Goal: Answer question/provide support: Share knowledge or assist other users

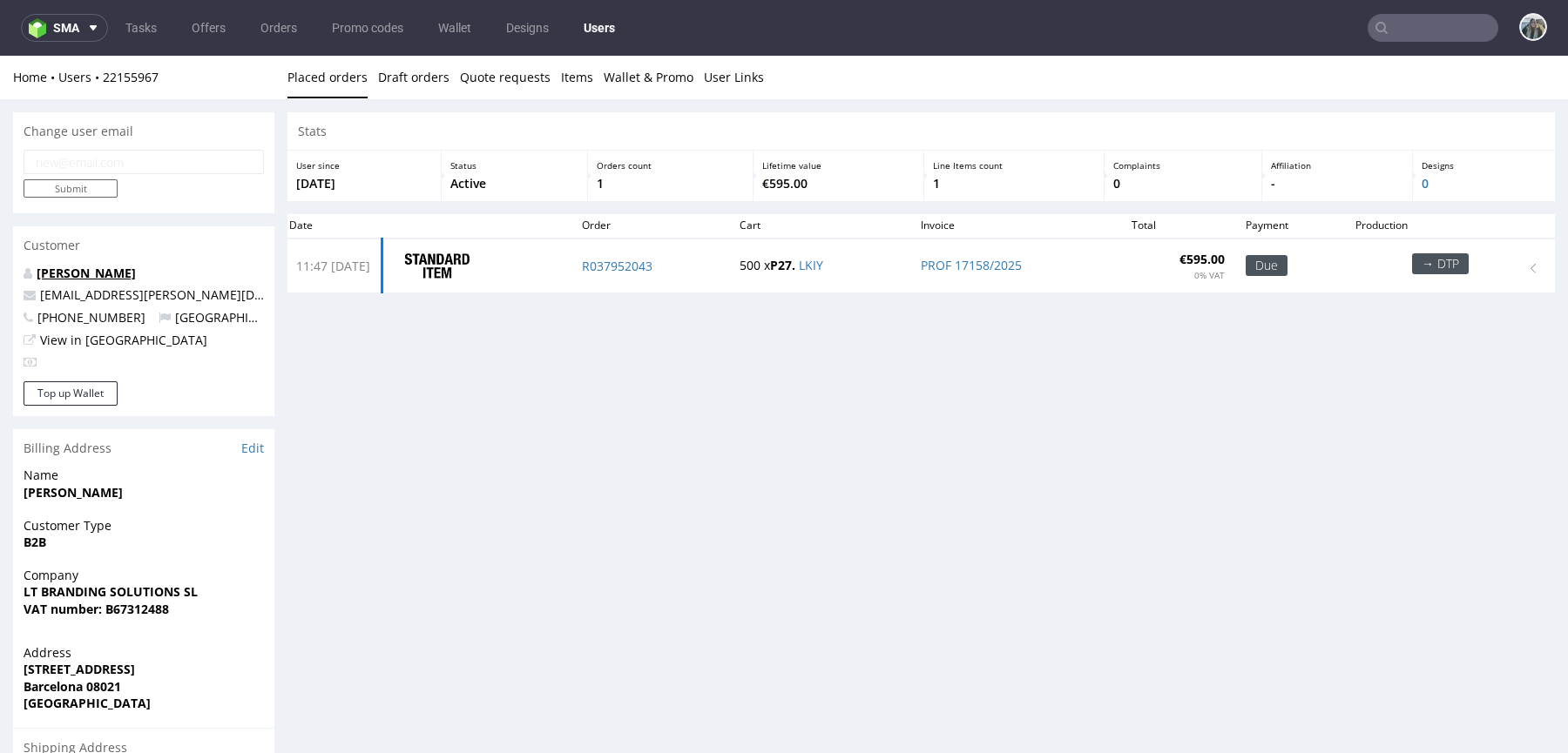
click at [68, 277] on link "[PERSON_NAME]" at bounding box center [86, 273] width 100 height 17
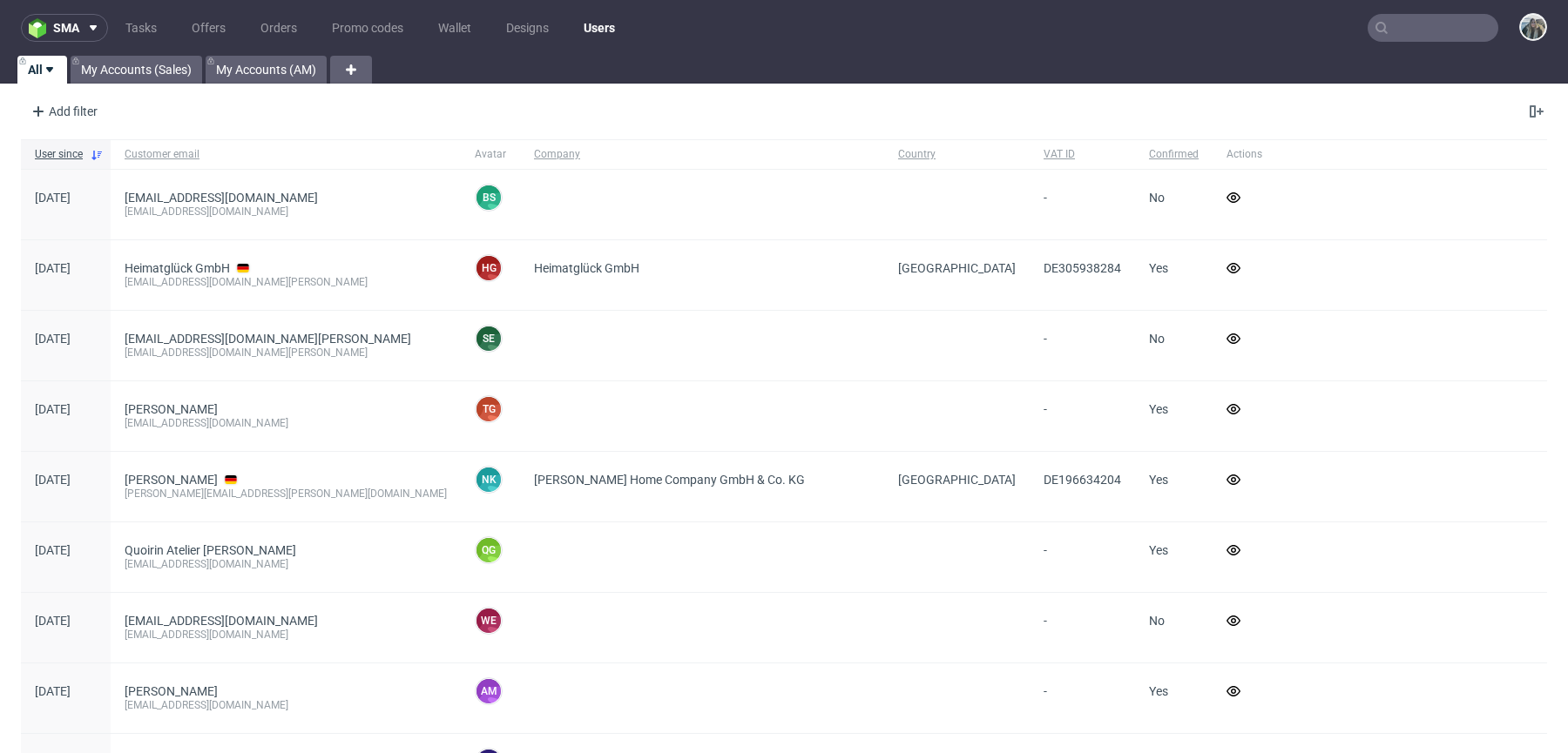
click at [1423, 36] on input "text" at bounding box center [1433, 28] width 130 height 28
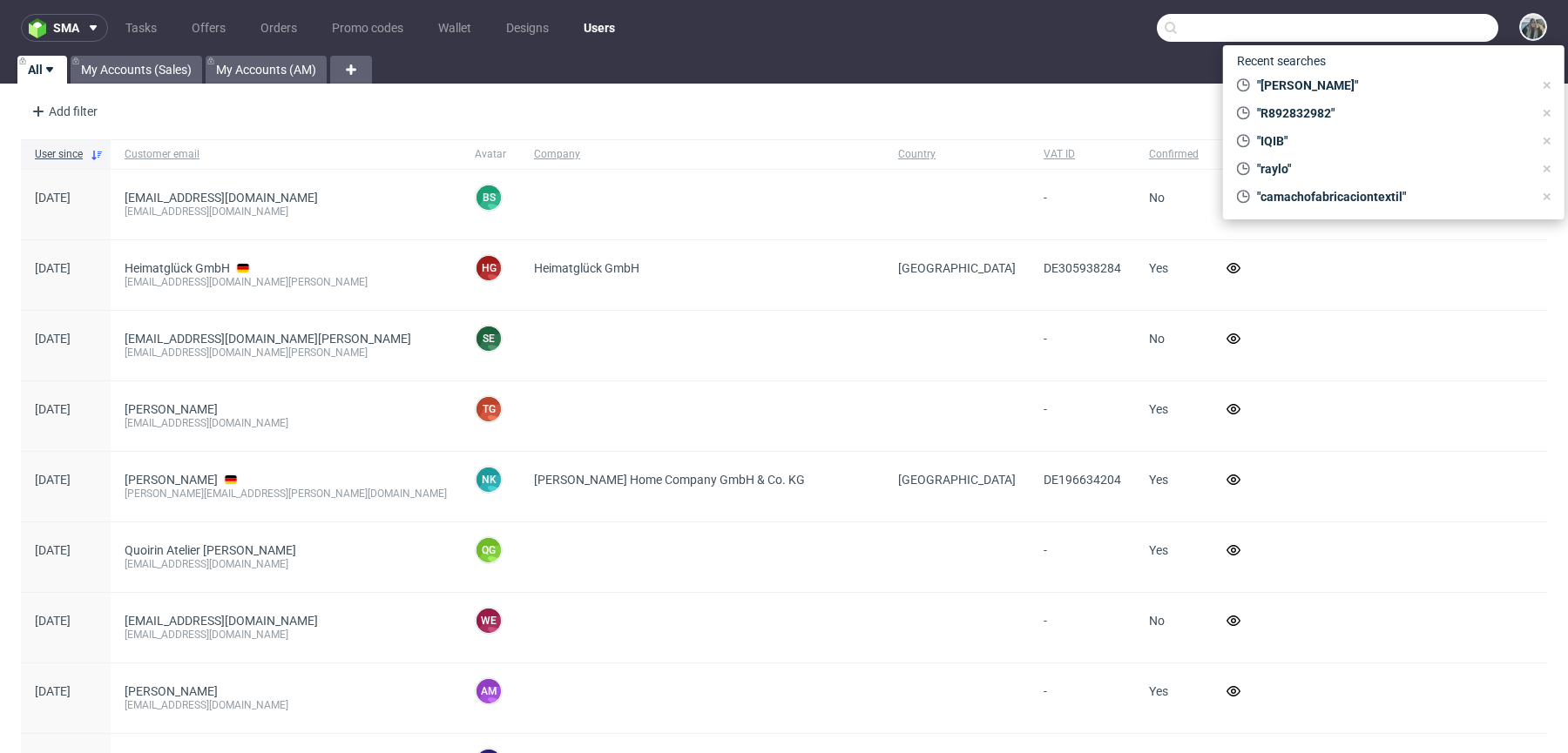
paste input "R037952043"
type input "R037952043"
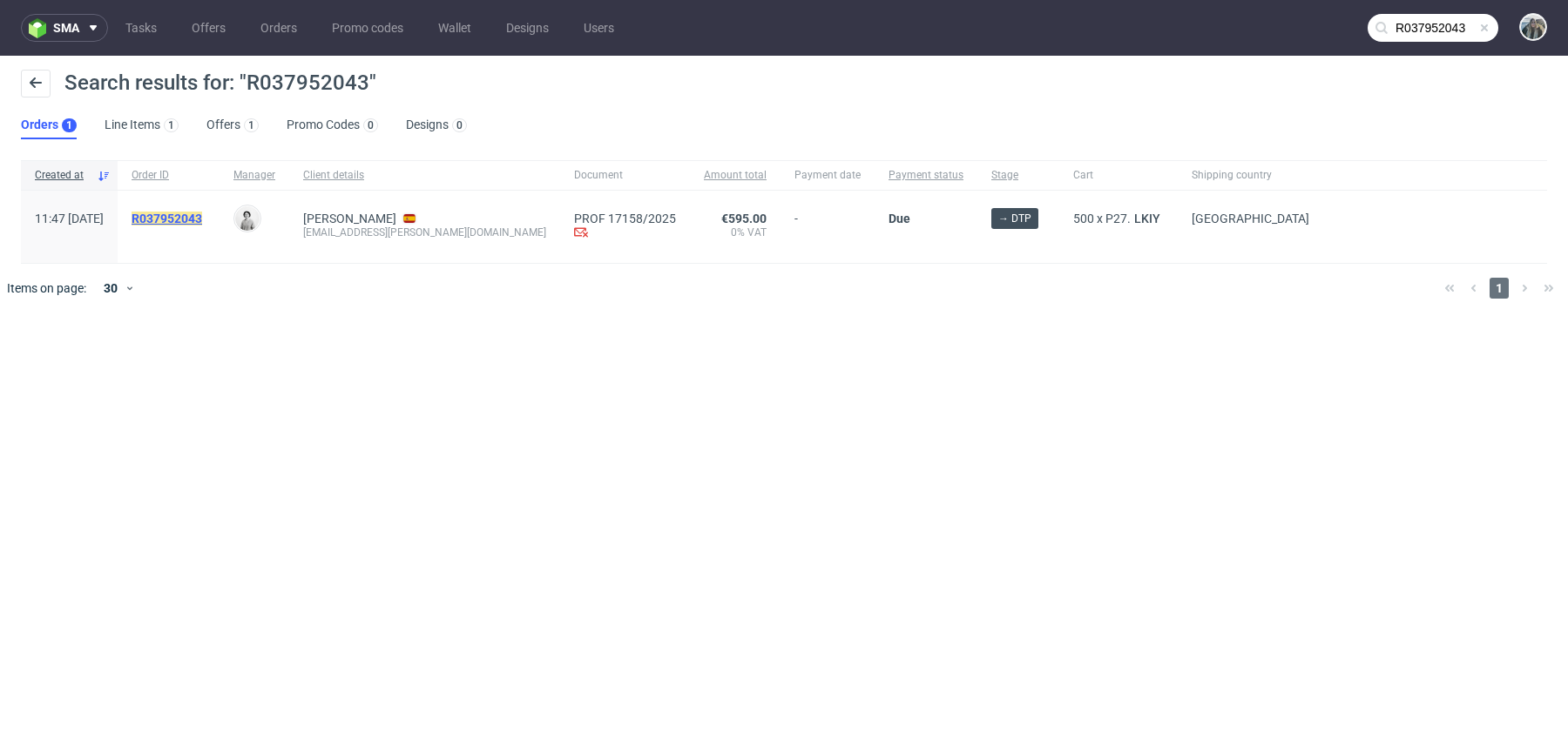
click at [202, 213] on mark "R037952043" at bounding box center [167, 218] width 71 height 14
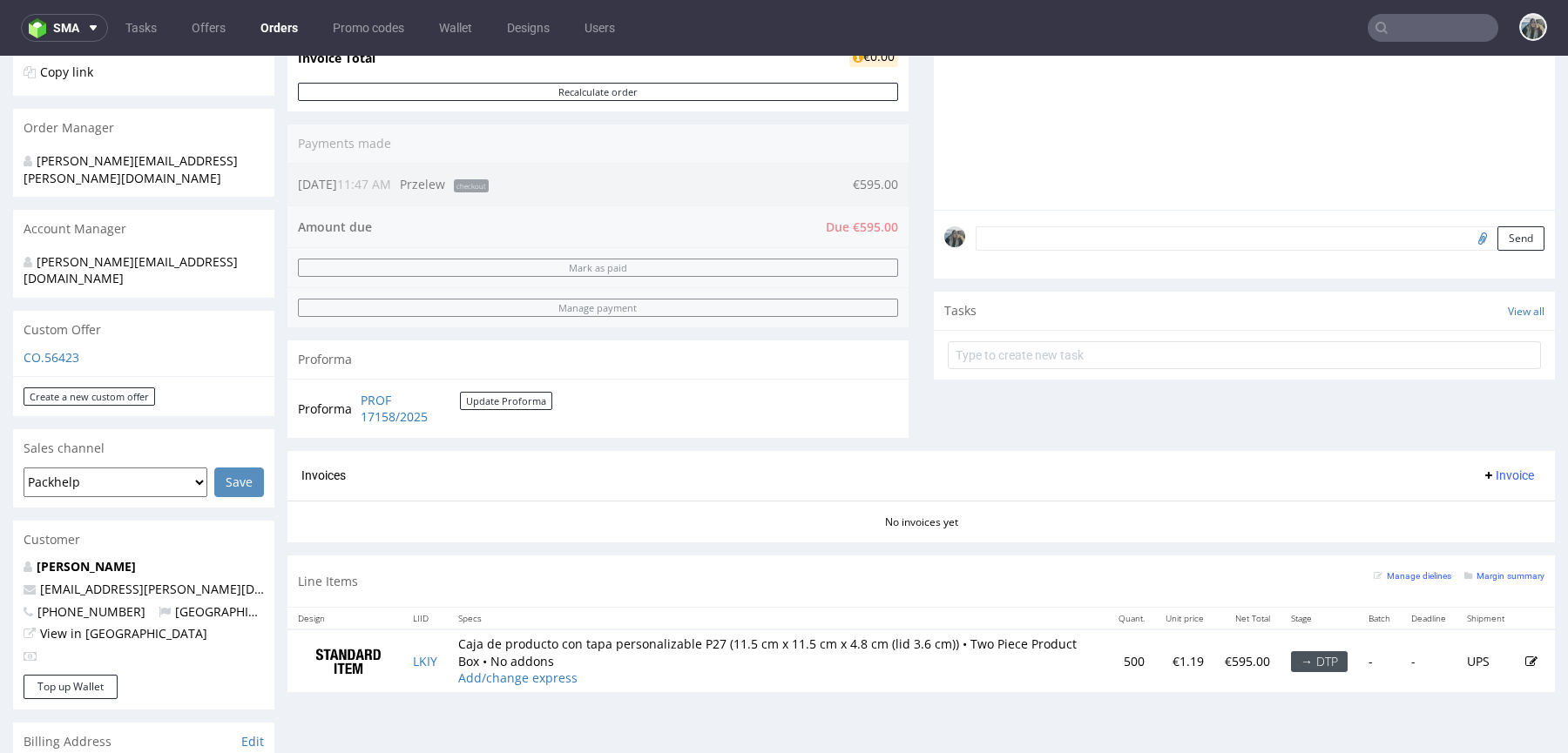
scroll to position [477, 0]
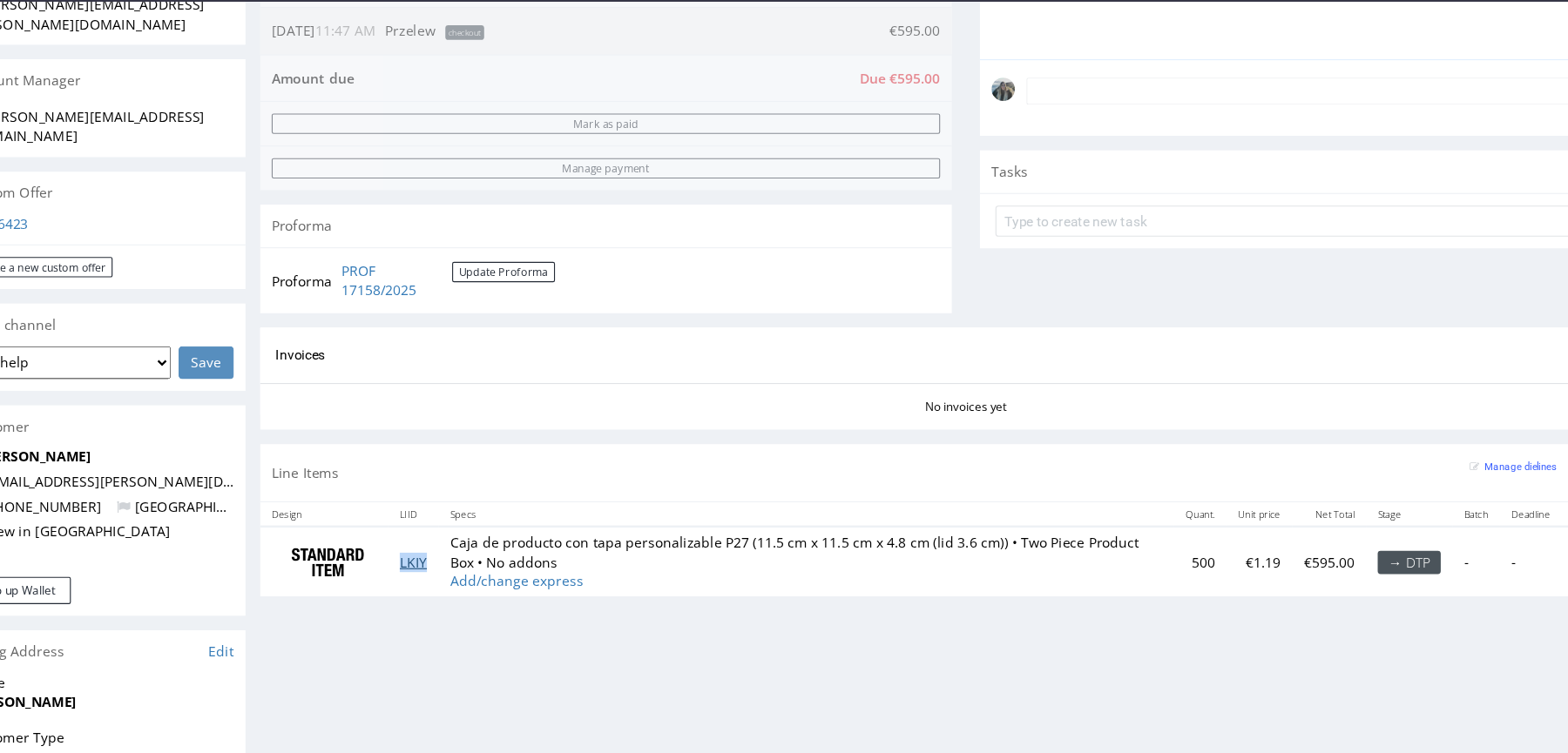
click at [364, 498] on link "LKIY" at bounding box center [366, 504] width 24 height 17
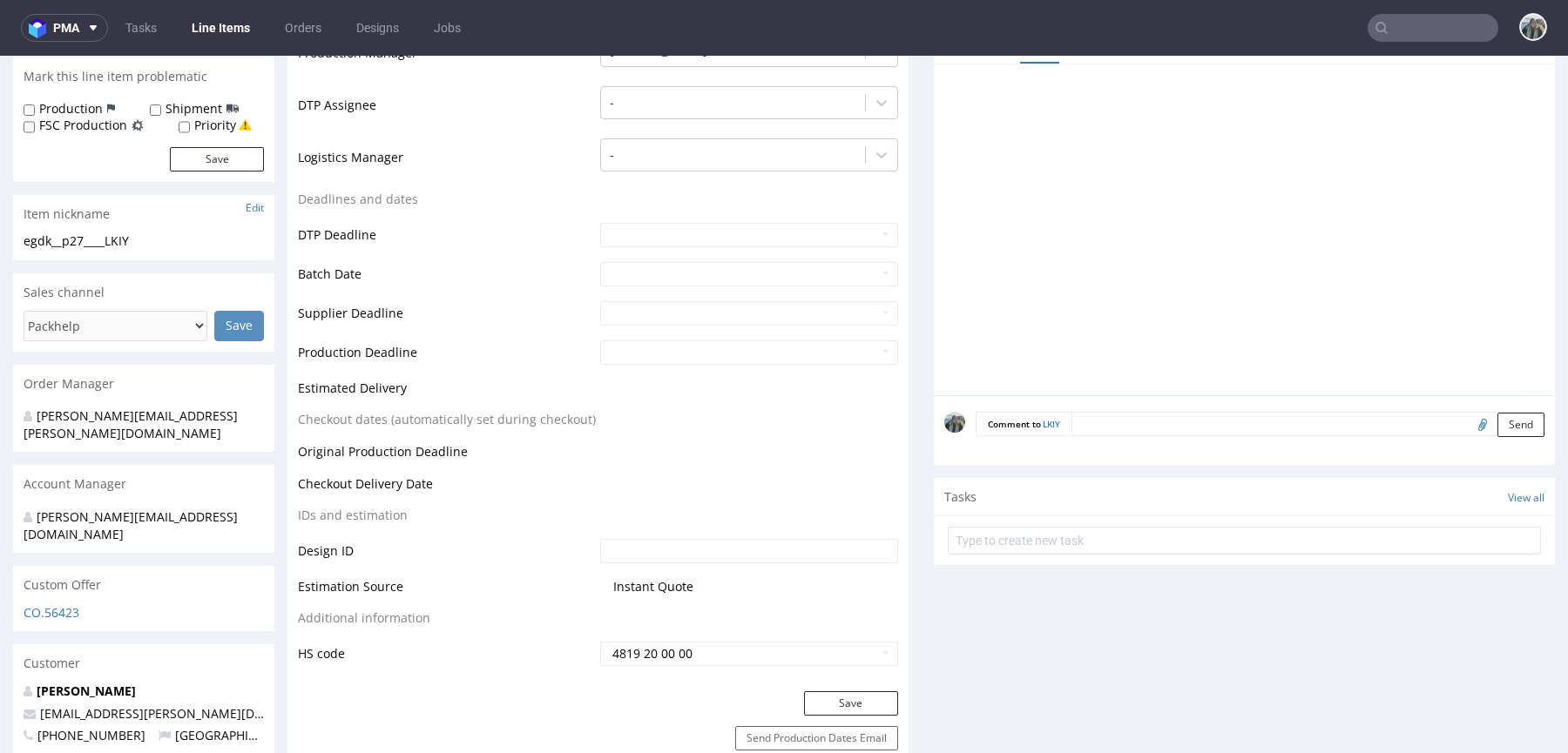
scroll to position [512, 0]
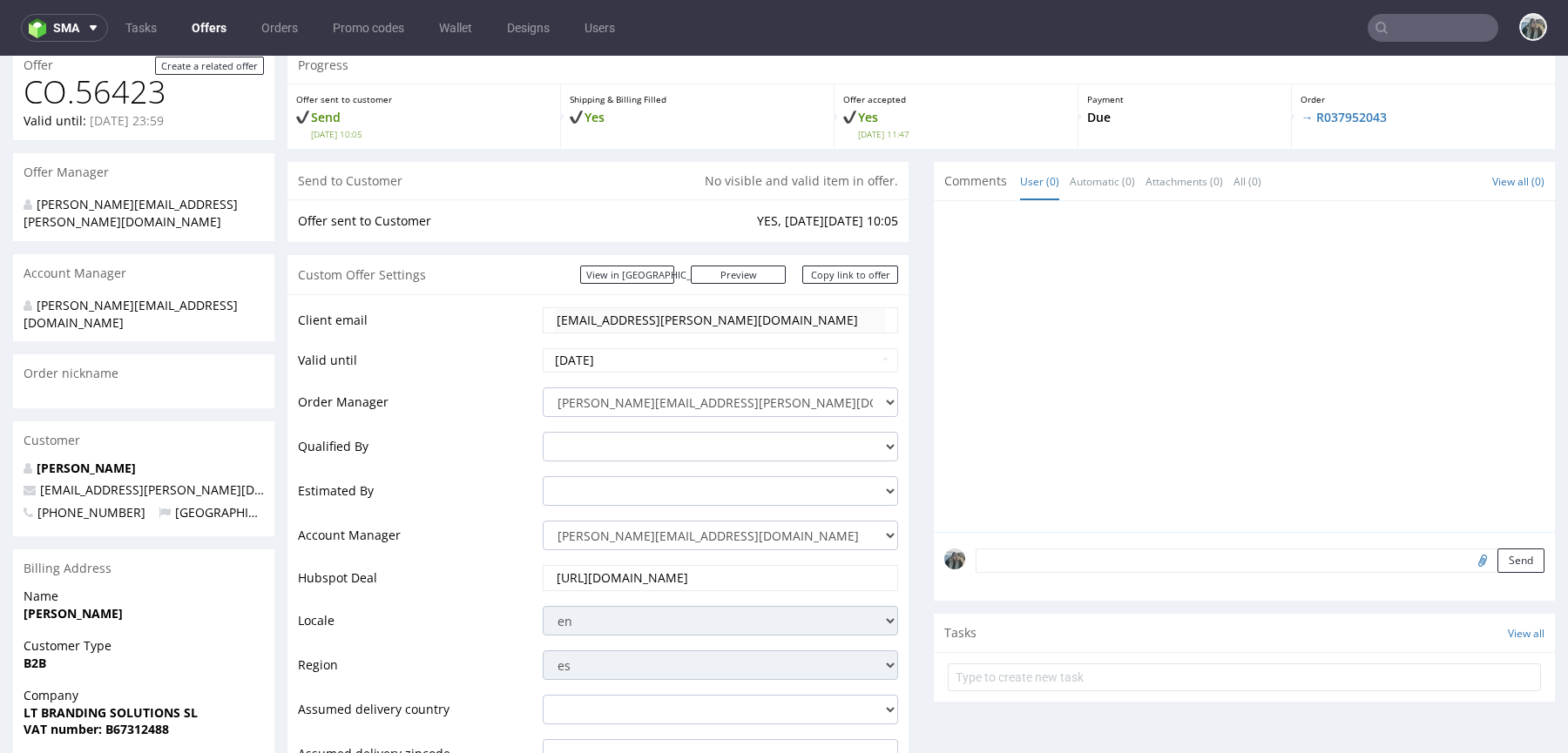
scroll to position [266, 0]
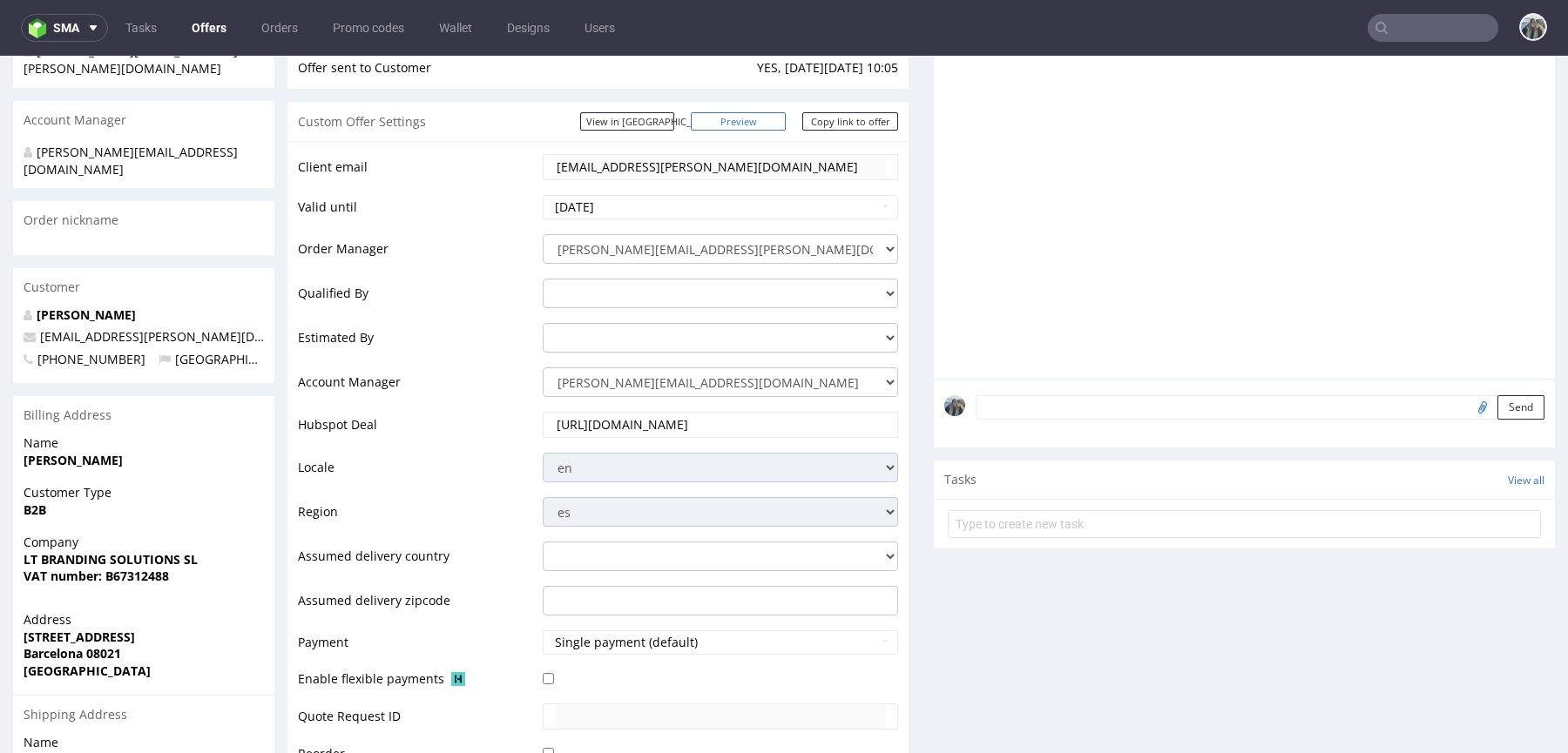
click at [769, 123] on link "Preview" at bounding box center [738, 122] width 96 height 19
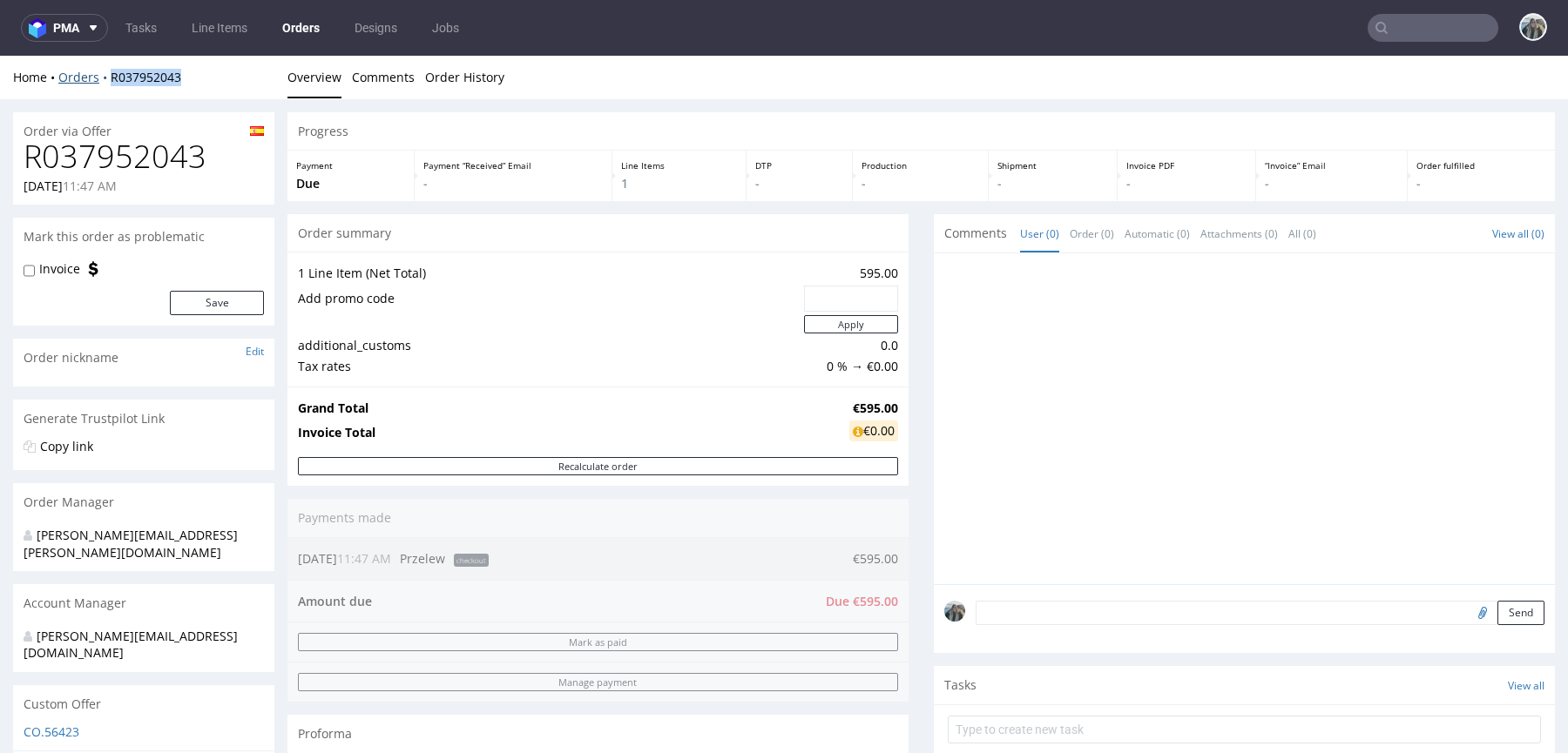
drag, startPoint x: 191, startPoint y: 85, endPoint x: 101, endPoint y: 83, distance: 90.0
click at [101, 83] on div "Home Orders R037952043" at bounding box center [143, 77] width 262 height 18
copy link "R037952043"
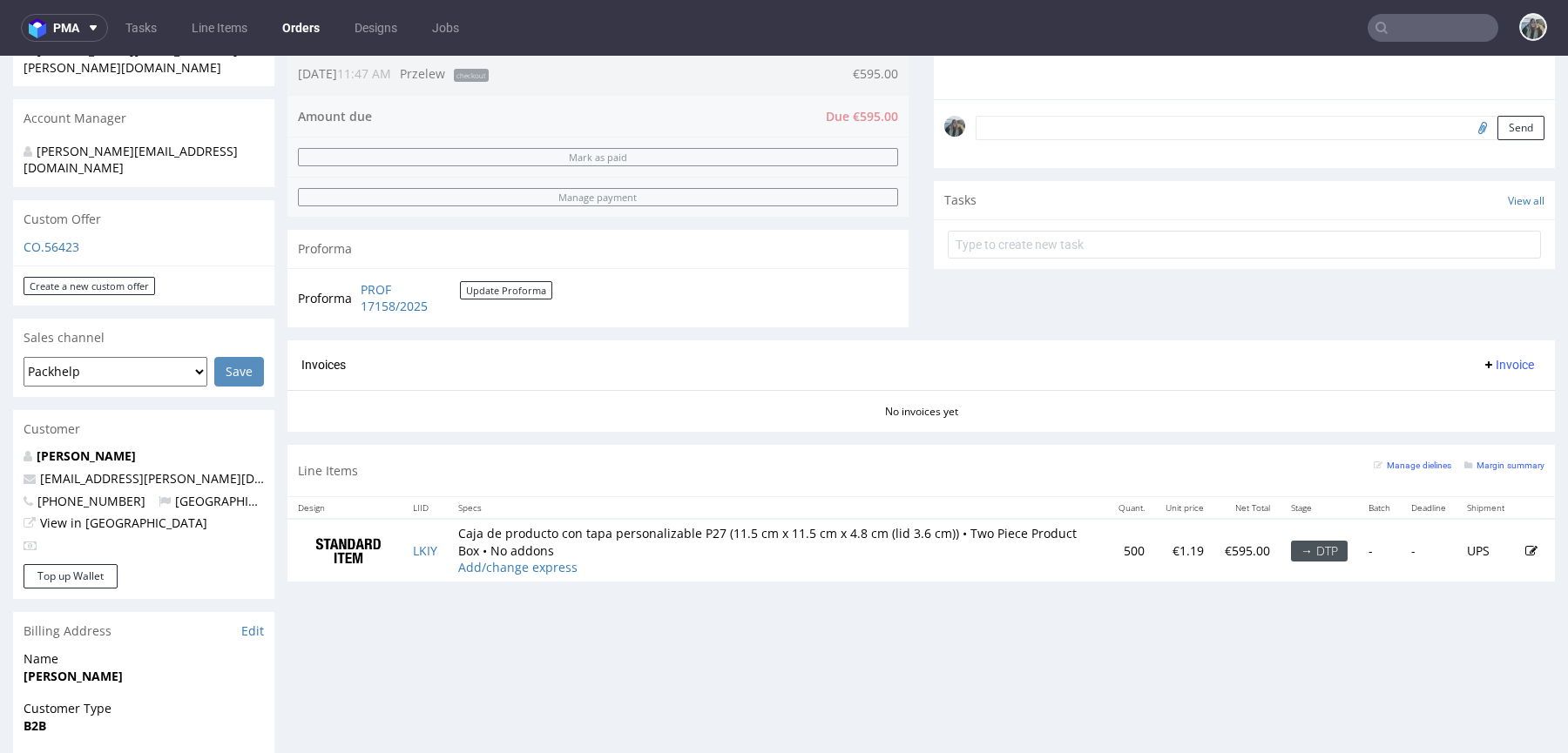
scroll to position [316, 0]
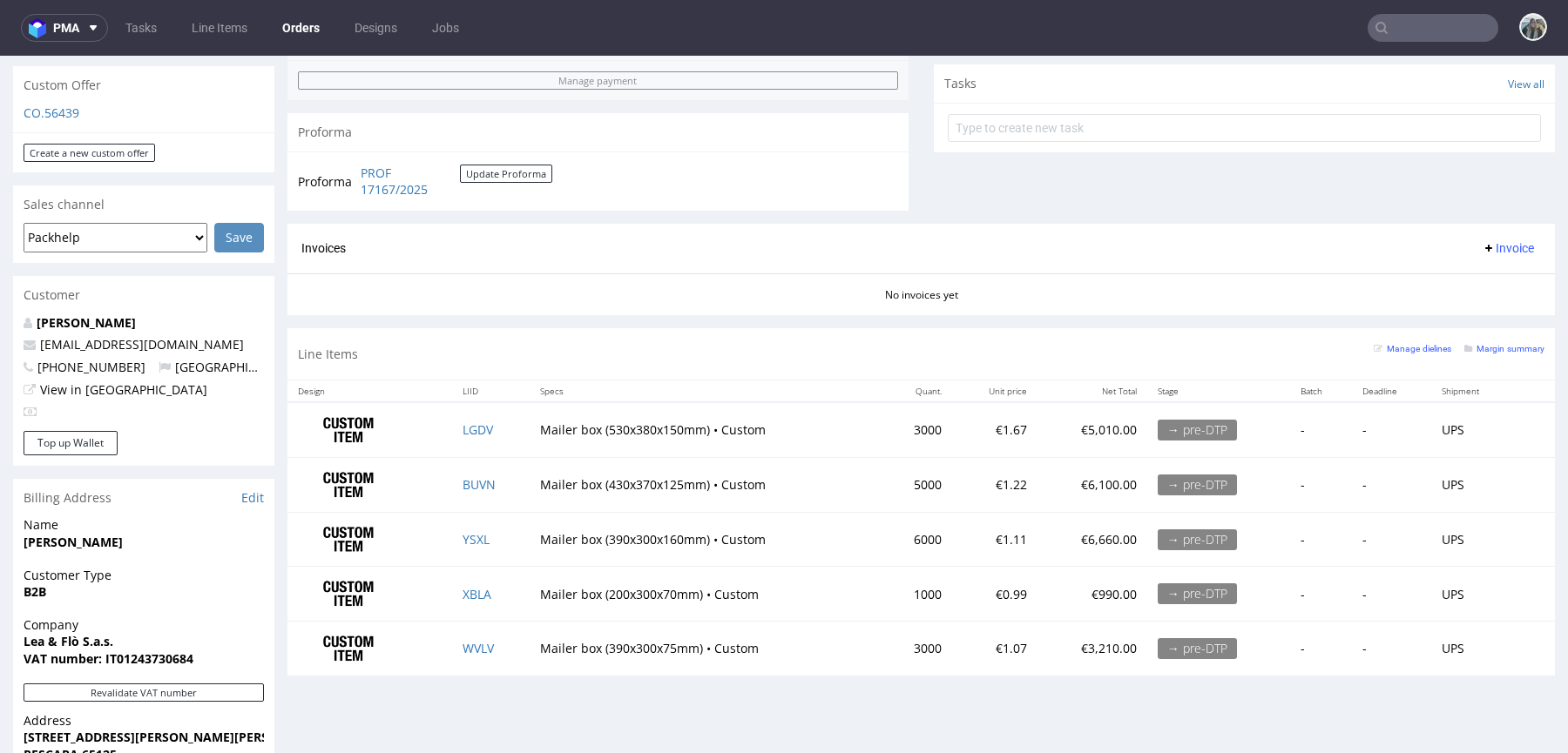
scroll to position [536, 0]
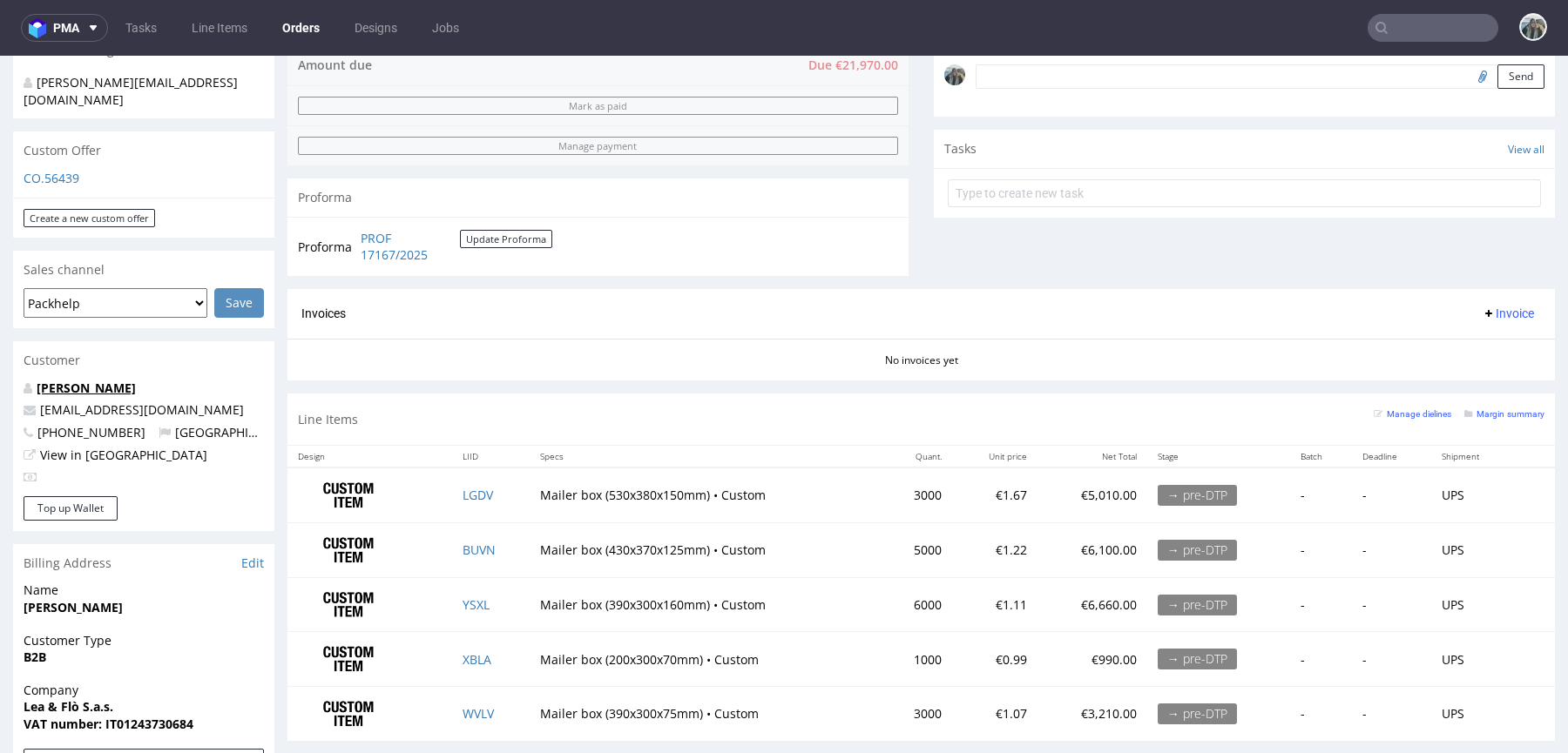
click at [127, 380] on link "[PERSON_NAME]" at bounding box center [86, 388] width 100 height 17
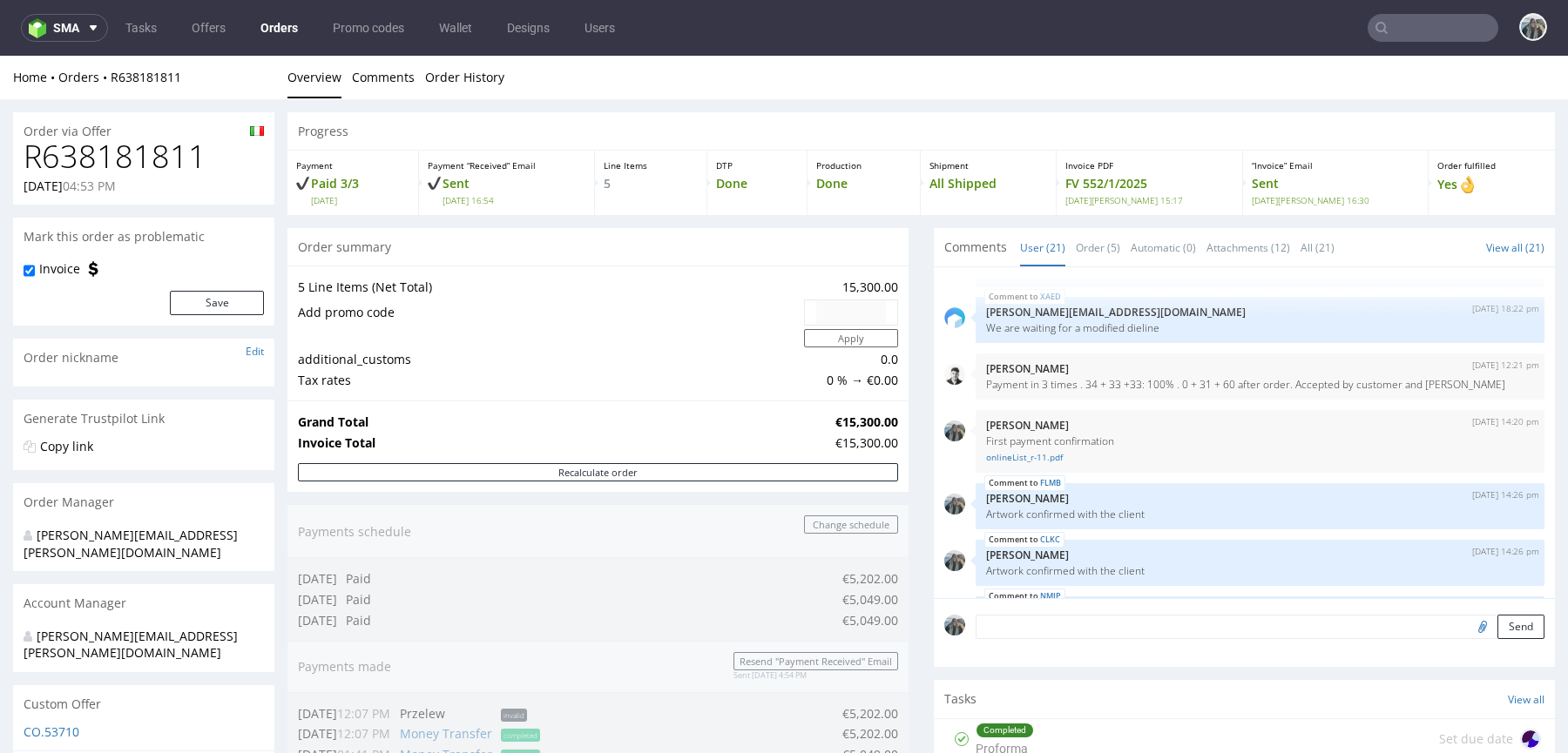
scroll to position [533, 0]
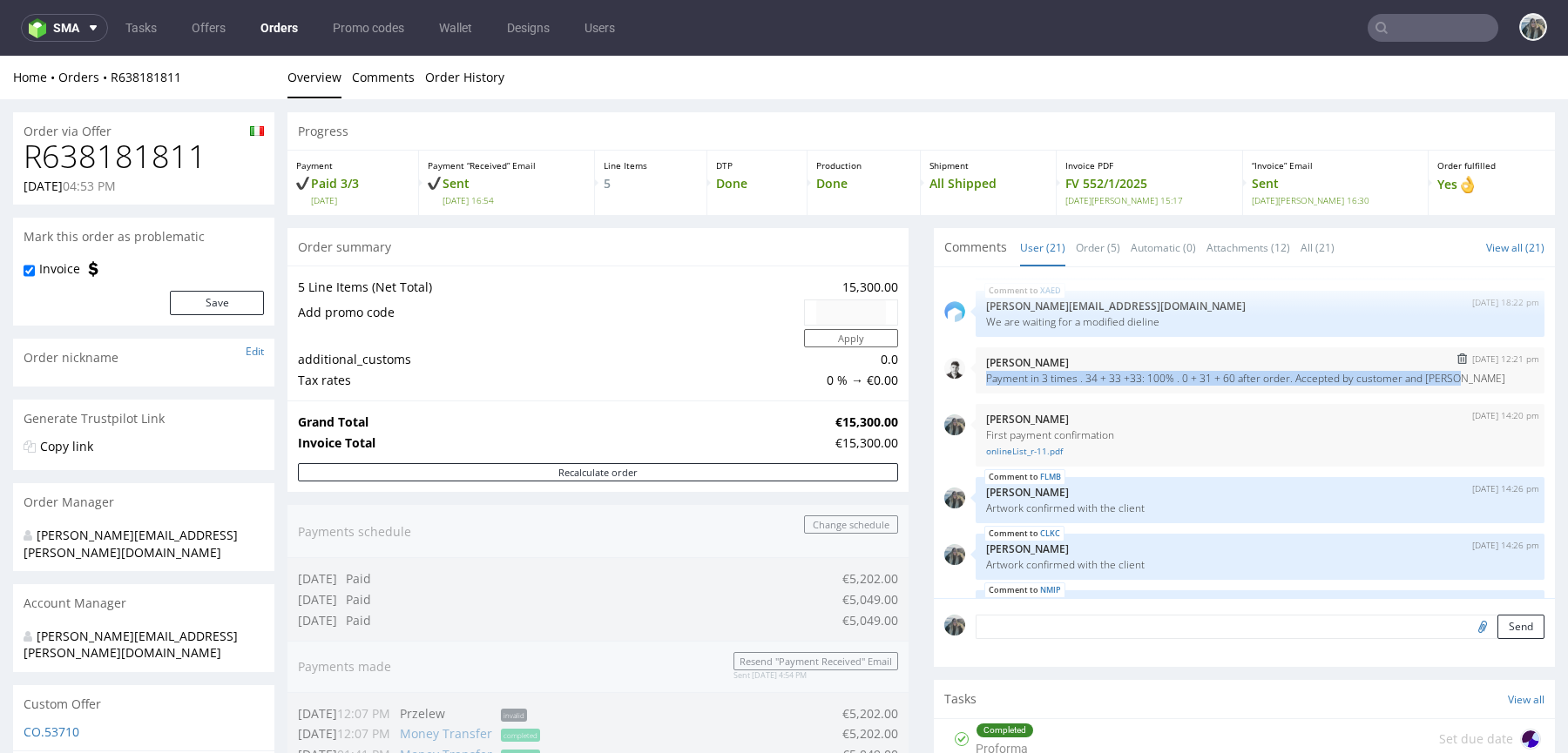
drag, startPoint x: 985, startPoint y: 387, endPoint x: 966, endPoint y: 378, distance: 21.0
click at [976, 378] on div "6th Dec 24 | 12:21 pm Daniel Portillo Payment in 3 times . 34 + 33 +33: 100% . …" at bounding box center [1260, 370] width 569 height 47
copy p "Payment in 3 times . 34 + 33 +33: 100% . 0 + 31 + 60 after order. Accepted by c…"
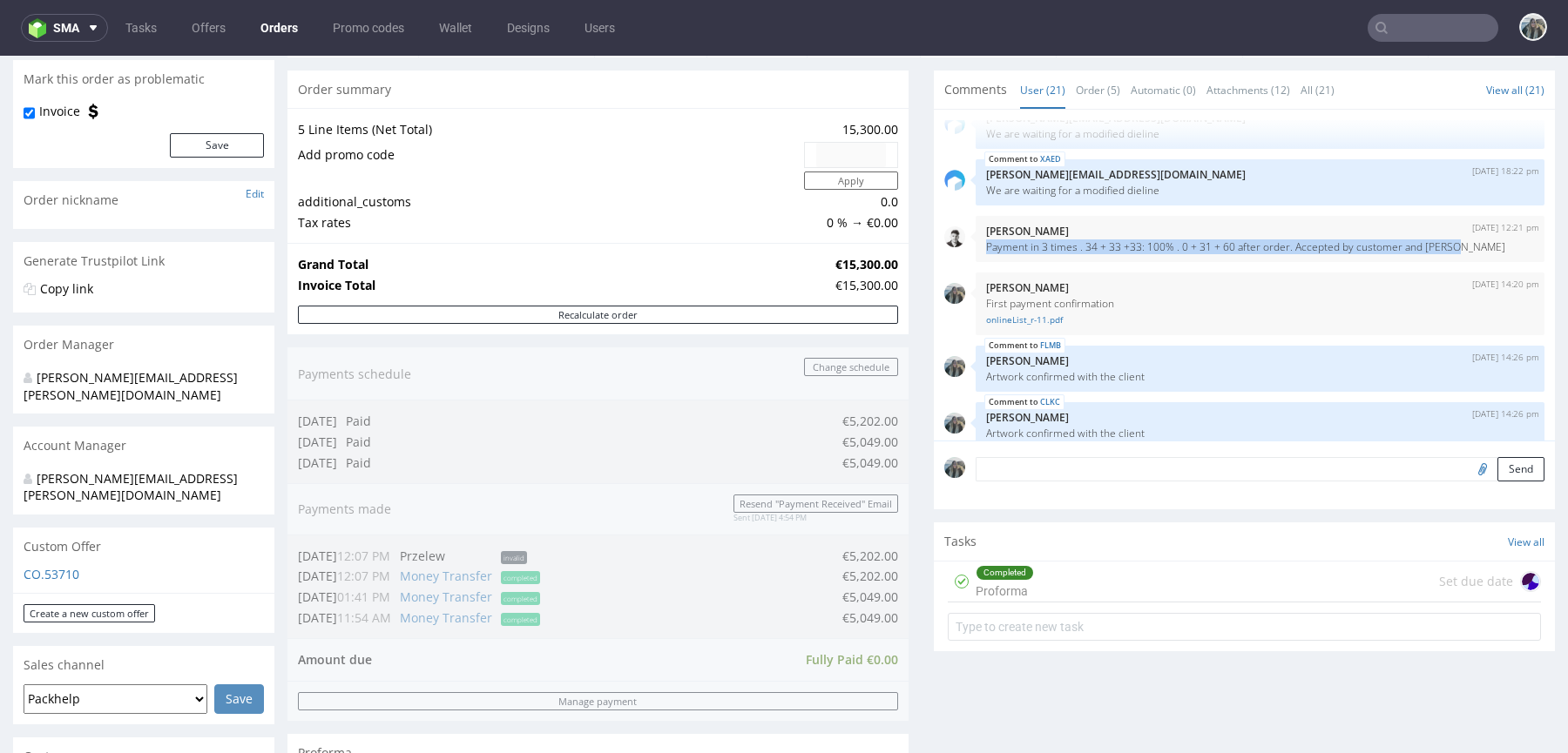
scroll to position [504, 0]
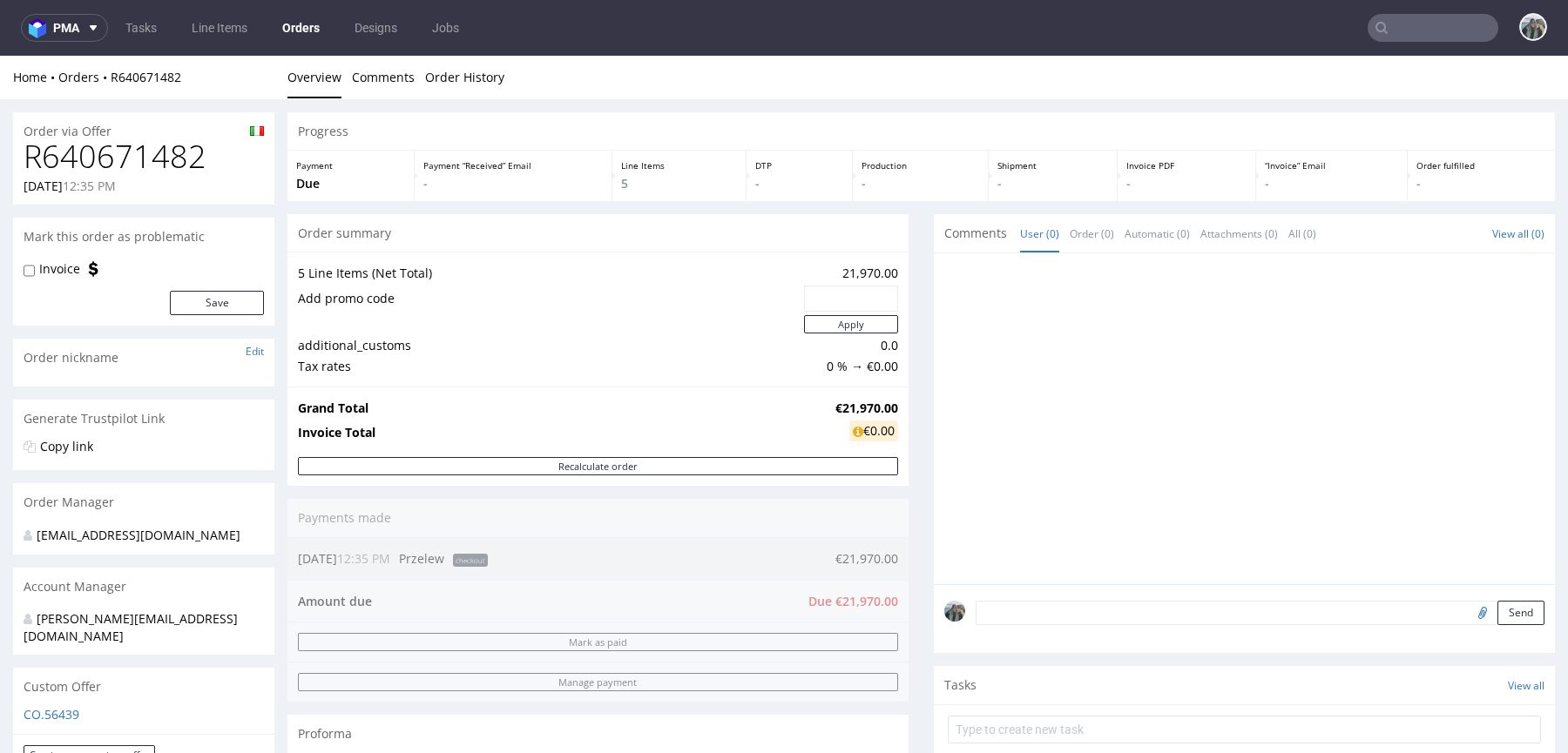
click at [1424, 29] on input "text" at bounding box center [1433, 28] width 130 height 28
paste input "R640671482"
type input "R640671482"
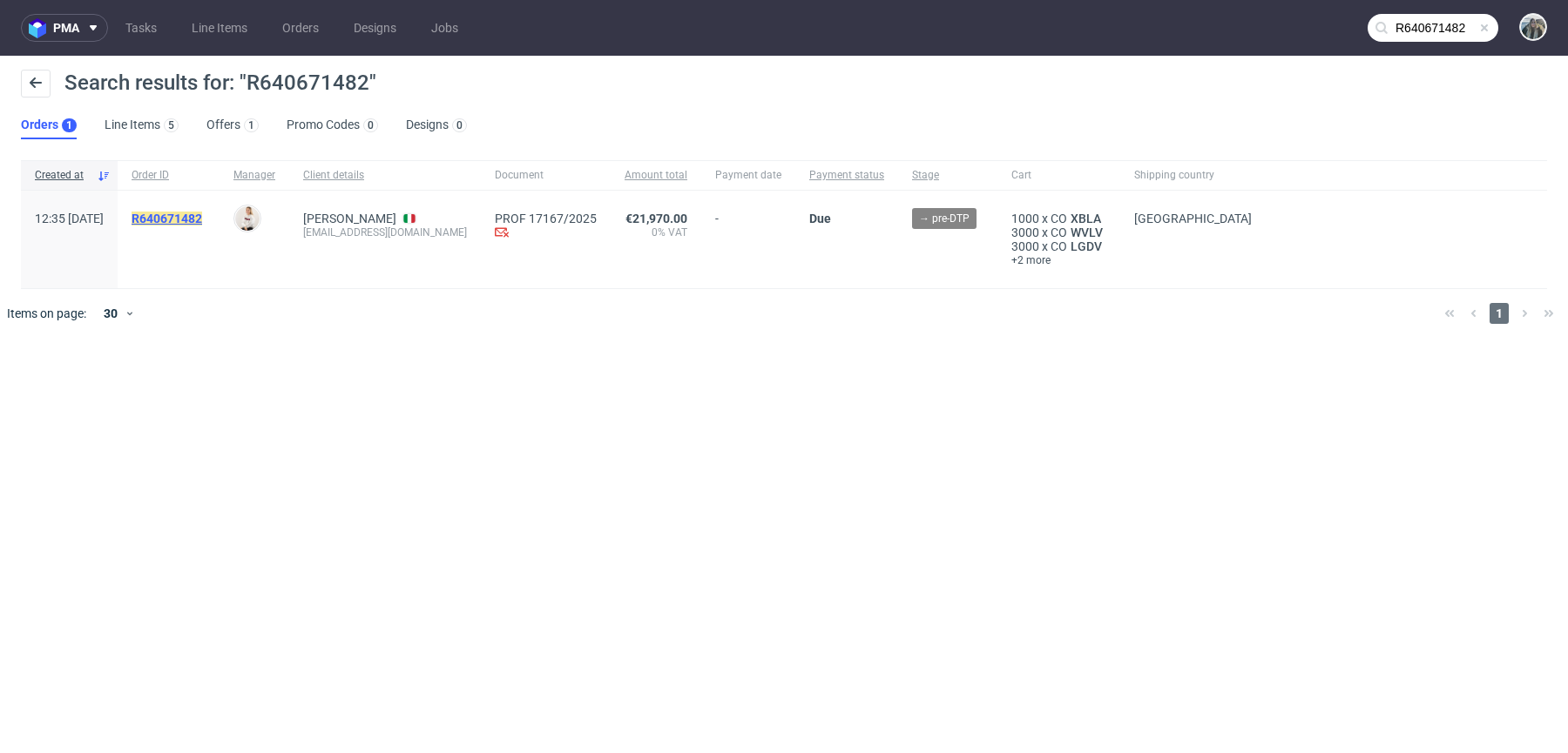
click at [202, 221] on mark "R640671482" at bounding box center [167, 218] width 71 height 14
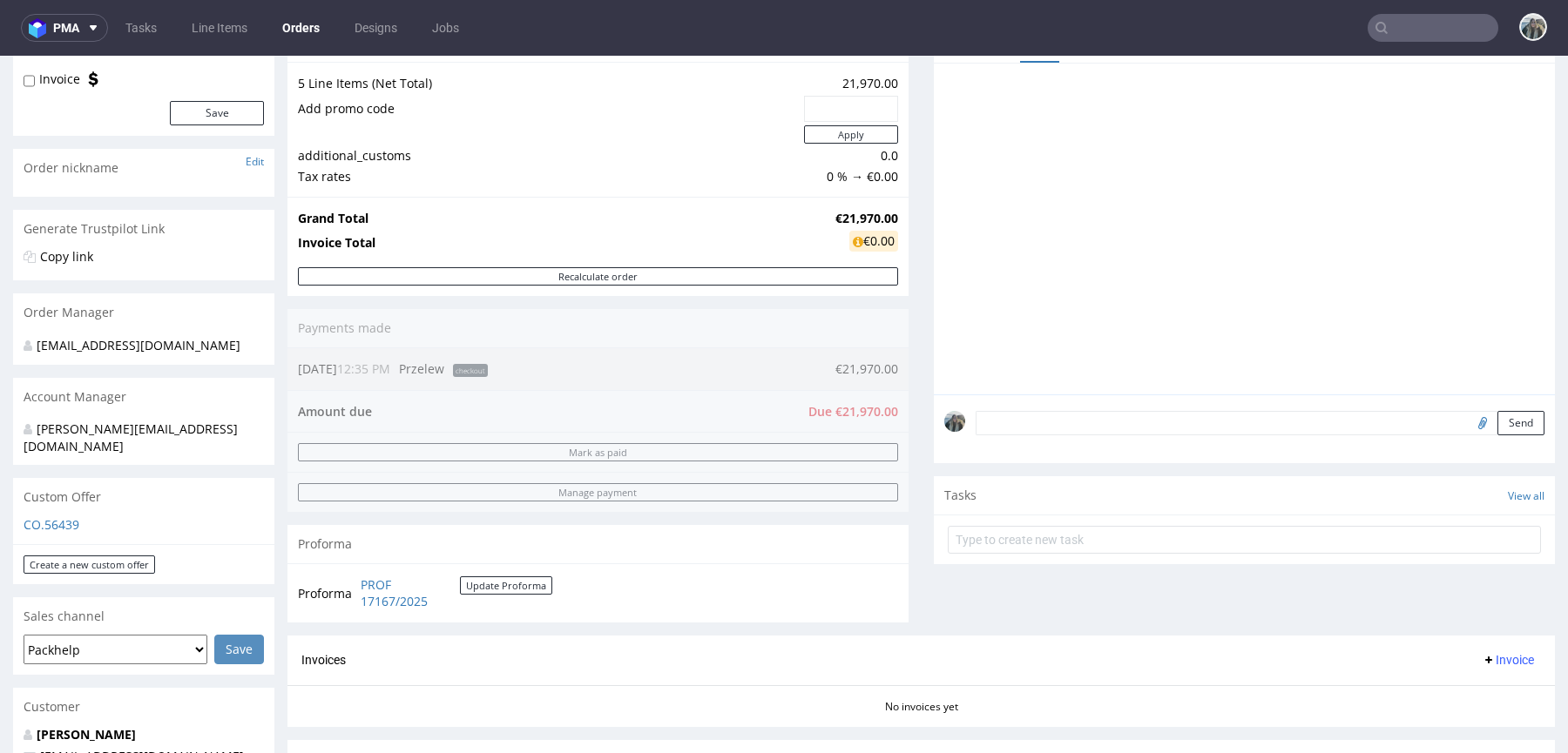
scroll to position [317, 0]
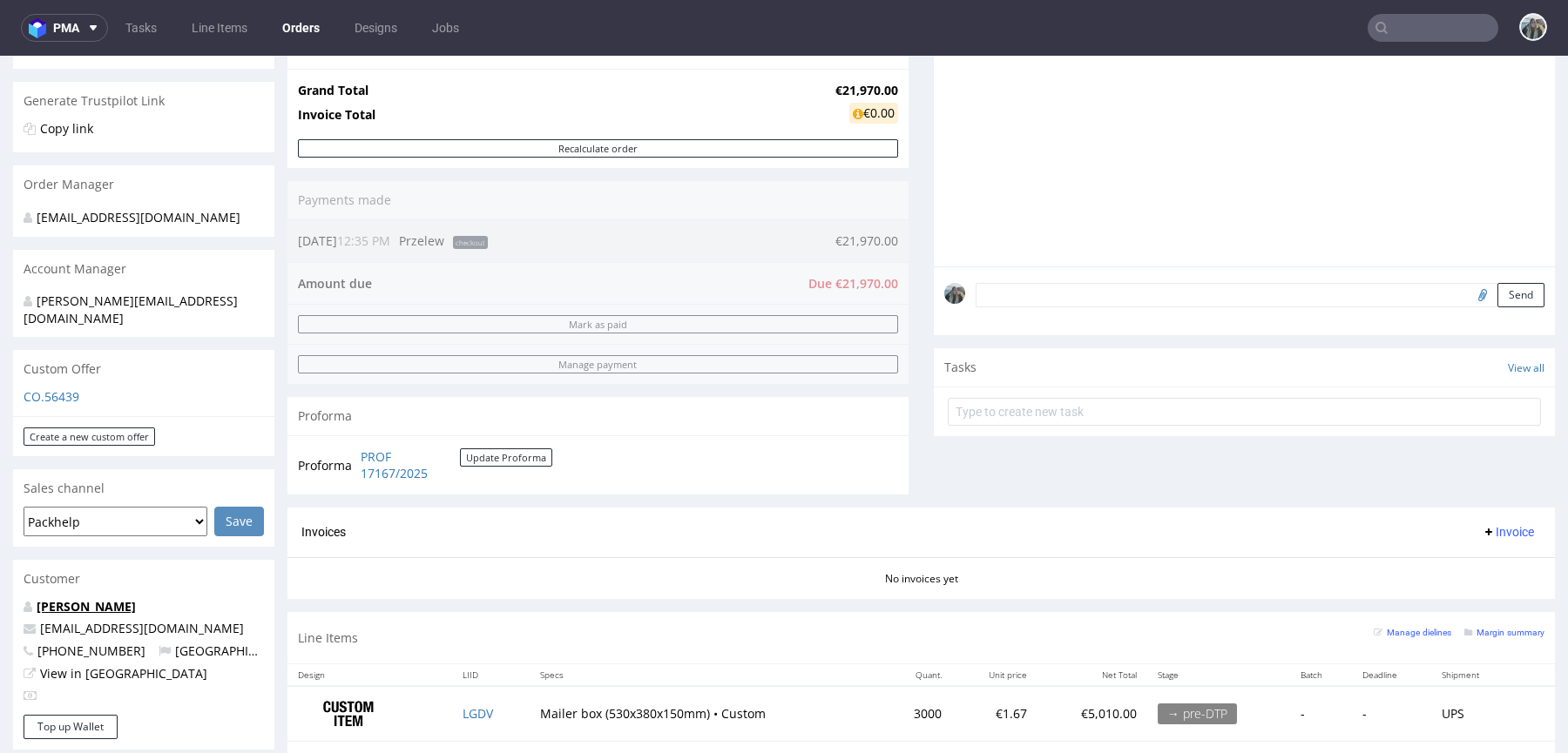
click at [115, 598] on link "[PERSON_NAME]" at bounding box center [86, 607] width 100 height 17
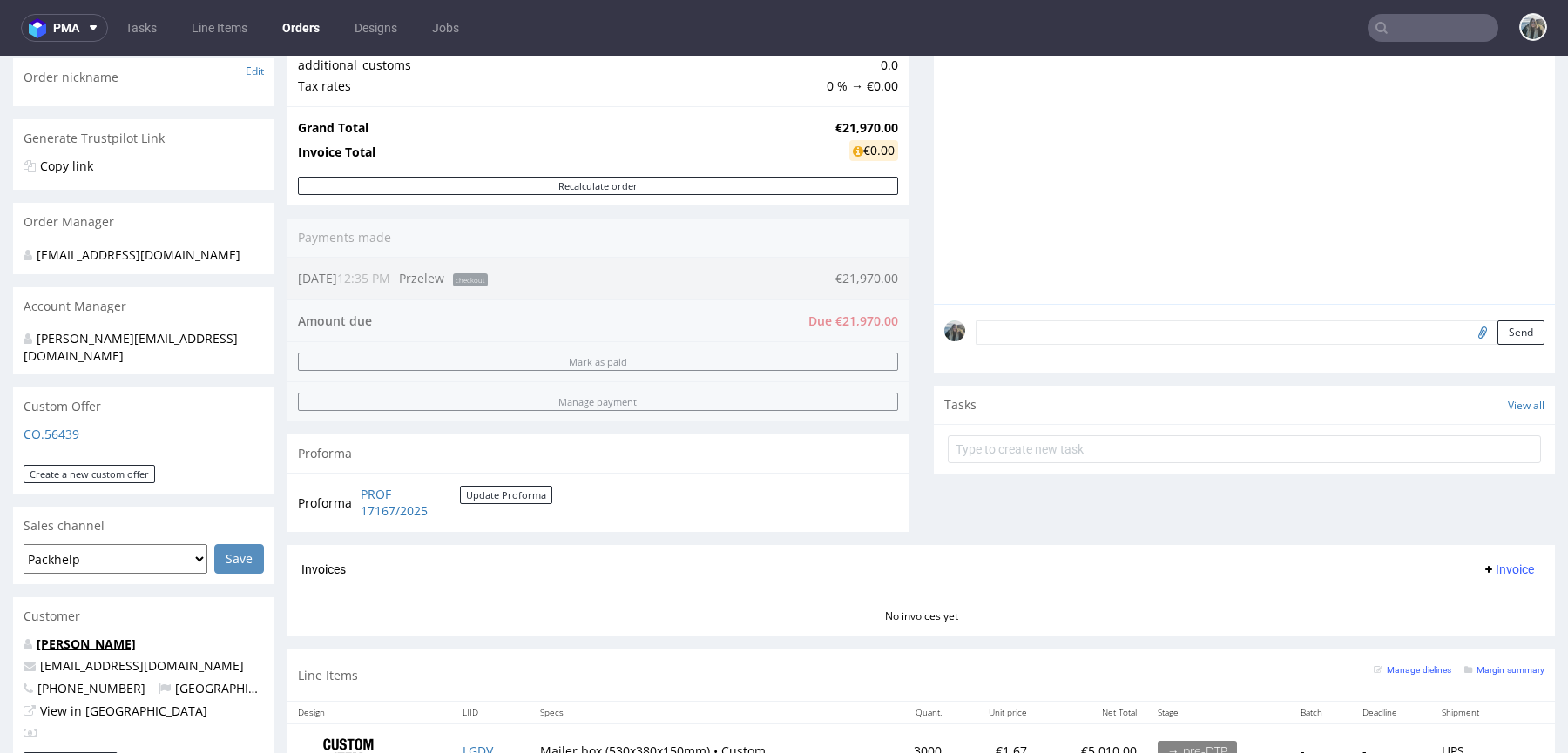
scroll to position [283, 0]
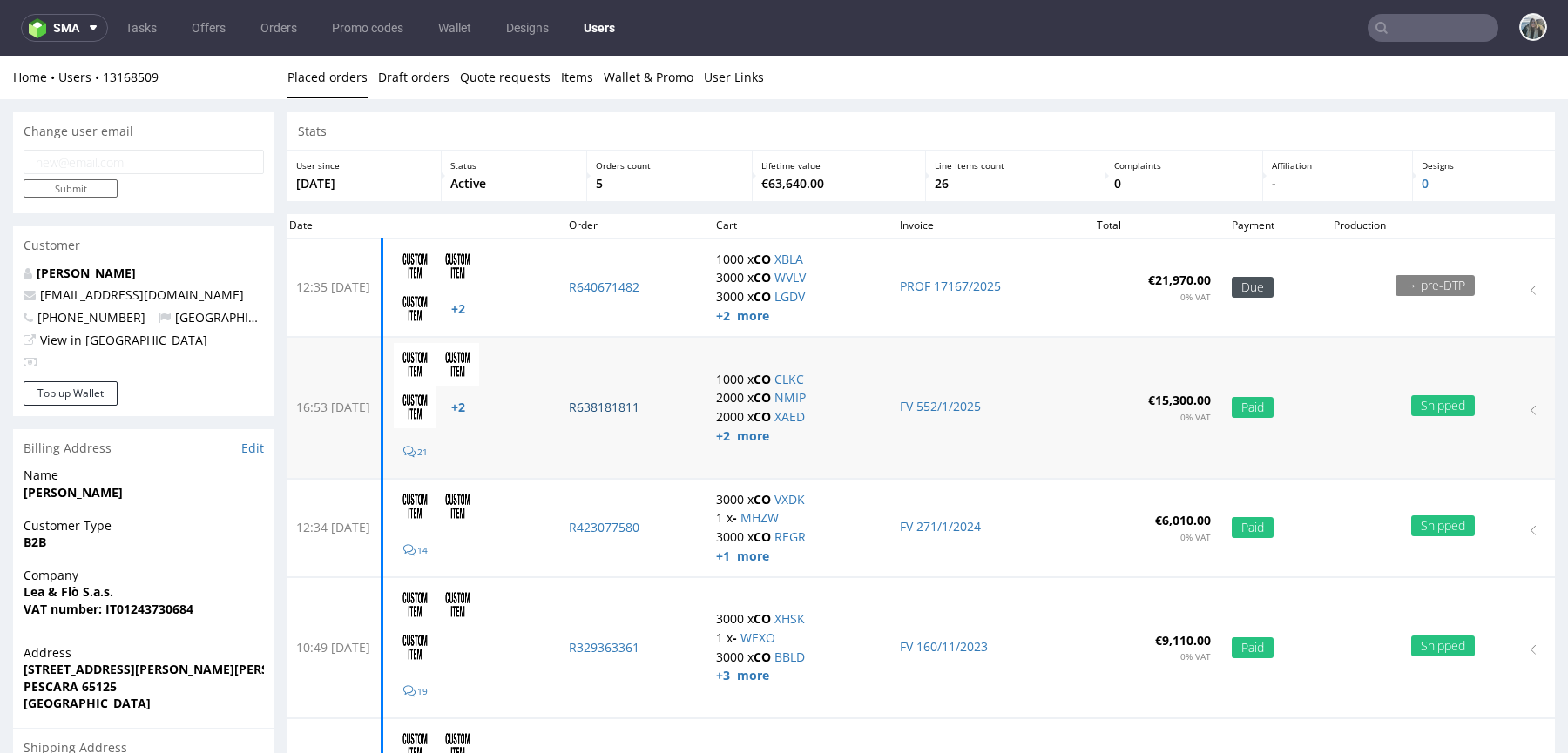
click at [649, 402] on p "R638181811" at bounding box center [632, 407] width 127 height 18
click at [659, 299] on td "R640671482" at bounding box center [632, 288] width 147 height 99
click at [659, 296] on td "R640671482" at bounding box center [632, 288] width 147 height 99
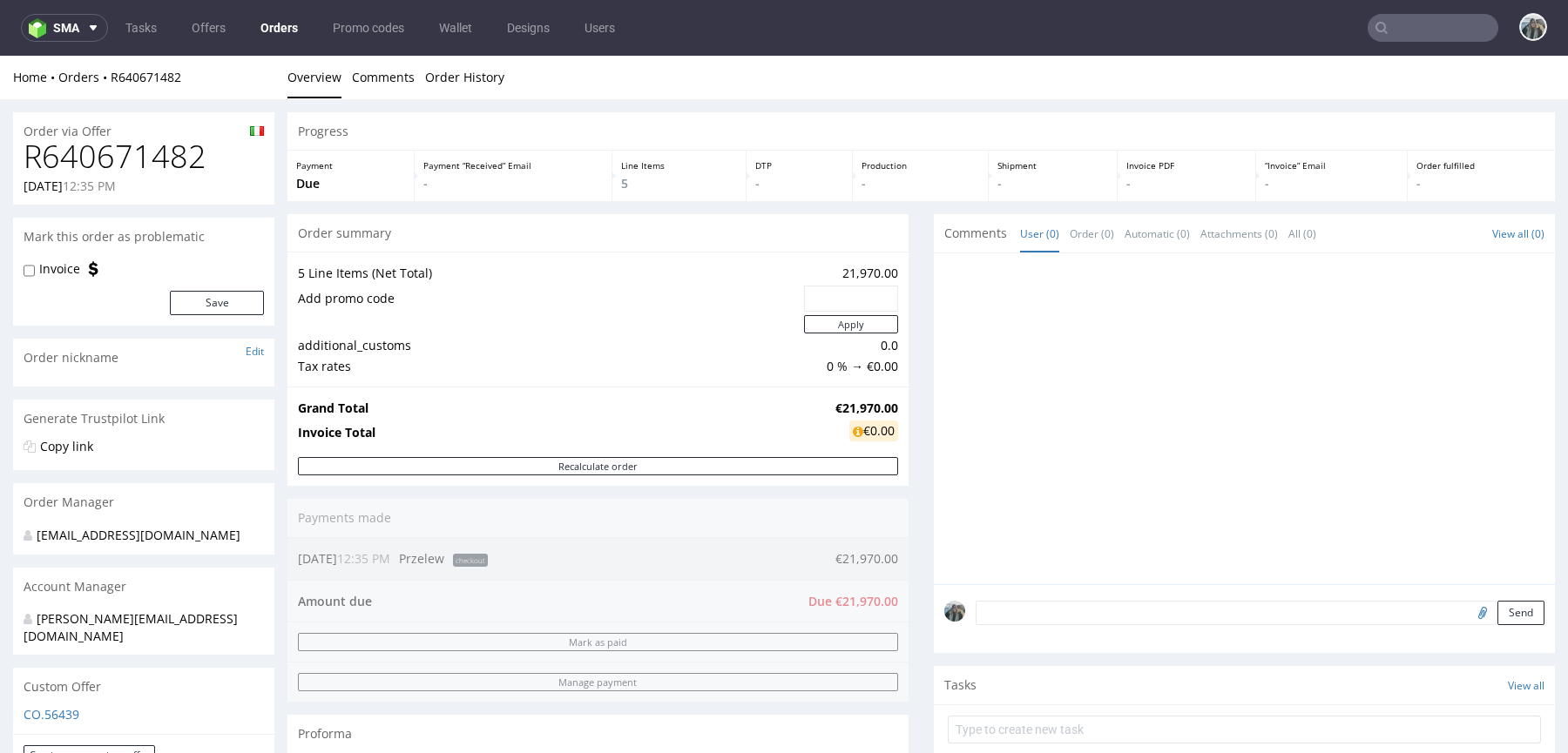
click at [1052, 608] on textarea at bounding box center [1260, 612] width 569 height 24
paste textarea "Payment in 3 times . 34 + 33 +33: 100% . 0 + 31 + 60 after order. Accepted by c…"
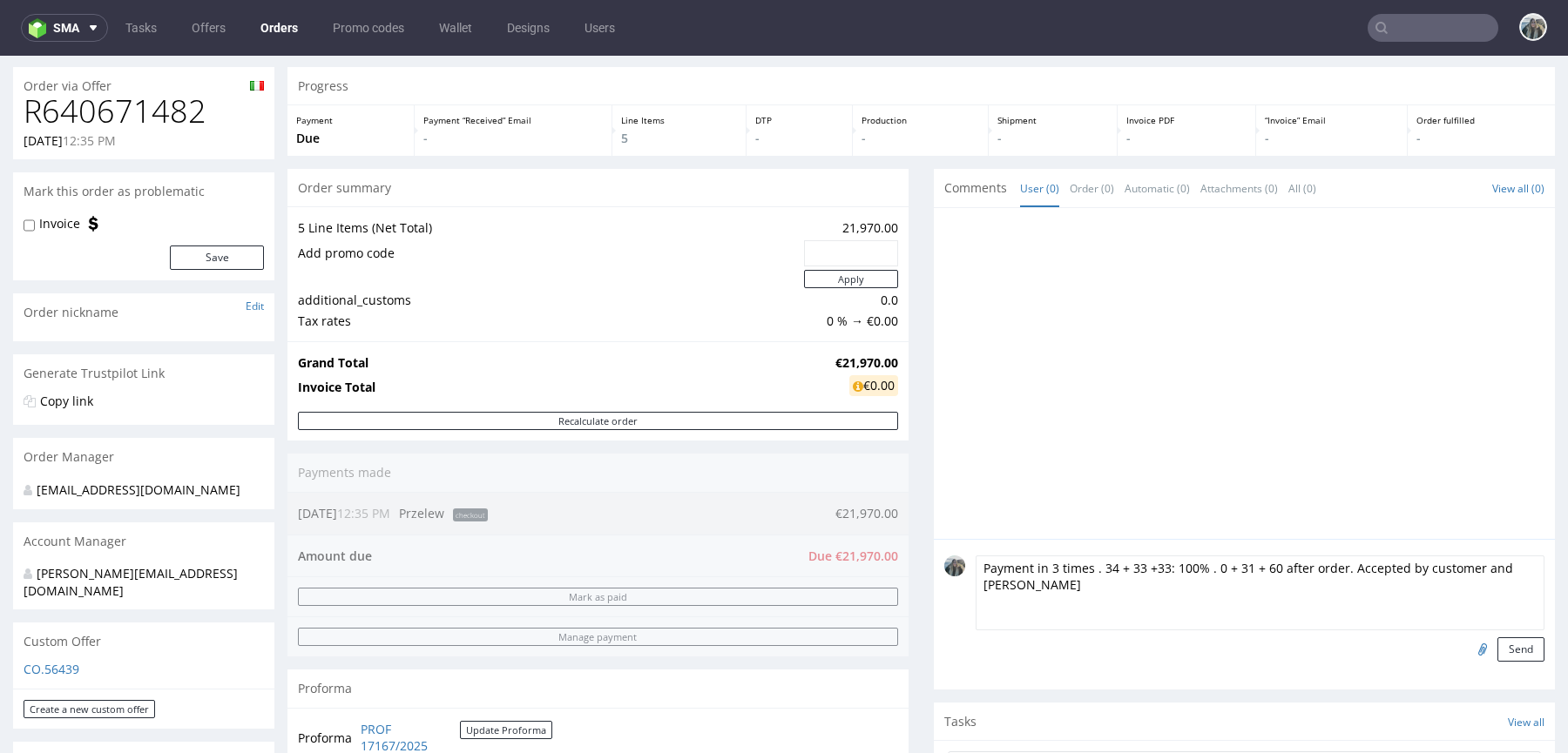
scroll to position [61, 0]
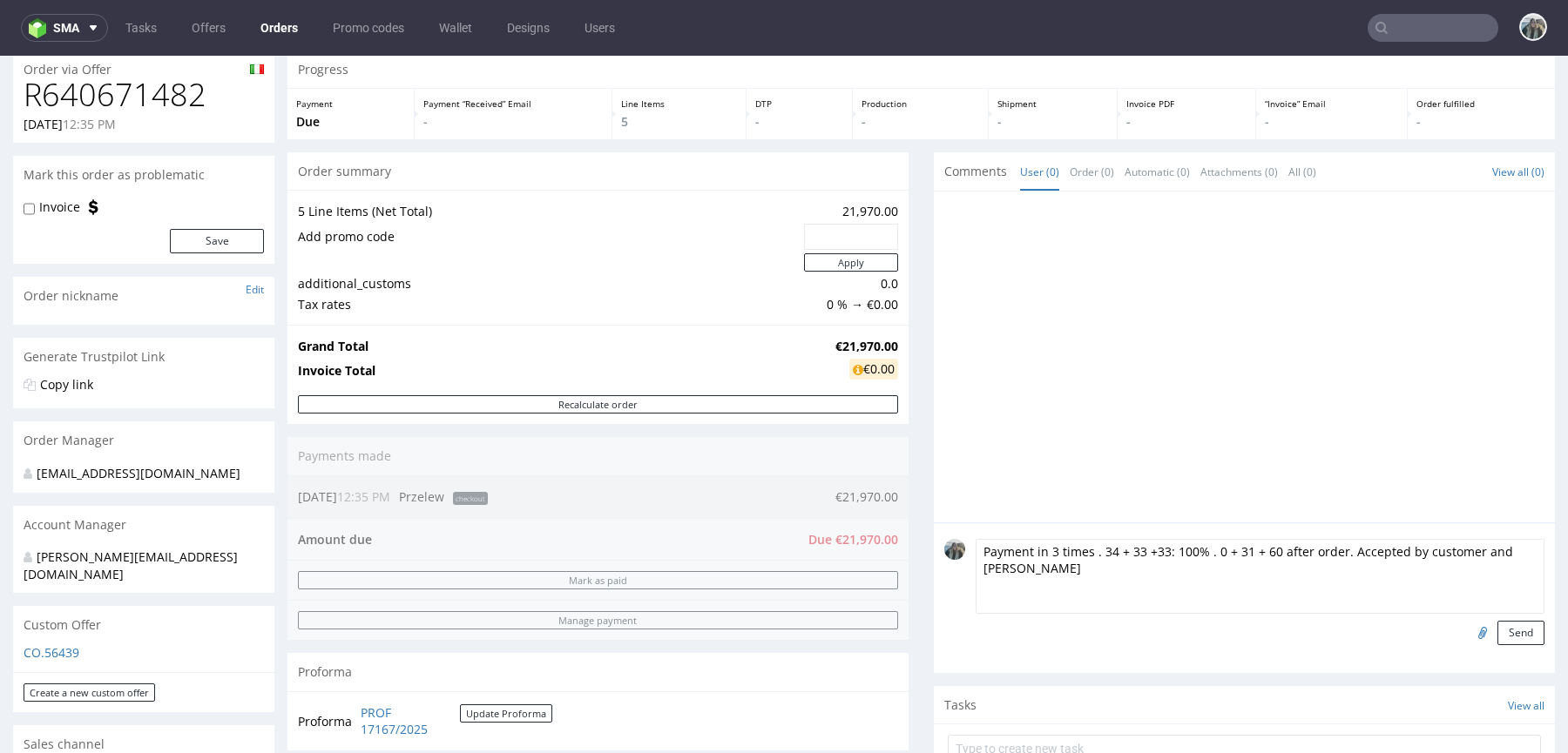
drag, startPoint x: 1037, startPoint y: 550, endPoint x: 1071, endPoint y: 606, distance: 65.5
click at [1037, 551] on textarea "Payment in 3 times . 34 + 33 +33: 100% . 0 + 31 + 60 after order. Accepted by c…" at bounding box center [1260, 576] width 569 height 74
click at [1043, 545] on textarea "Payment 3 times . 34 + 33 +33: 100% . 0 + 31 + 60 after order. Accepted by cust…" at bounding box center [1260, 576] width 569 height 74
click at [1125, 581] on textarea "Payment 3 instalments . 34 + 33 +33: 100% . 0 + 31 + 60 after order. Accepted b…" at bounding box center [1260, 576] width 569 height 74
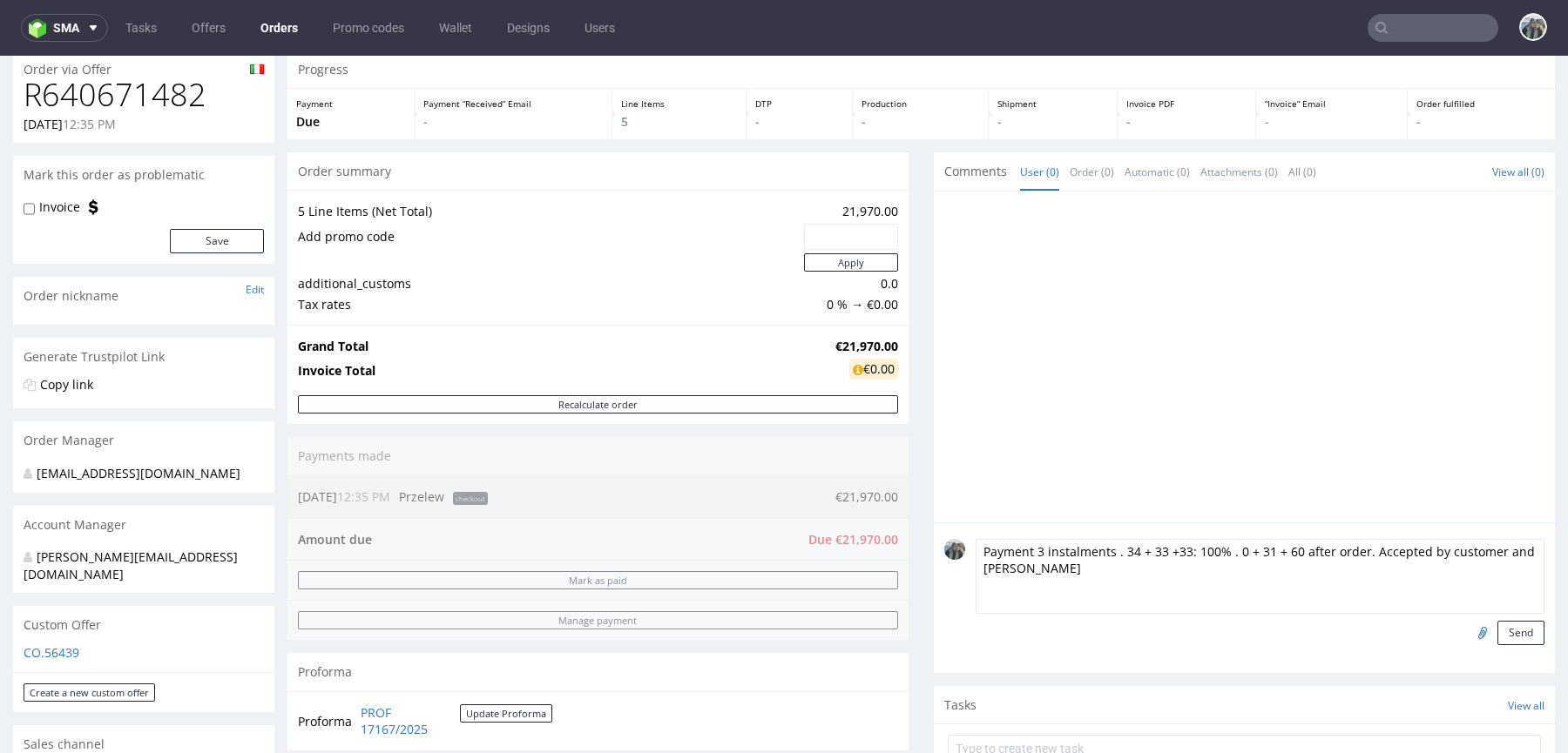
click at [1110, 557] on textarea "Payment 3 instalments . 34 + 33 +33: 100% . 0 + 31 + 60 after order. Accepted b…" at bounding box center [1260, 576] width 569 height 74
click at [1223, 546] on textarea "Payment 3 instalments : 34 + 33 +33: 100% . 0 + 31 + 60 after order. Accepted b…" at bounding box center [1260, 576] width 569 height 74
drag, startPoint x: 1370, startPoint y: 567, endPoint x: 1359, endPoint y: 548, distance: 22.0
click at [1359, 548] on textarea "Payment 3 instalments : 34 + 33 +33: 100% / 0 + 31 + 60 after order. Accepted b…" at bounding box center [1260, 576] width 569 height 74
type textarea "Payment 3 instalments : 34 + 33 +33: 100% / 0 + 31 + 60 after order"
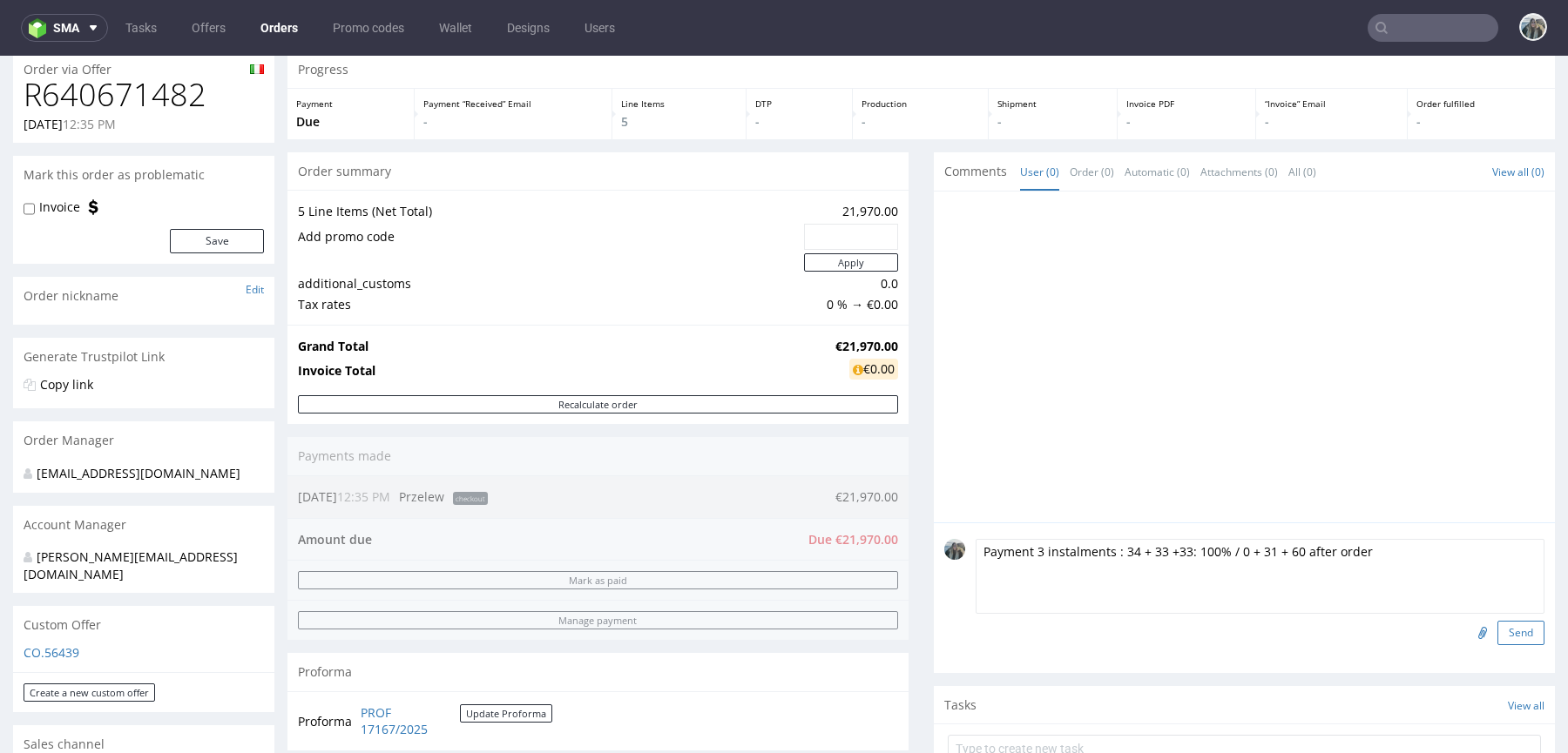
drag, startPoint x: 1498, startPoint y: 621, endPoint x: 1494, endPoint y: 629, distance: 8.9
click at [1499, 621] on button "Send" at bounding box center [1521, 633] width 47 height 24
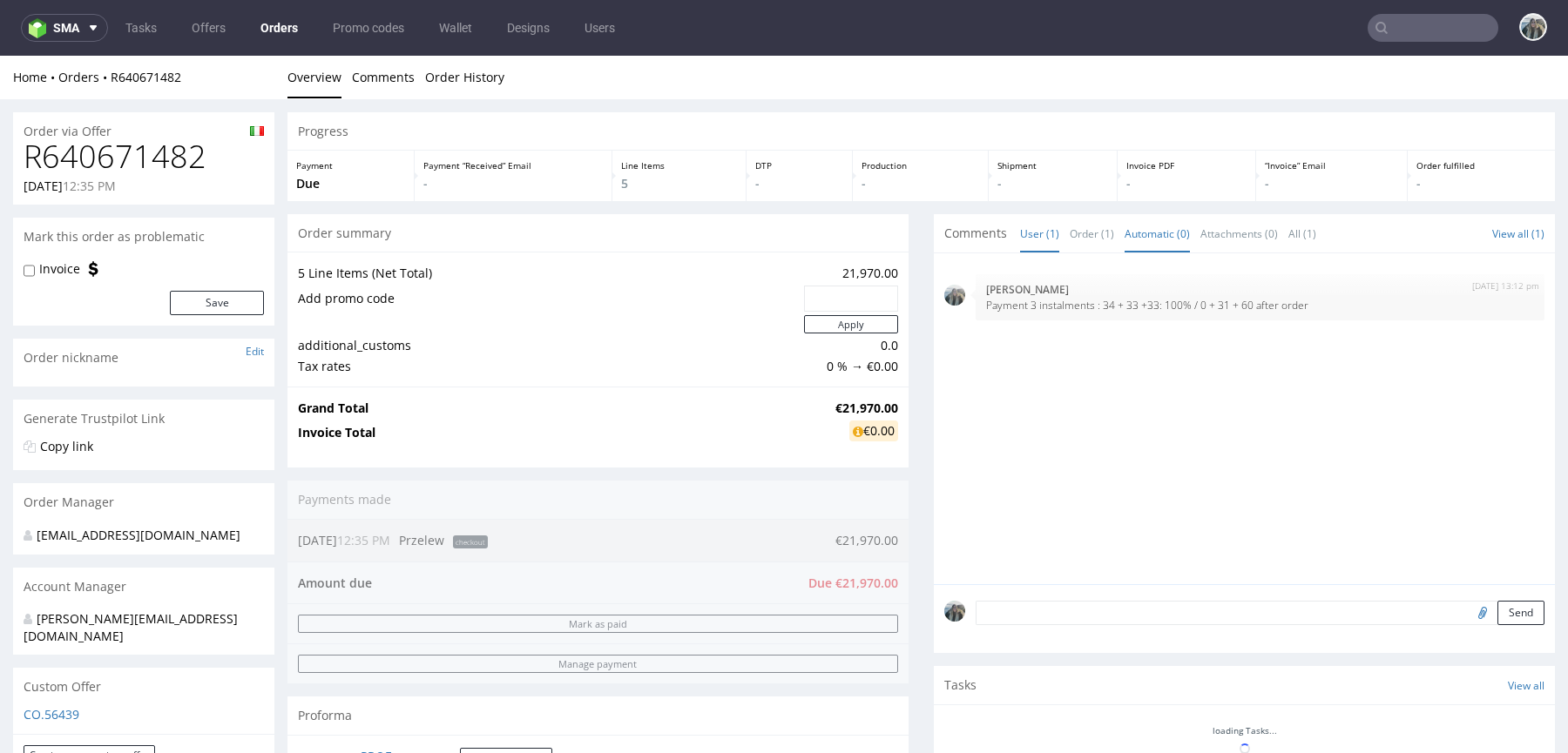
scroll to position [0, 0]
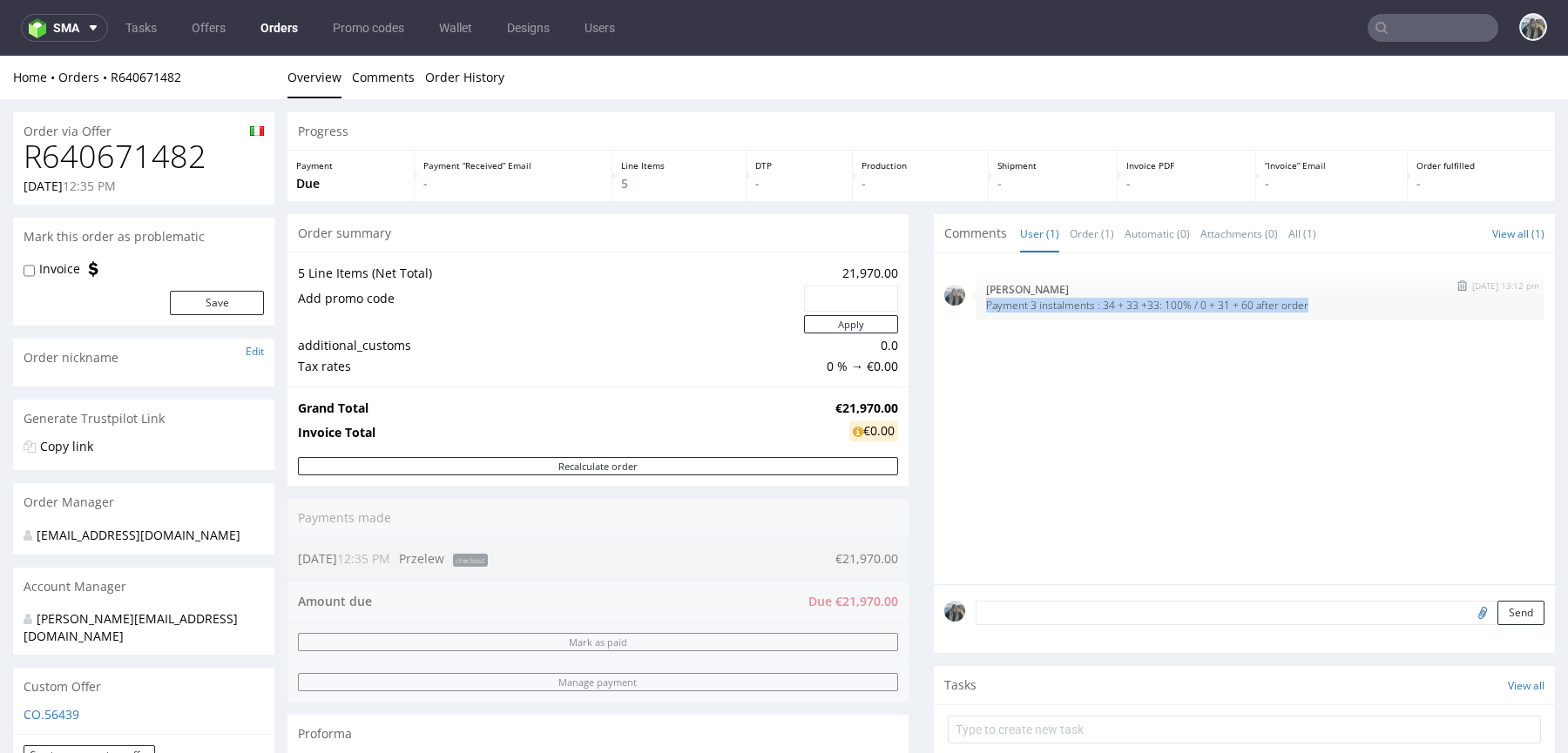
drag, startPoint x: 996, startPoint y: 314, endPoint x: 977, endPoint y: 304, distance: 21.5
click at [977, 306] on div "13th Aug 25 | 13:12 pm Zeniuk Magdalena Payment 3 instalments : 34 + 33 +33: 10…" at bounding box center [1260, 298] width 569 height 47
copy p "Payment 3 instalments : 34 + 33 +33: 100% / 0 + 31 + 60 after order"
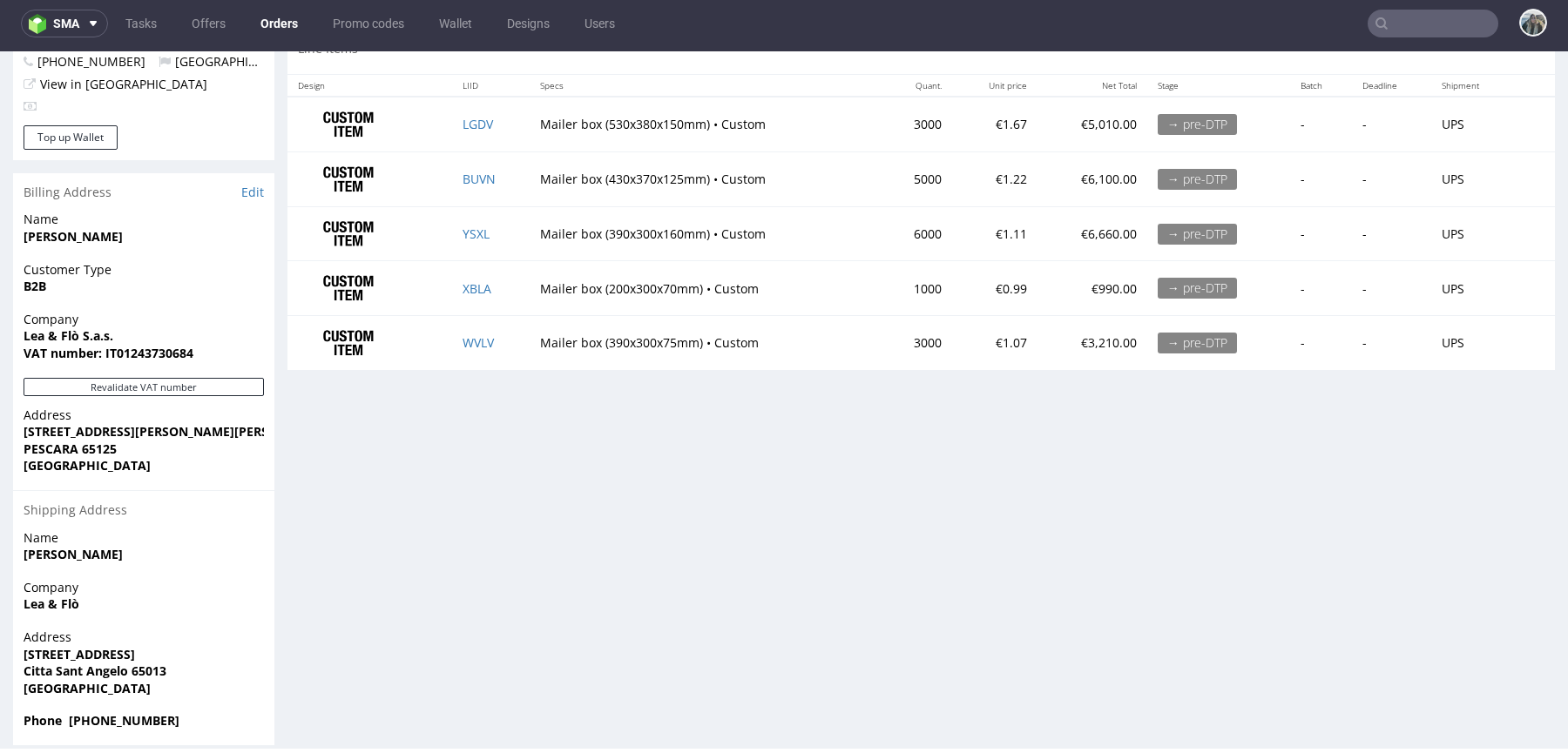
scroll to position [841, 0]
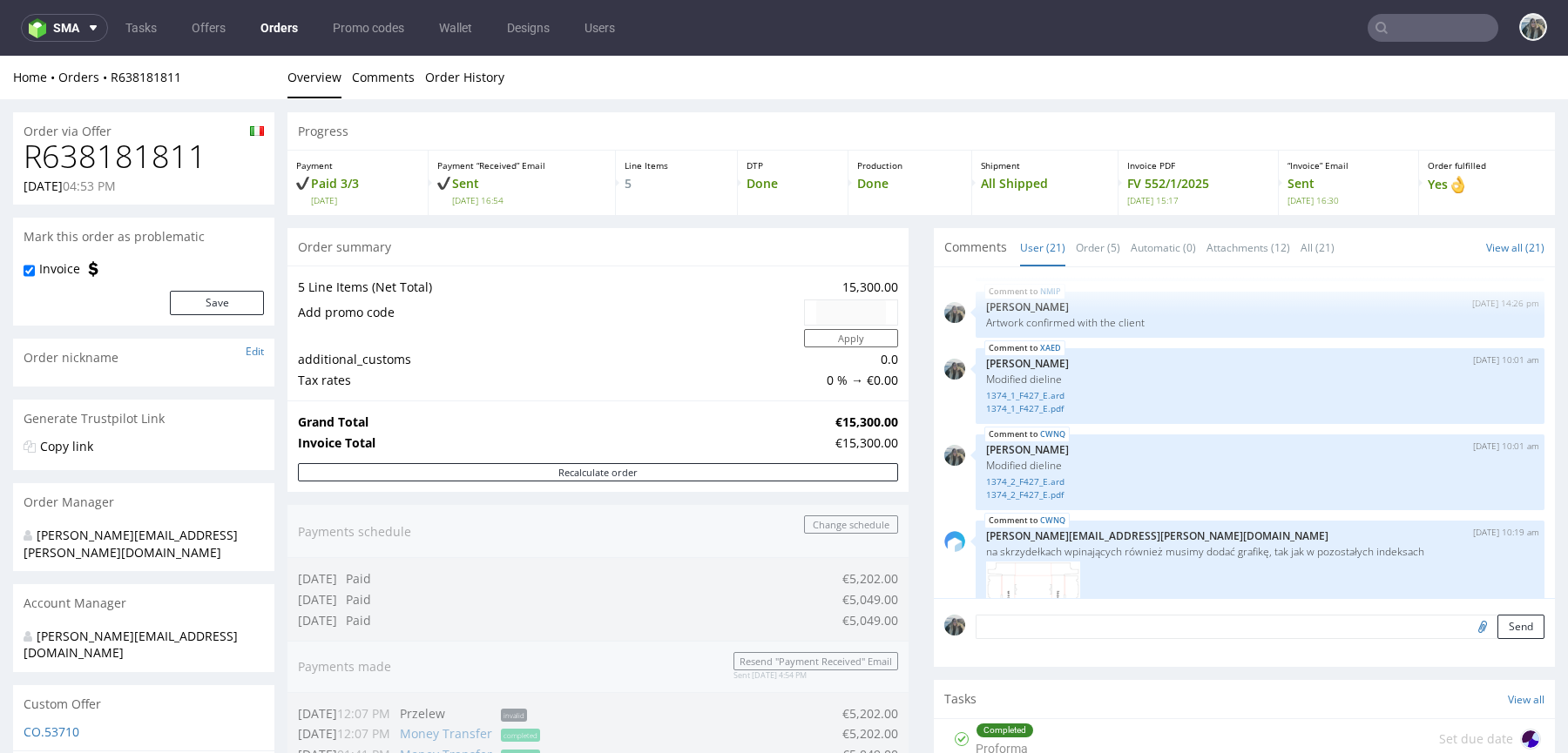
scroll to position [499, 0]
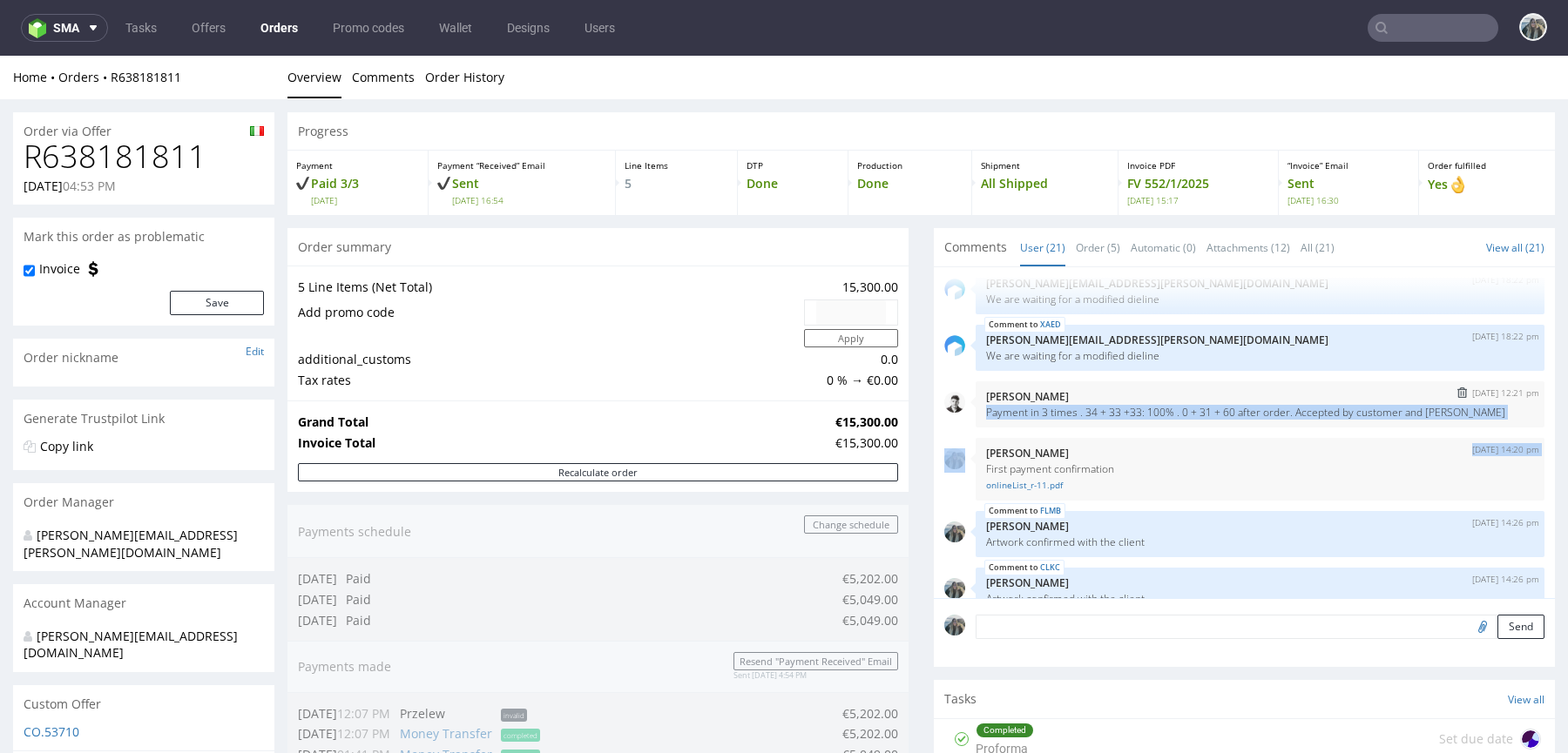
drag, startPoint x: 985, startPoint y: 429, endPoint x: 976, endPoint y: 410, distance: 21.0
click at [976, 410] on div "CLKC 5th Dec 24 | 18:08 pm maciej.sikora@packhelp.com reorder 1:1 REGR? please …" at bounding box center [1250, 437] width 611 height 320
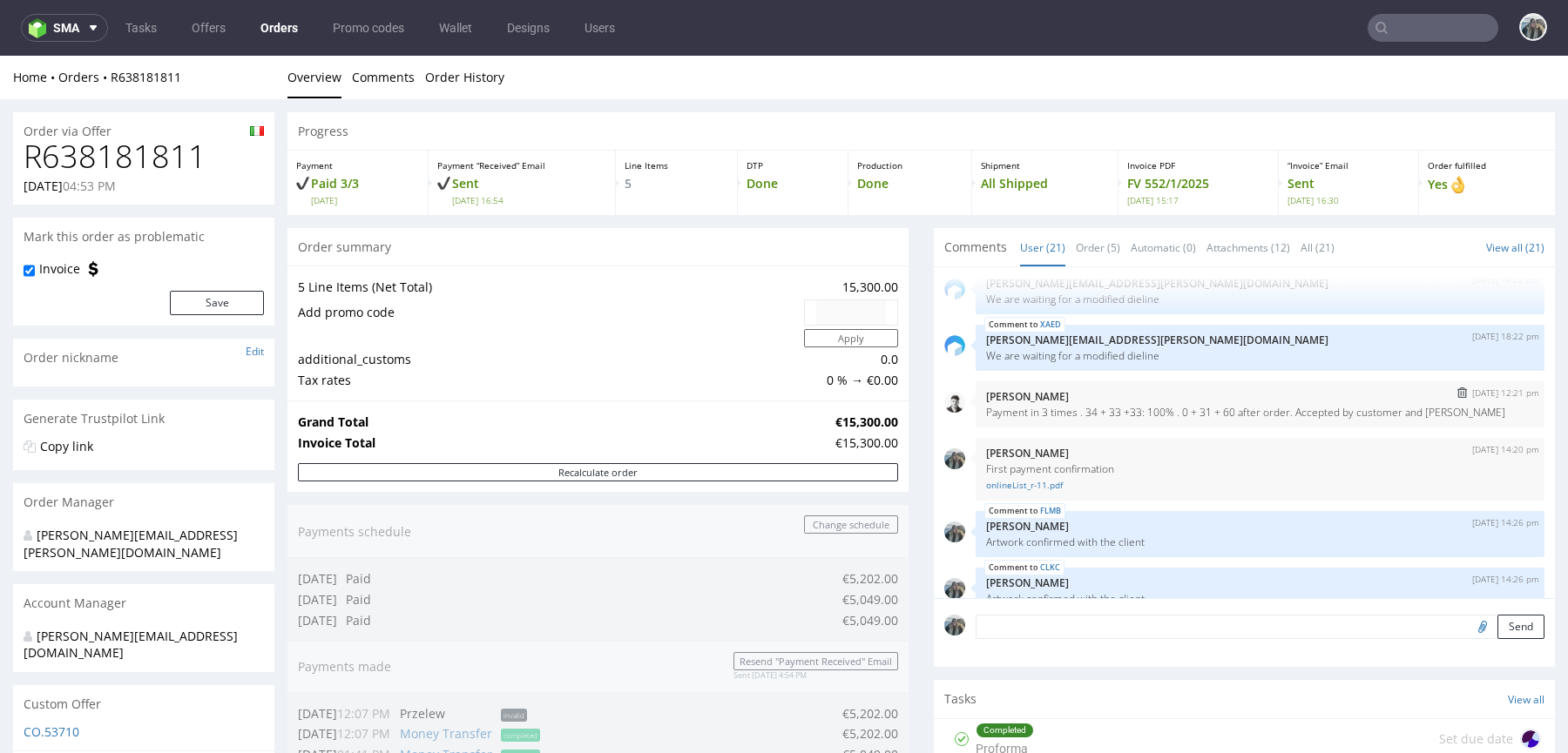
click at [986, 414] on p "Payment in 3 times . 34 + 33 +33: 100% . 0 + 31 + 60 after order. Accepted by c…" at bounding box center [1260, 412] width 547 height 13
drag, startPoint x: 980, startPoint y: 422, endPoint x: 974, endPoint y: 412, distance: 11.7
click at [976, 412] on div "6th Dec 24 | 12:21 pm Daniel Portillo Payment in 3 times . 34 + 33 +33: 100% . …" at bounding box center [1260, 405] width 569 height 47
copy p "Payment in 3 times . 34 + 33 +33: 100% . 0 + 31 + 60 after order. Accepted by c…"
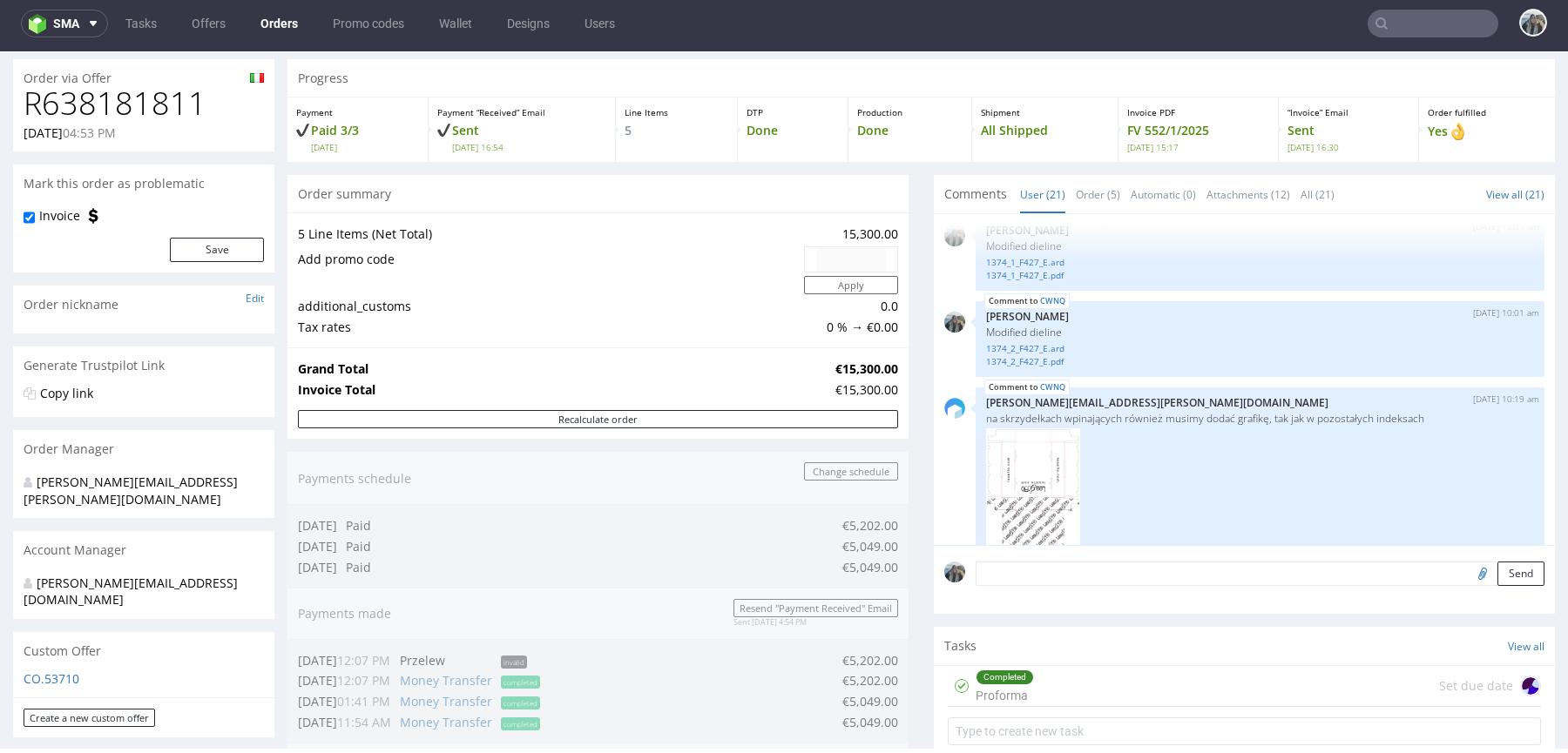
scroll to position [912, 0]
click at [1042, 342] on link "1374_2_F427_E.ard" at bounding box center [1260, 348] width 547 height 13
click at [1149, 413] on p "na skrzydełkach wpinających również musimy dodać grafikę, tak jak w pozostałych…" at bounding box center [1260, 418] width 547 height 13
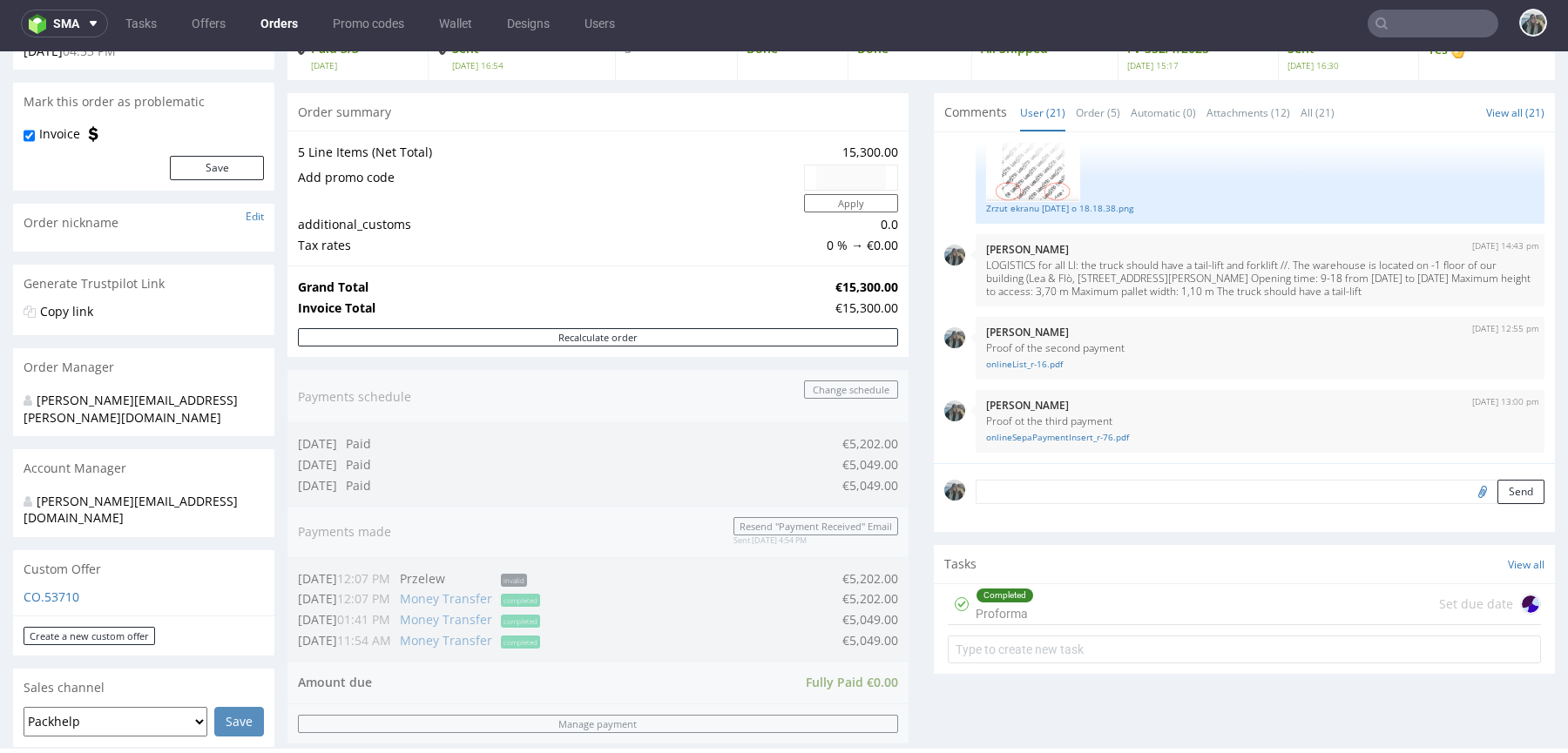
scroll to position [903, 0]
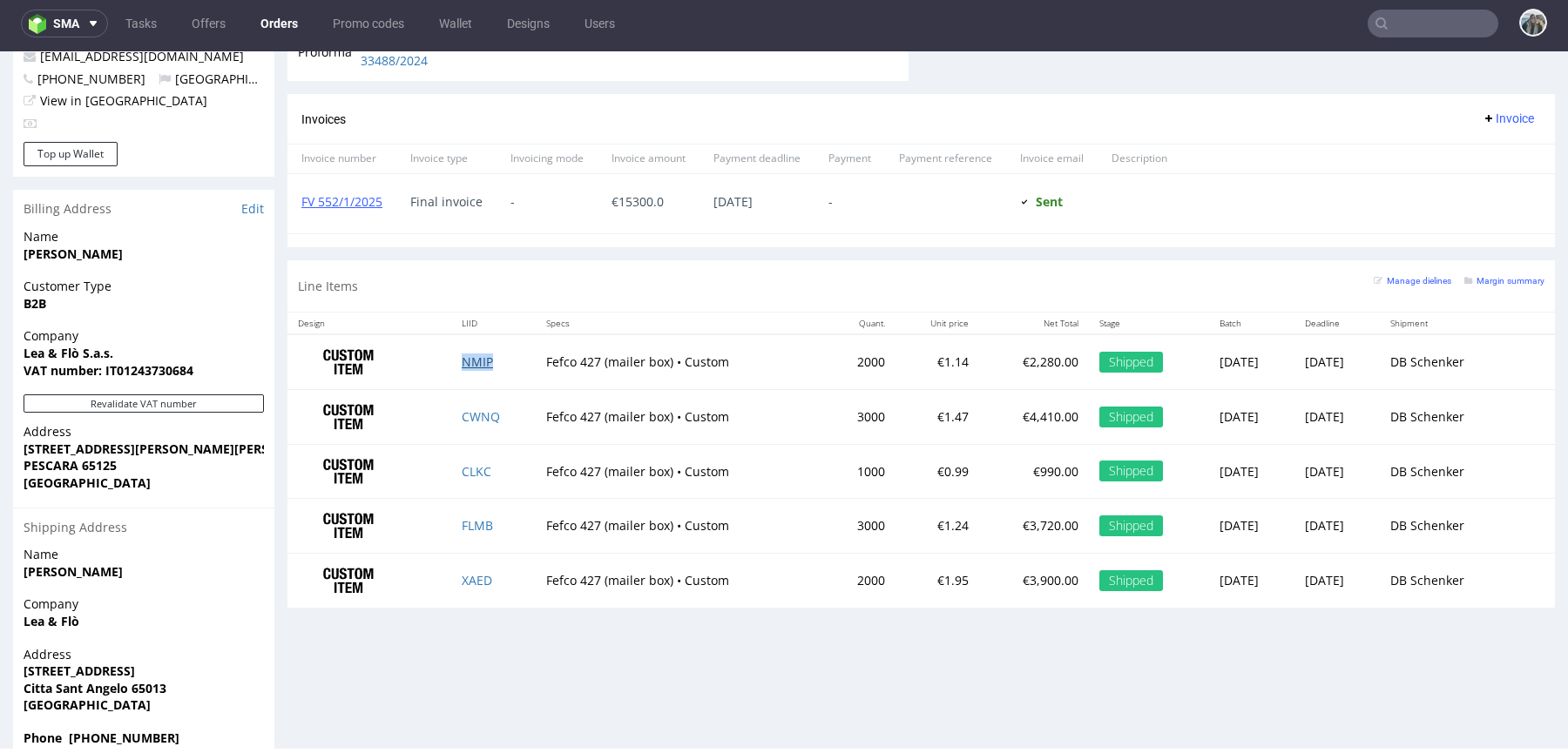
click at [462, 355] on link "NMIP" at bounding box center [478, 362] width 32 height 17
click at [462, 404] on td "CWNQ" at bounding box center [493, 416] width 85 height 55
click at [466, 413] on link "CWNQ" at bounding box center [480, 417] width 38 height 17
click at [466, 467] on link "CLKC" at bounding box center [477, 472] width 30 height 17
click at [466, 519] on link "FLMB" at bounding box center [478, 526] width 32 height 17
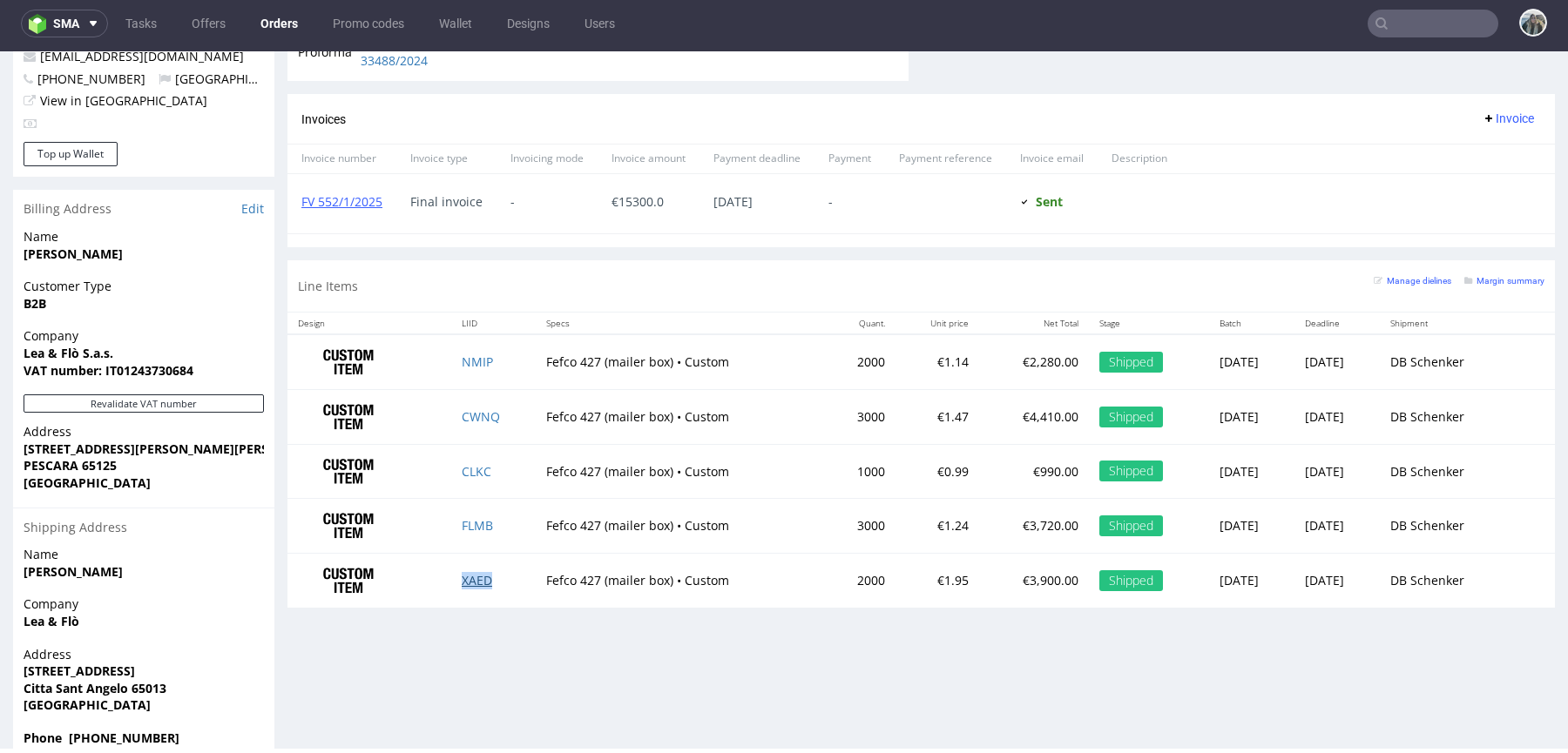
click at [471, 574] on link "XAED" at bounding box center [477, 581] width 31 height 17
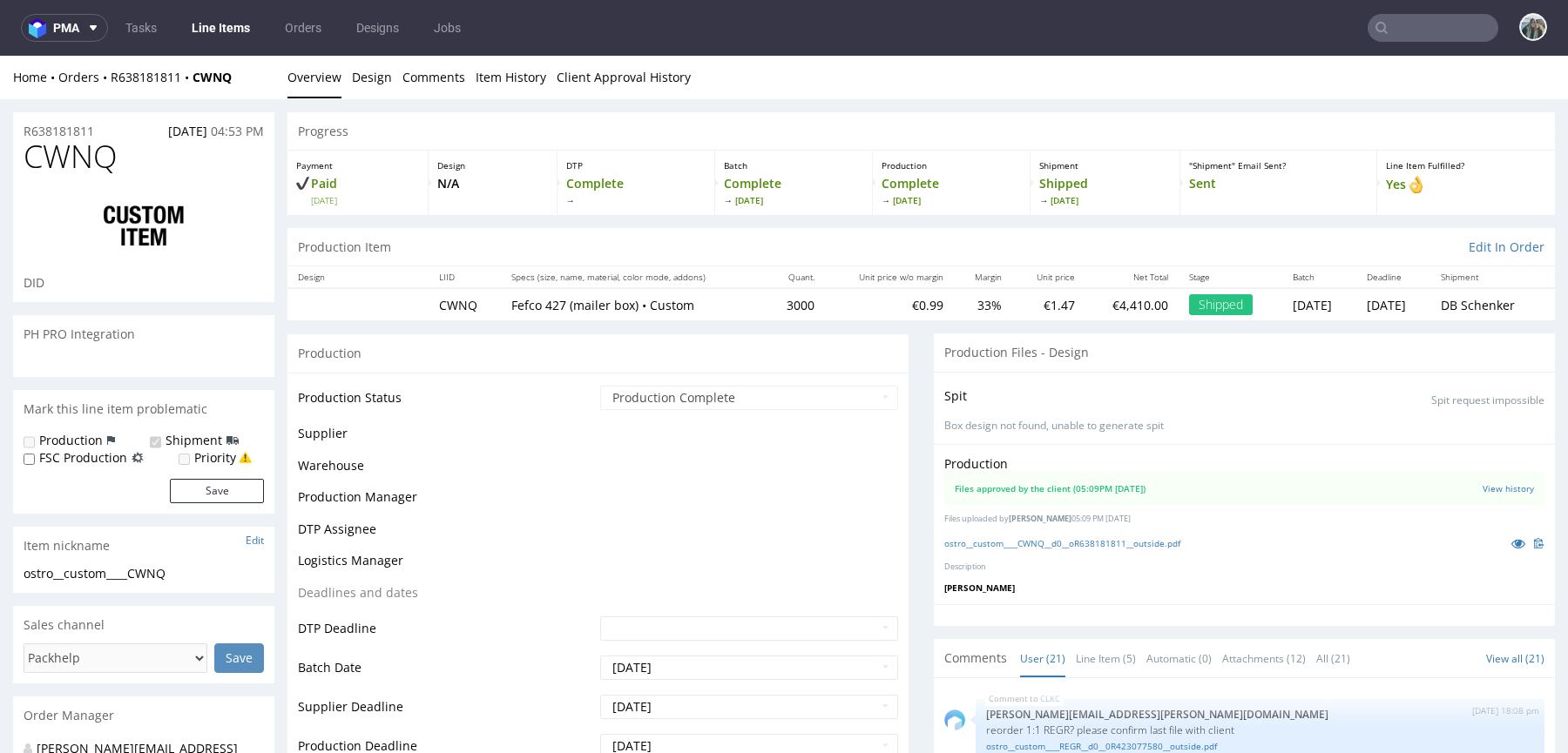
select select "in_progress"
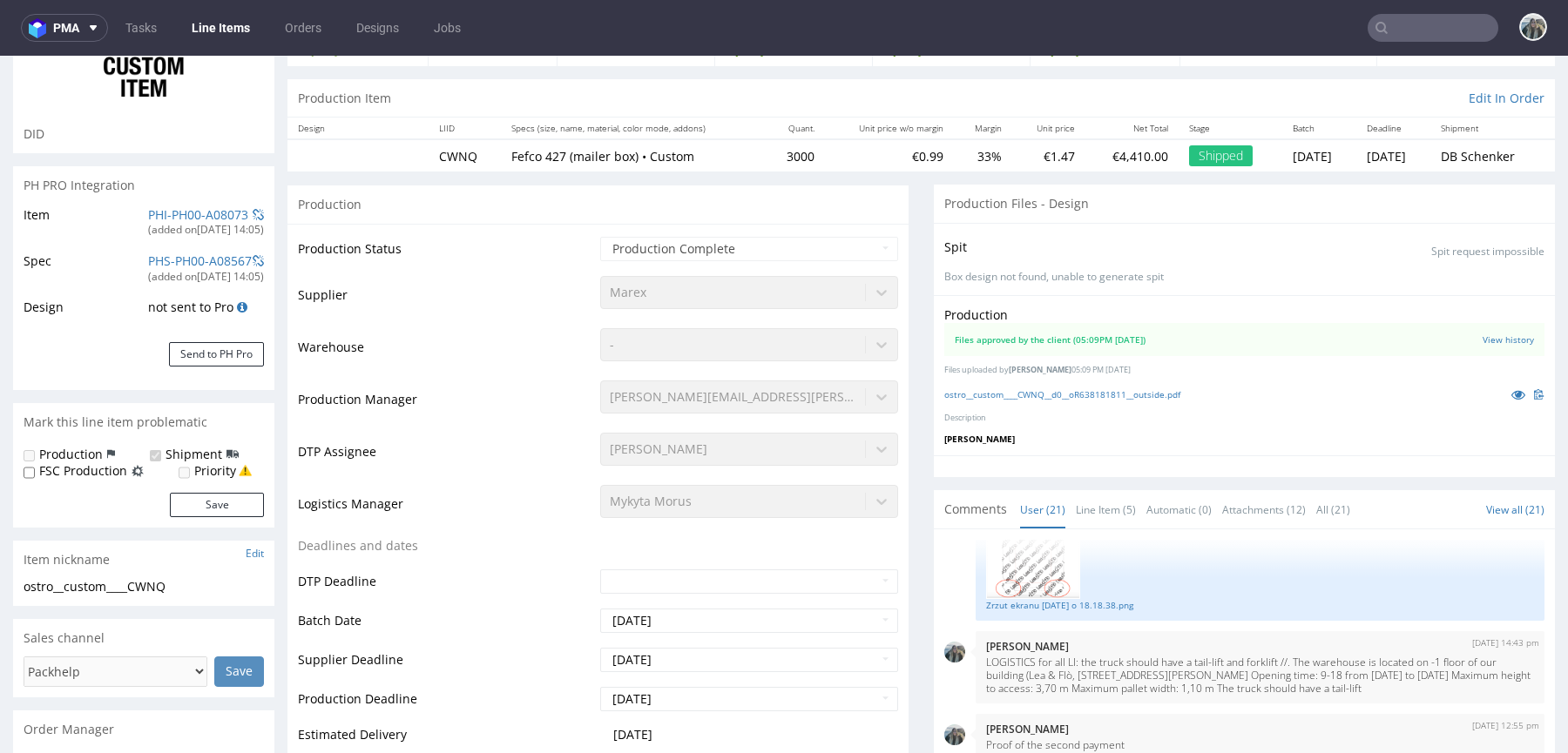
scroll to position [284, 0]
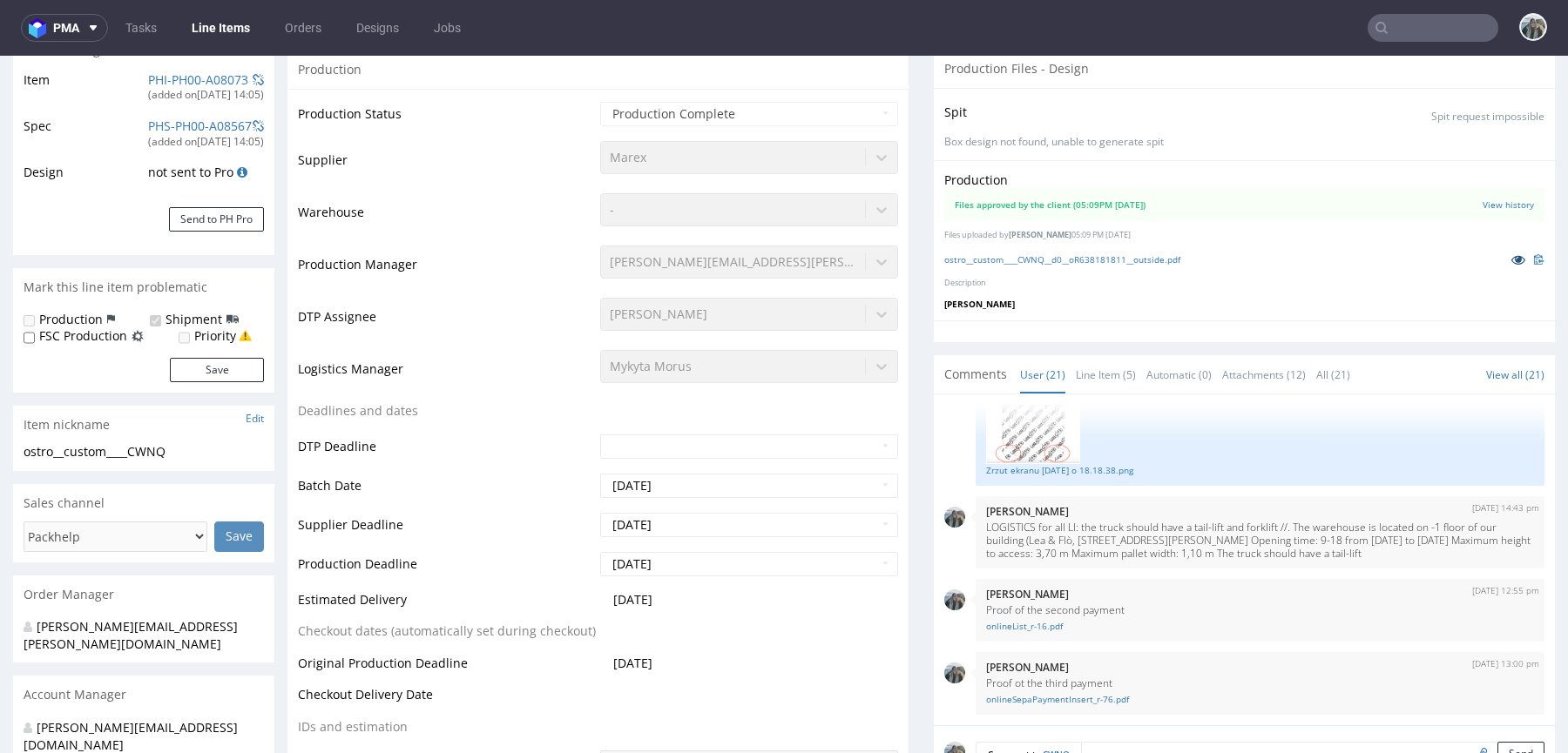
click at [1511, 257] on icon at bounding box center [1518, 259] width 14 height 12
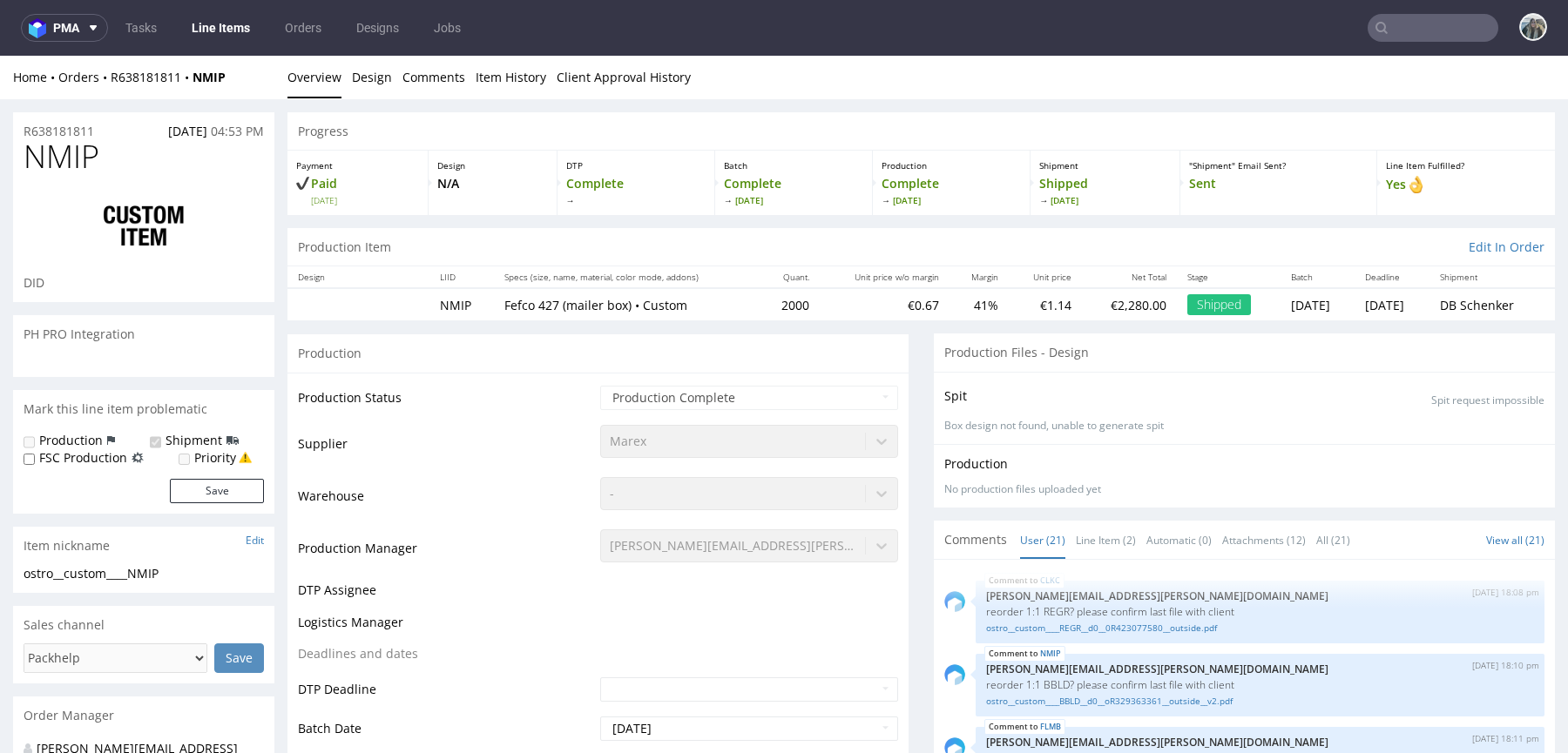
scroll to position [1437, 0]
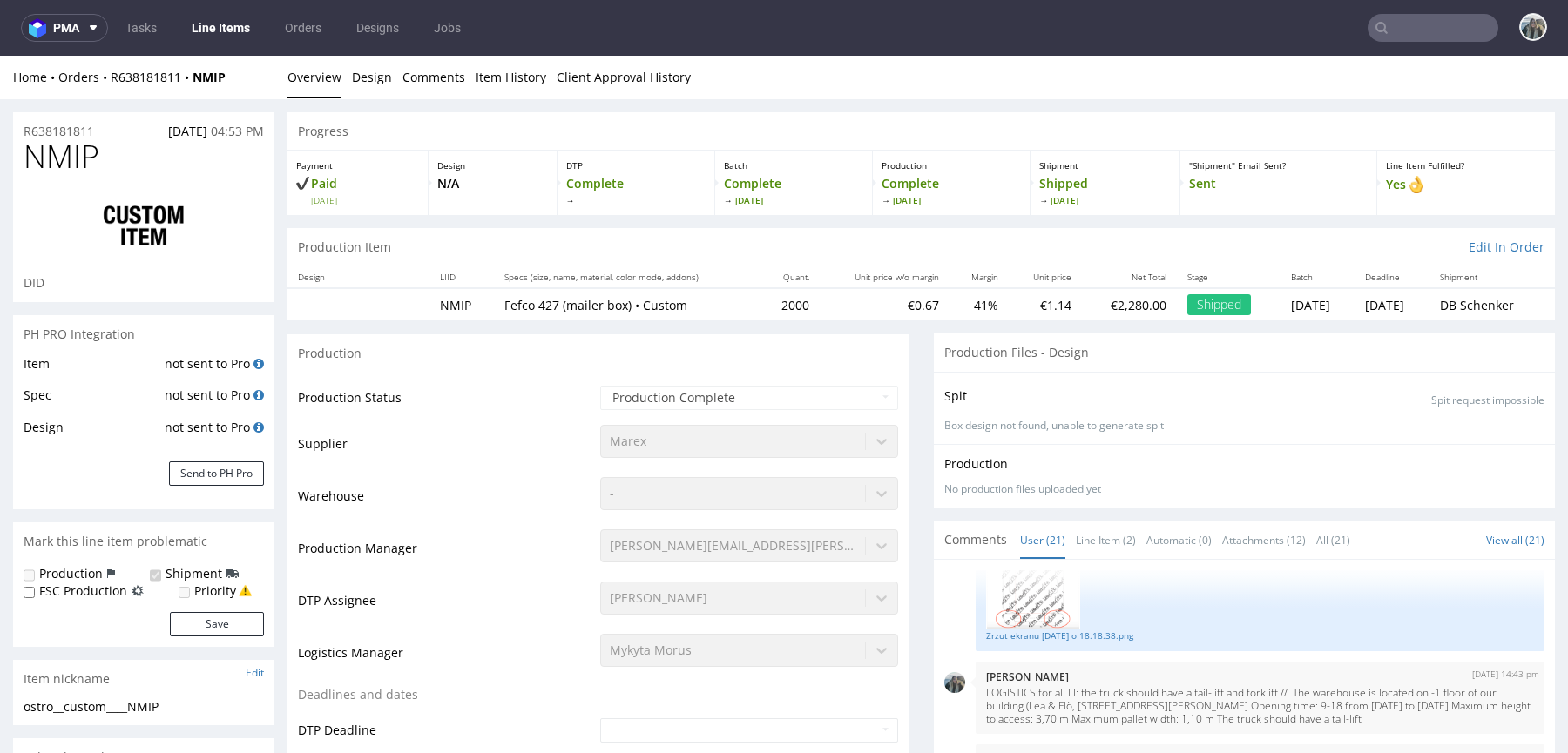
select select "in_progress"
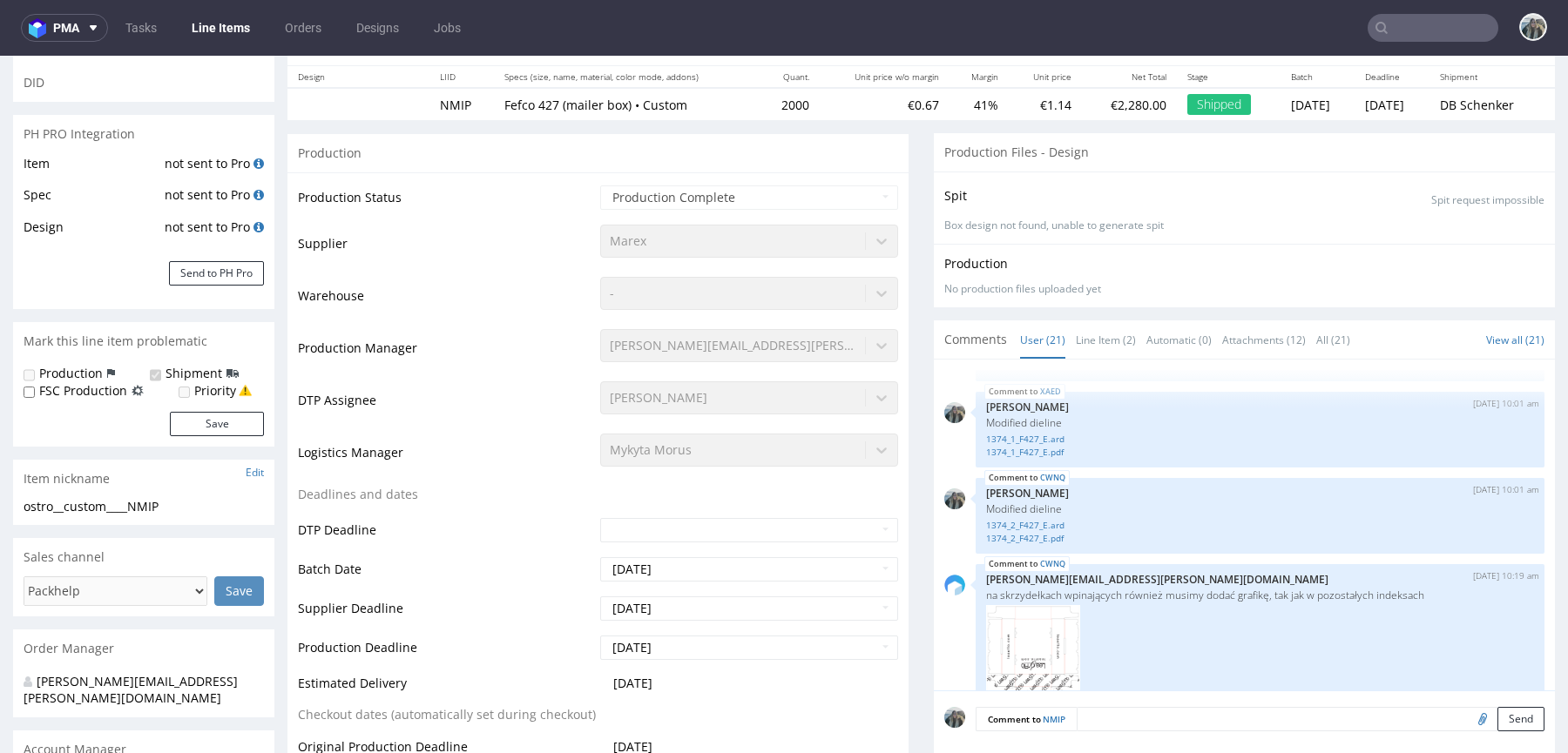
scroll to position [0, 0]
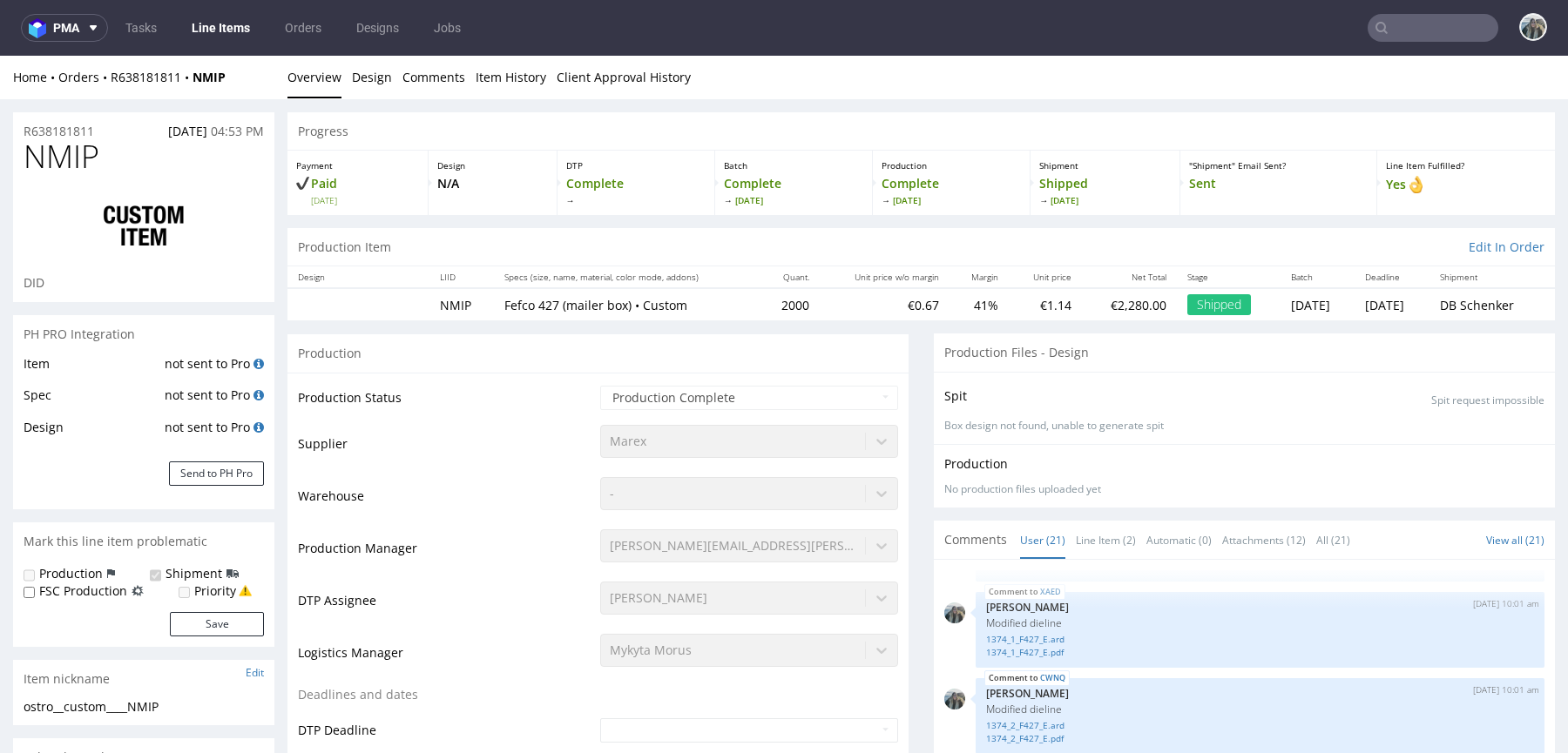
click at [51, 154] on span "NMIP" at bounding box center [61, 156] width 75 height 34
click at [50, 153] on span "NMIP" at bounding box center [61, 156] width 75 height 34
copy span "NMIP"
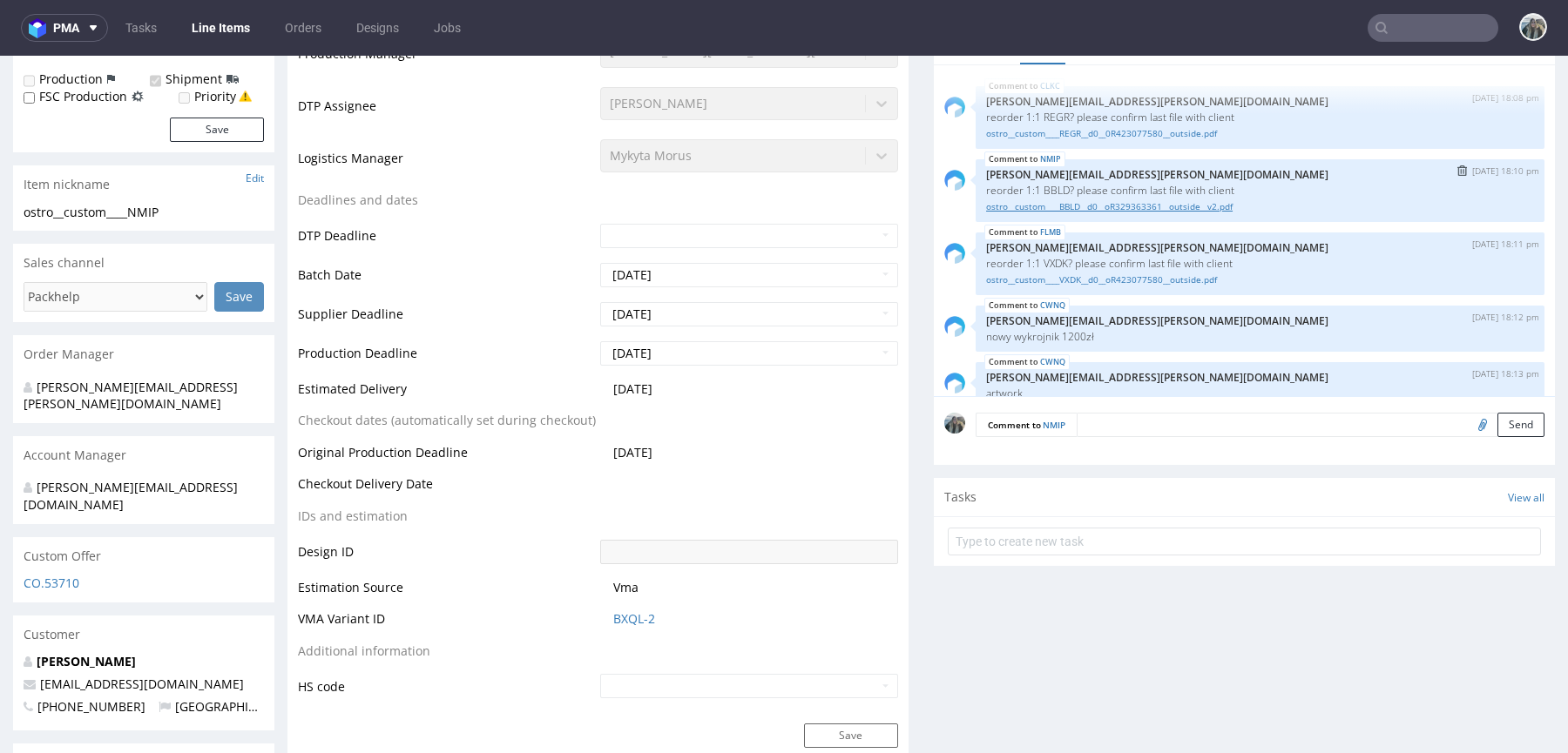
click at [1072, 200] on link "ostro__custom____BBLD__d0__oR329363361__outside__v2.pdf" at bounding box center [1260, 207] width 547 height 13
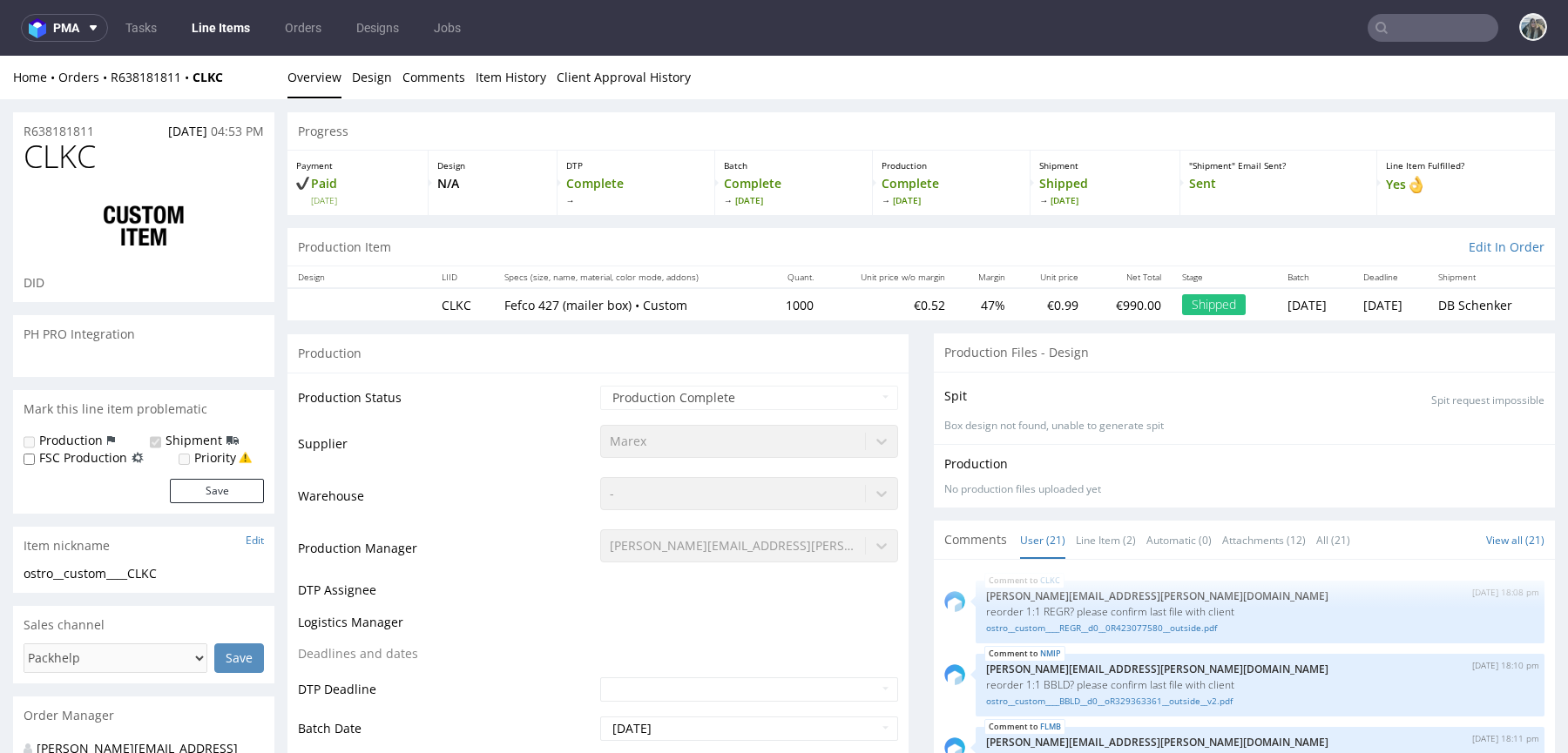
select select "in_progress"
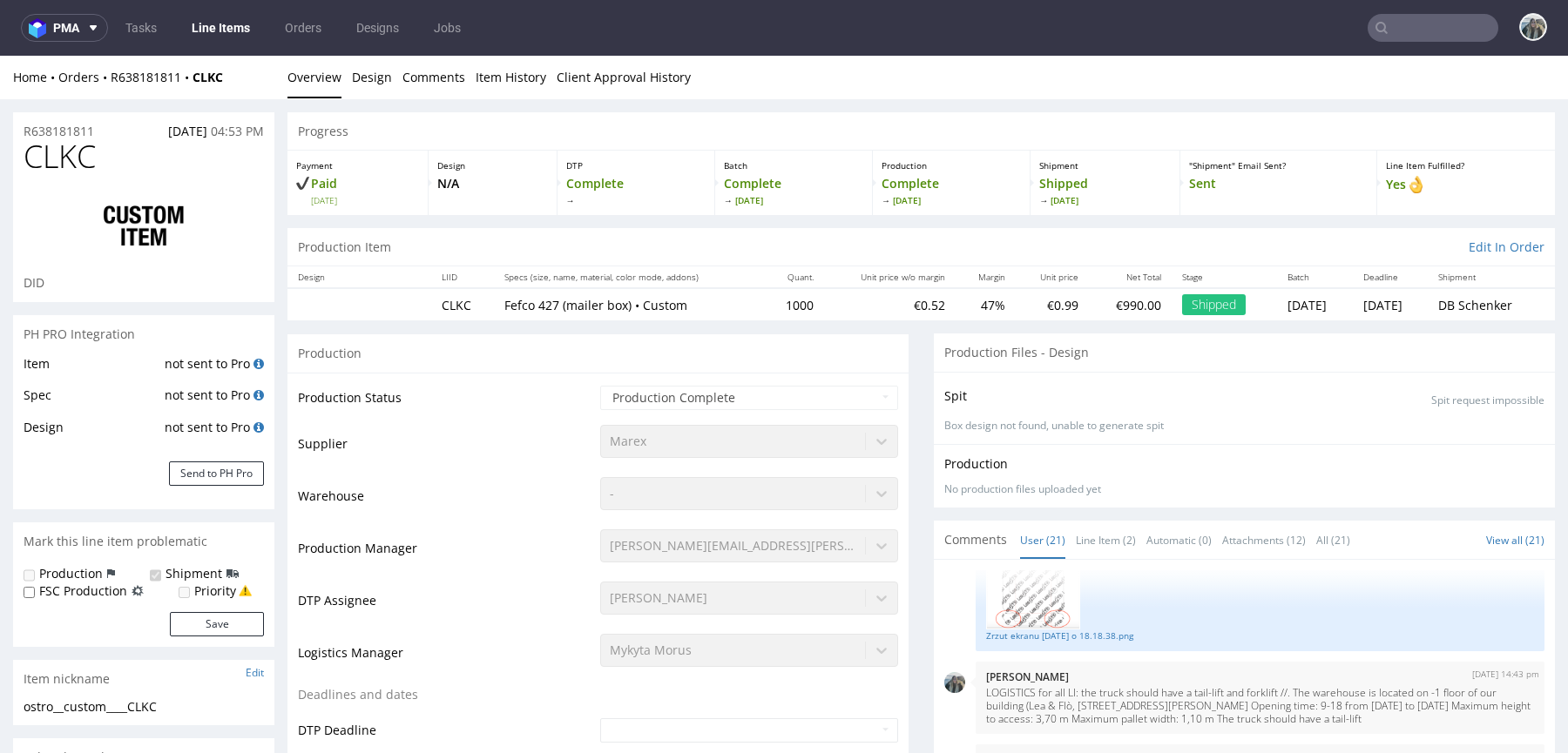
click at [60, 158] on span "CLKC" at bounding box center [60, 156] width 73 height 34
click at [60, 157] on span "CLKC" at bounding box center [60, 156] width 73 height 34
copy span "CLKC"
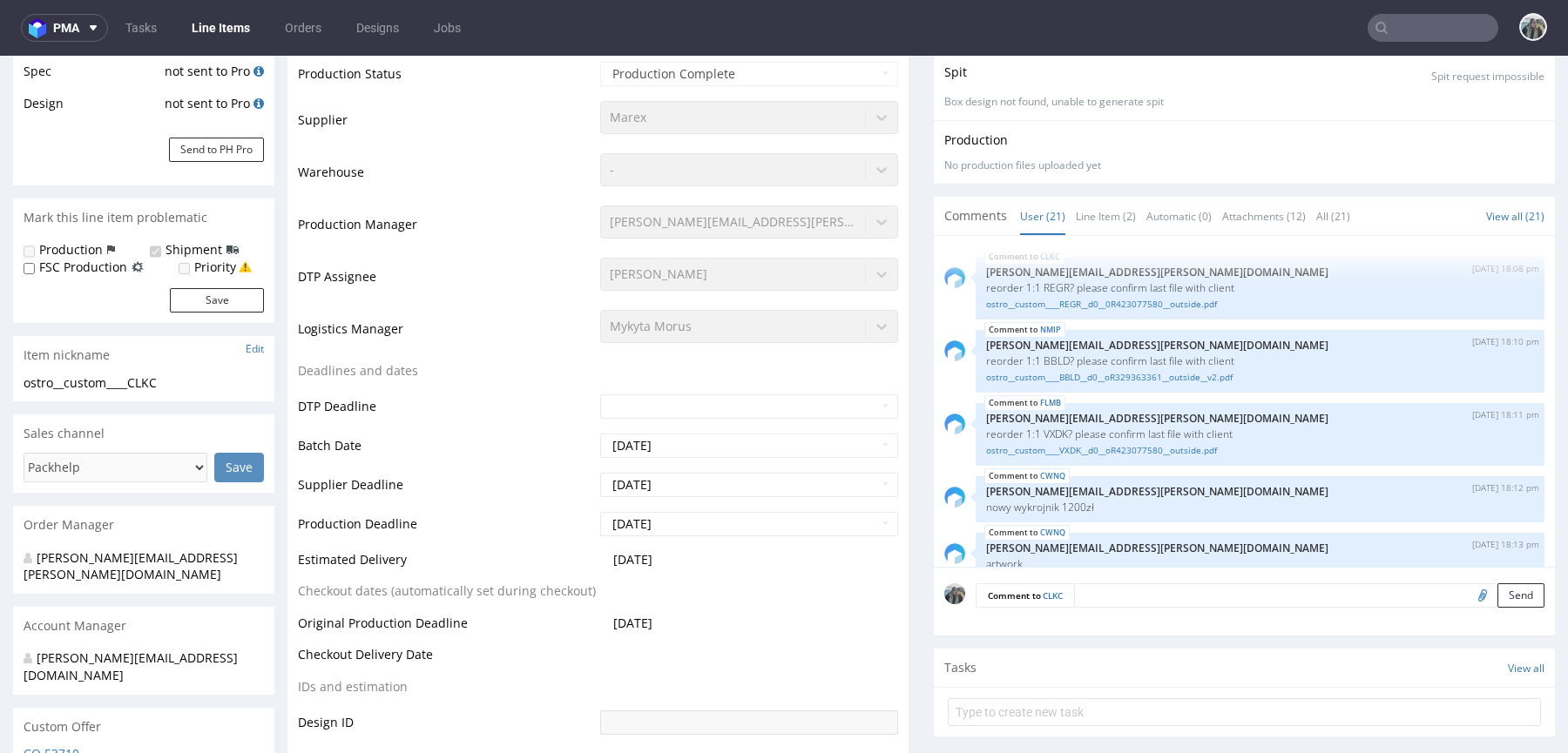
scroll to position [289, 0]
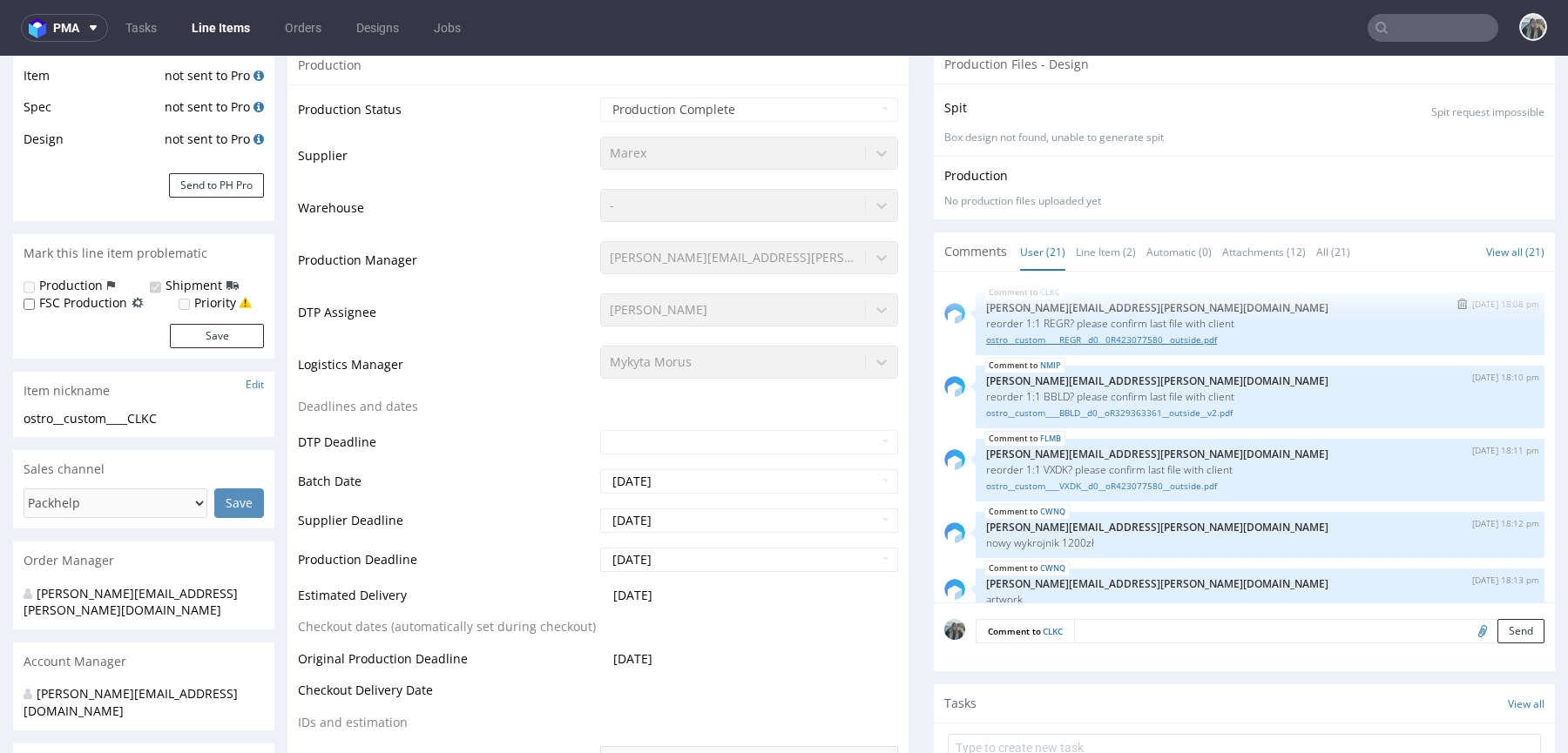
click at [1063, 335] on link "ostro__custom____REGR__d0__0R423077580__outside.pdf" at bounding box center [1260, 340] width 547 height 13
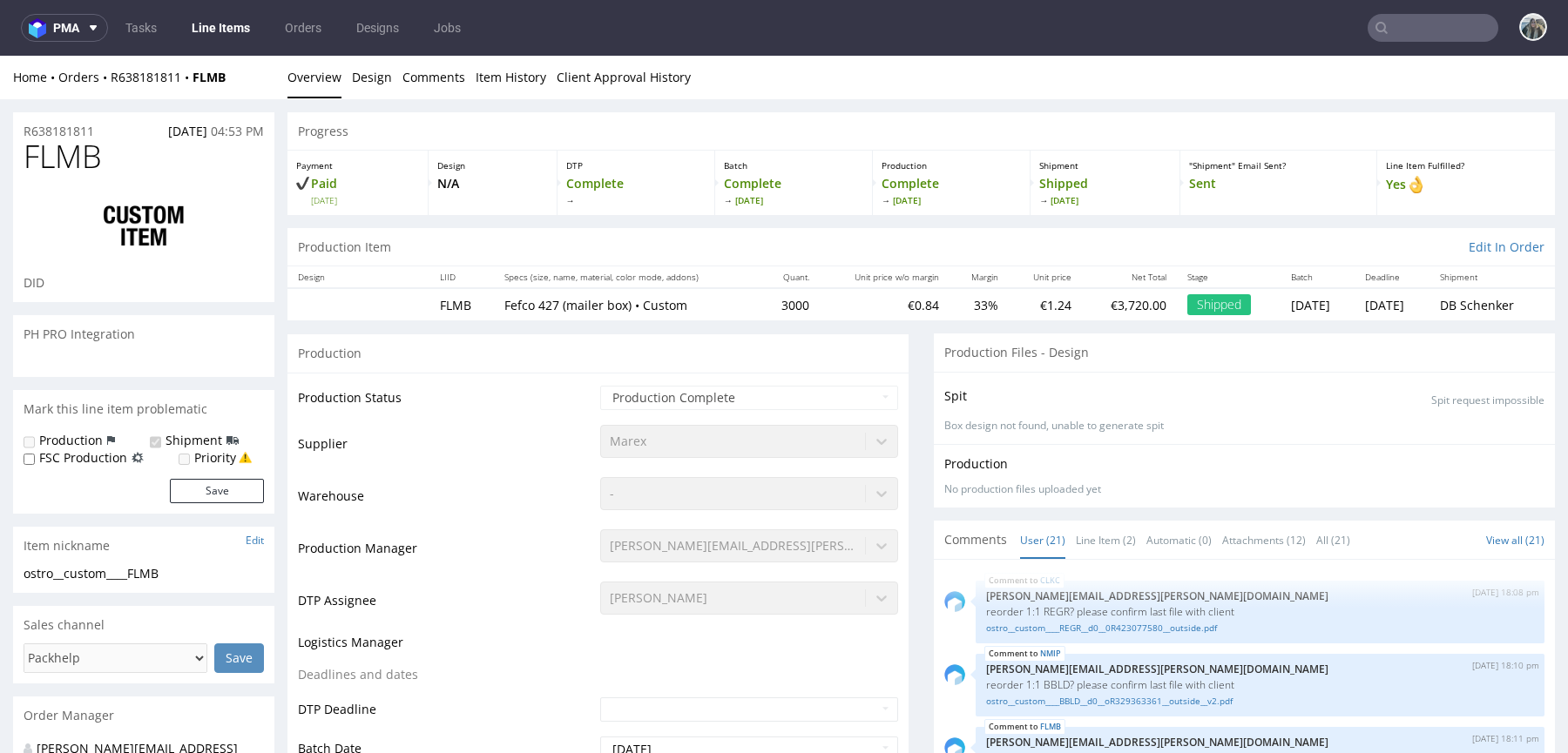
select select "in_progress"
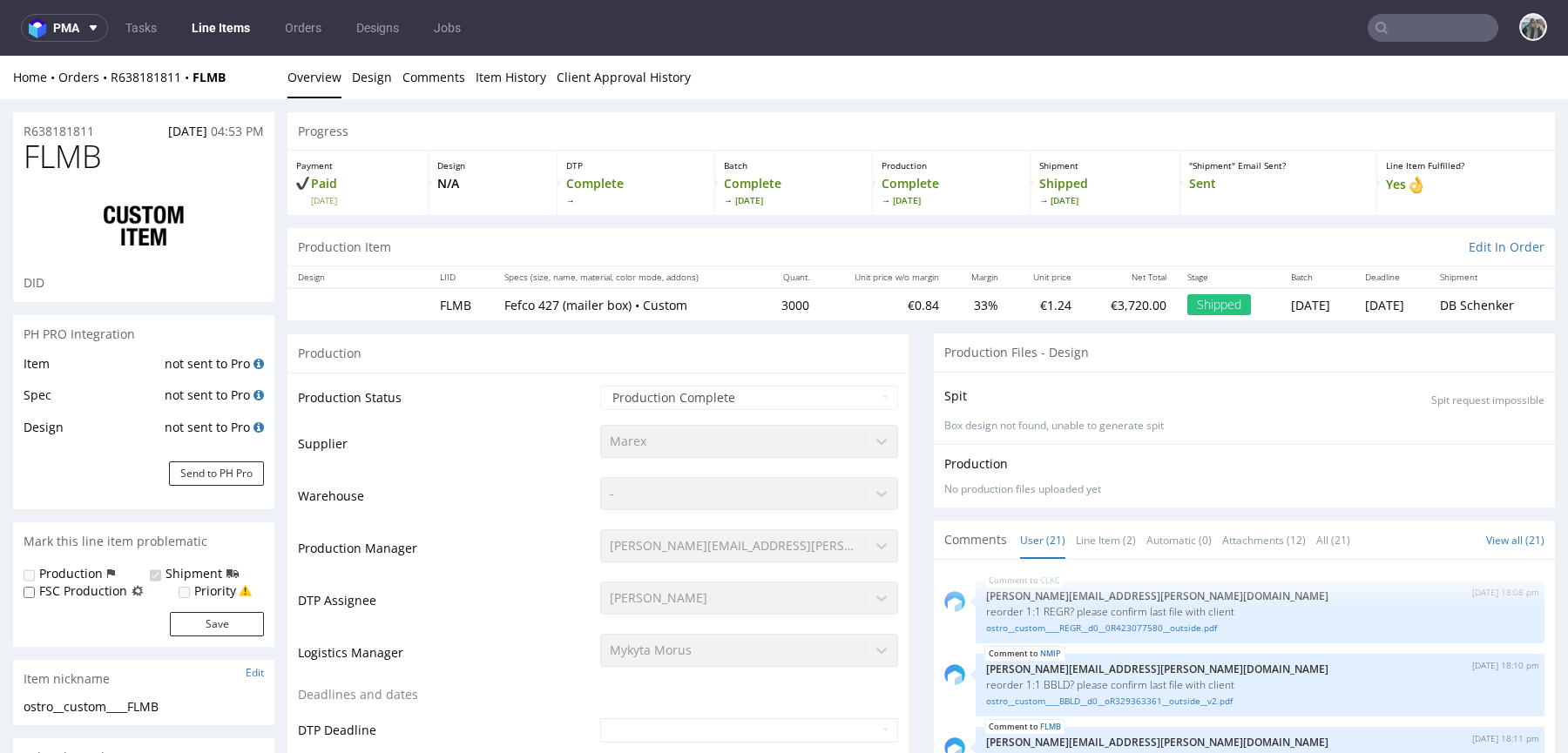
scroll to position [1437, 0]
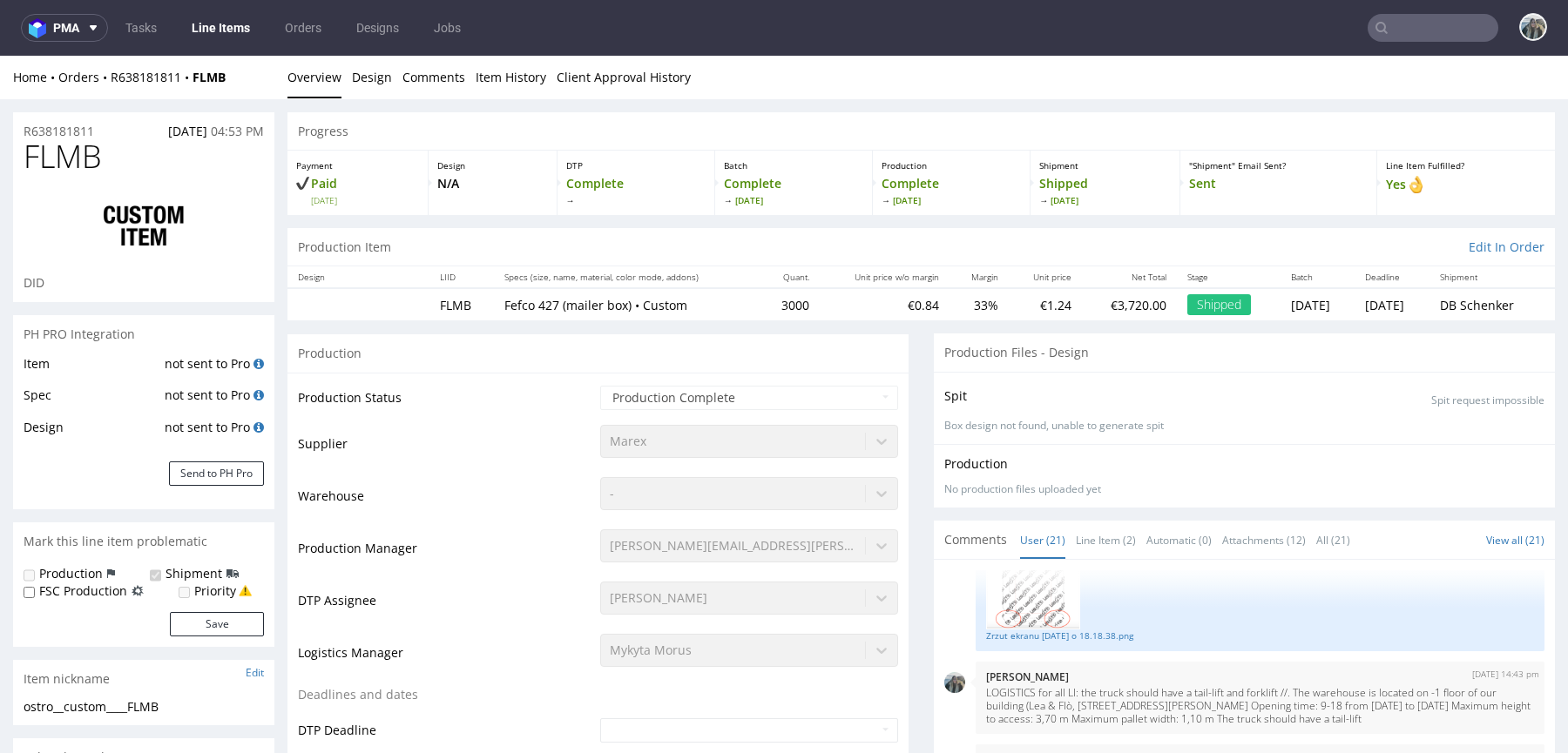
click at [73, 165] on span "FLMB" at bounding box center [62, 156] width 78 height 34
click at [72, 165] on span "FLMB" at bounding box center [62, 156] width 78 height 34
copy span "FLMB"
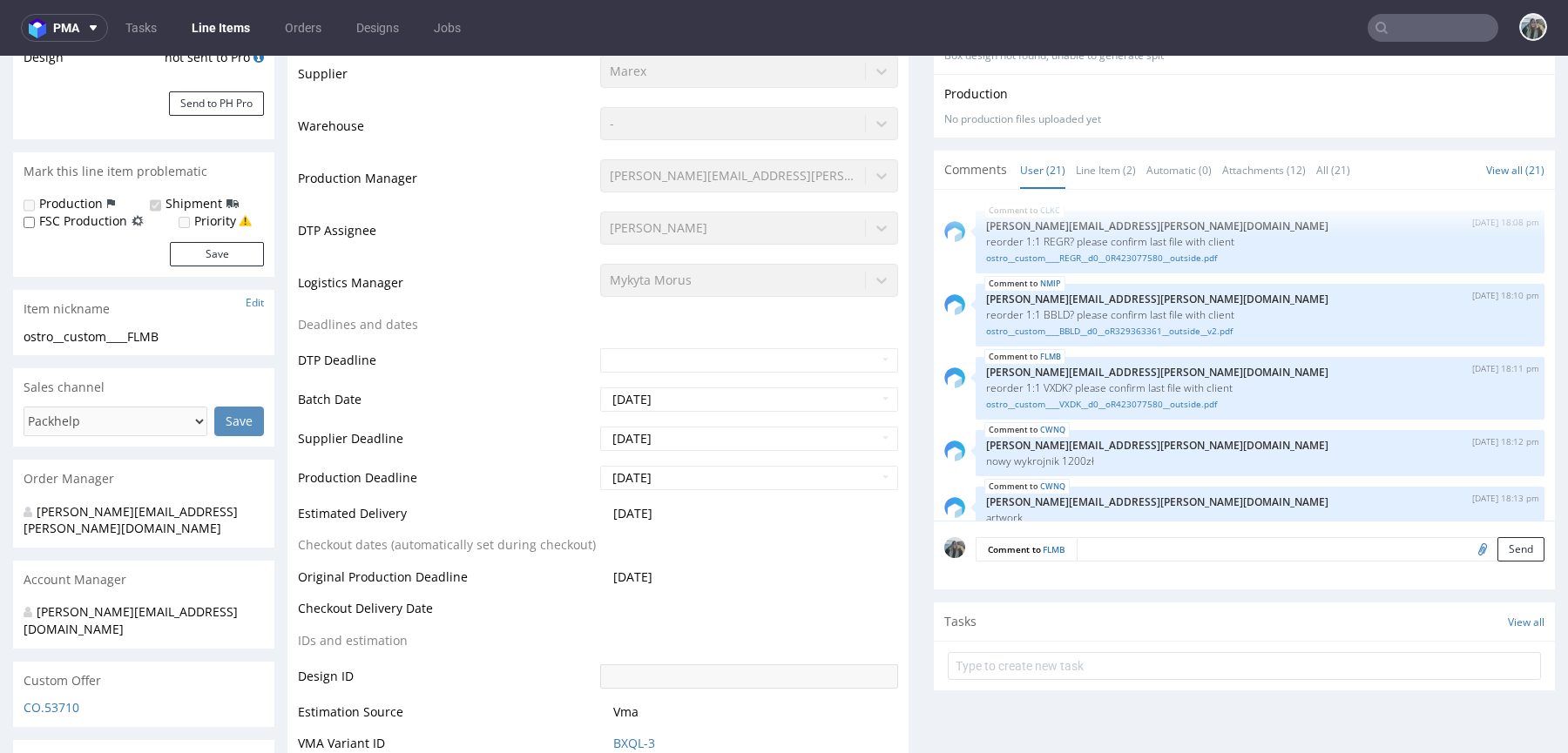
scroll to position [6, 0]
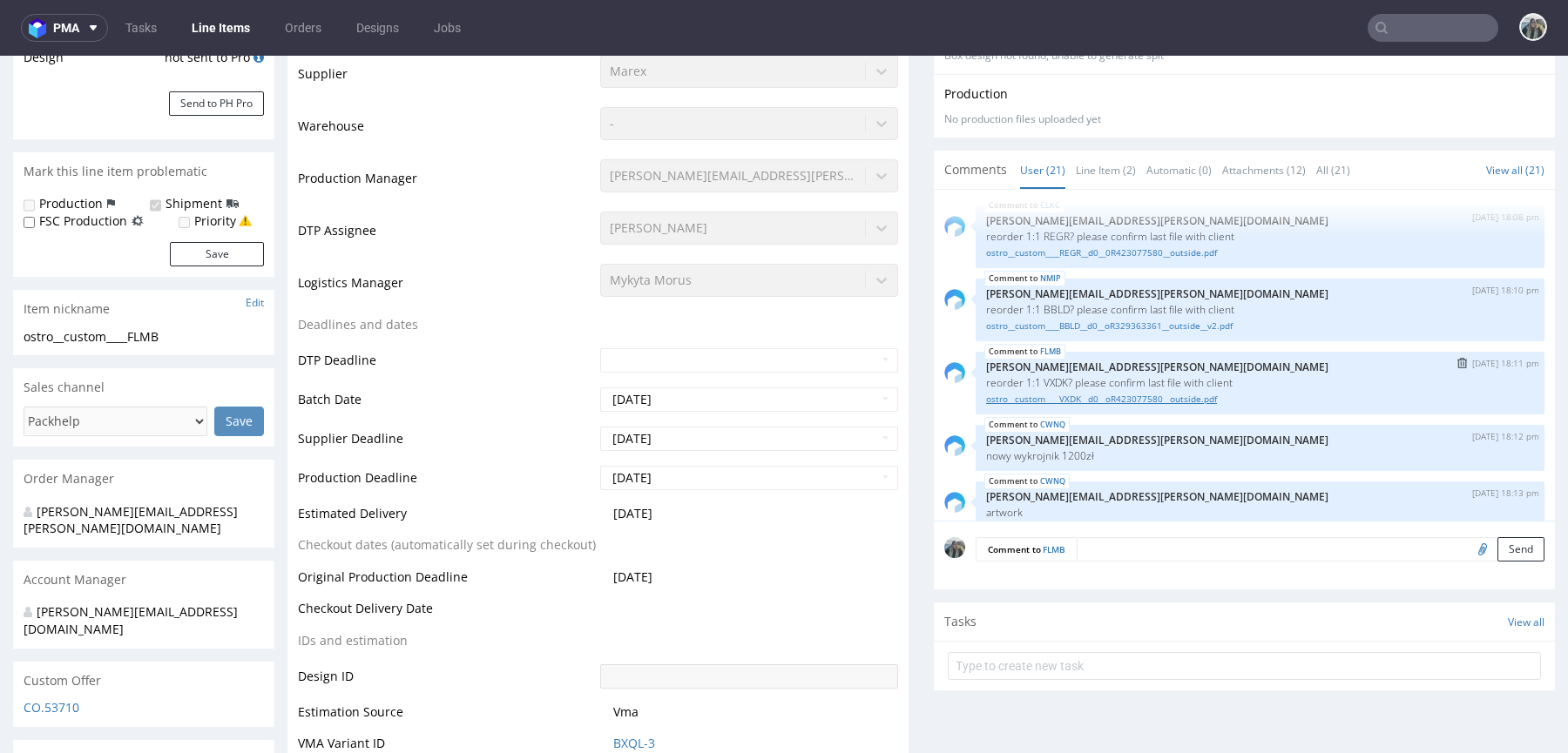
click at [1063, 397] on link "ostro__custom____VXDK__d0__oR423077580__outside.pdf" at bounding box center [1260, 399] width 547 height 13
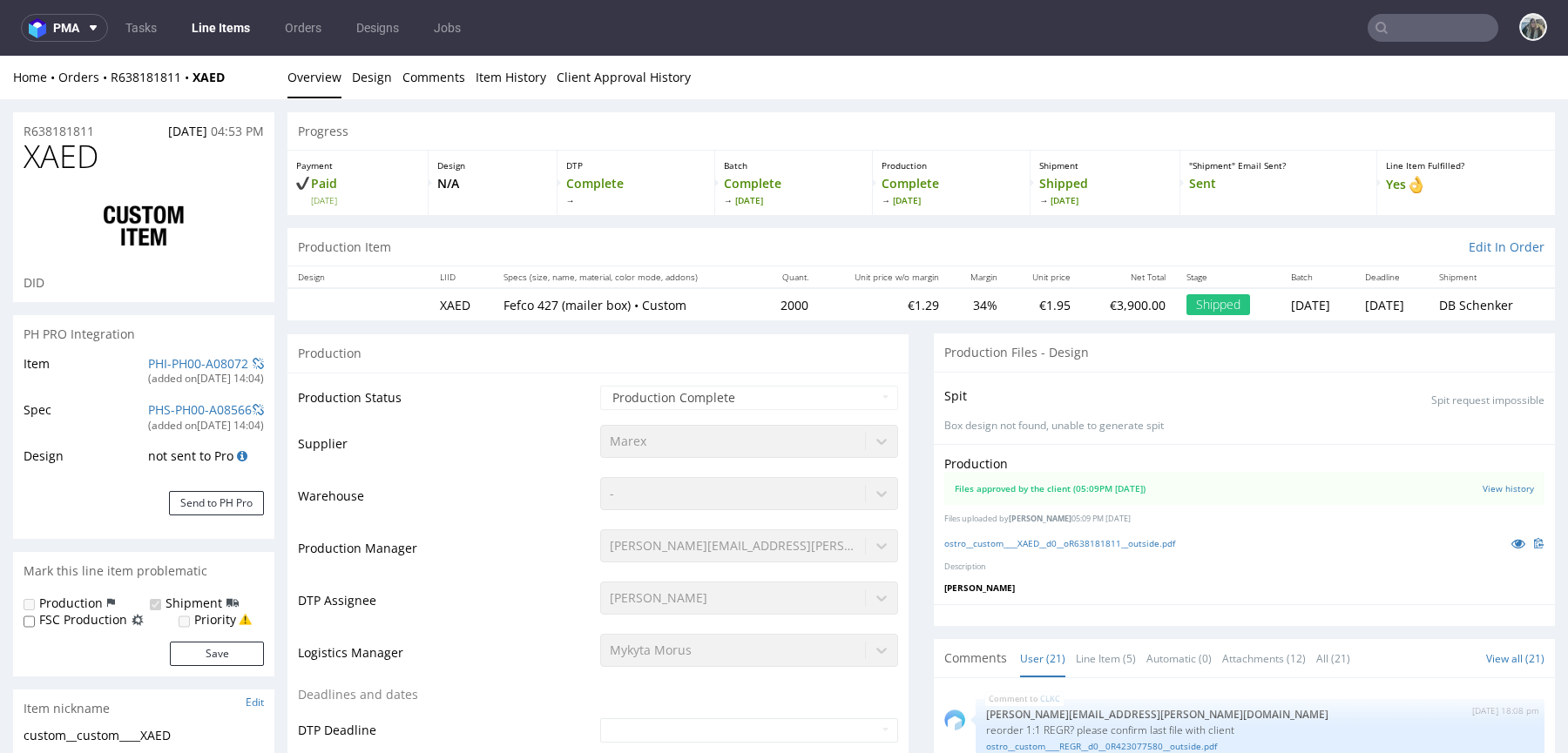
select select "in_progress"
click at [1511, 543] on icon at bounding box center [1518, 543] width 14 height 12
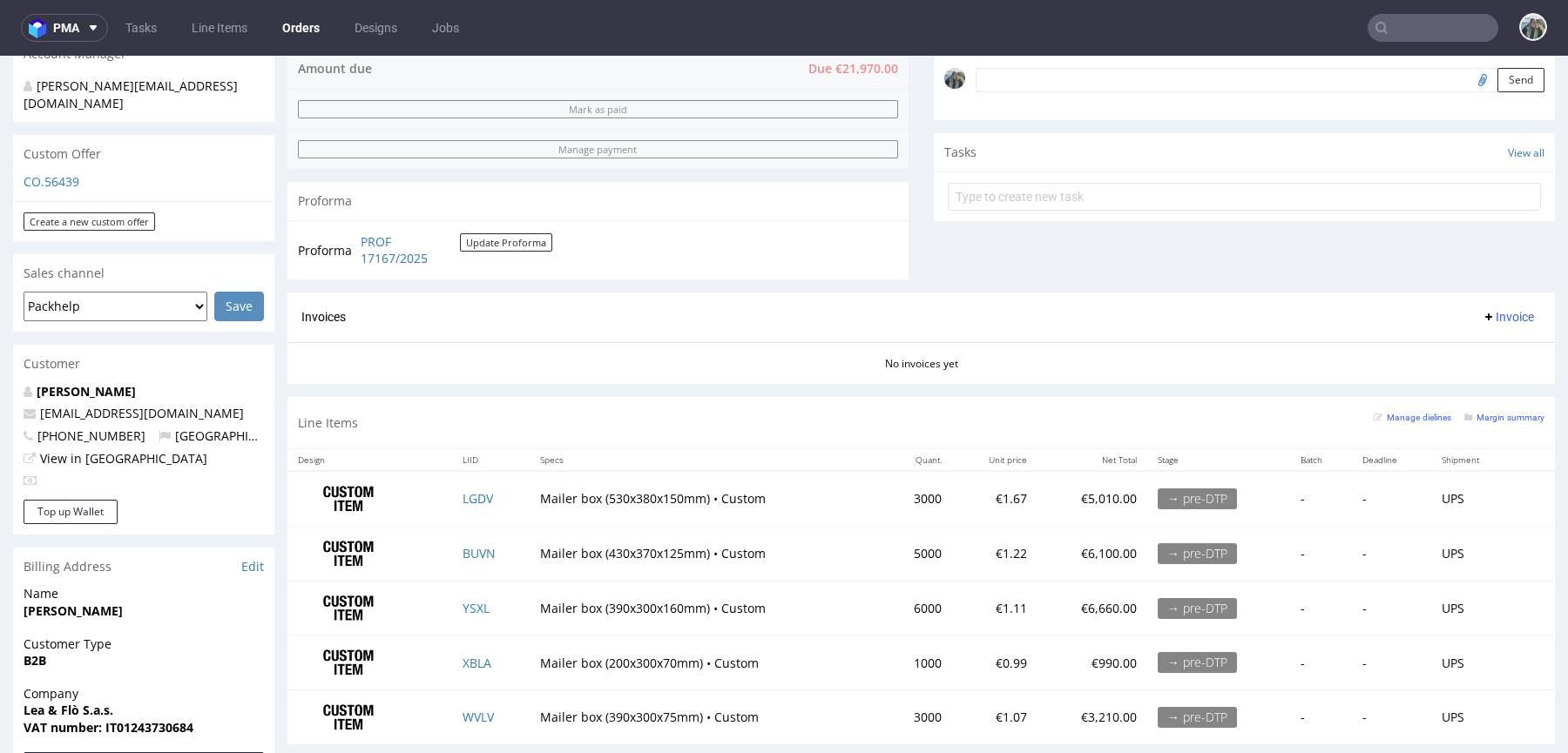
scroll to position [564, 0]
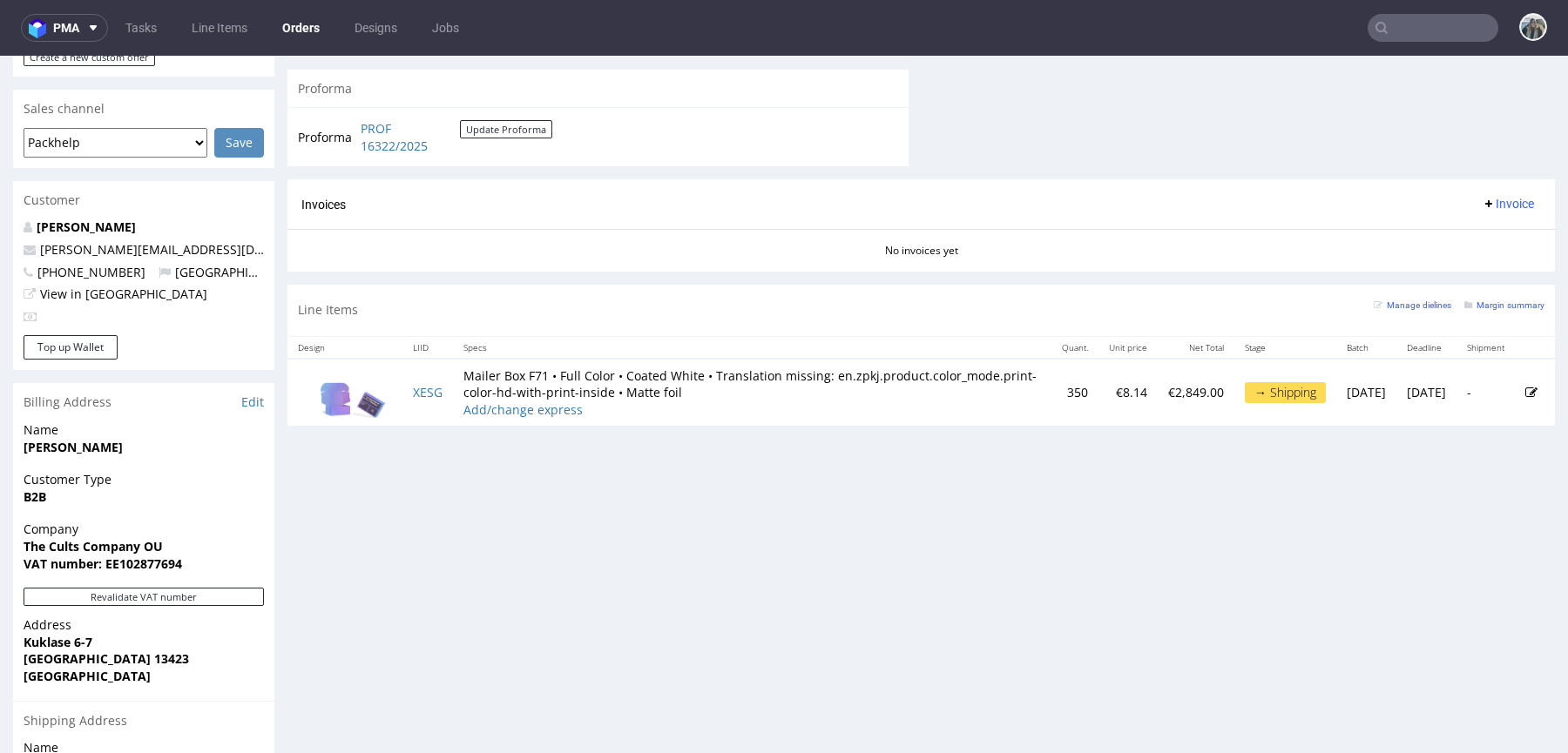
scroll to position [724, 0]
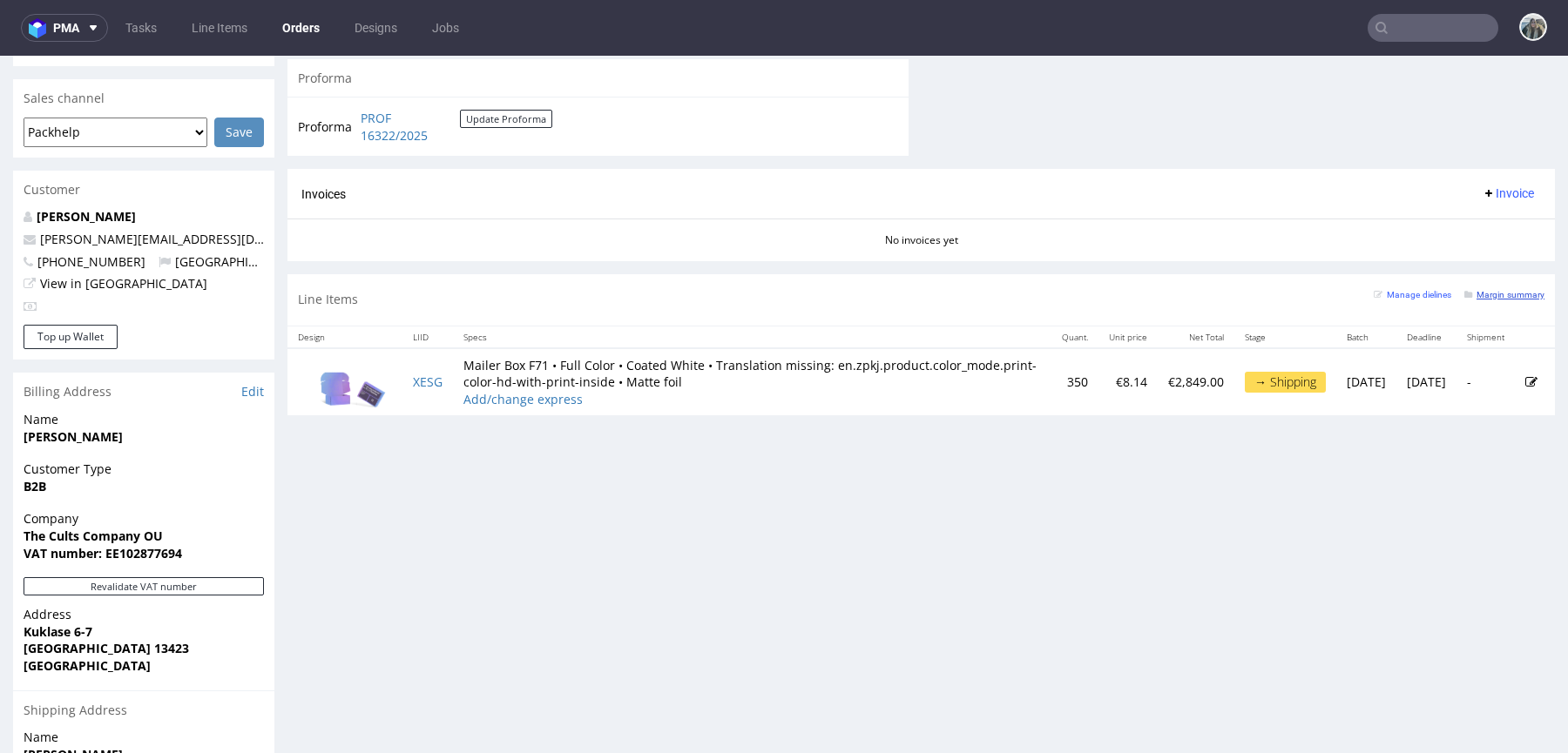
click at [1503, 290] on small "Margin summary" at bounding box center [1505, 295] width 80 height 9
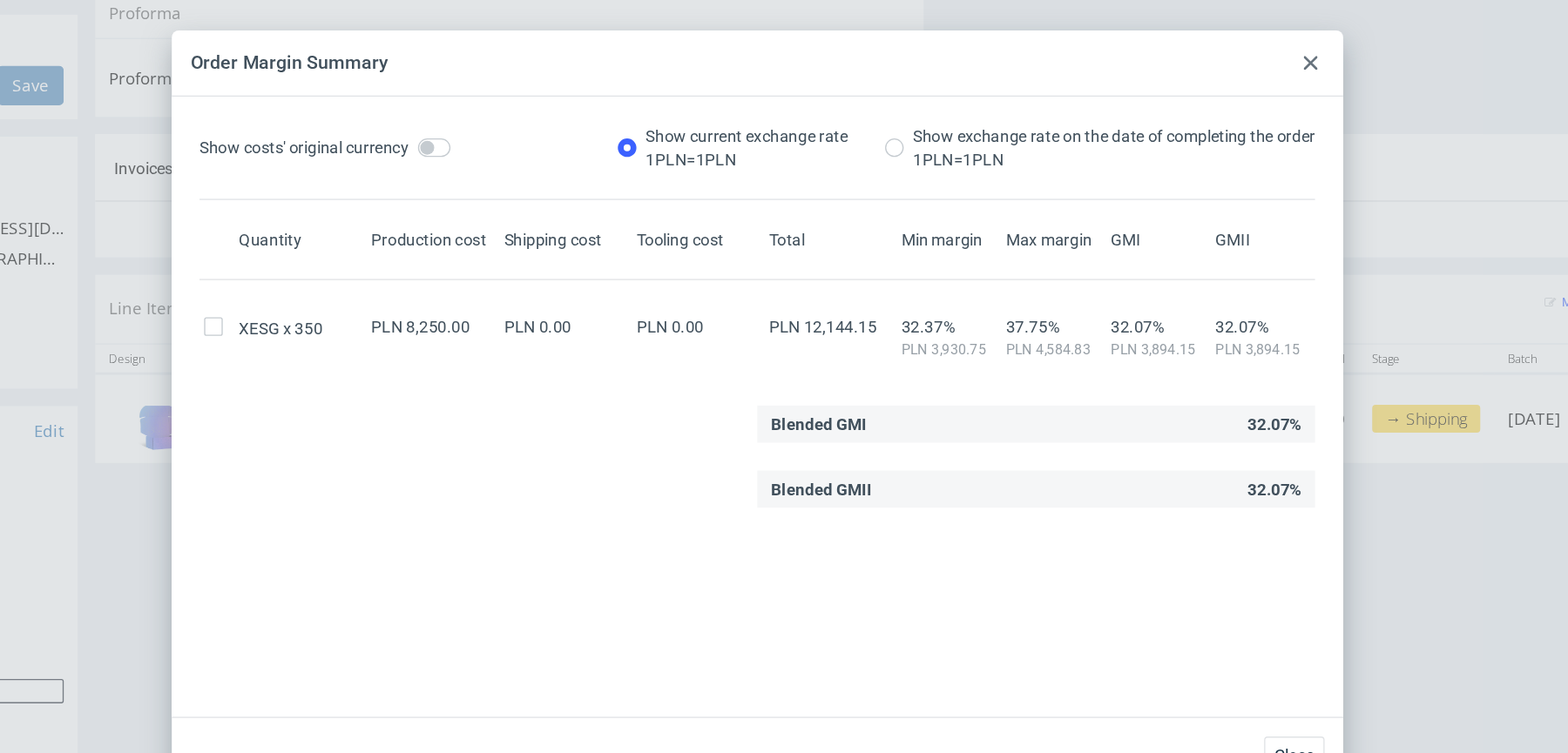
drag, startPoint x: 641, startPoint y: 318, endPoint x: 604, endPoint y: 318, distance: 37.0
click at [605, 318] on div "PLN 0.00" at bounding box center [640, 322] width 100 height 32
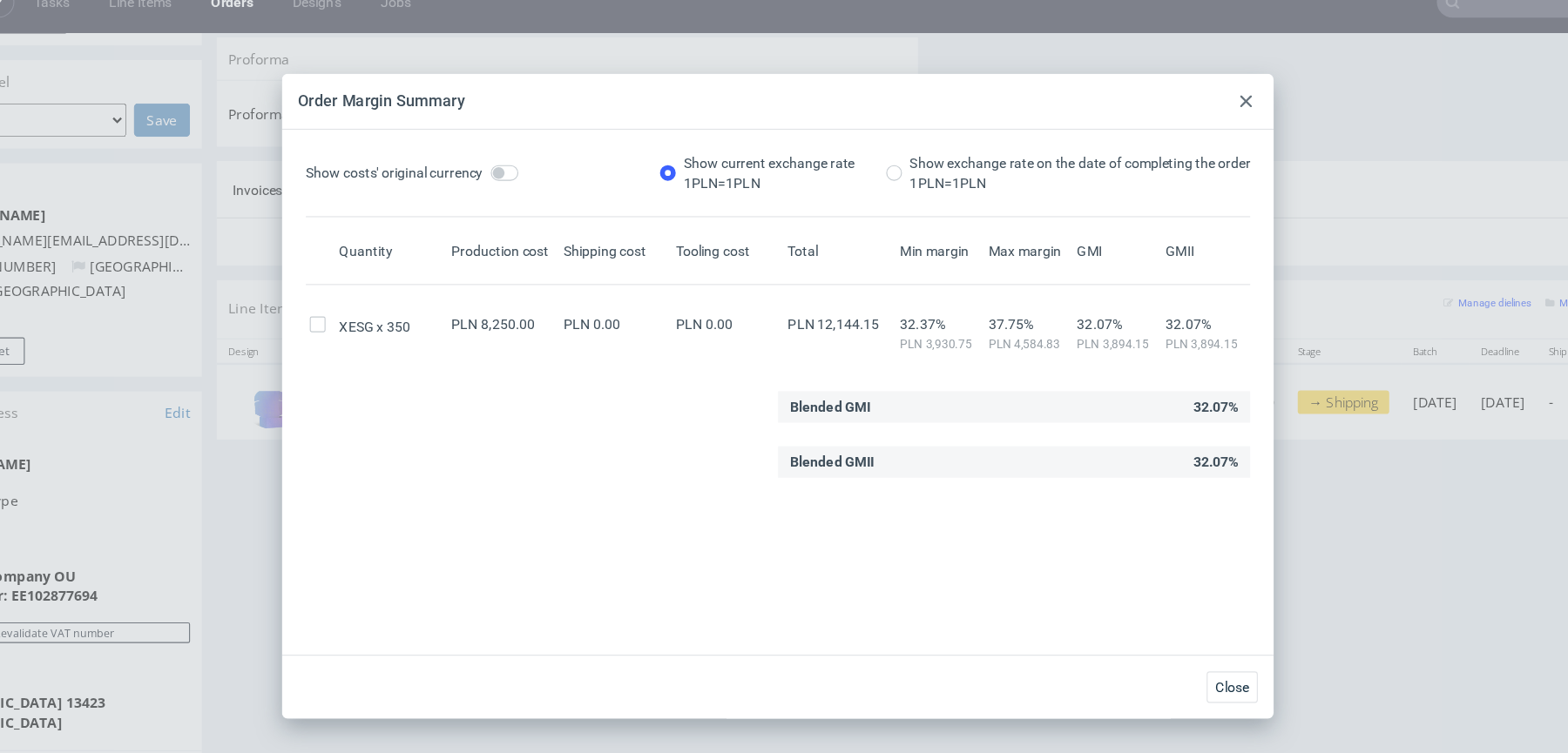
drag, startPoint x: 1198, startPoint y: 110, endPoint x: 1194, endPoint y: 55, distance: 55.1
click at [1198, 111] on icon at bounding box center [1198, 115] width 10 height 10
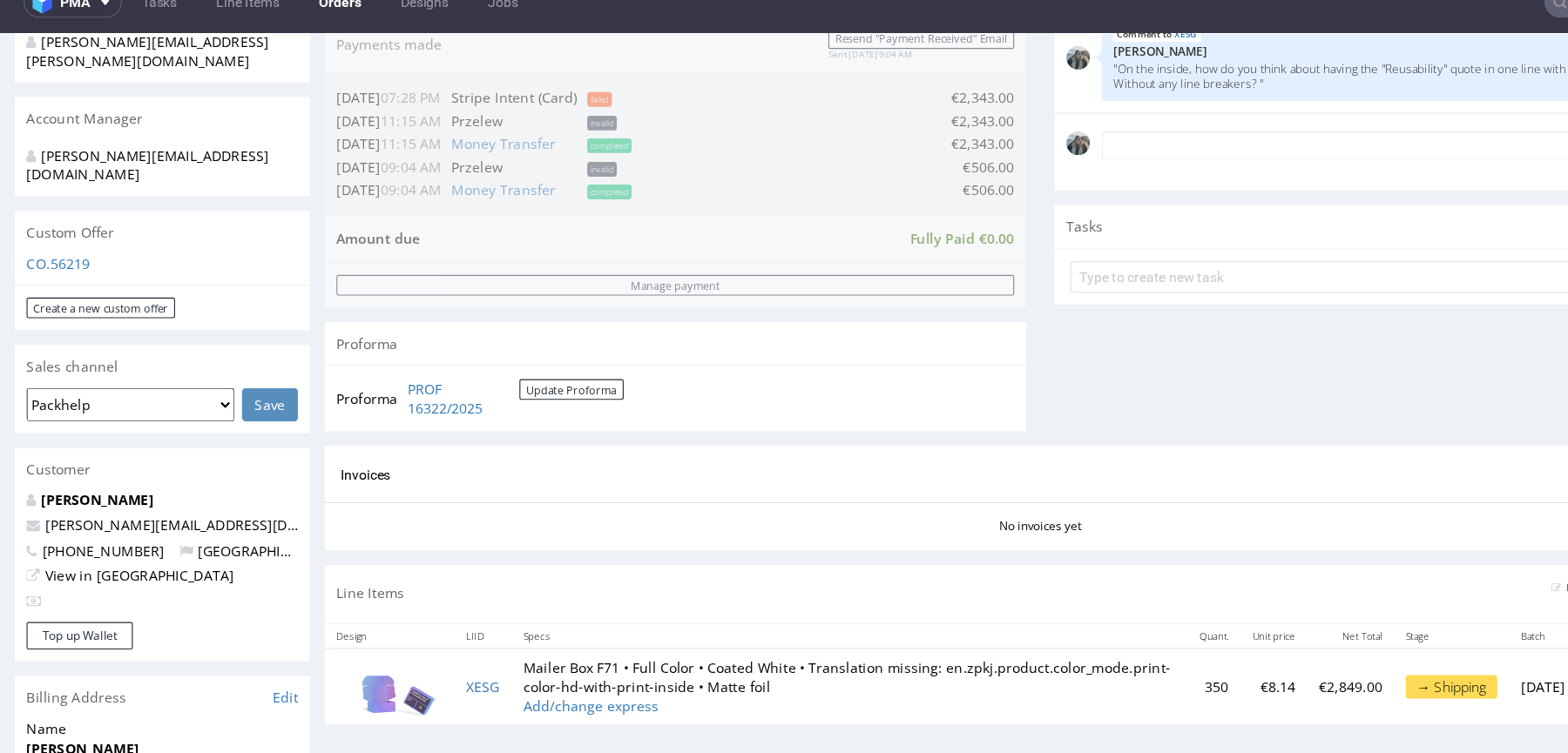
scroll to position [652, 0]
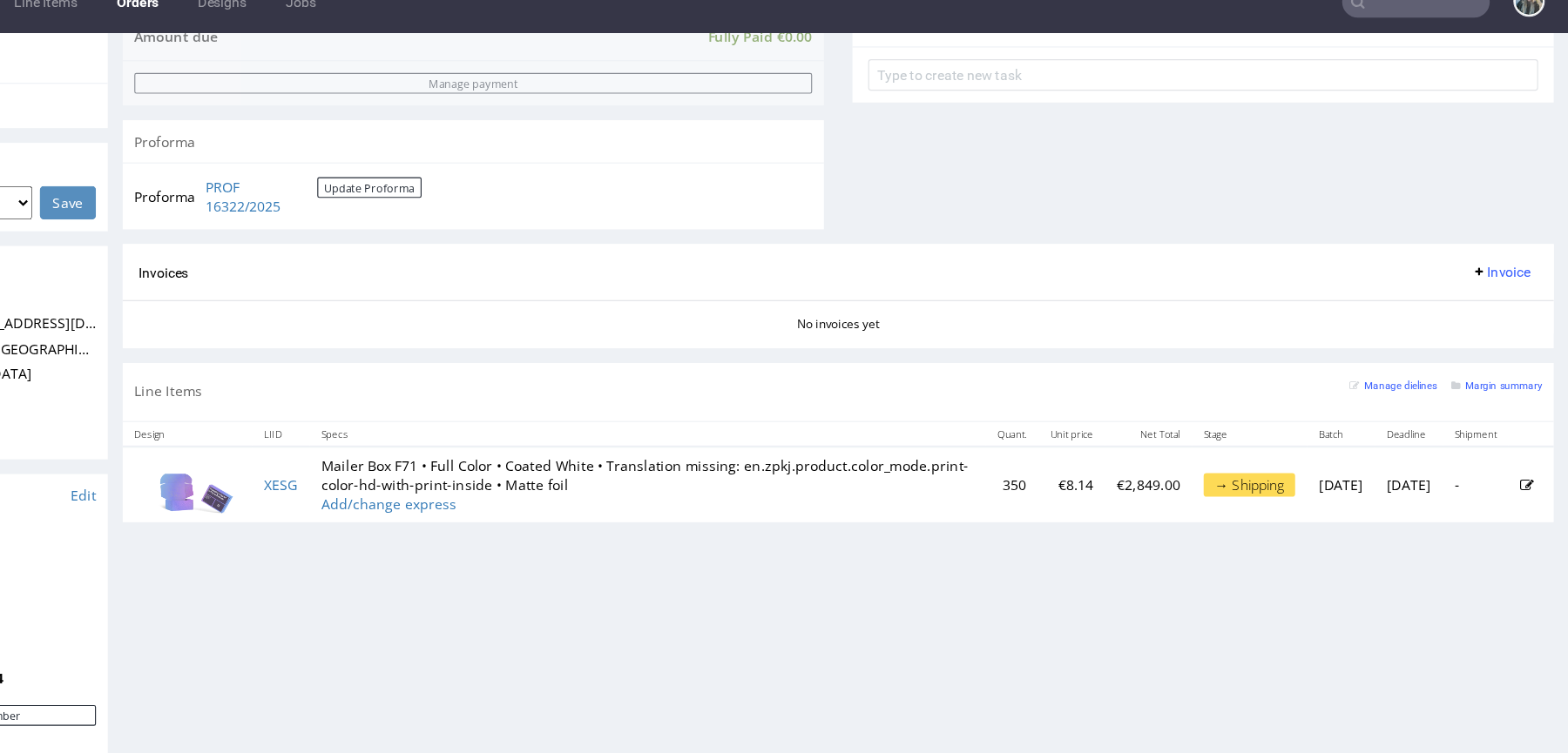
click at [1280, 350] on div "Margin summary" at bounding box center [1302, 343] width 80 height 18
click at [1281, 345] on small "Margin summary" at bounding box center [1302, 345] width 80 height 9
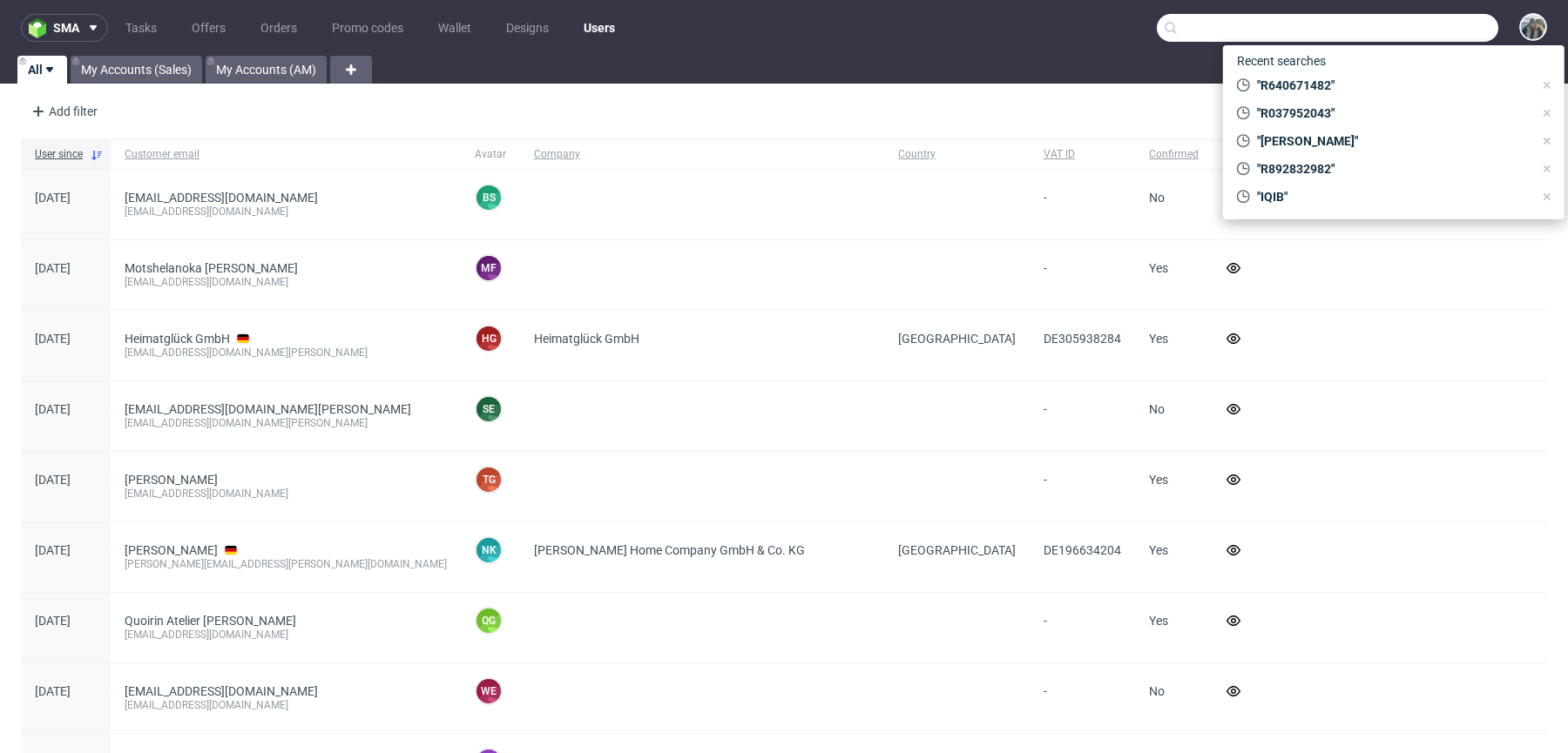
click at [1423, 37] on input "text" at bounding box center [1327, 28] width 342 height 28
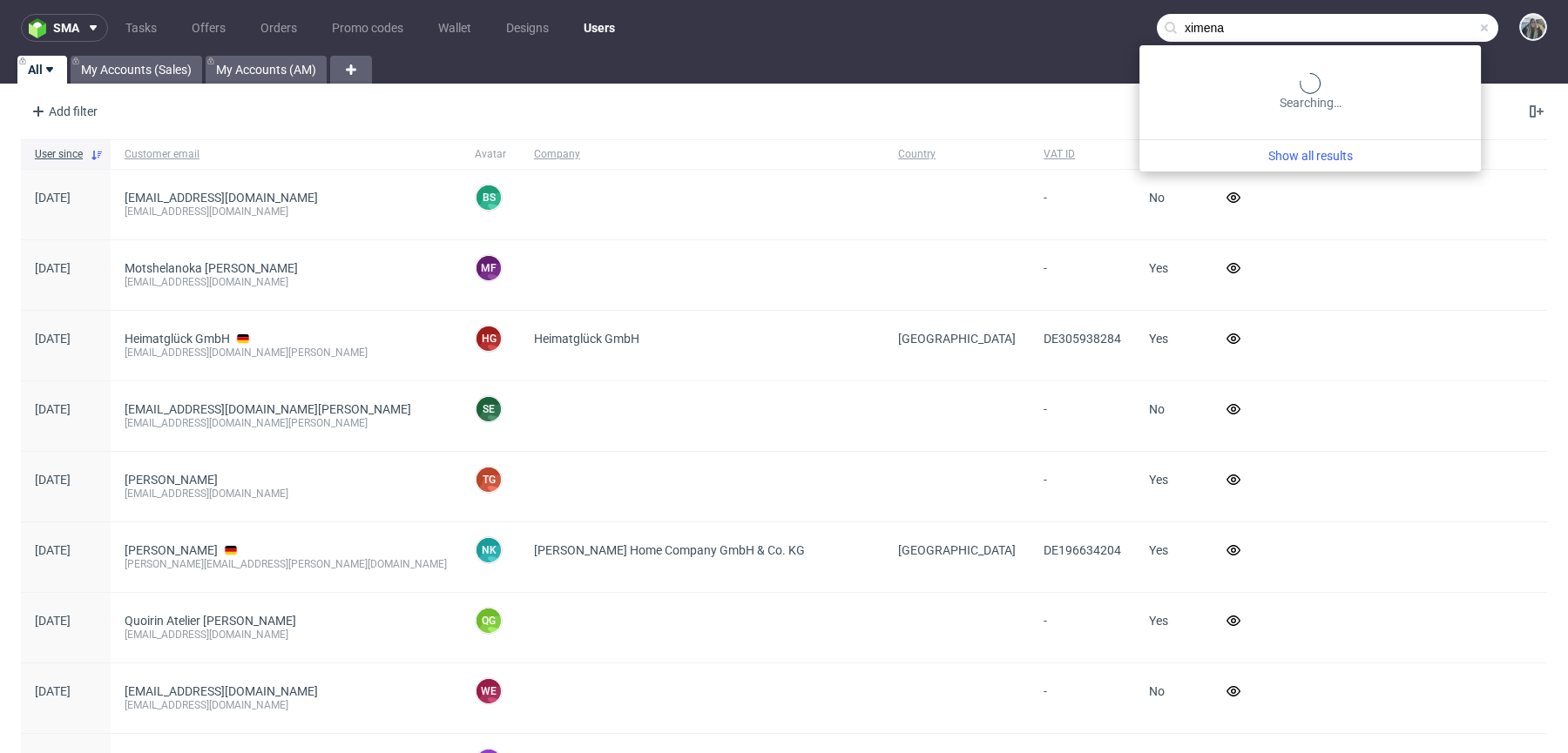
type input "ximena"
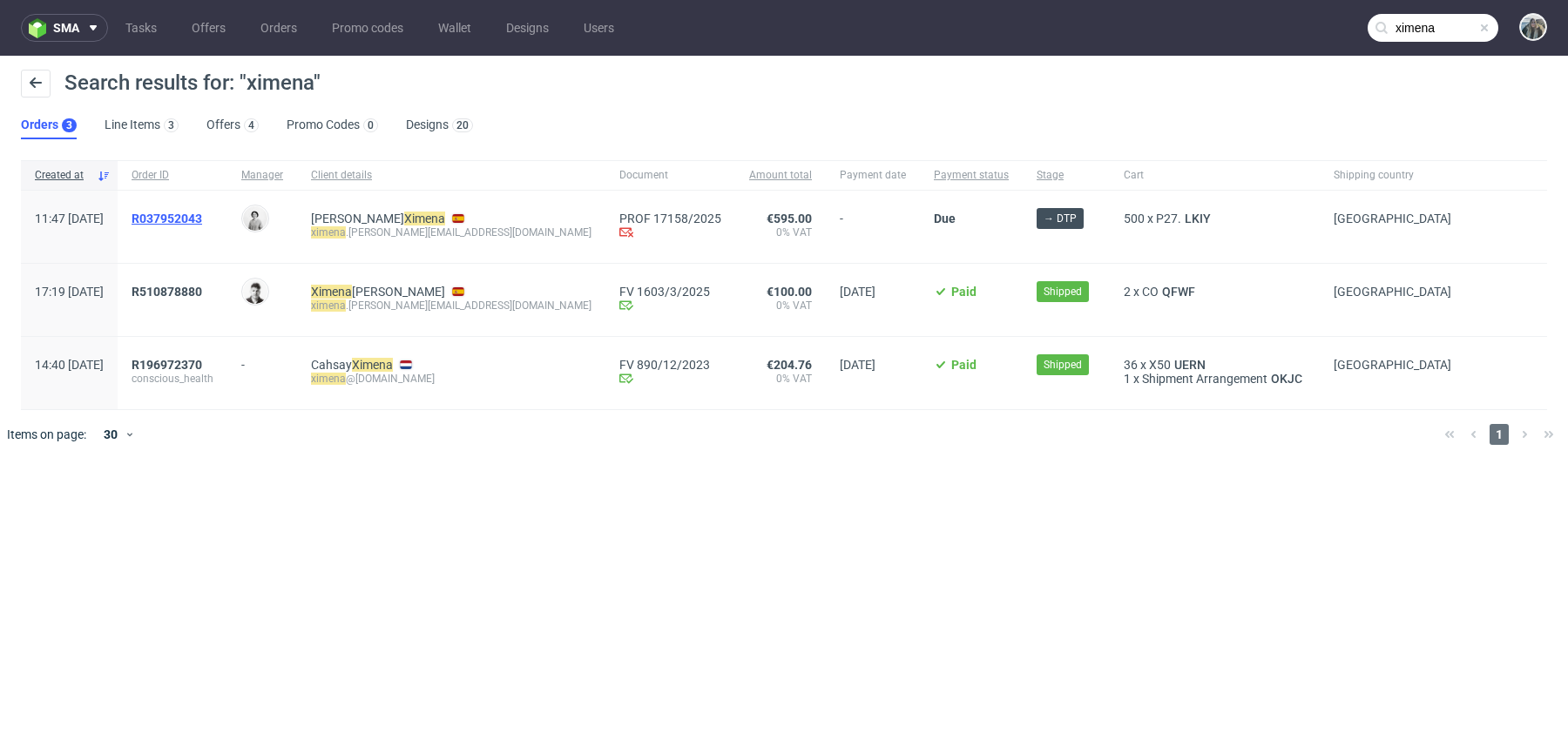
click at [200, 215] on span "R037952043" at bounding box center [167, 218] width 71 height 14
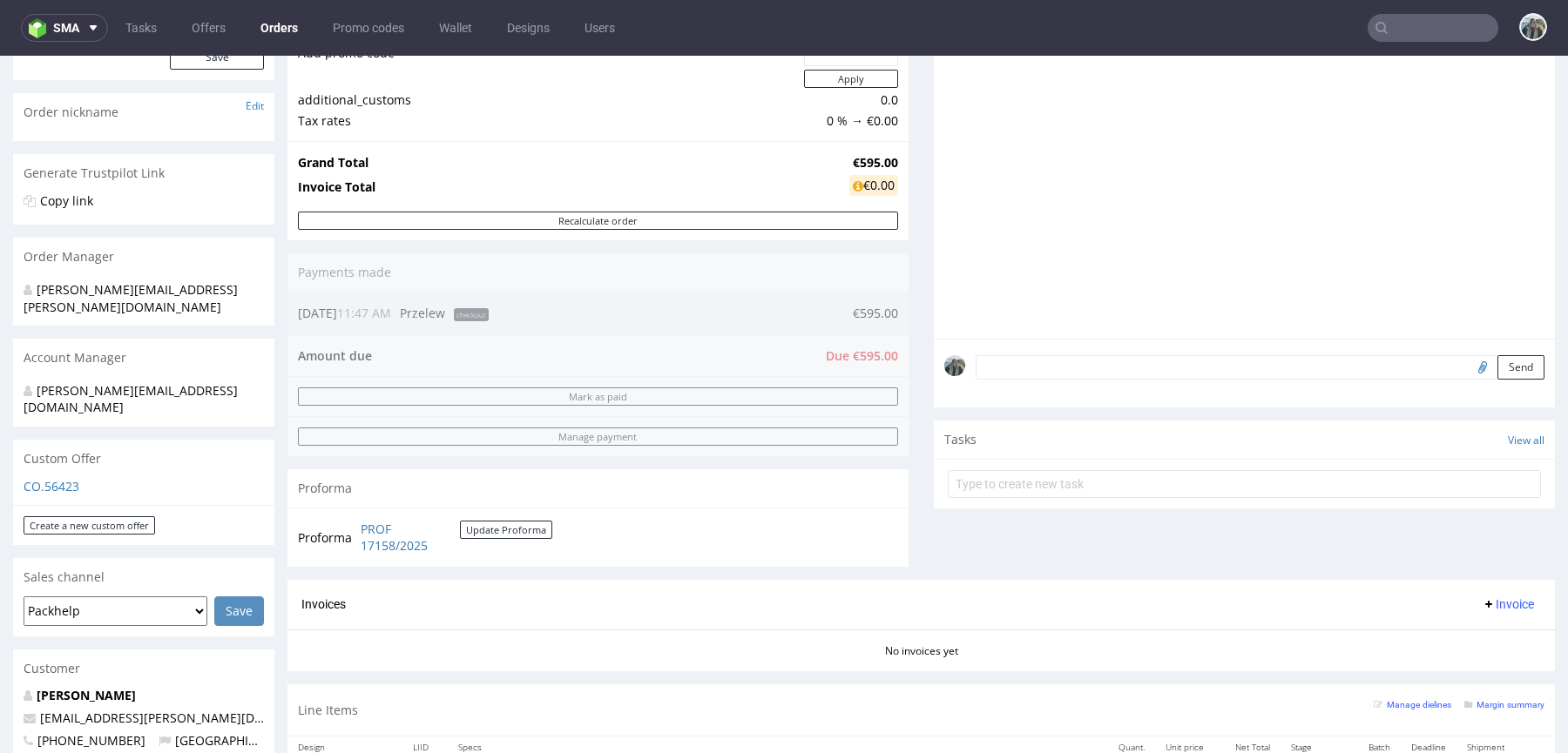
scroll to position [594, 0]
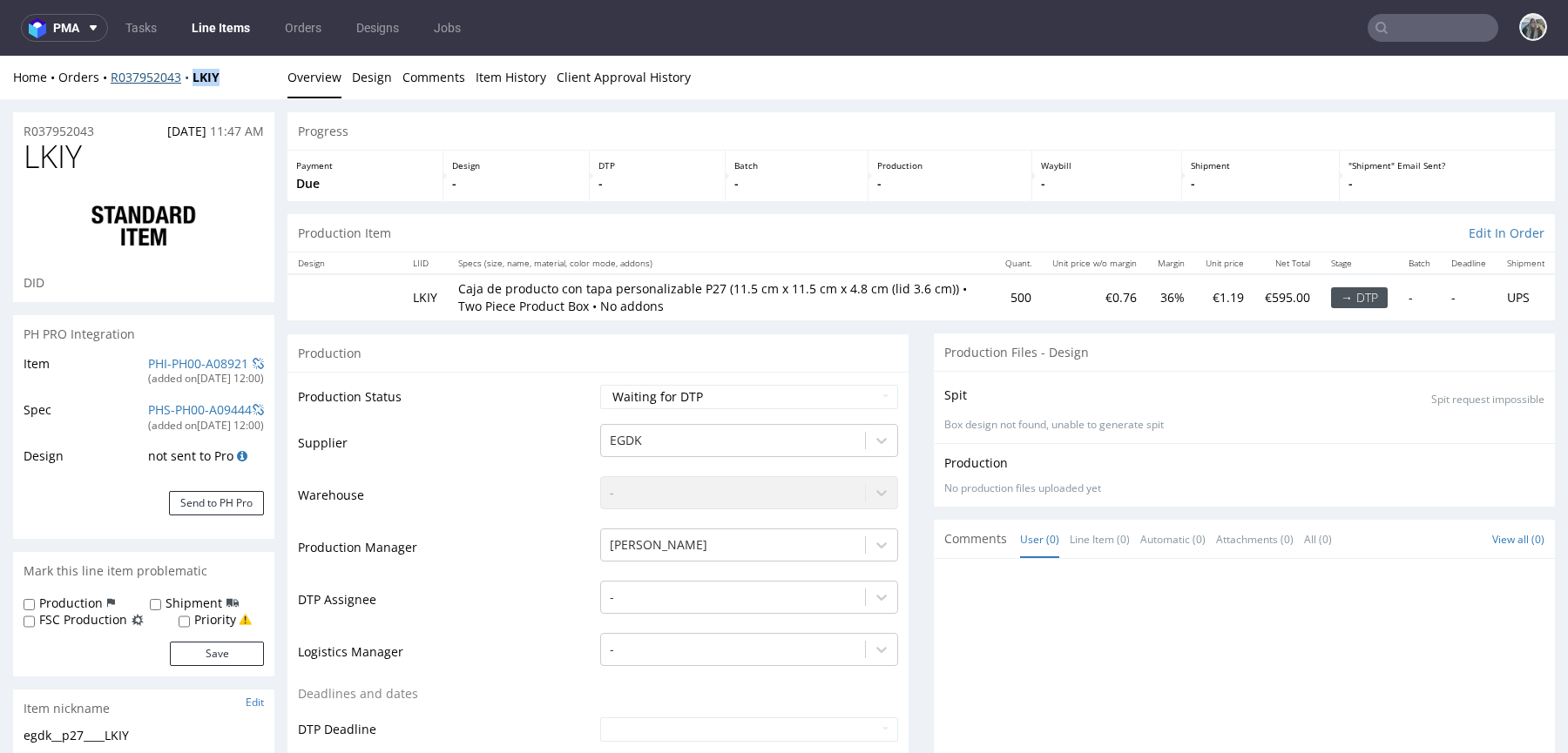
drag, startPoint x: 232, startPoint y: 87, endPoint x: 195, endPoint y: 74, distance: 39.2
click at [195, 74] on div "Home Orders R037952043 LKIY Overview Design Comments Item History Client Approv…" at bounding box center [784, 77] width 1568 height 44
copy strong "LKIY"
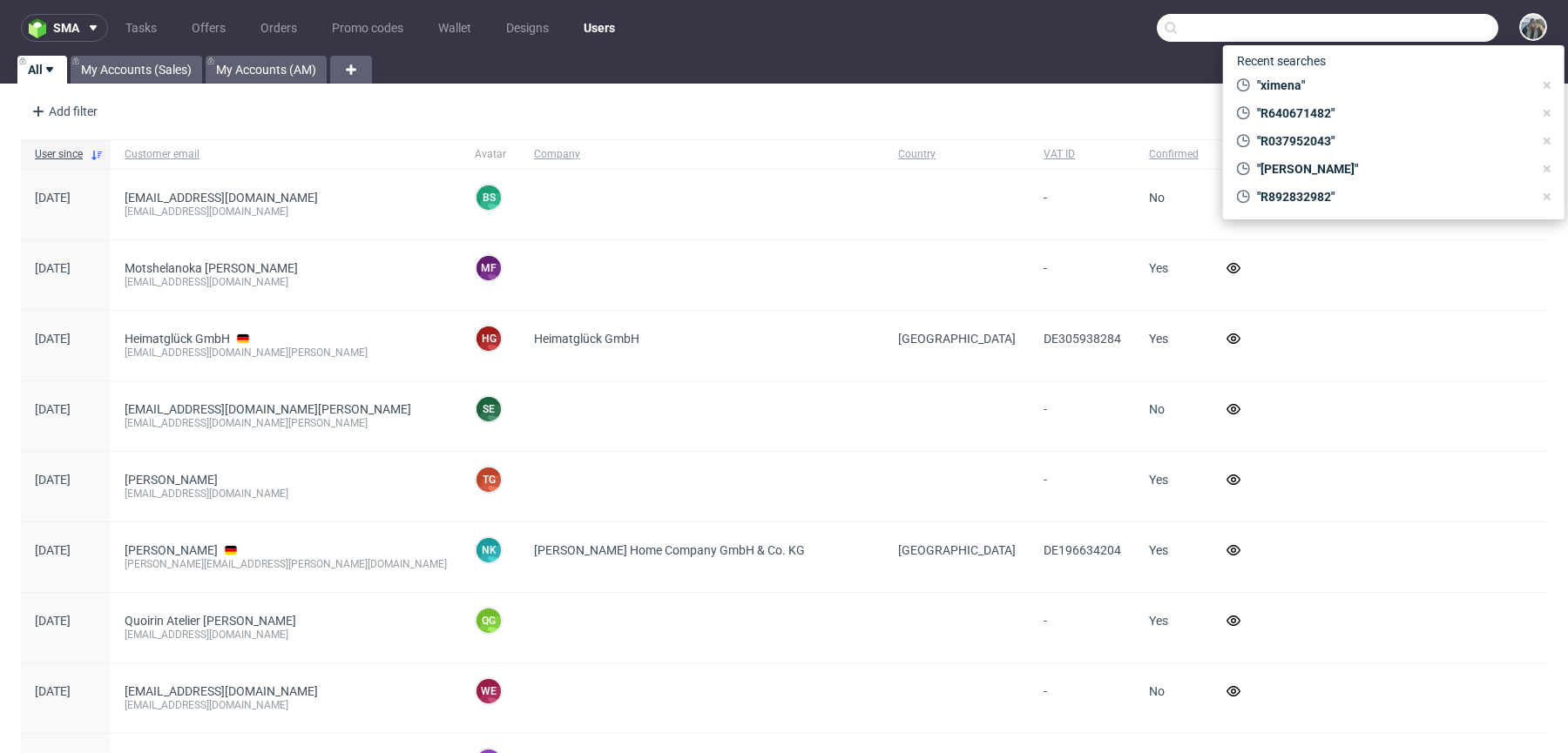
click at [1408, 35] on input "text" at bounding box center [1327, 28] width 342 height 28
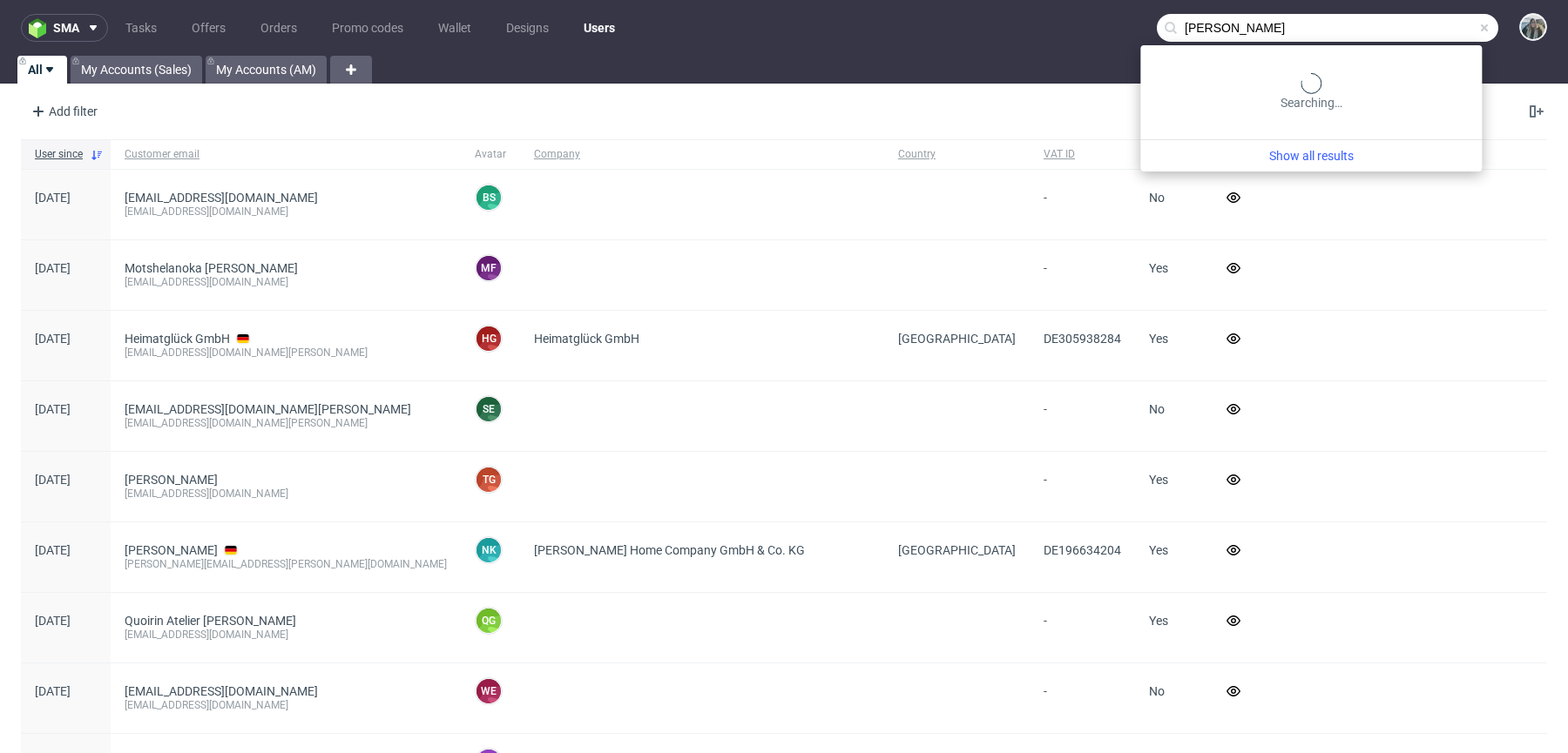
type input "camacho"
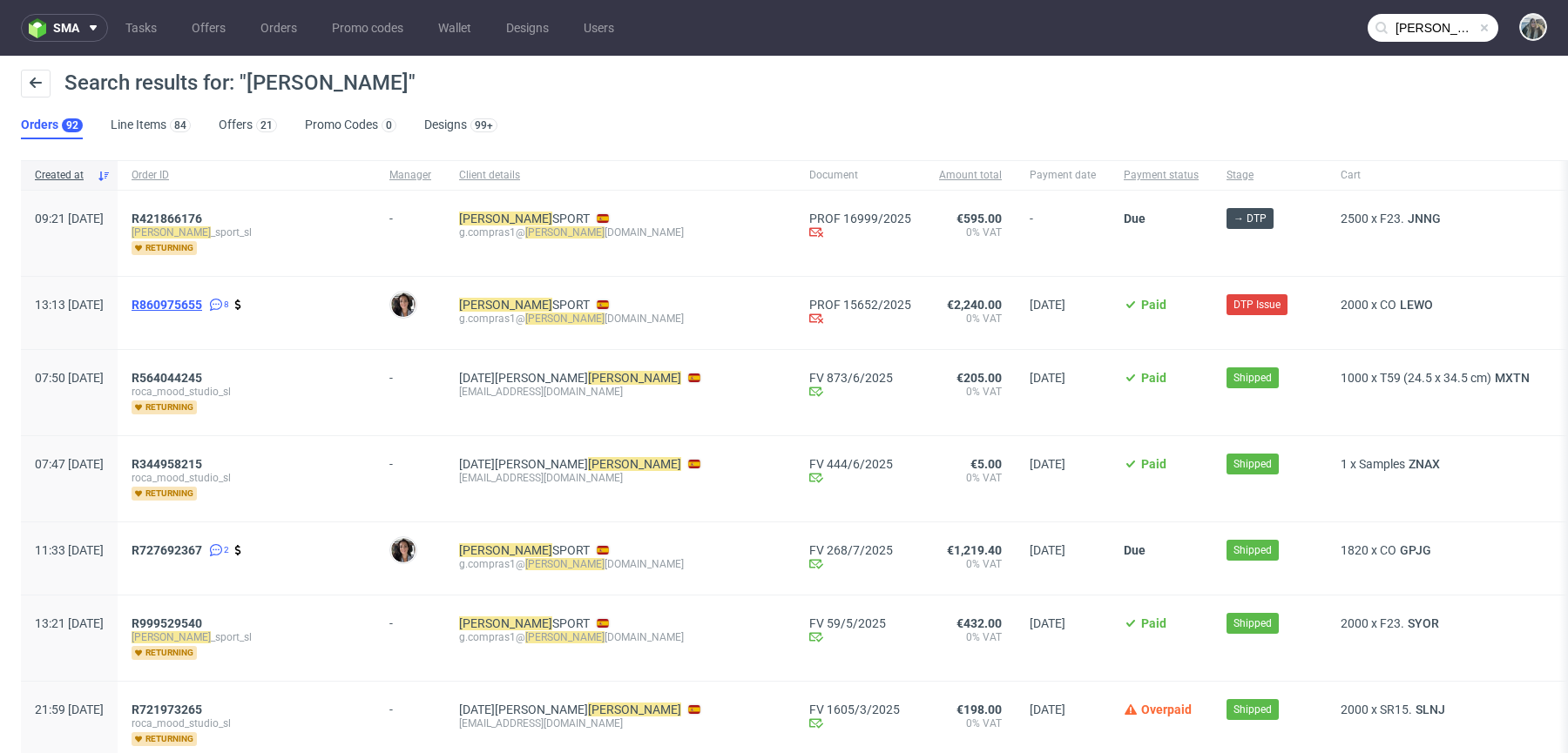
click at [202, 301] on span "R860975655" at bounding box center [167, 304] width 71 height 14
click at [190, 550] on span "R 727692367" at bounding box center [167, 550] width 71 height 14
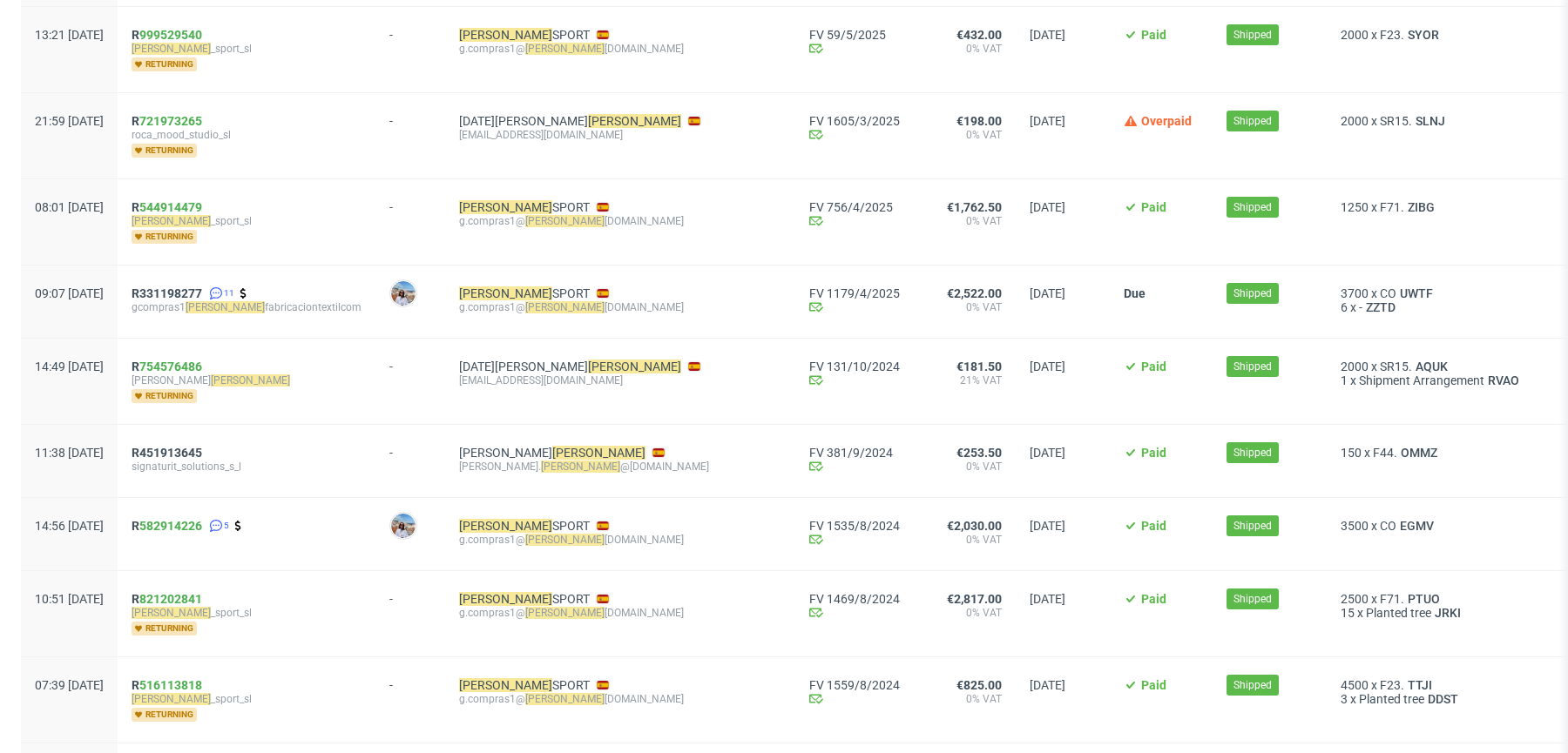
scroll to position [600, 0]
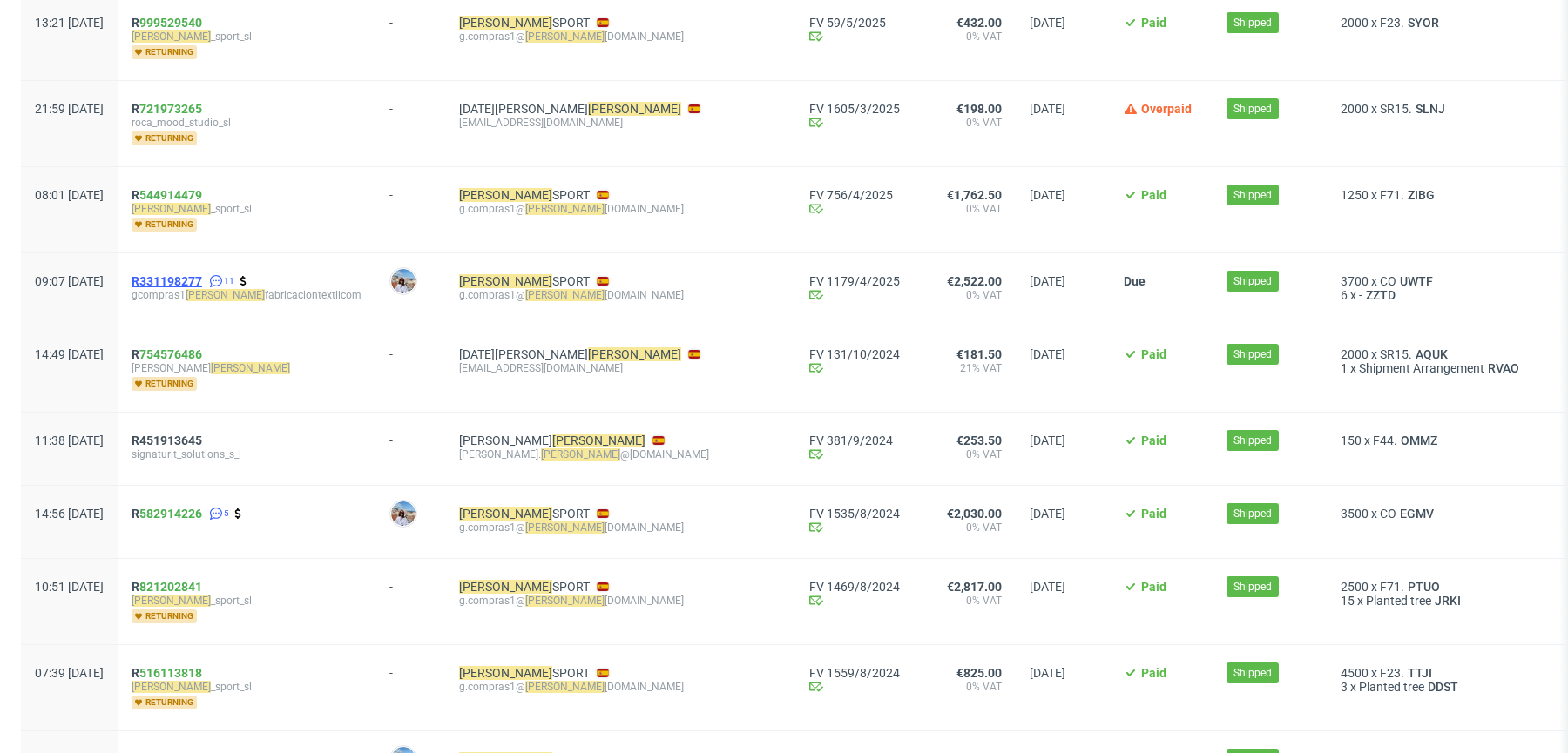
click at [202, 277] on span "R331198277" at bounding box center [167, 281] width 71 height 14
click at [191, 506] on span "R 582914226" at bounding box center [167, 513] width 71 height 14
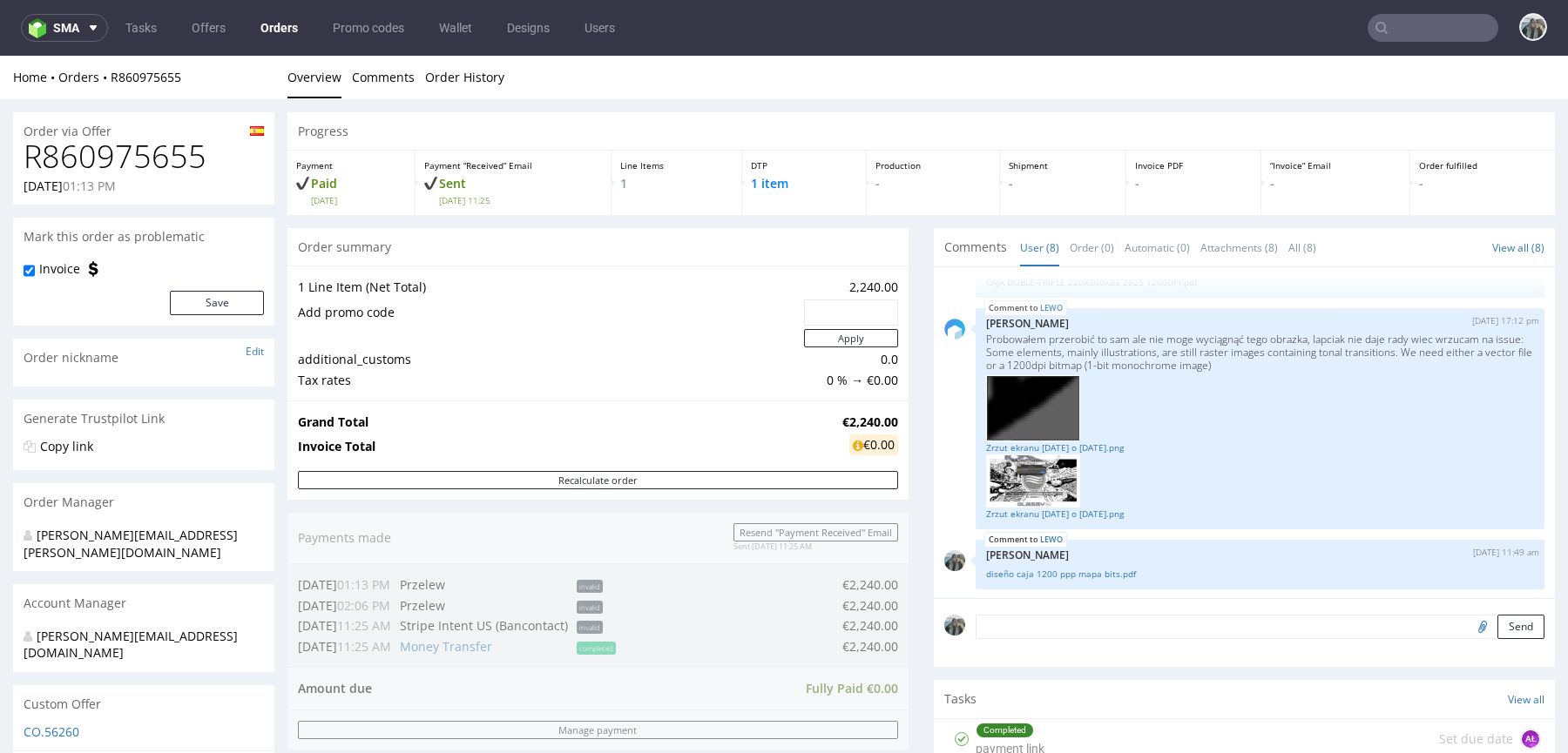
scroll to position [592, 0]
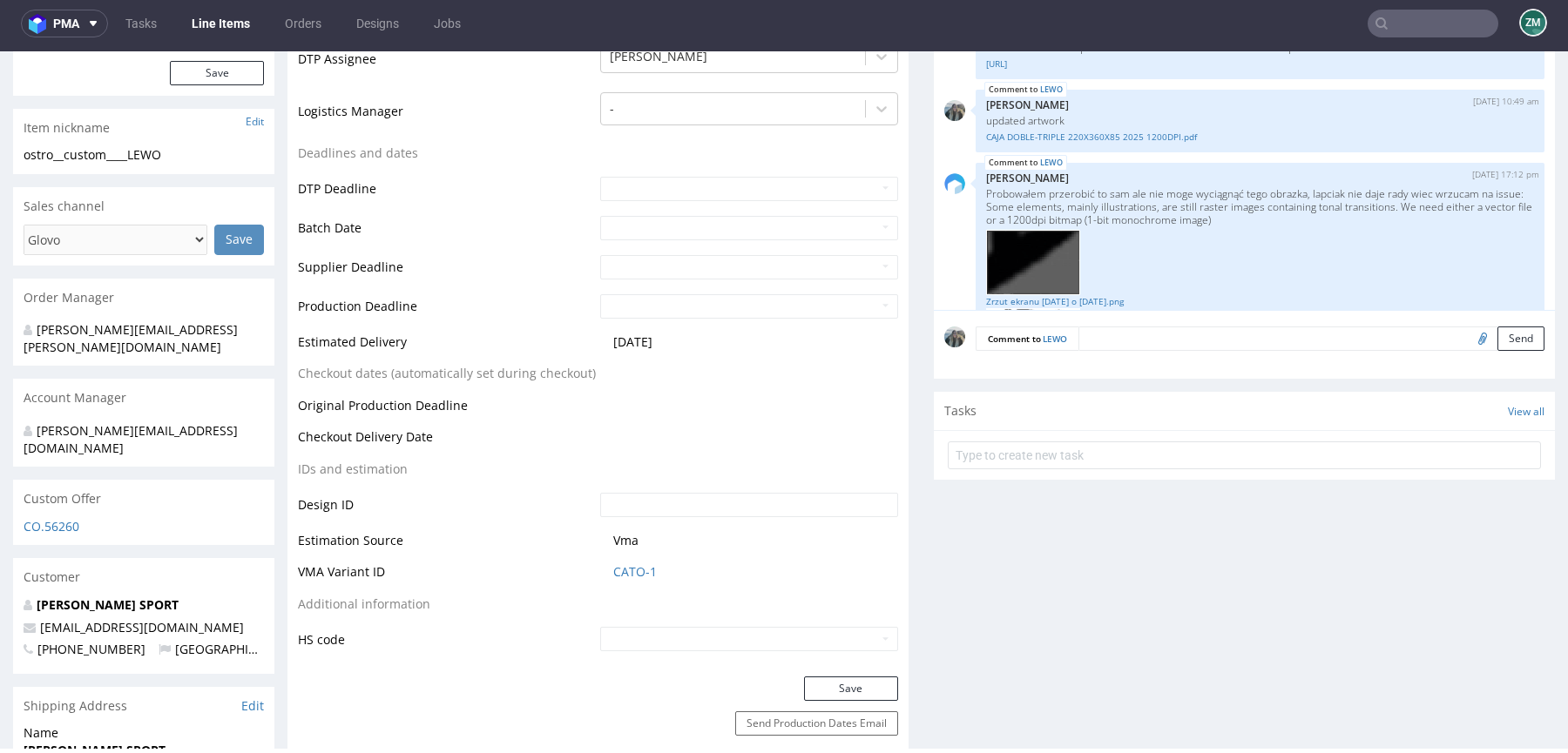
scroll to position [318, 0]
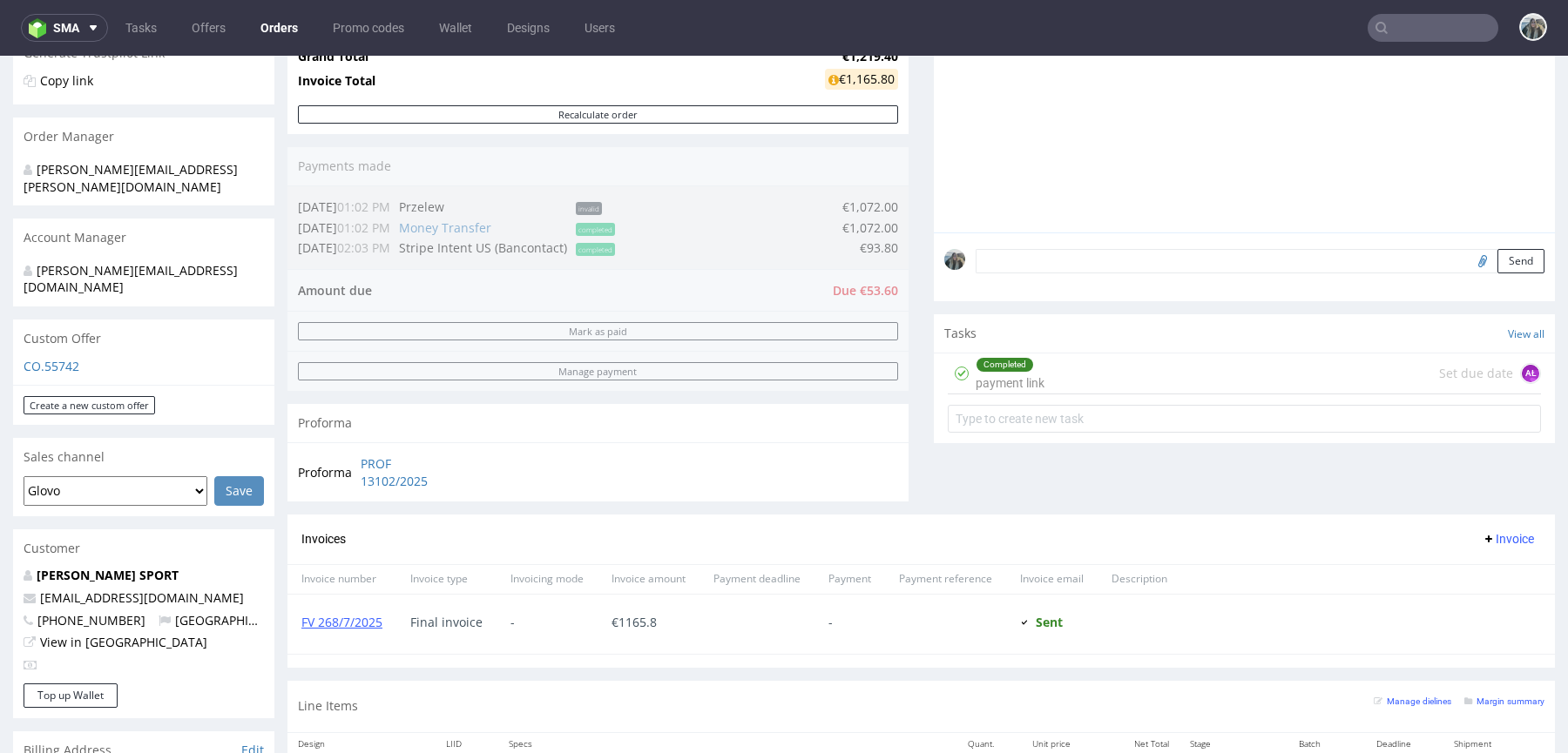
scroll to position [903, 0]
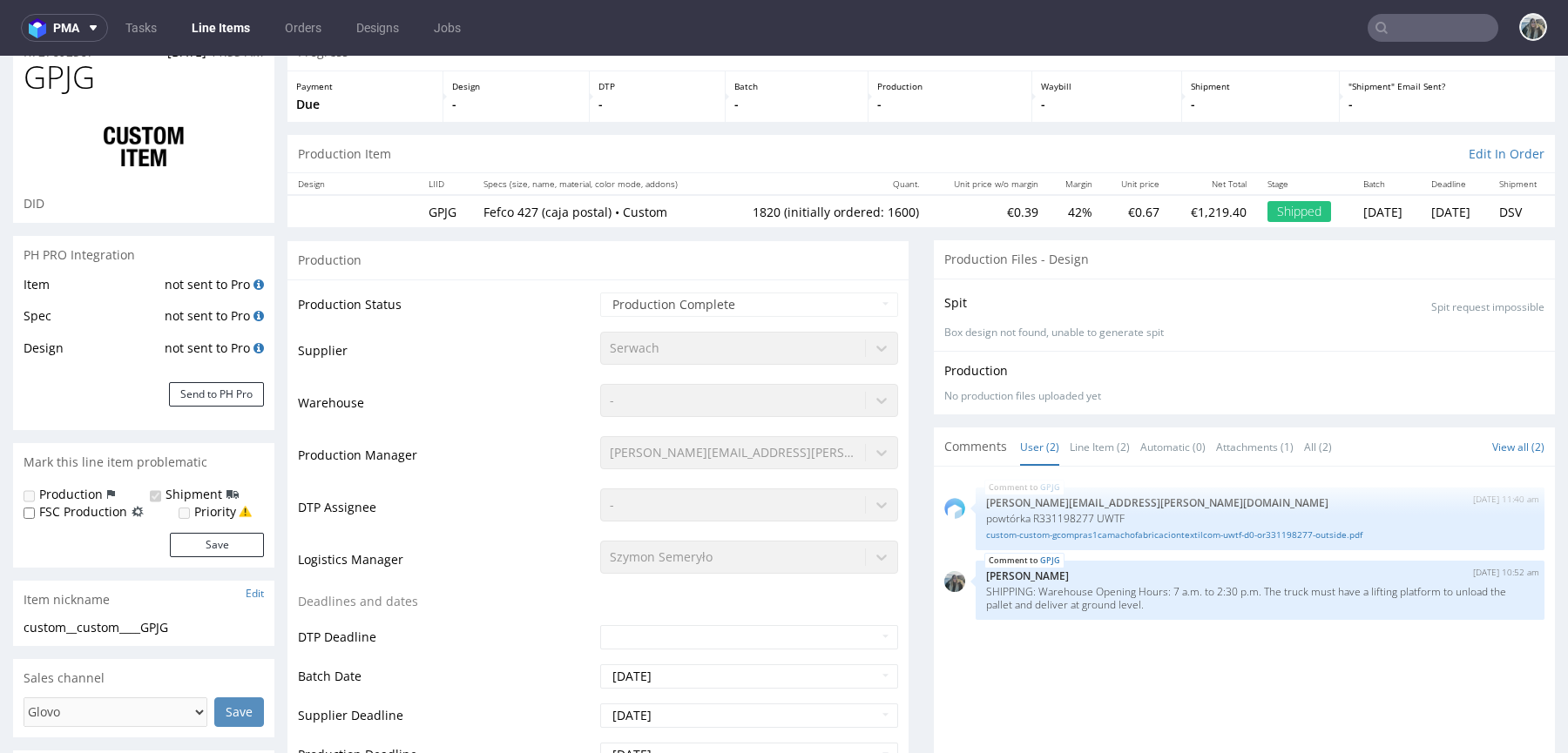
scroll to position [169, 0]
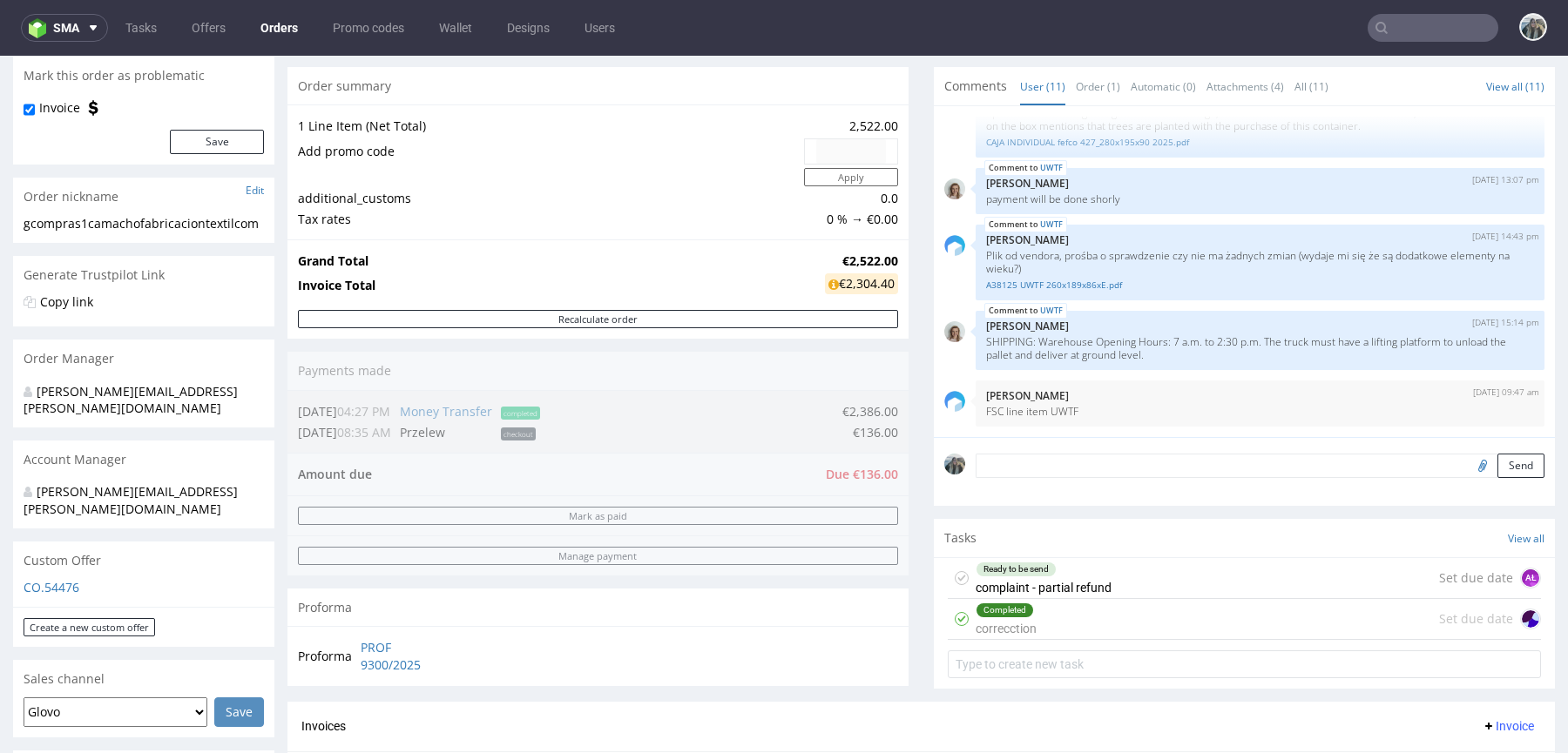
scroll to position [686, 0]
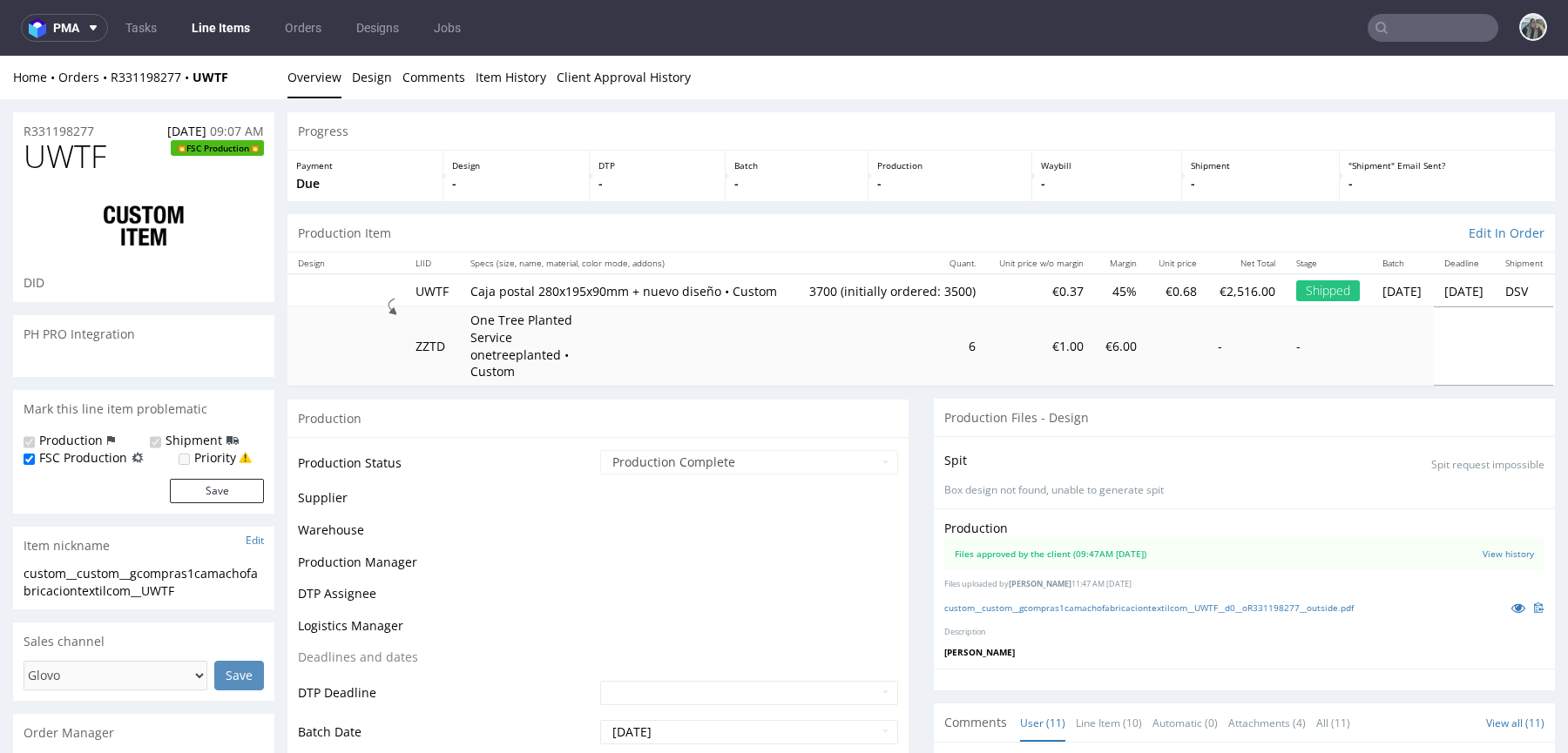
select select "in_progress"
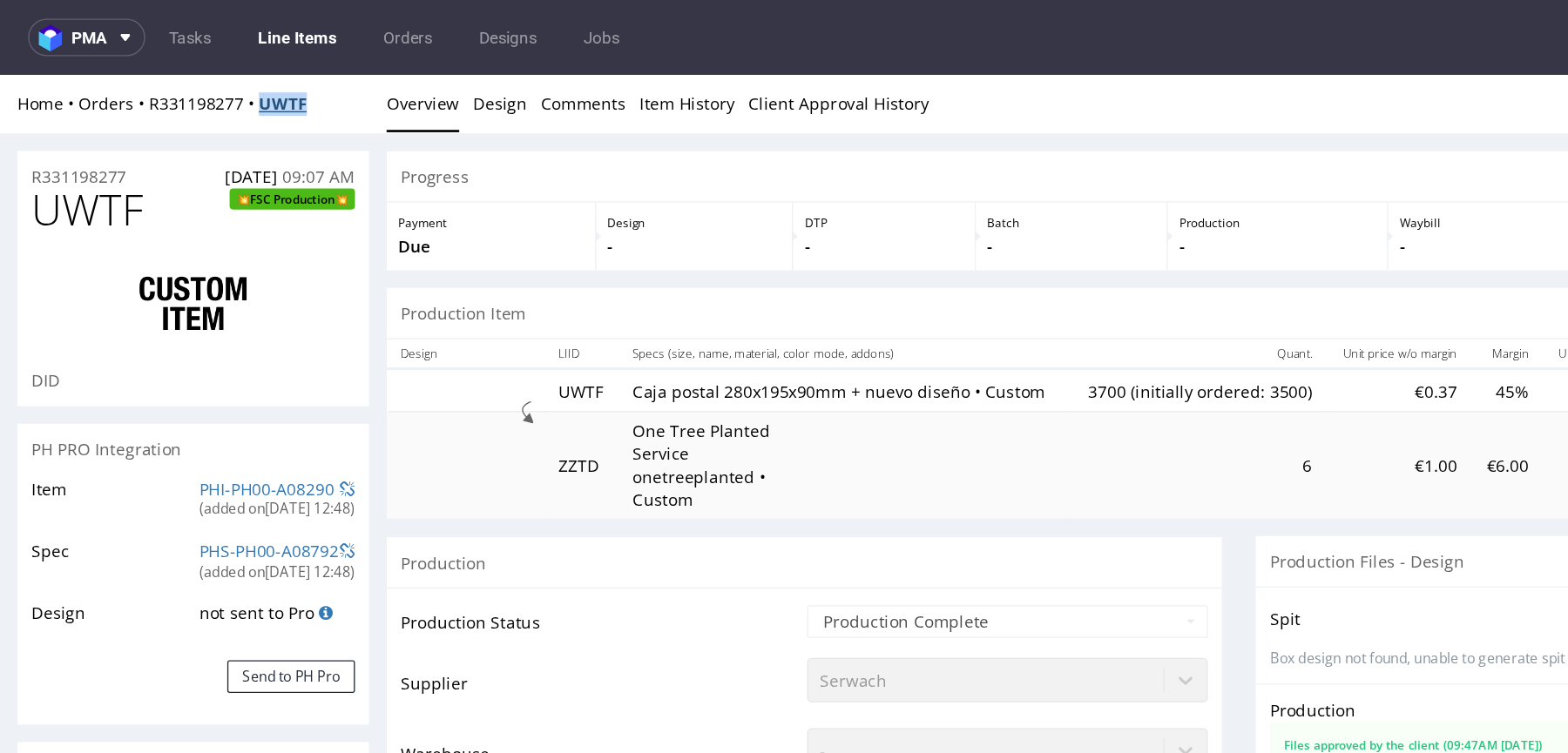
drag, startPoint x: 242, startPoint y: 91, endPoint x: 193, endPoint y: 90, distance: 49.0
click at [193, 91] on div "Home Orders R331198277 UWTF" at bounding box center [143, 96] width 262 height 18
copy strong "UWTF"
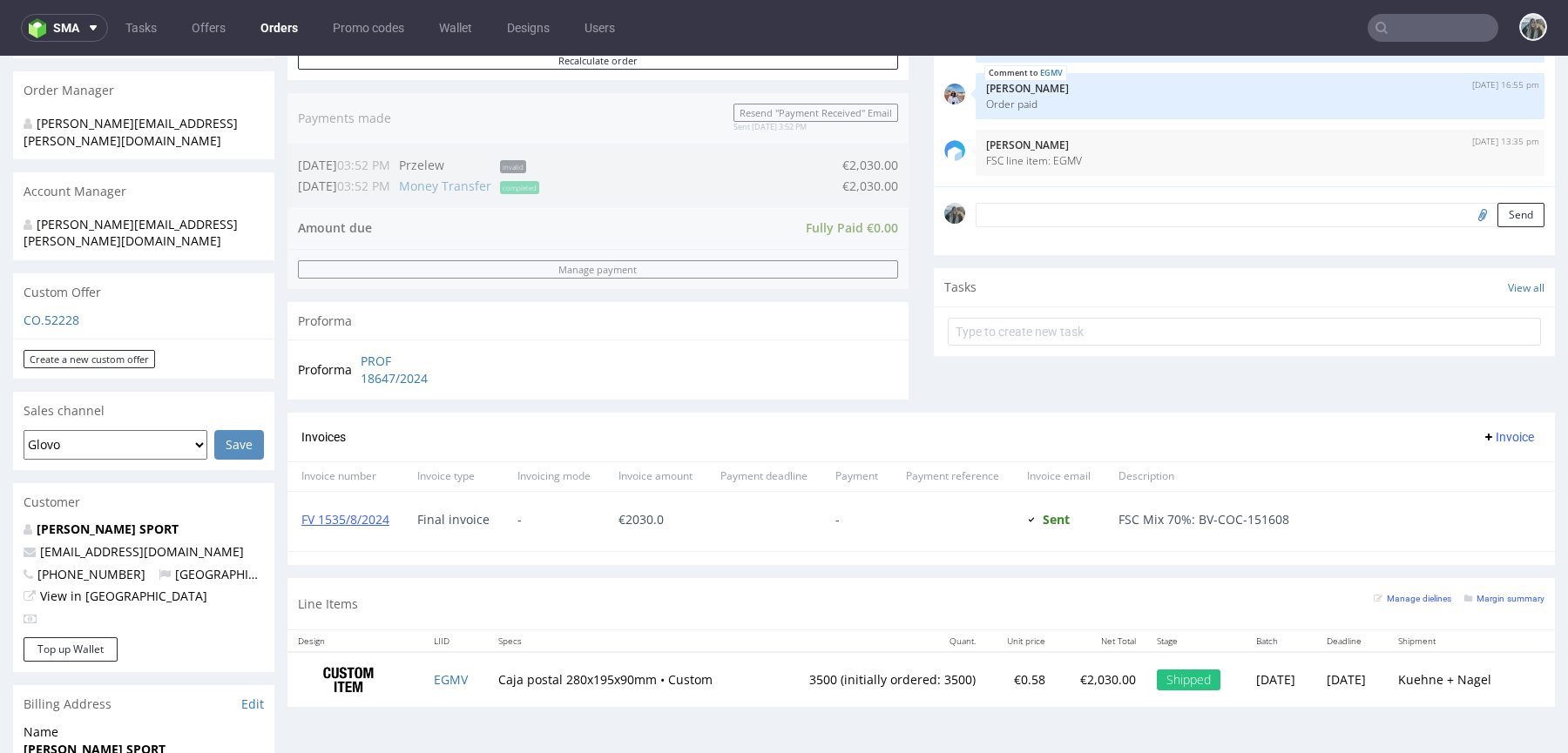
scroll to position [698, 0]
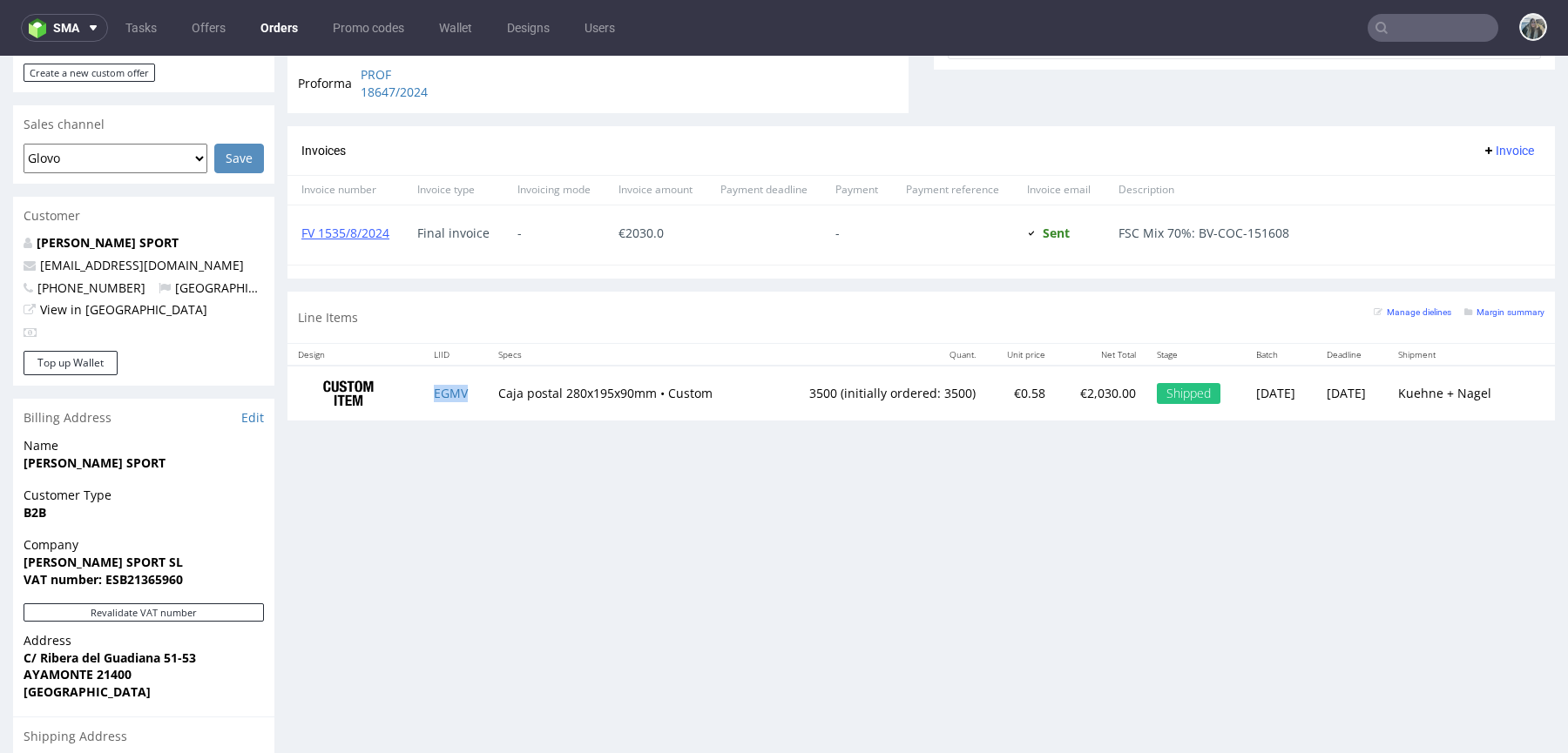
click at [439, 399] on td "EGMV" at bounding box center [455, 393] width 64 height 55
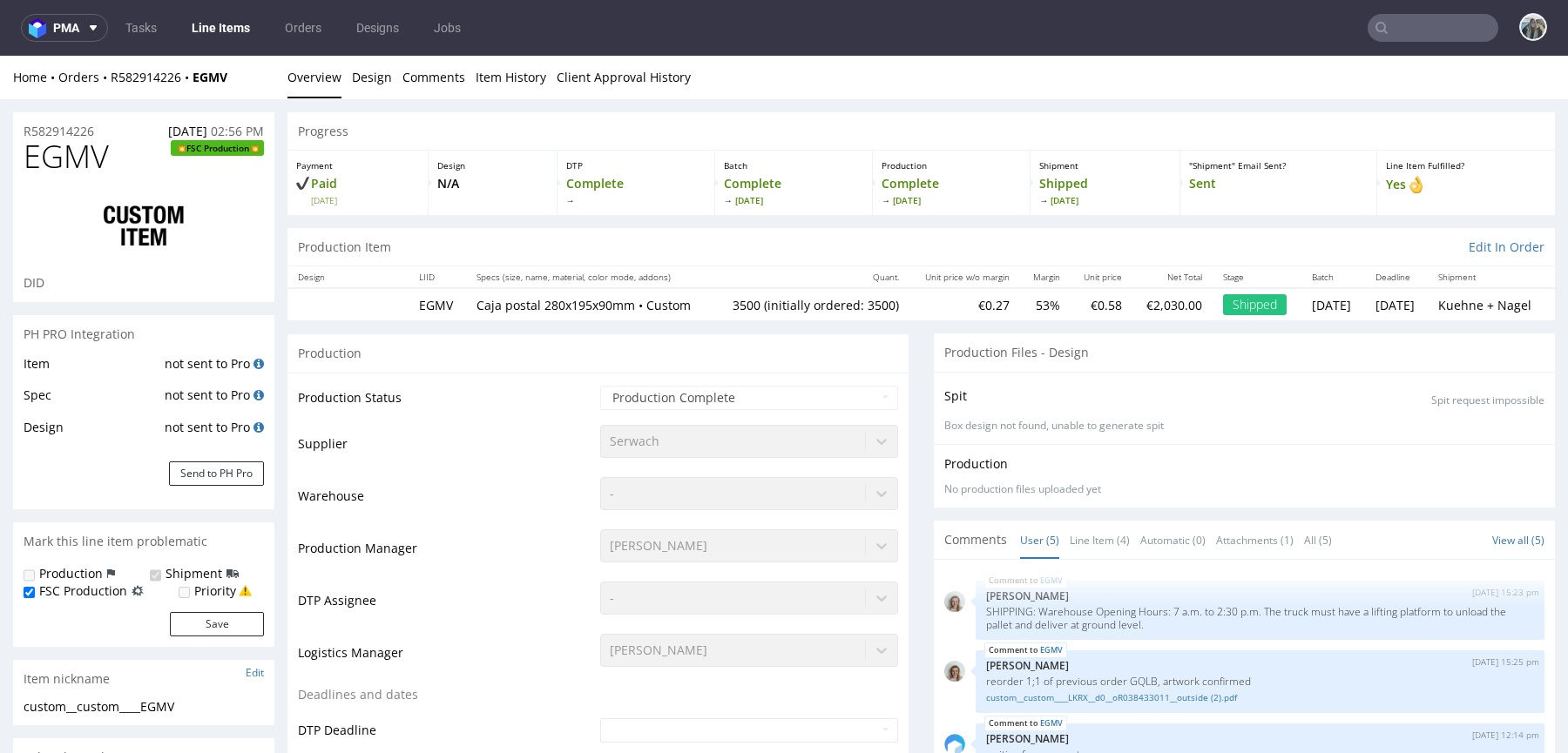
select select "in_progress"
drag, startPoint x: 198, startPoint y: 94, endPoint x: 192, endPoint y: 86, distance: 10.0
click at [192, 86] on div "Home Orders R582914226 EGMV Overview Design Comments Item History Client Approv…" at bounding box center [784, 77] width 1568 height 44
copy strong "EGMV"
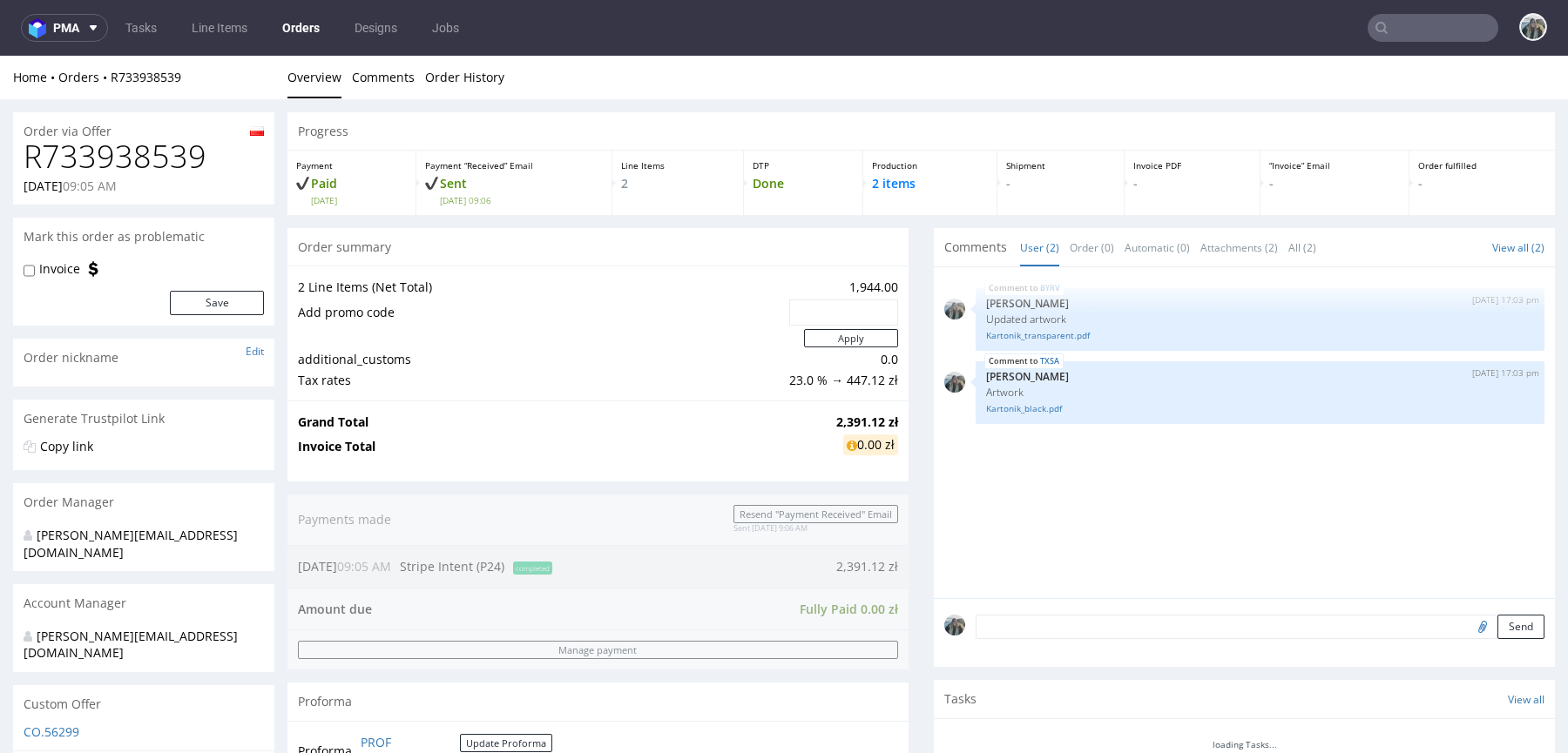
click at [125, 199] on div "R733938539 [DATE] 09:05 AM" at bounding box center [143, 172] width 262 height 65
click at [125, 143] on h1 "R733938539" at bounding box center [143, 156] width 240 height 34
copy h1 "R733938539"
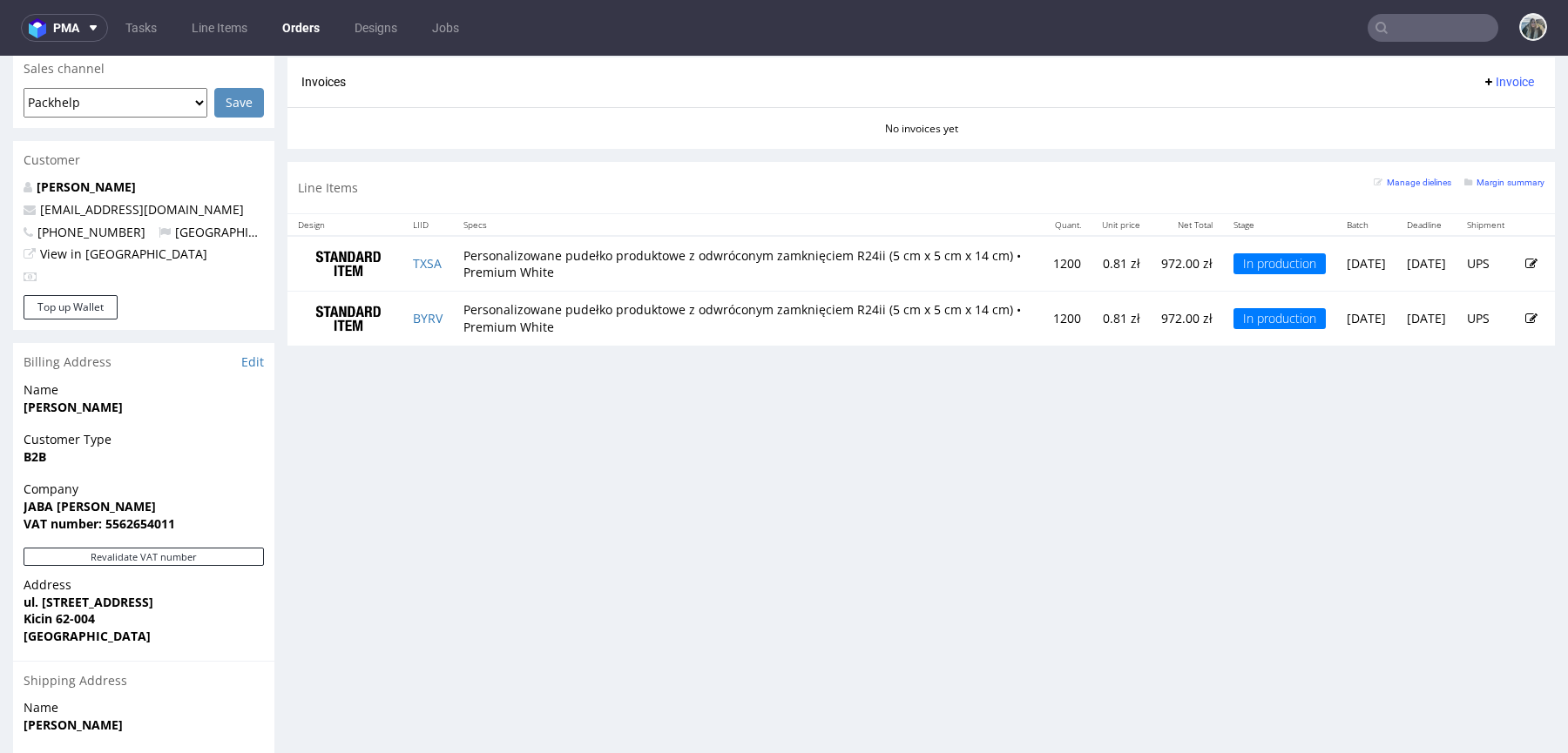
scroll to position [753, 0]
drag, startPoint x: 209, startPoint y: 175, endPoint x: 4, endPoint y: 175, distance: 205.0
click at [4, 175] on div "Order via Offer R733938539 09.08.2025 09:05 AM Mark this order as problematic I…" at bounding box center [784, 138] width 1568 height 1584
copy span "ostrowskixkamil@gmail.com"
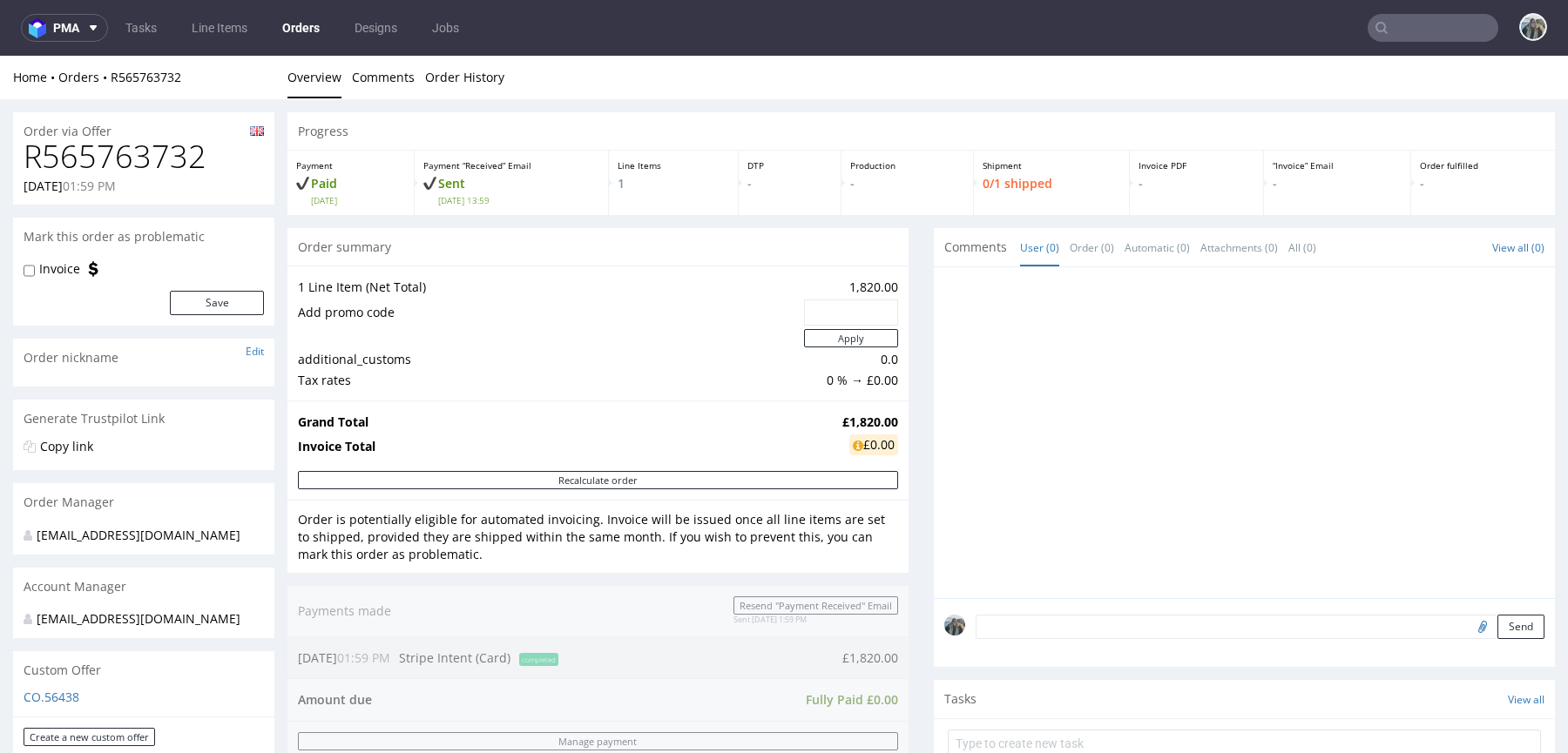
click at [99, 152] on h1 "R565763732" at bounding box center [143, 156] width 240 height 34
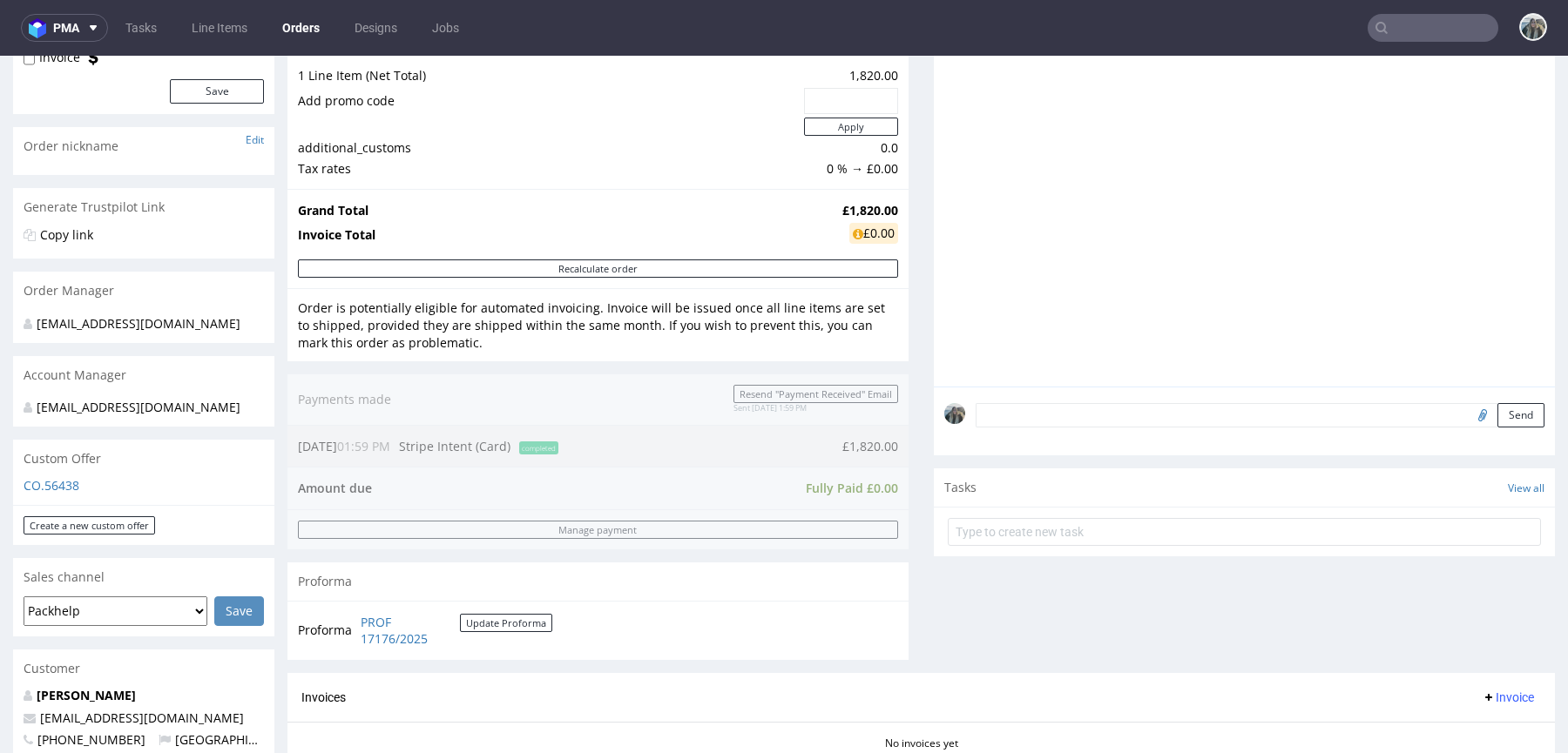
scroll to position [213, 0]
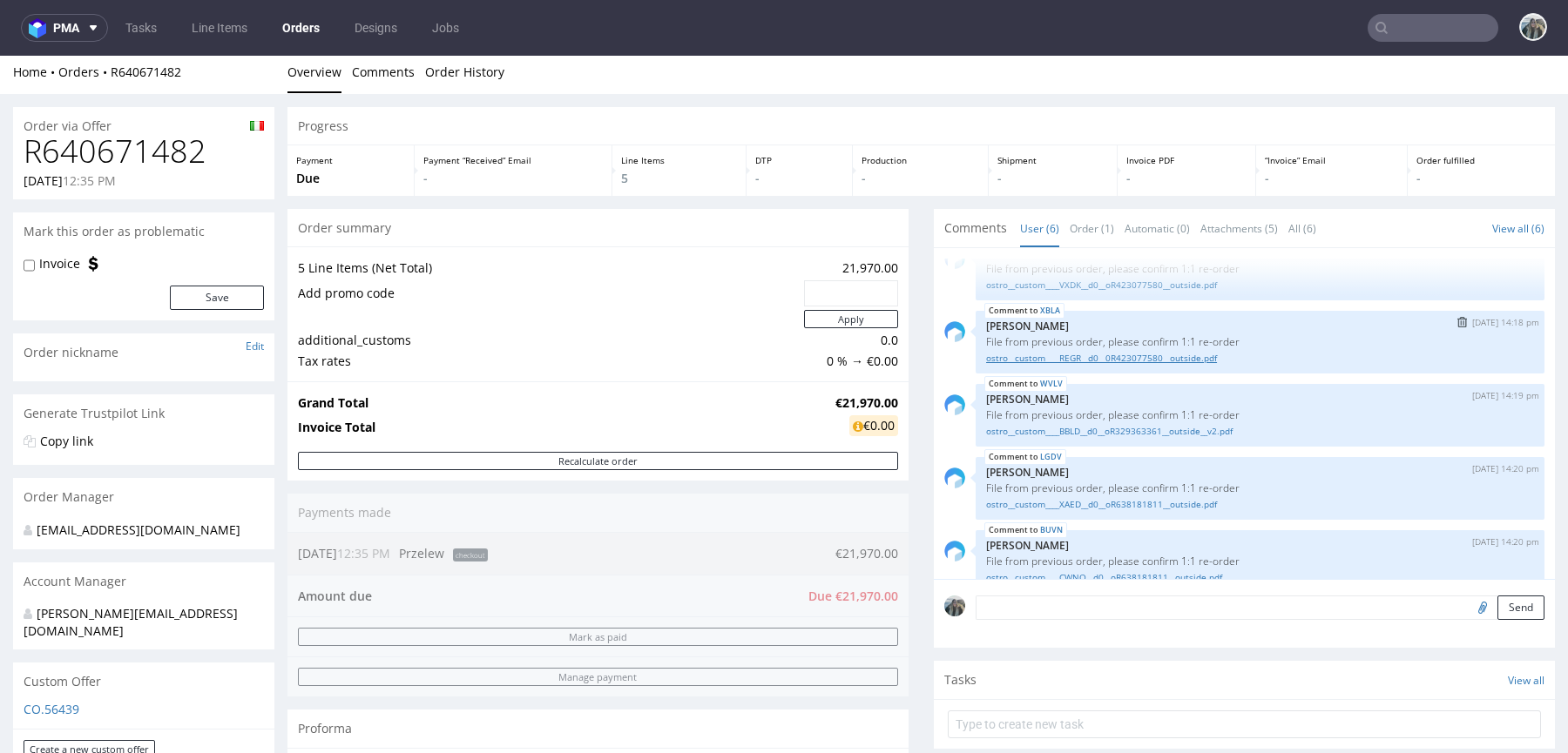
scroll to position [112, 0]
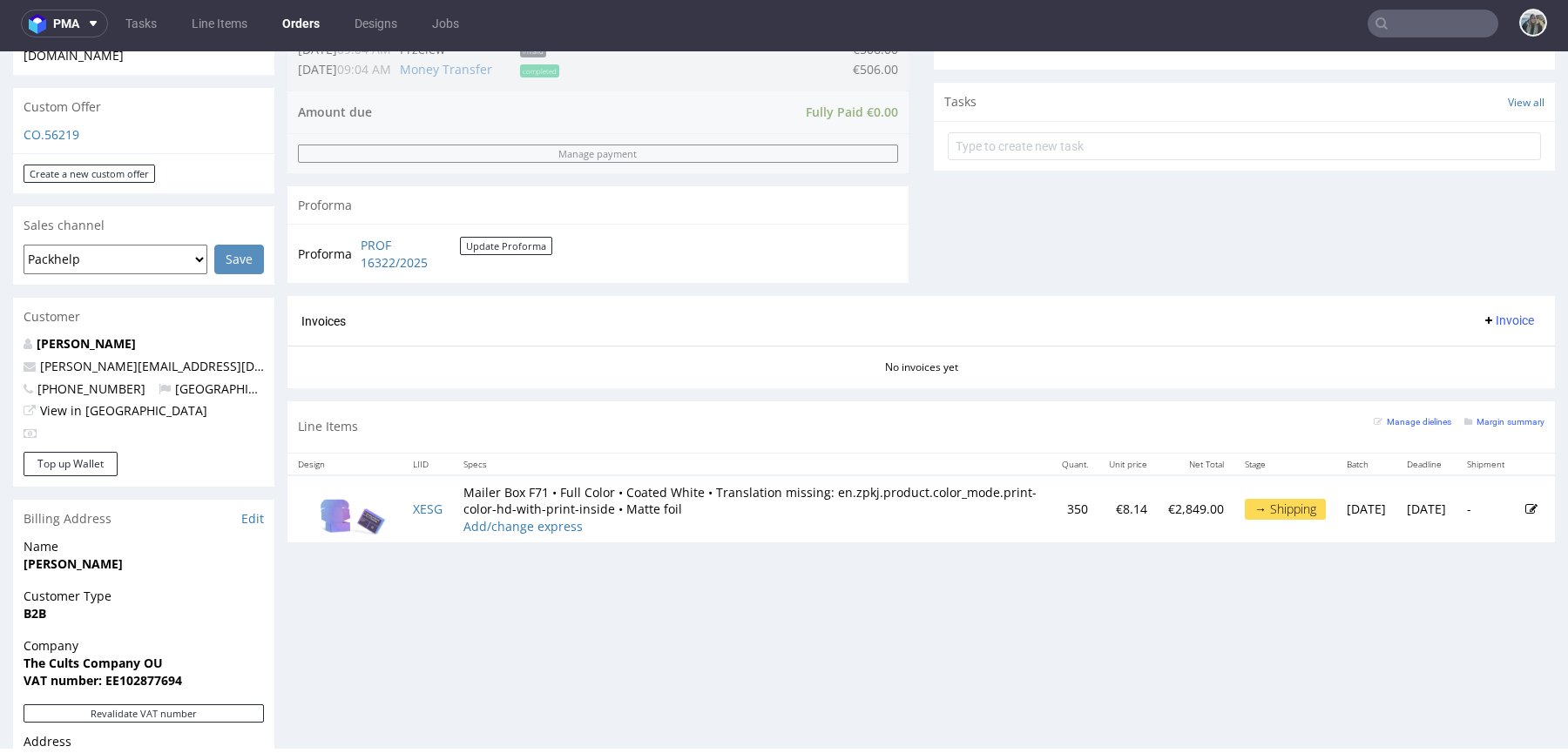
scroll to position [655, 0]
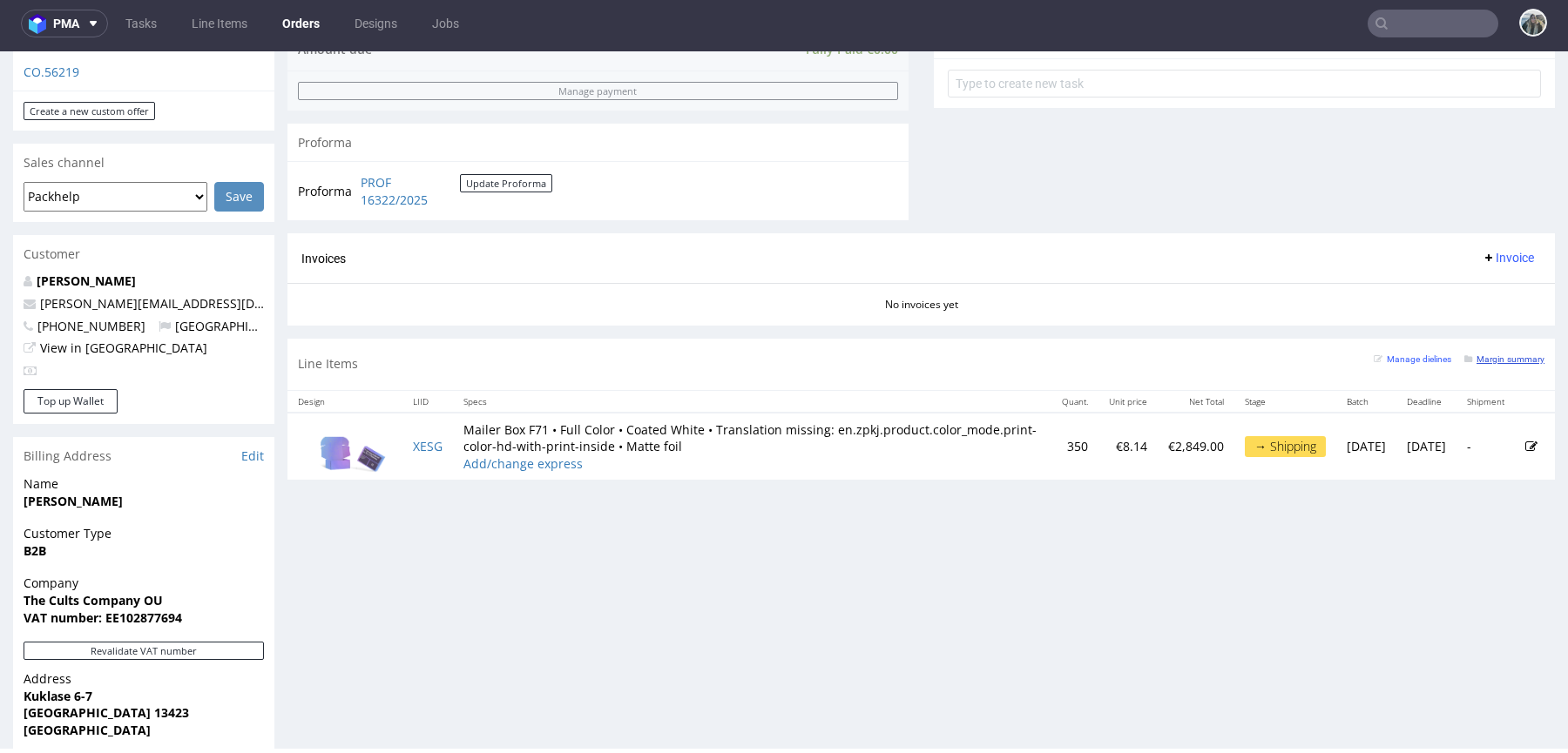
click at [1485, 361] on small "Margin summary" at bounding box center [1505, 359] width 80 height 9
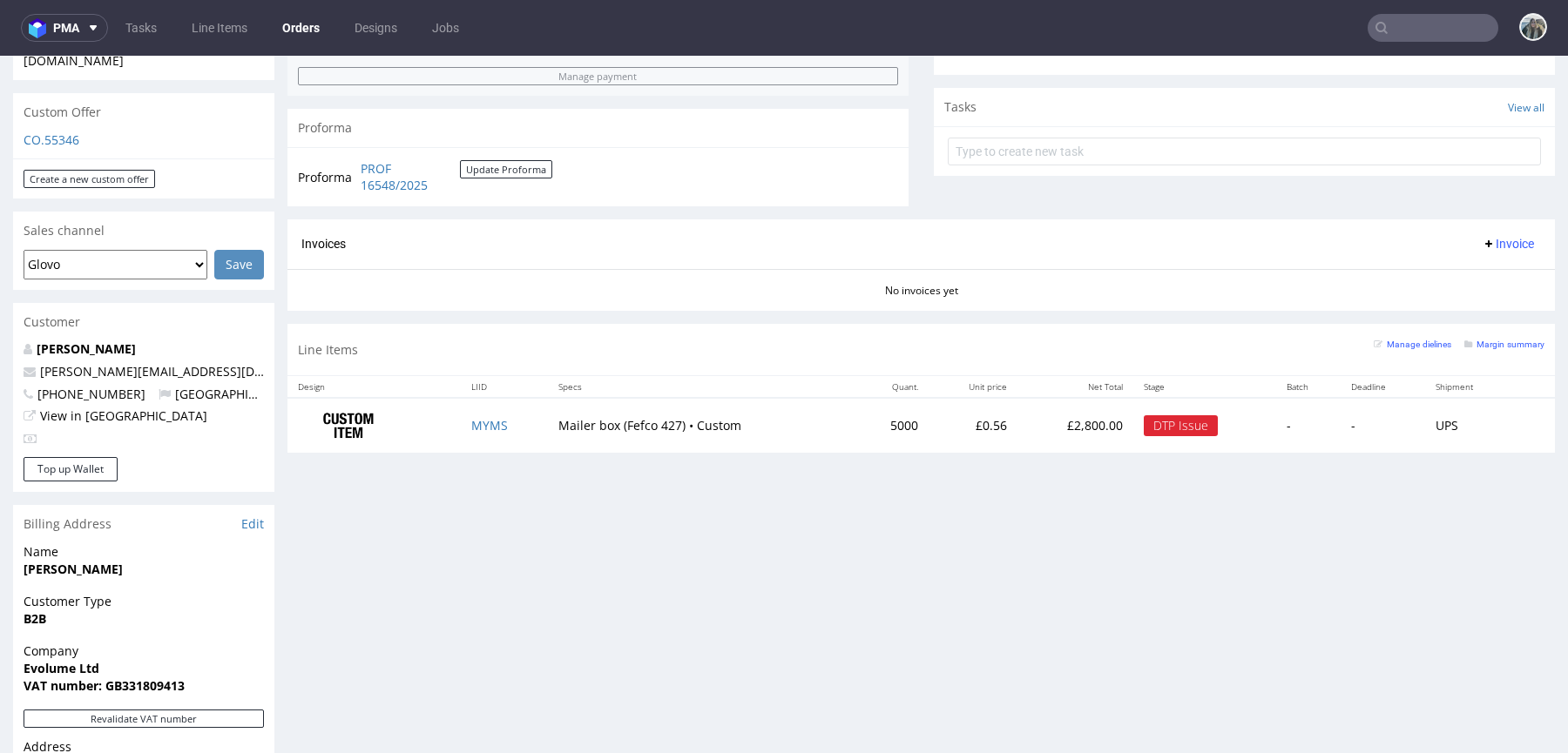
scroll to position [629, 0]
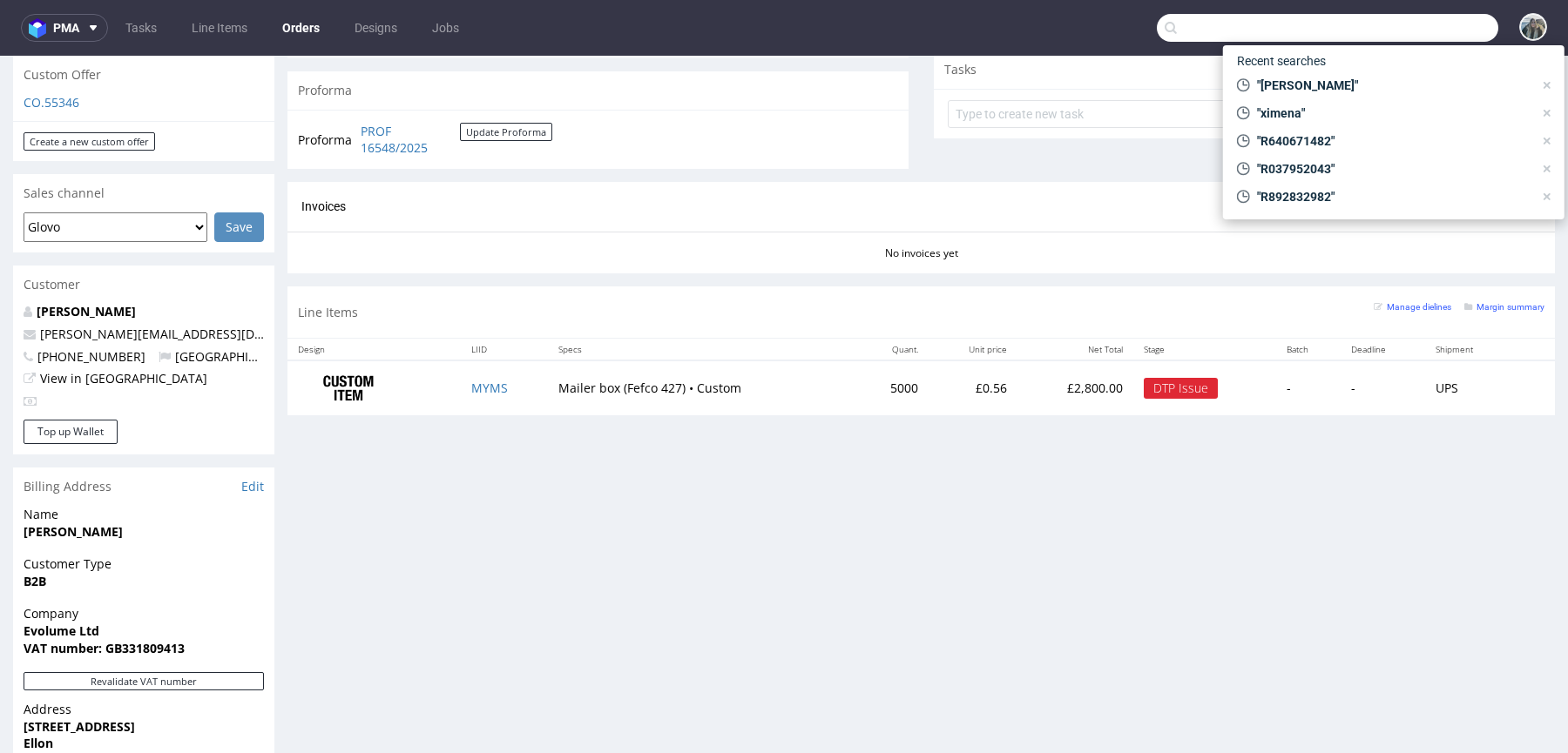
click at [1422, 34] on input "text" at bounding box center [1327, 28] width 342 height 28
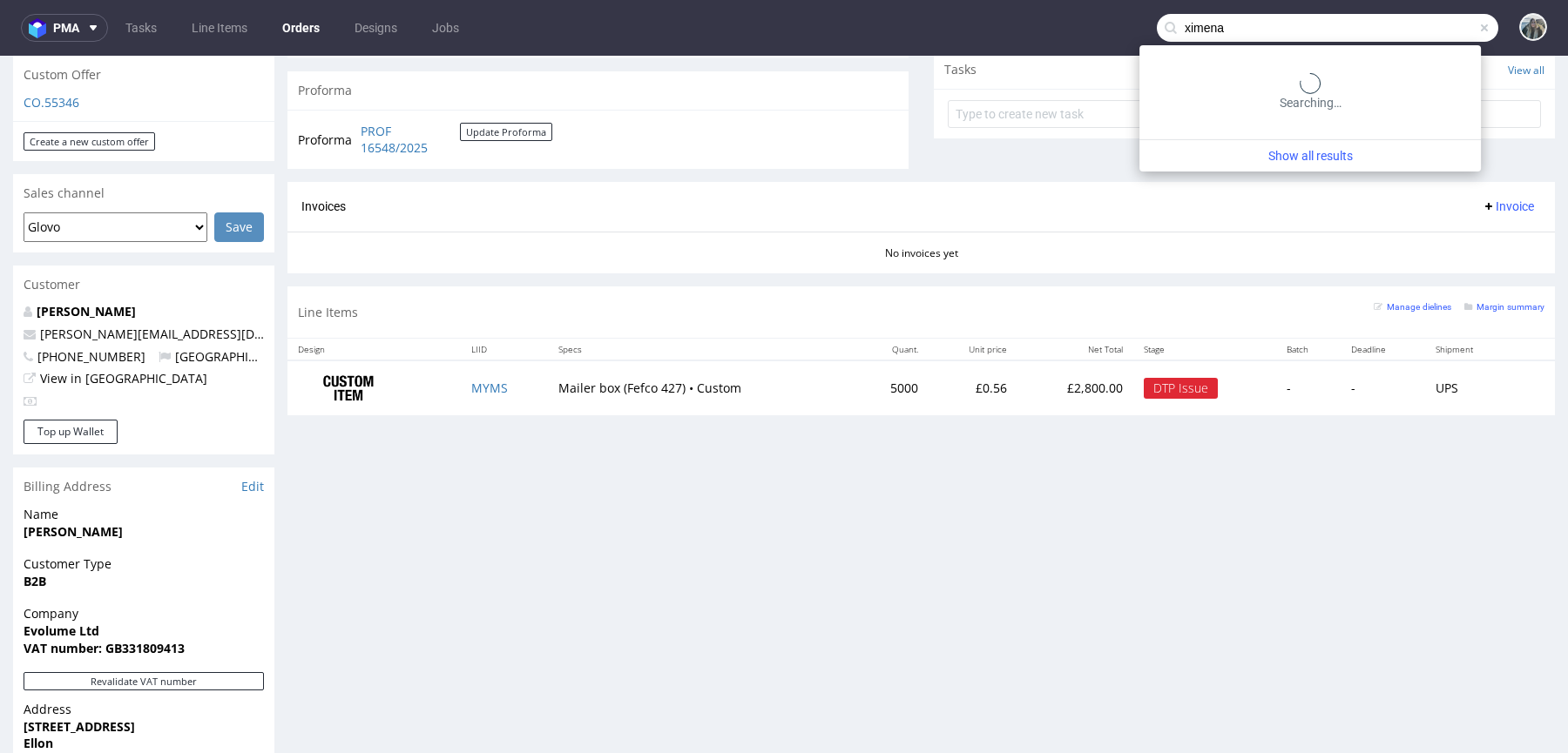
type input "ximena"
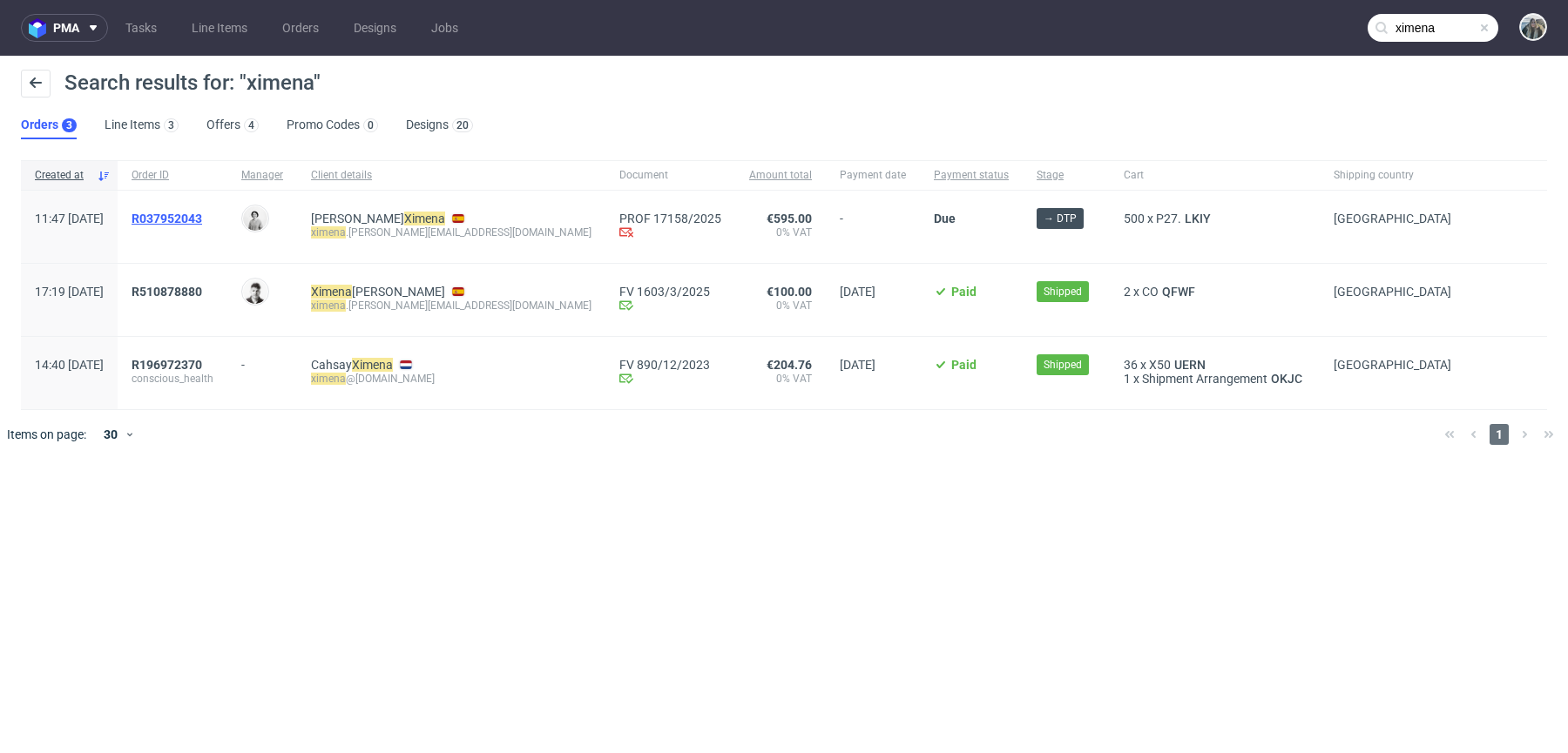
click at [202, 216] on span "R037952043" at bounding box center [167, 218] width 71 height 14
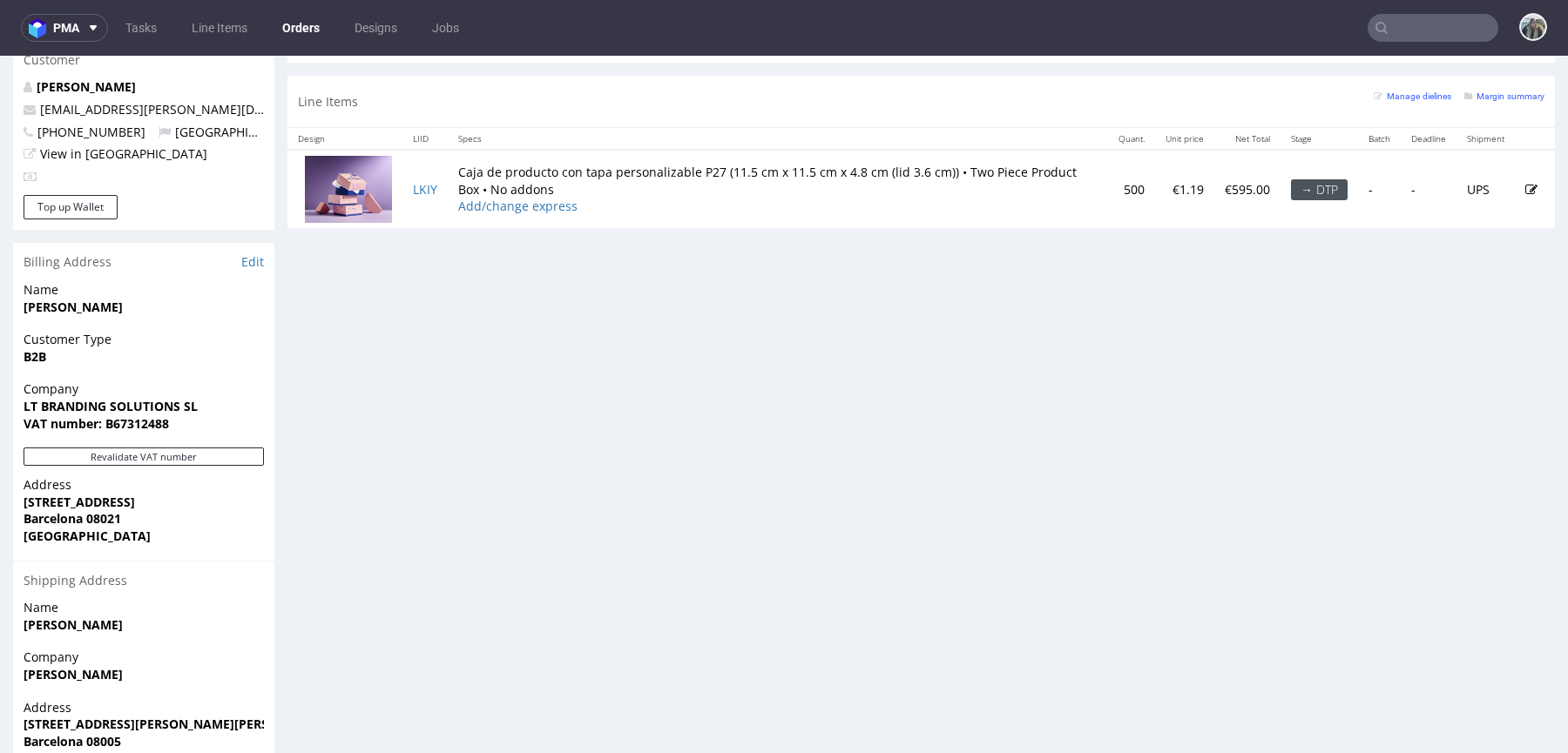
scroll to position [903, 0]
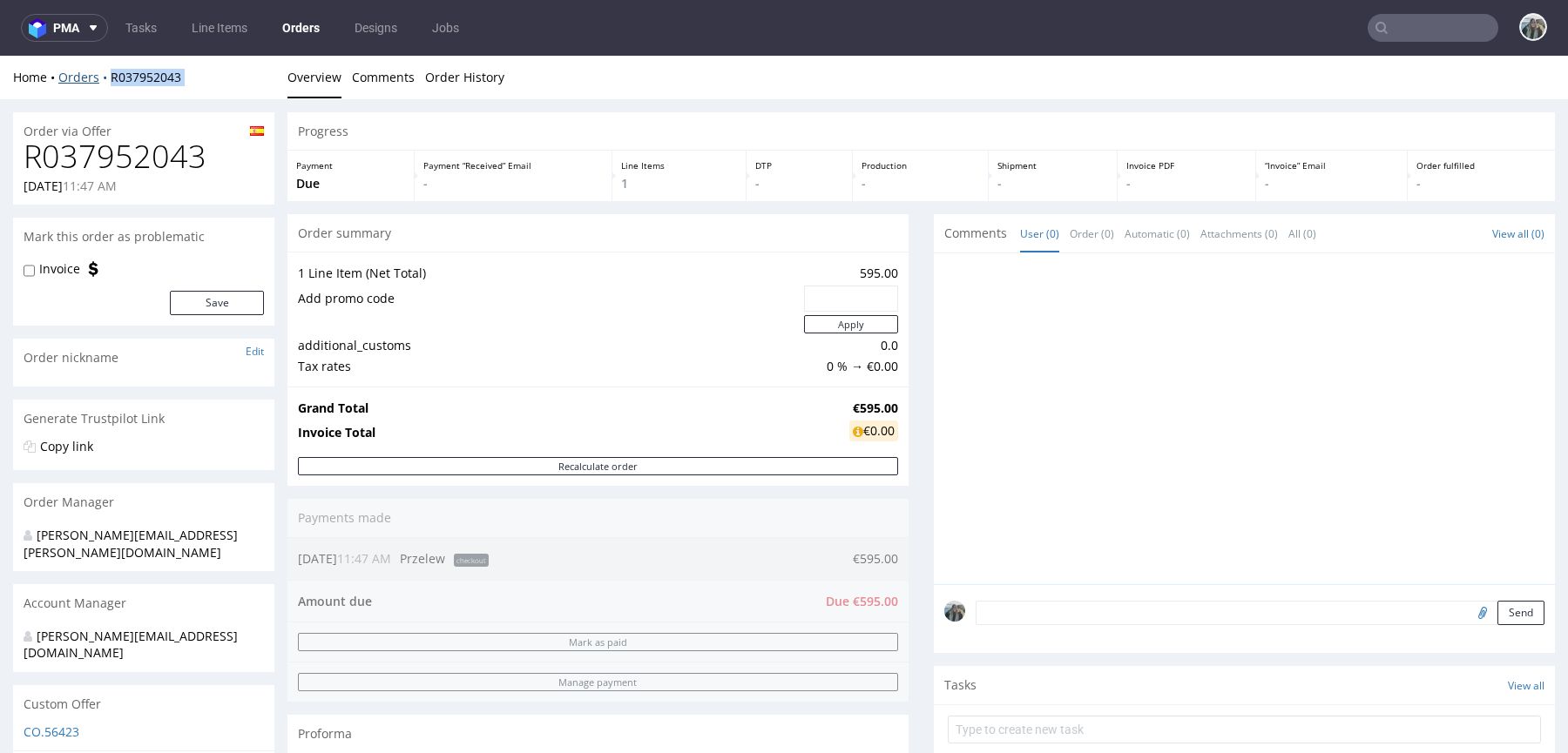
drag, startPoint x: 202, startPoint y: 98, endPoint x: 103, endPoint y: 77, distance: 101.2
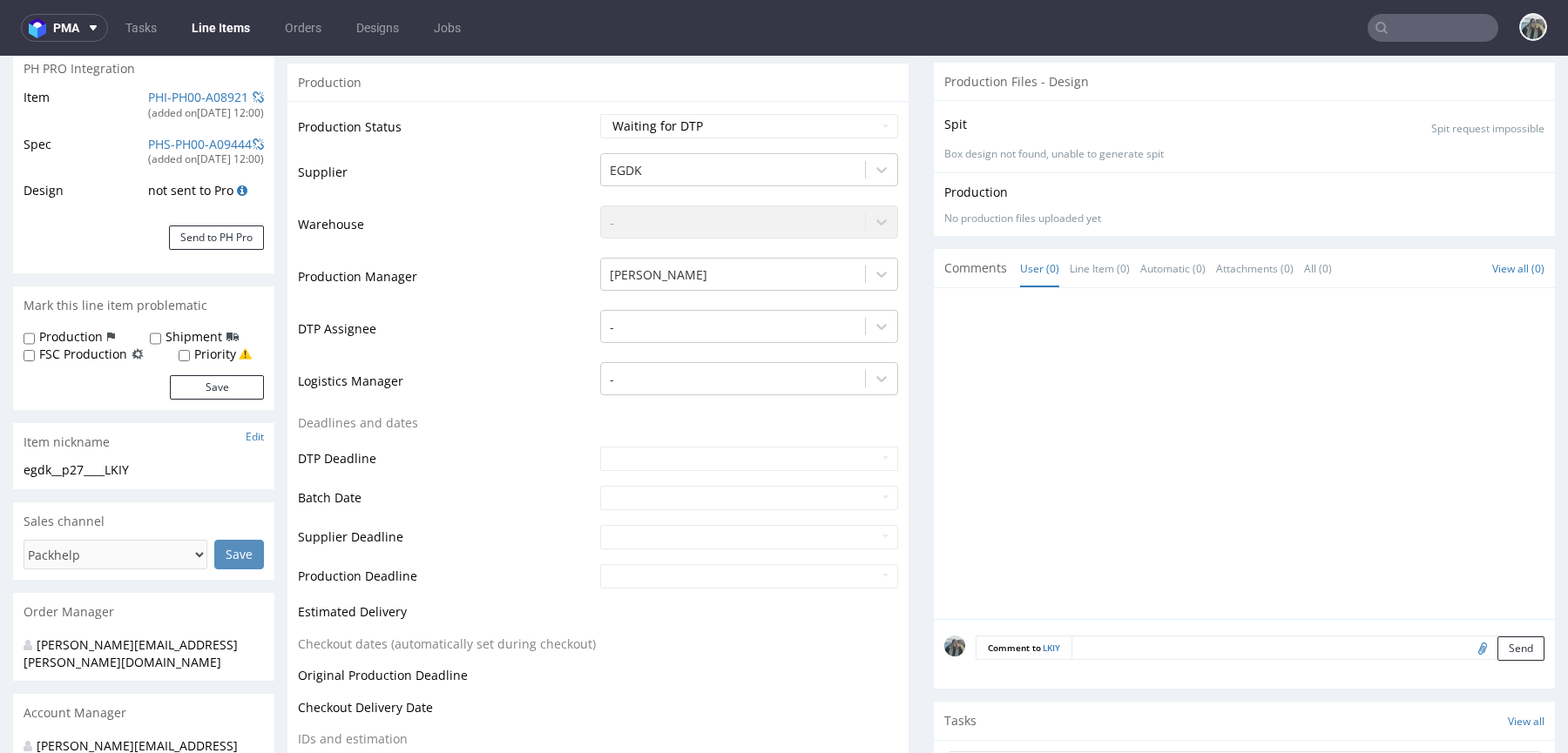
scroll to position [489, 0]
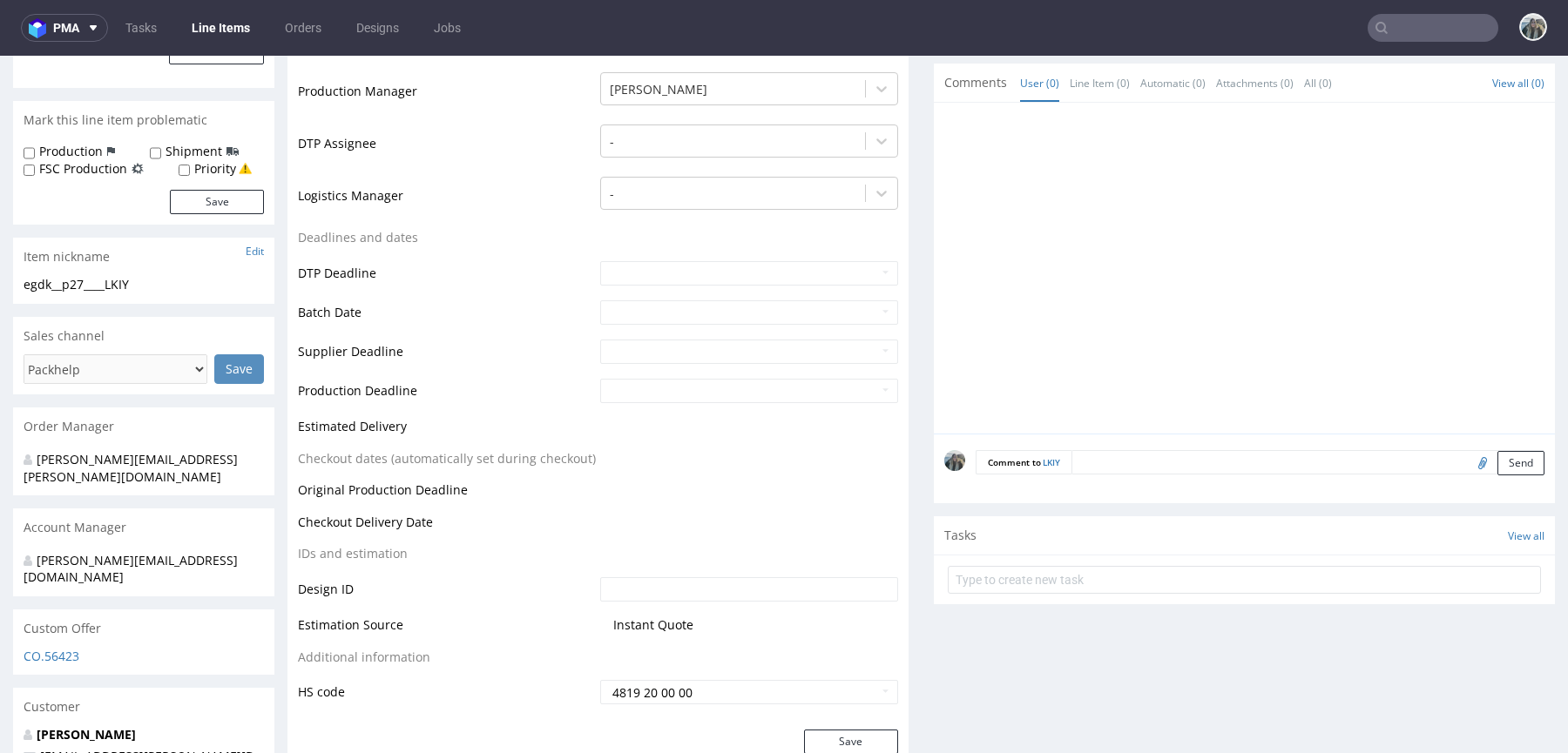
click at [1467, 469] on input "file" at bounding box center [1480, 463] width 24 height 22
type input "C:\fakepath\04_Packaging-20250813T130956Z-1-001.zip"
click at [1072, 452] on textarea at bounding box center [1308, 463] width 473 height 24
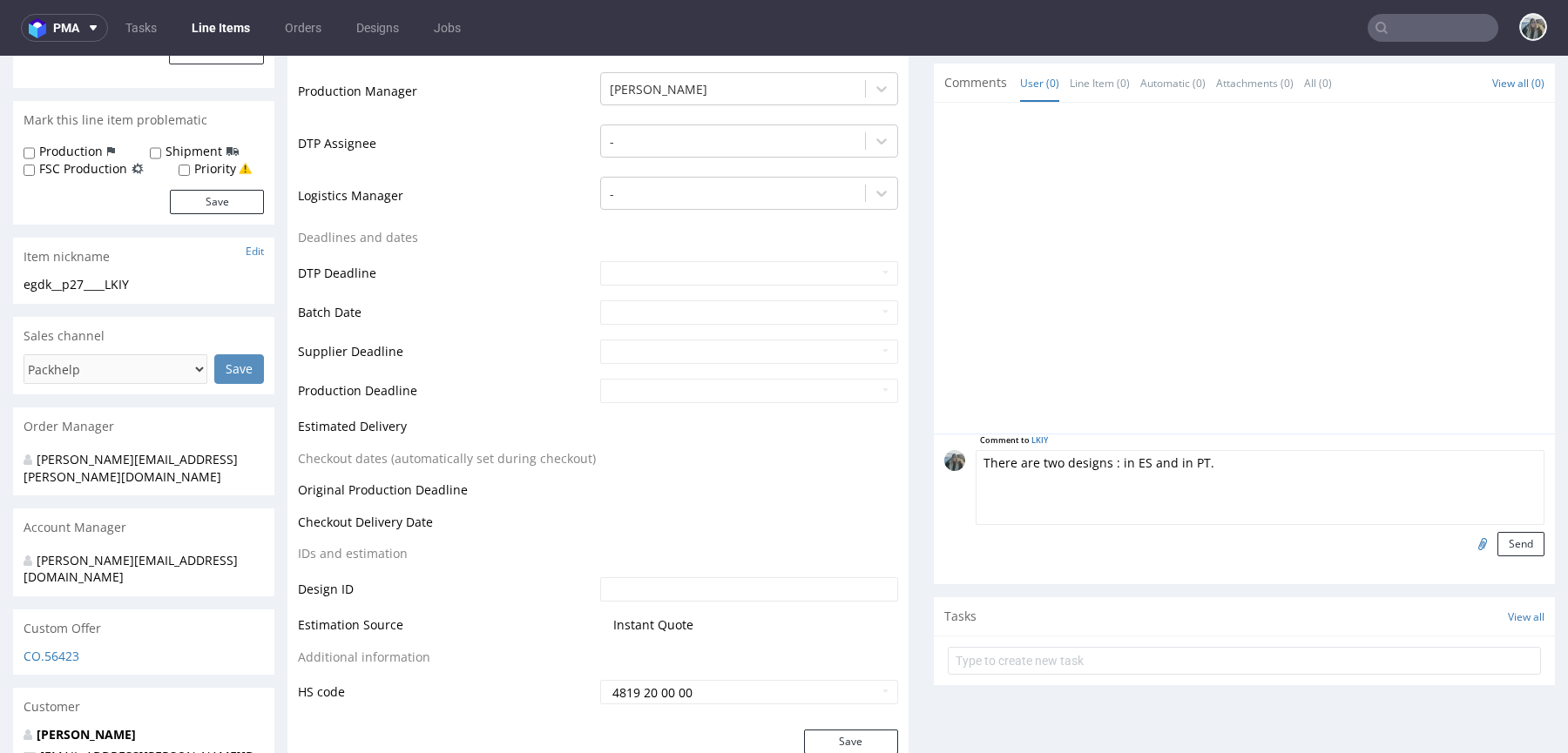
drag, startPoint x: 1100, startPoint y: 464, endPoint x: 1127, endPoint y: 501, distance: 45.8
click at [1100, 465] on textarea "There are two designs : in ES and in PT." at bounding box center [1260, 488] width 569 height 74
paste textarea "Necesitamos 370 unidades con el diseño de interior de la caja en castellano y 1…"
drag, startPoint x: 1257, startPoint y: 459, endPoint x: 1290, endPoint y: 459, distance: 33.0
click at [1284, 459] on textarea "There are two designs: in ES and in PT. They need Necesitamos 370 unidades con …" at bounding box center [1260, 488] width 569 height 74
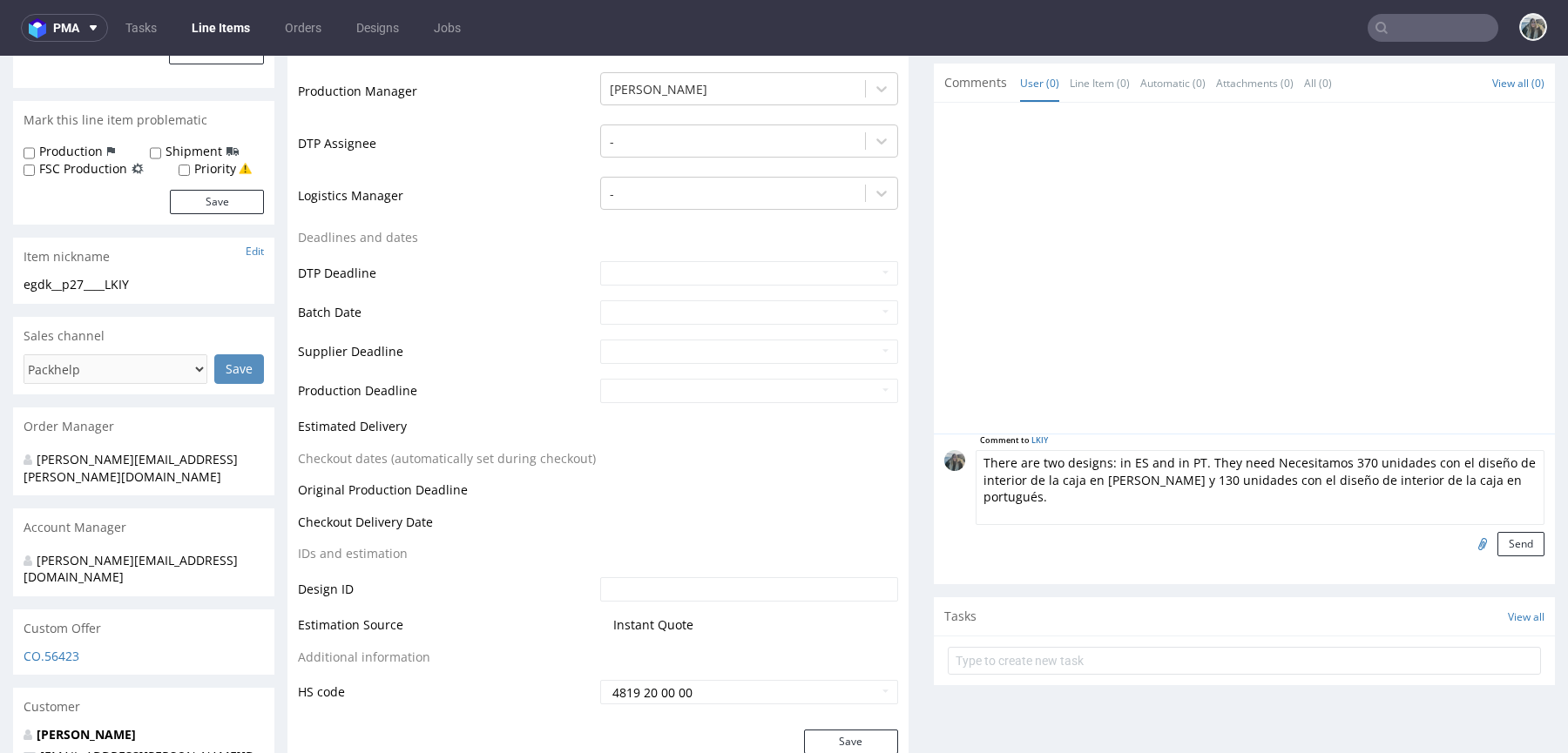
click at [1290, 459] on textarea "There are two designs: in ES and in PT. They need Necesitamos 370 unidades con …" at bounding box center [1260, 488] width 569 height 74
click at [1307, 460] on textarea "There are two designs: in ES and in PT. They need 370 unidades con el diseño de…" at bounding box center [1260, 488] width 569 height 74
click at [1307, 461] on textarea "There are two designs: in ES and in PT. They need 370 unidades con el diseño de…" at bounding box center [1260, 488] width 569 height 74
drag, startPoint x: 1308, startPoint y: 464, endPoint x: 1460, endPoint y: 483, distance: 153.2
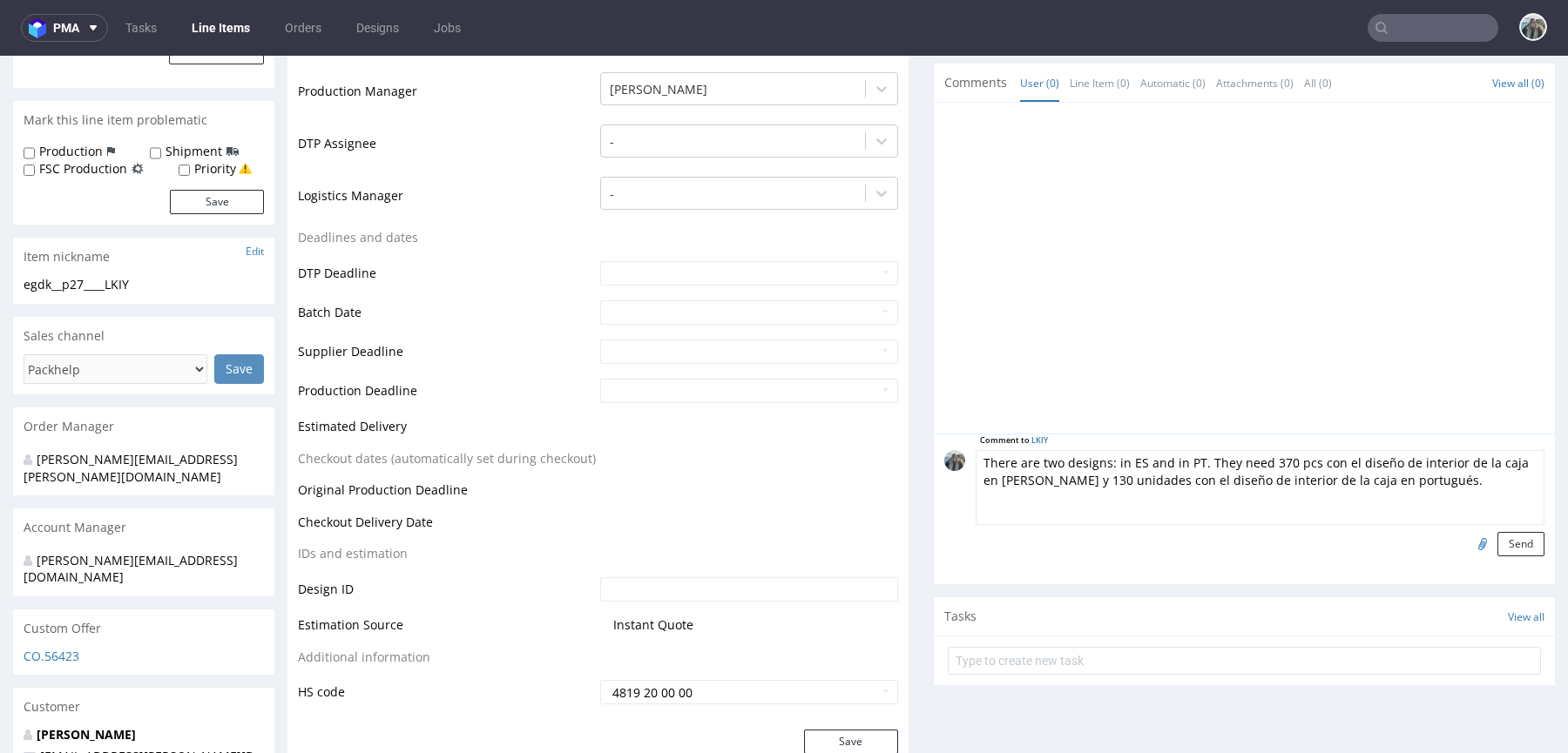
click at [1460, 483] on textarea "There are two designs: in ES and in PT. They need 370 pcs con el diseño de inte…" at bounding box center [1260, 488] width 569 height 74
click at [1397, 490] on textarea "There are two designs: in ES and in PT. They need 370 pcs con el diseño de inte…" at bounding box center [1260, 488] width 569 height 74
drag, startPoint x: 1390, startPoint y: 490, endPoint x: 1193, endPoint y: 464, distance: 198.7
click at [1193, 464] on textarea "There are two designs: in ES and in PT. They need 370 pcs con el diseño de inte…" at bounding box center [1260, 488] width 569 height 74
type textarea "There are two designs: in ES and in PT."
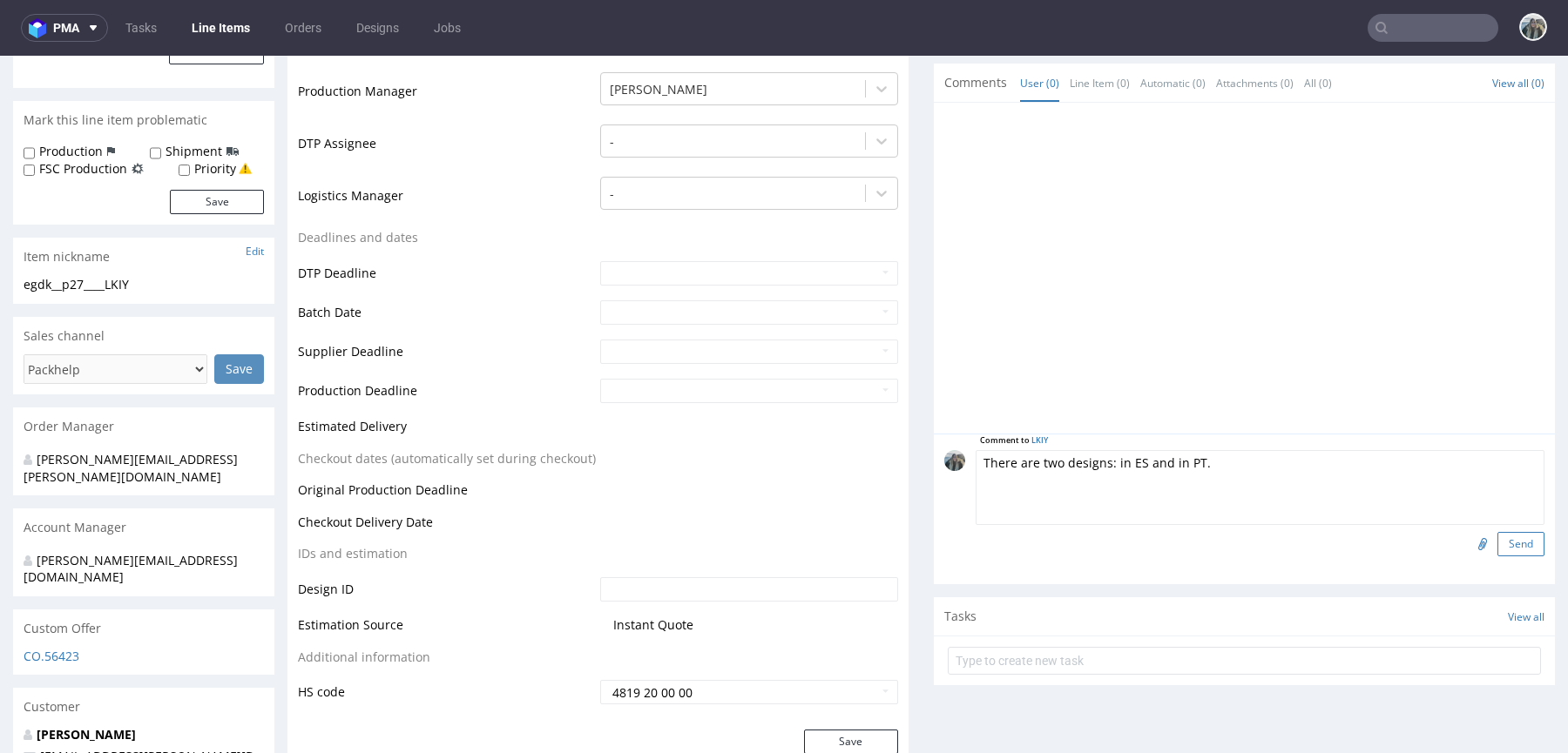
click at [1508, 537] on button "Send" at bounding box center [1521, 545] width 47 height 24
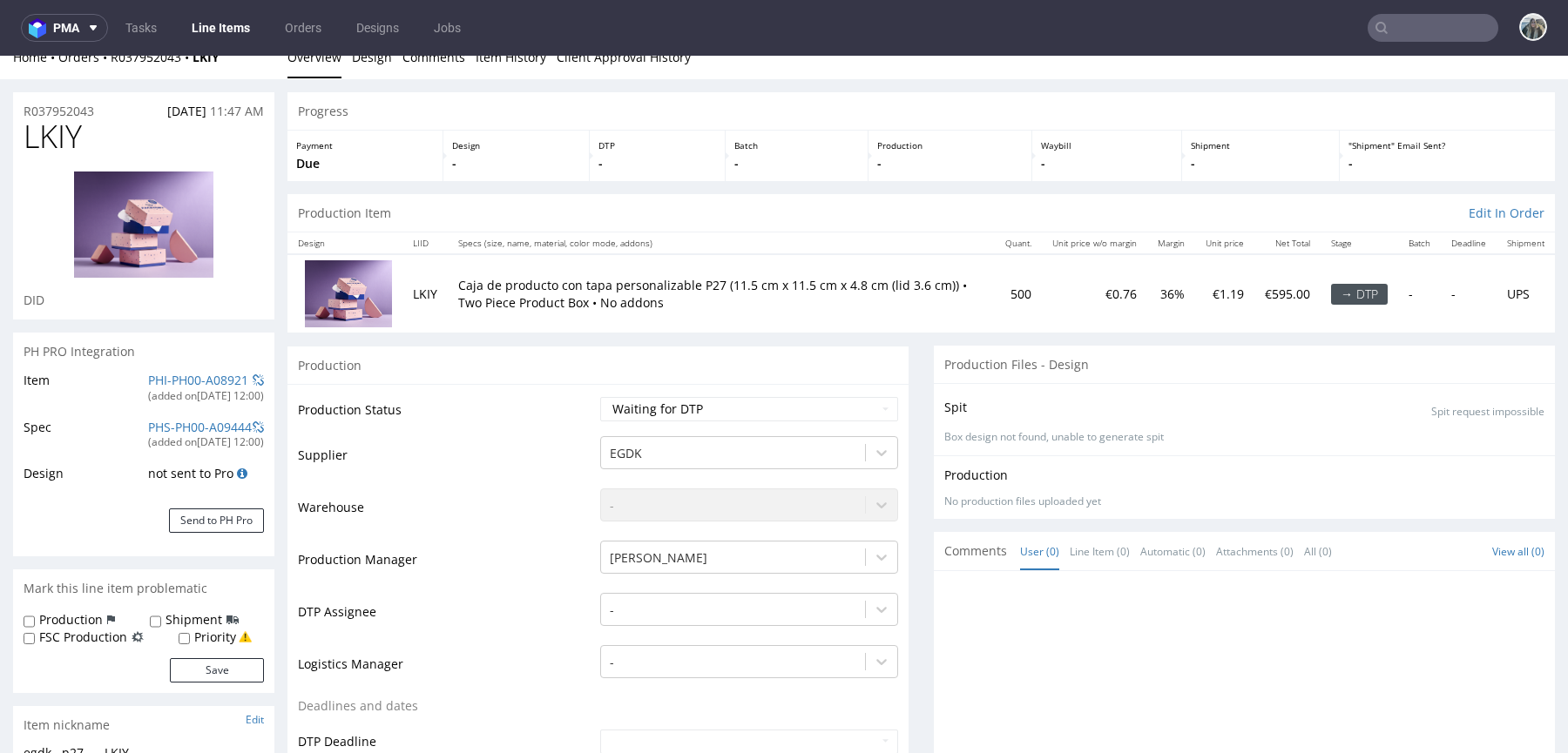
scroll to position [0, 0]
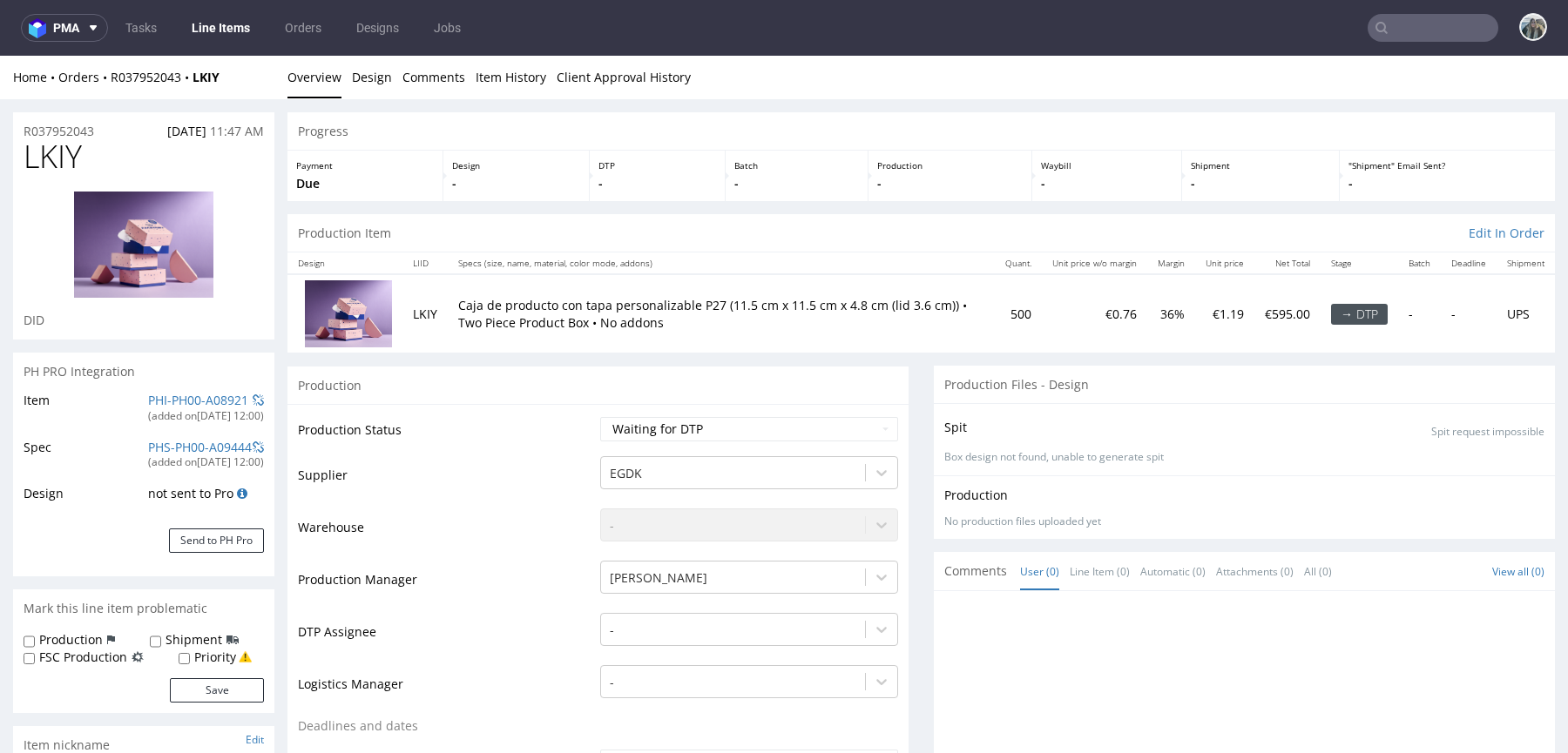
click at [87, 120] on div "R037952043 13.08.2025 11:47 AM" at bounding box center [143, 127] width 262 height 28
click at [84, 128] on p "R037952043" at bounding box center [59, 131] width 71 height 18
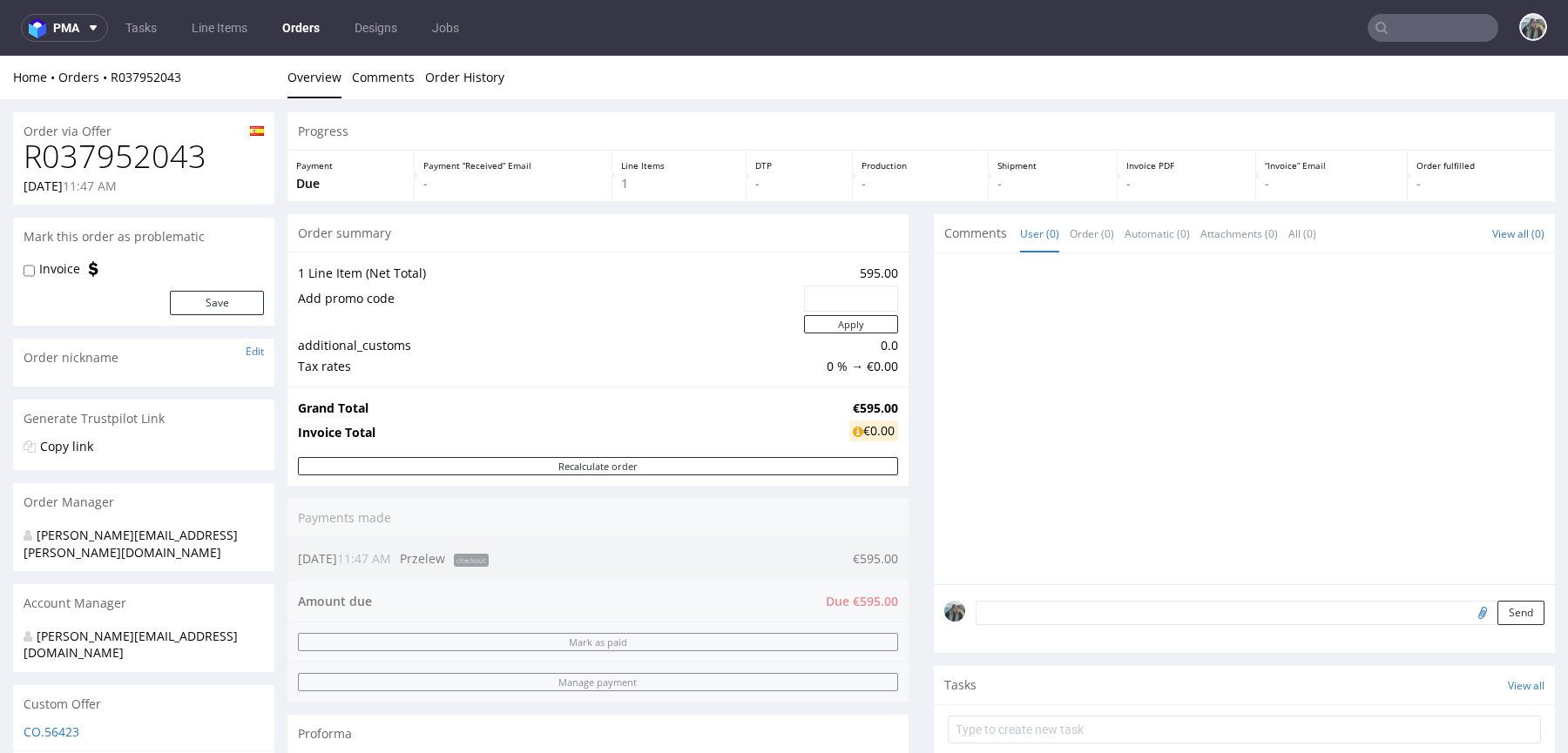
scroll to position [123, 0]
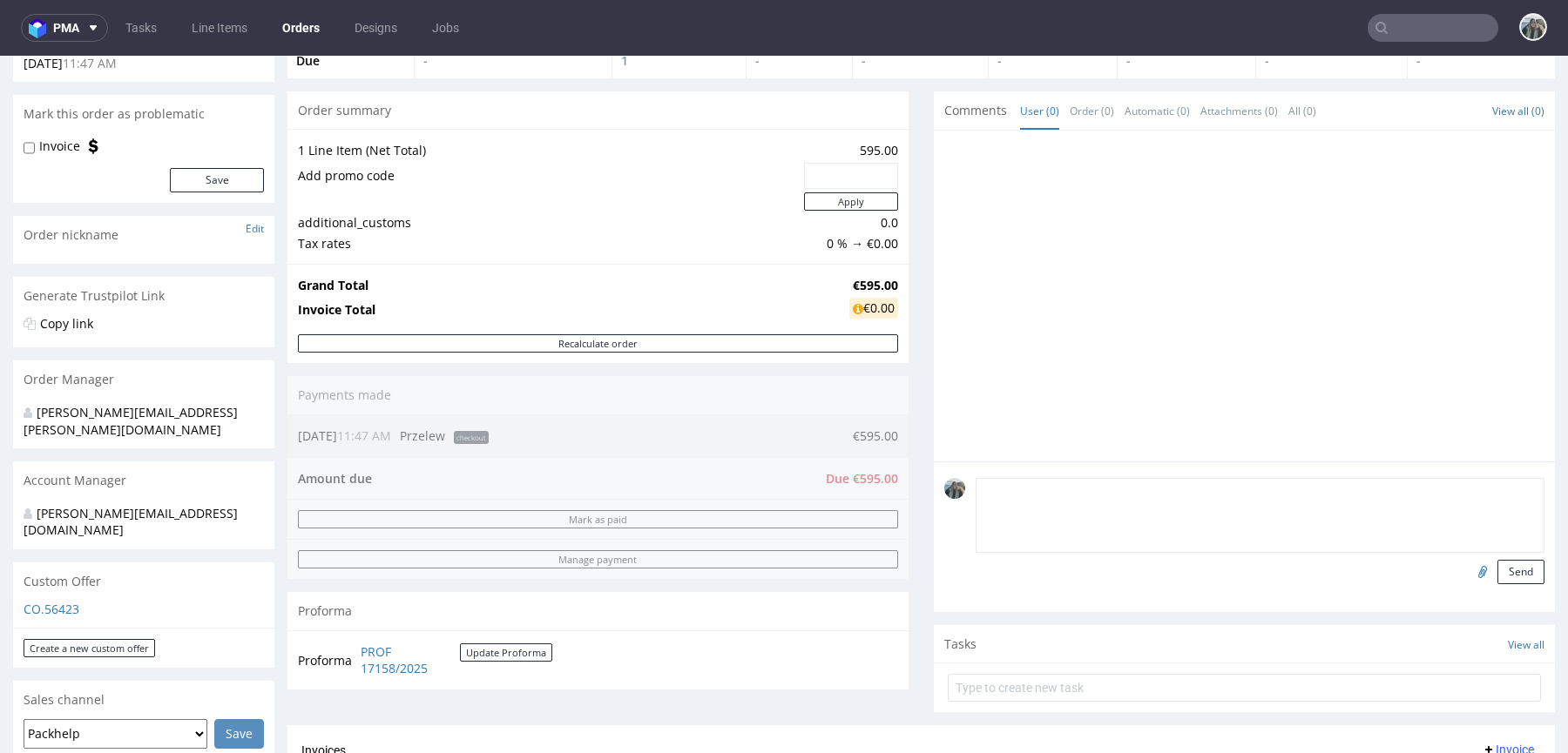
click at [1116, 489] on textarea at bounding box center [1260, 516] width 569 height 74
paste textarea "They need 370 pcs con el diseño de interior de la caja en castellano y 130 unid…"
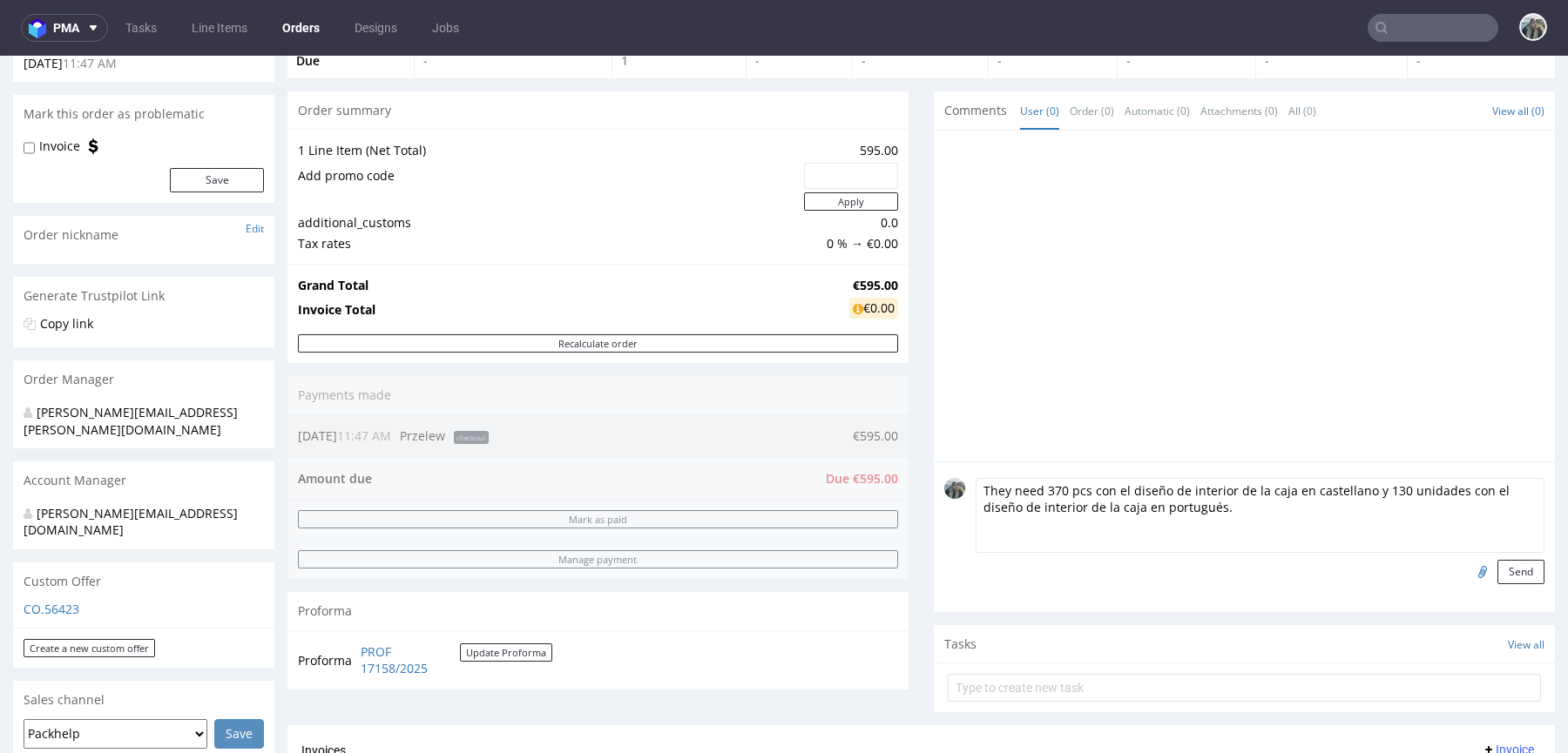
click at [994, 492] on textarea "They need 370 pcs con el diseño de interior de la caja en castellano y 130 unid…" at bounding box center [1260, 516] width 569 height 74
click at [1087, 491] on textarea "They need 370 pcs con el diseño de interior de la caja en castellano y 130 unid…" at bounding box center [1260, 516] width 569 height 74
drag, startPoint x: 1209, startPoint y: 492, endPoint x: 1486, endPoint y: 490, distance: 277.0
click at [1486, 491] on textarea "They need 370 pcs with design in ES and con el diseño de interior de la caja en…" at bounding box center [1260, 516] width 569 height 74
click at [1241, 495] on textarea "They need 370 pcs with design in ES and 130 unidades con el diseño de interior …" at bounding box center [1260, 516] width 569 height 74
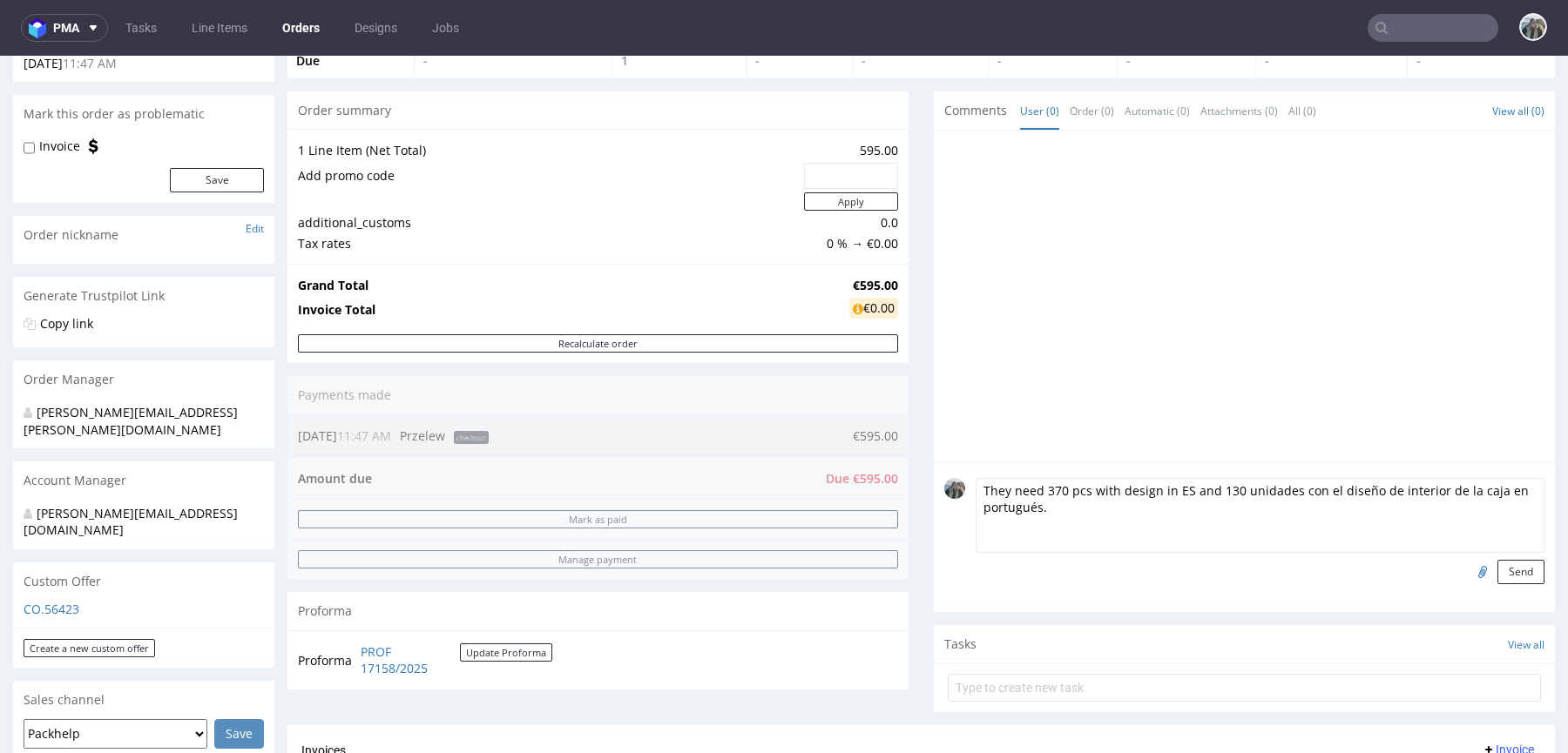
click at [1241, 495] on textarea "They need 370 pcs with design in ES and 130 unidades con el diseño de interior …" at bounding box center [1260, 516] width 569 height 74
drag, startPoint x: 1084, startPoint y: 490, endPoint x: 1172, endPoint y: 484, distance: 88.2
click at [1172, 485] on textarea "They need 370 pcs with design in ES and 130 pcs con el diseño de interior de la…" at bounding box center [1260, 516] width 569 height 74
drag, startPoint x: 1243, startPoint y: 504, endPoint x: 1255, endPoint y: 487, distance: 20.8
click at [1255, 487] on textarea "They need 370 pcs with design in ES and 130 pcs con el diseño de interior de la…" at bounding box center [1260, 516] width 569 height 74
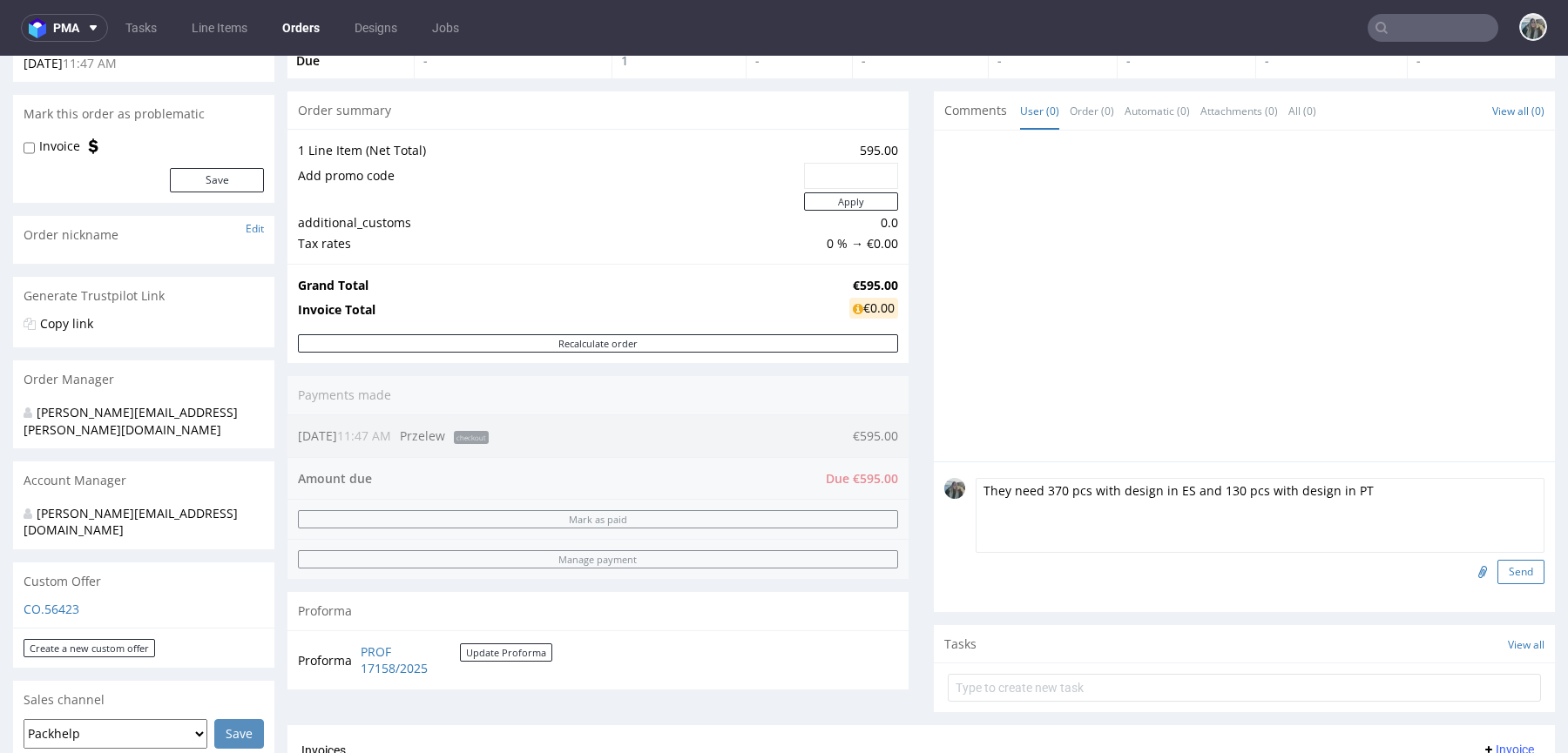
type textarea "They need 370 pcs with design in ES and 130 pcs with design in PT"
click at [1498, 571] on button "Send" at bounding box center [1521, 572] width 47 height 24
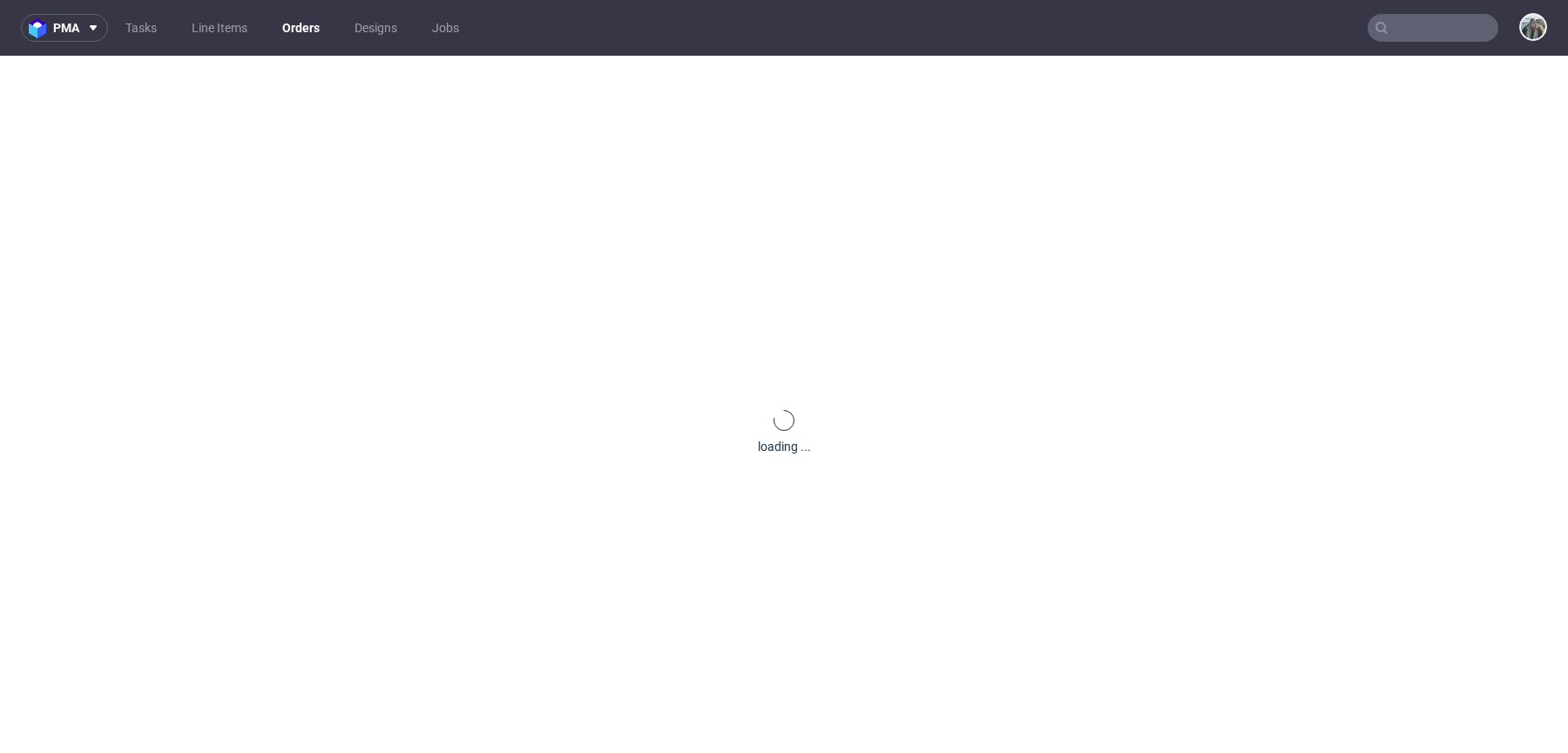
scroll to position [0, 0]
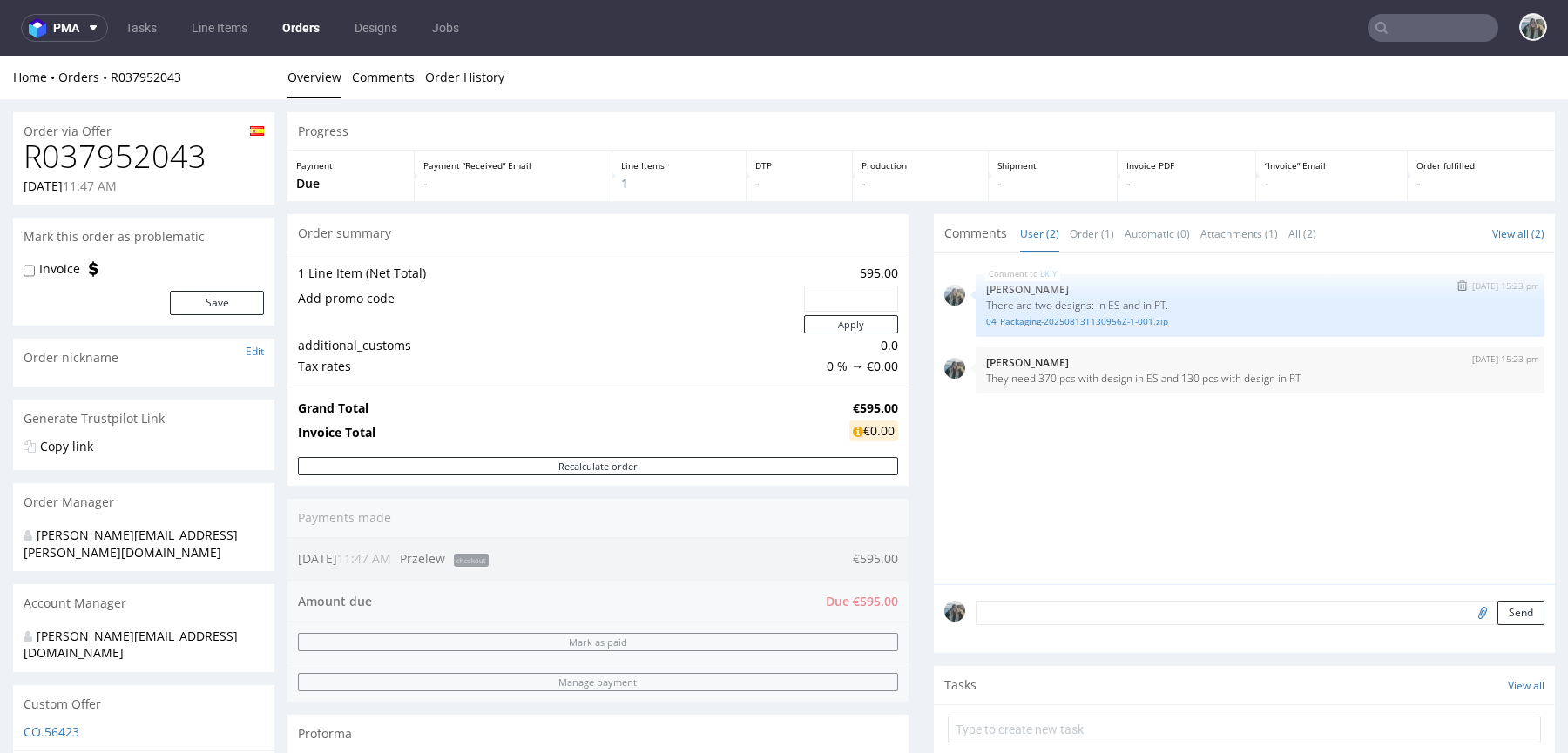
click at [1135, 324] on link "04_Packaging-20250813T130956Z-1-001.zip" at bounding box center [1260, 322] width 547 height 13
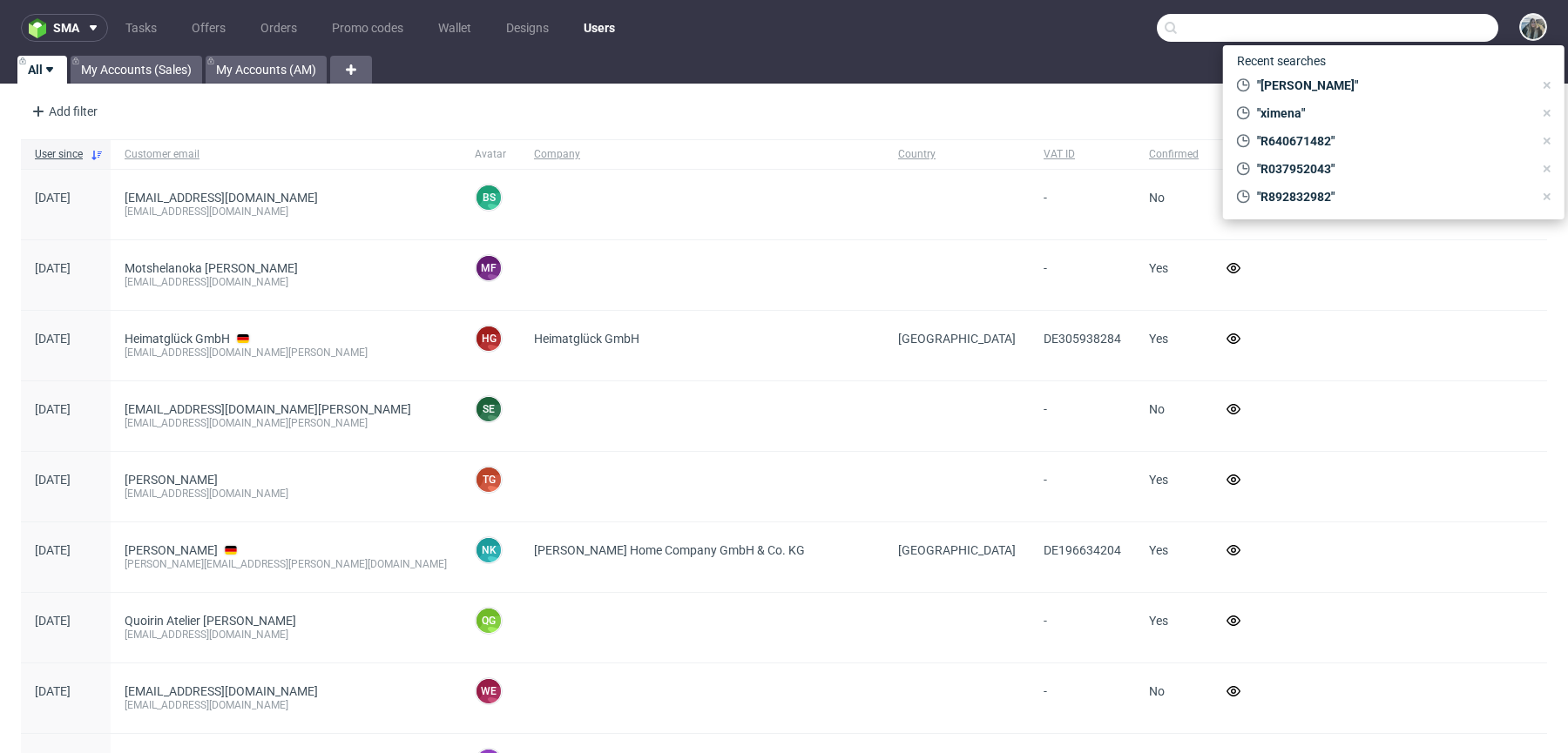
click at [1401, 16] on input "text" at bounding box center [1327, 28] width 342 height 28
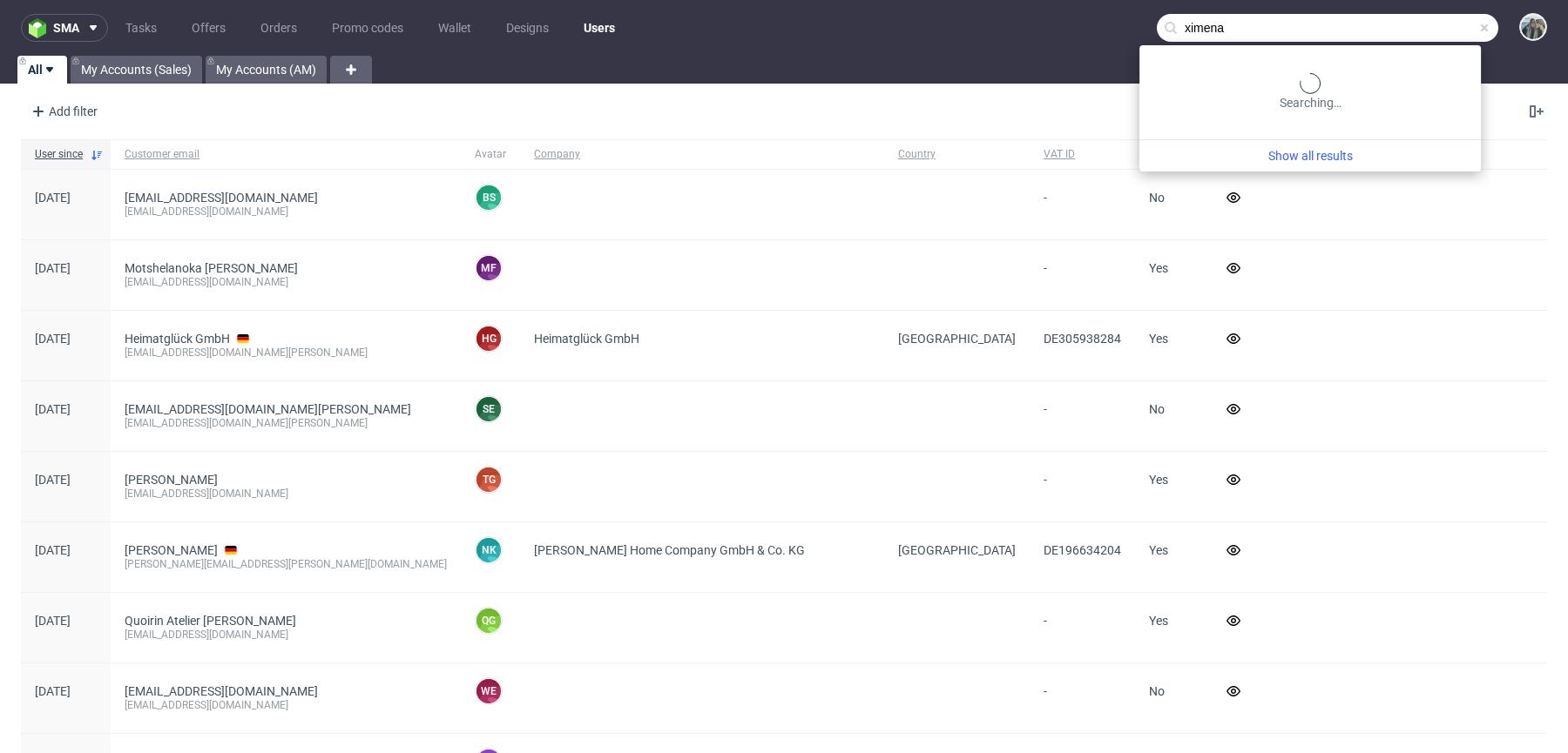
type input "ximena"
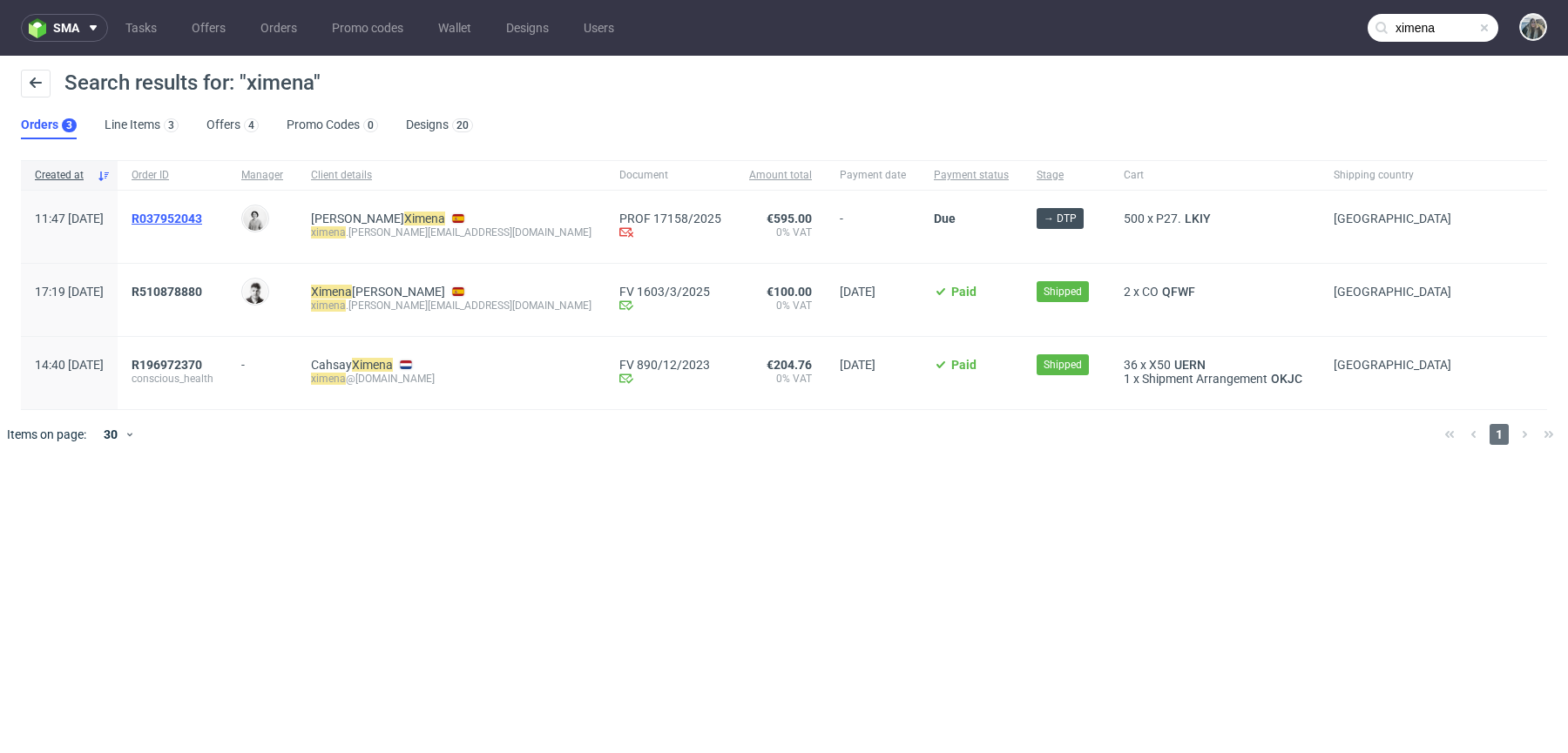
click at [202, 219] on span "R037952043" at bounding box center [167, 218] width 71 height 14
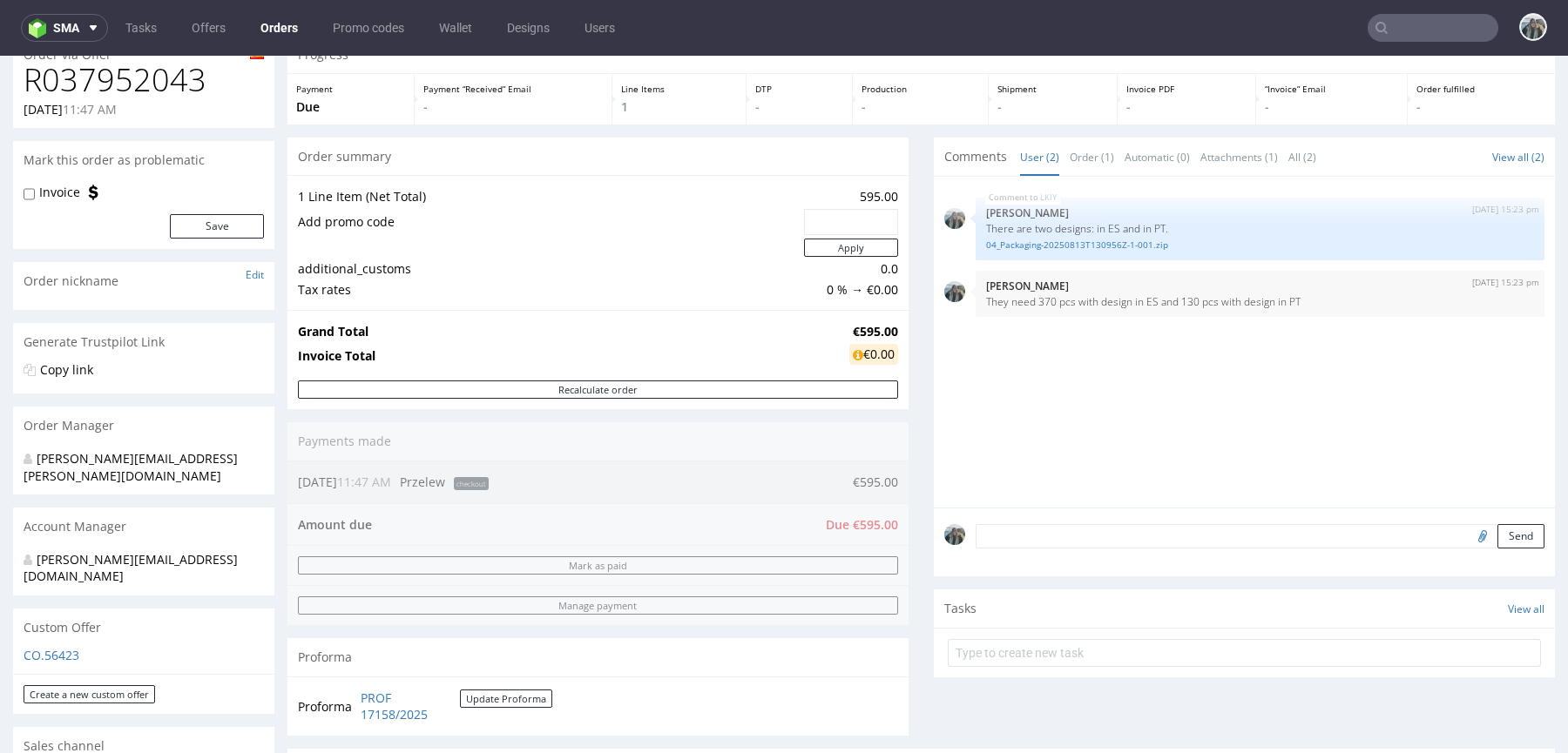
scroll to position [105, 0]
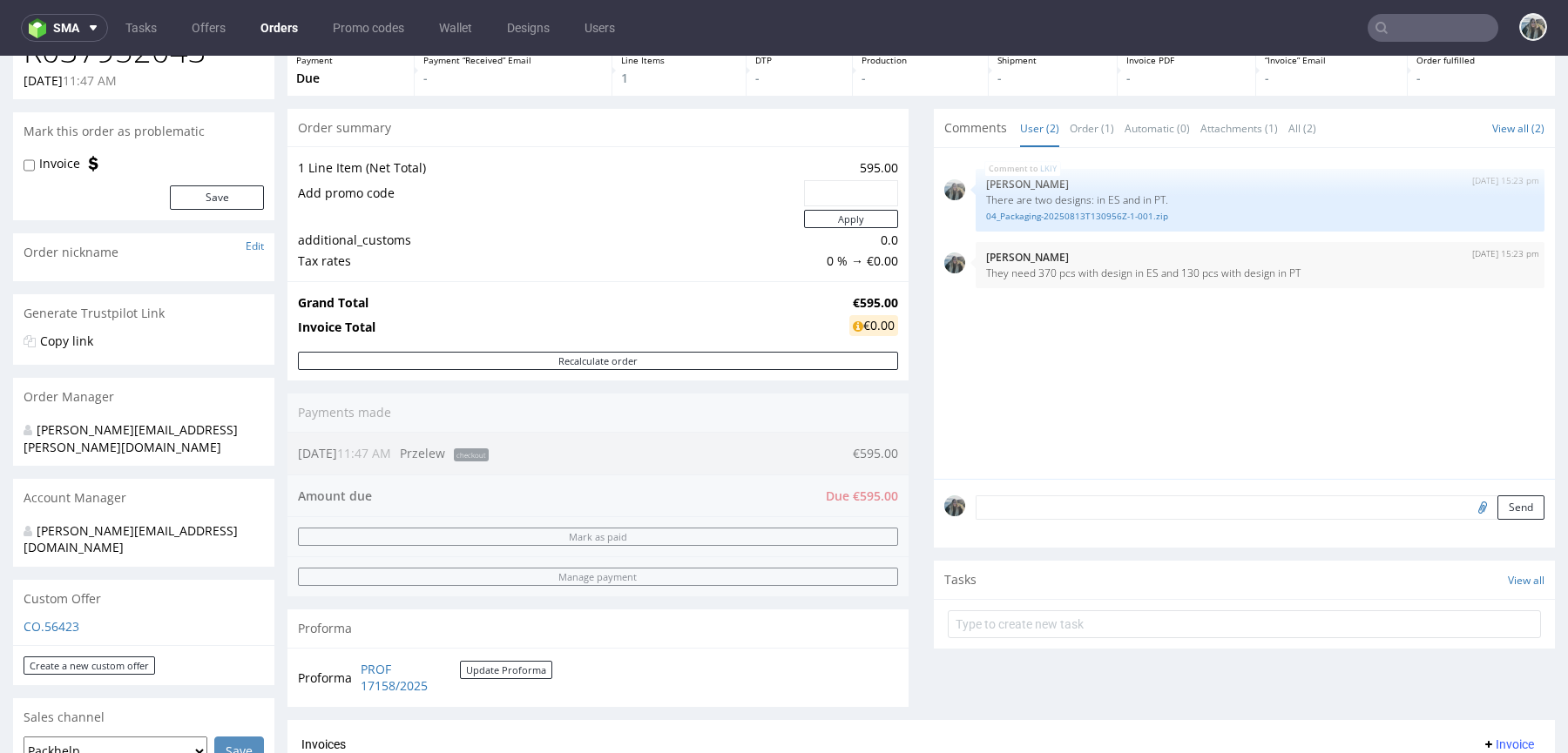
click at [1100, 501] on textarea at bounding box center [1260, 507] width 569 height 24
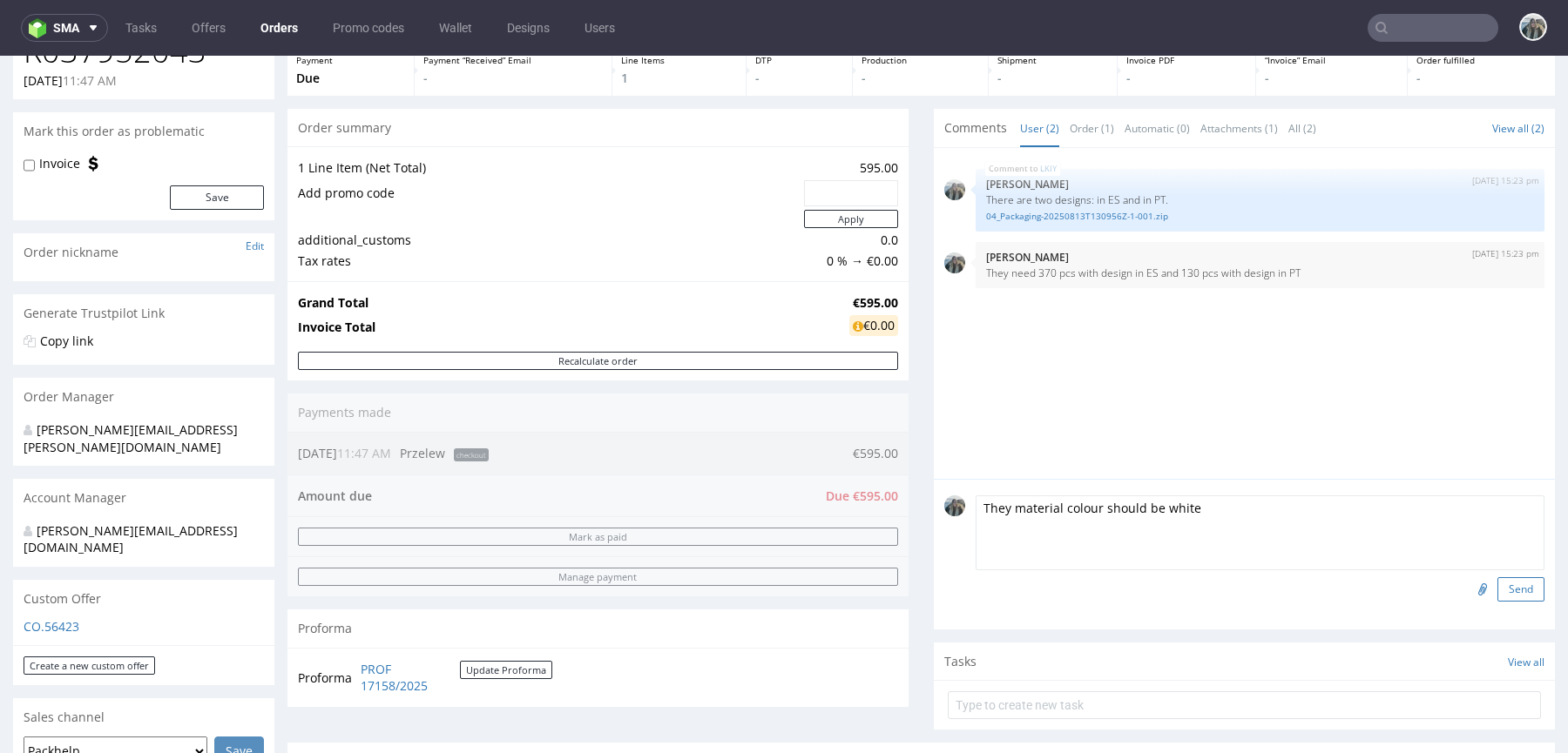
type textarea "They material colour should be white"
click at [1515, 584] on button "Send" at bounding box center [1521, 589] width 47 height 24
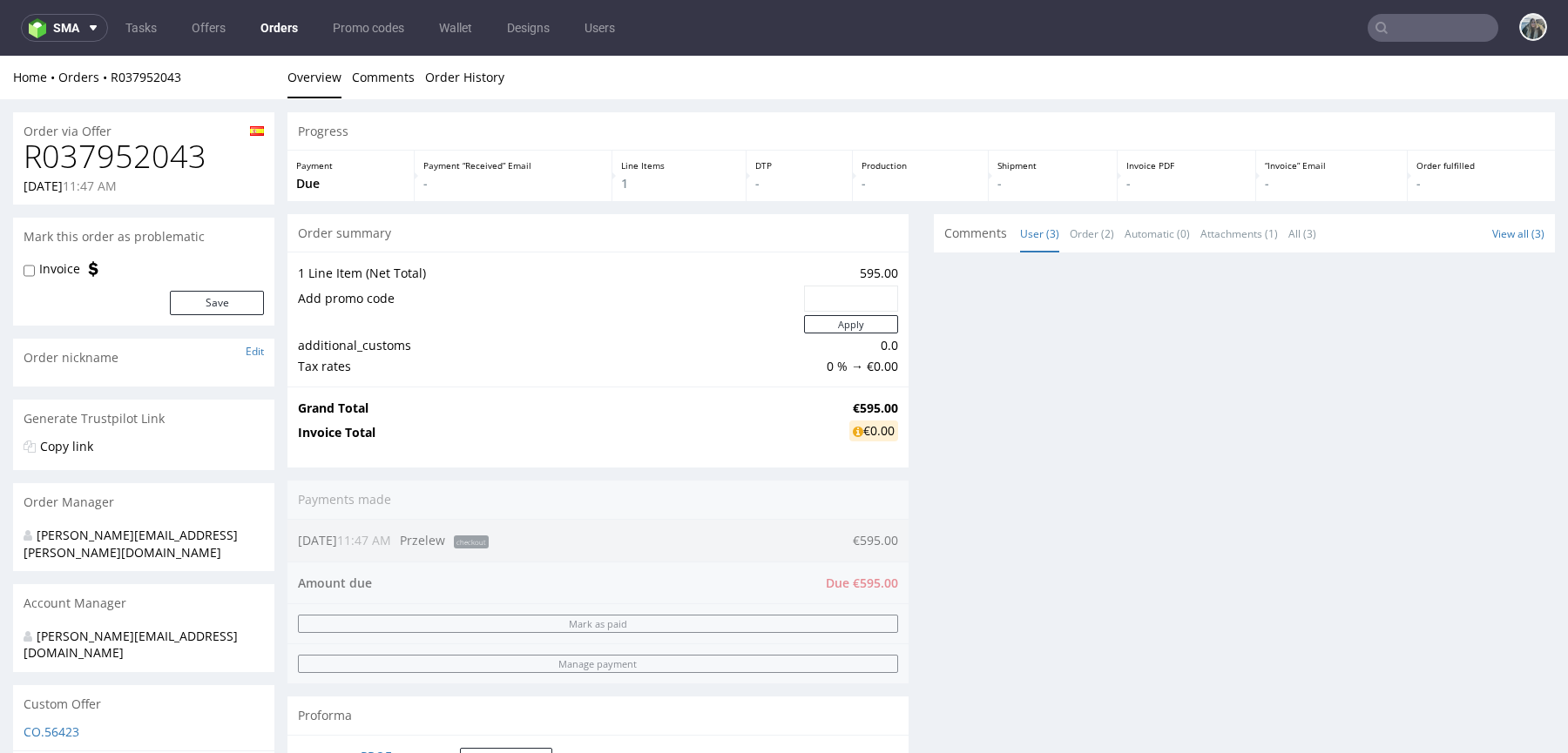
scroll to position [0, 0]
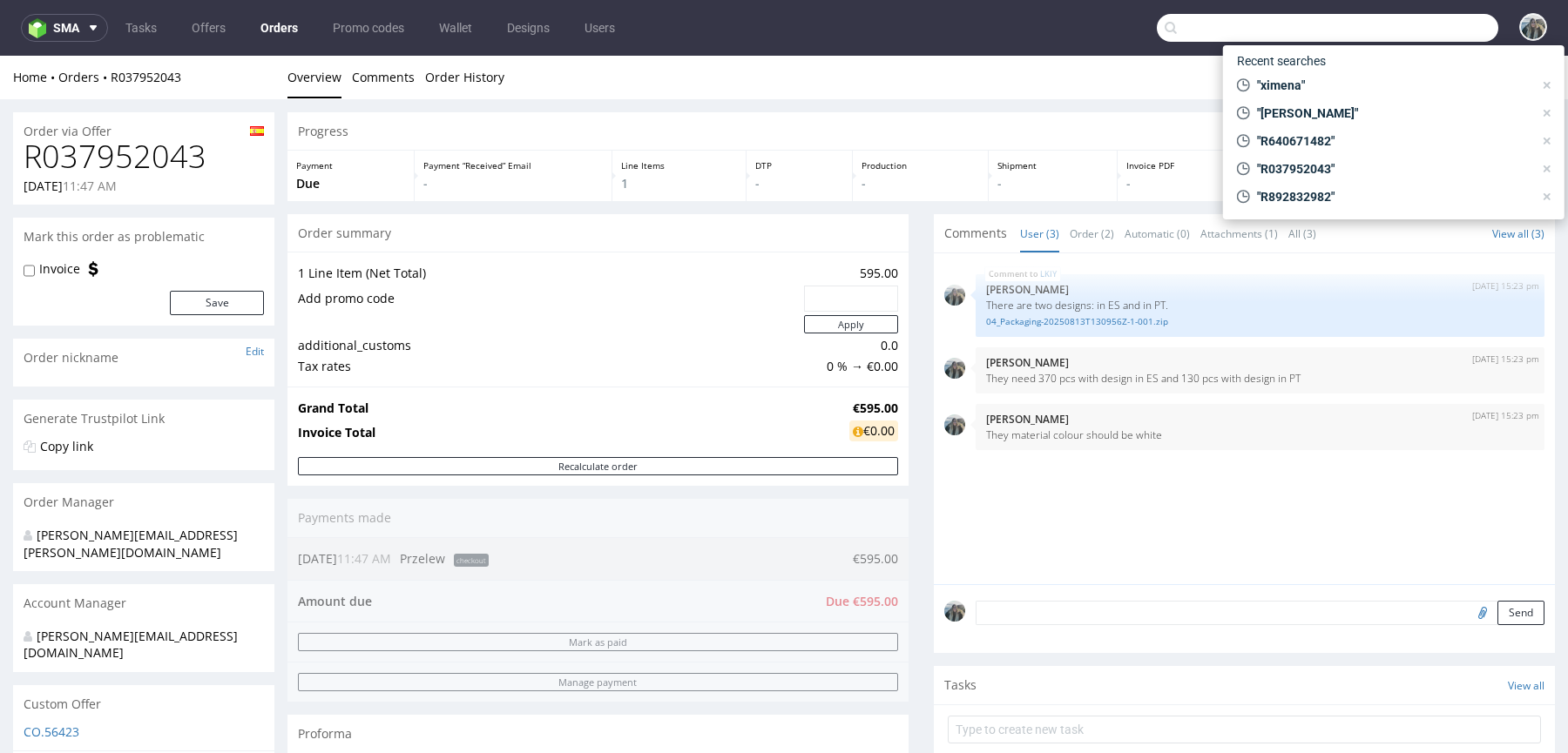
click at [1438, 21] on input "text" at bounding box center [1327, 28] width 342 height 28
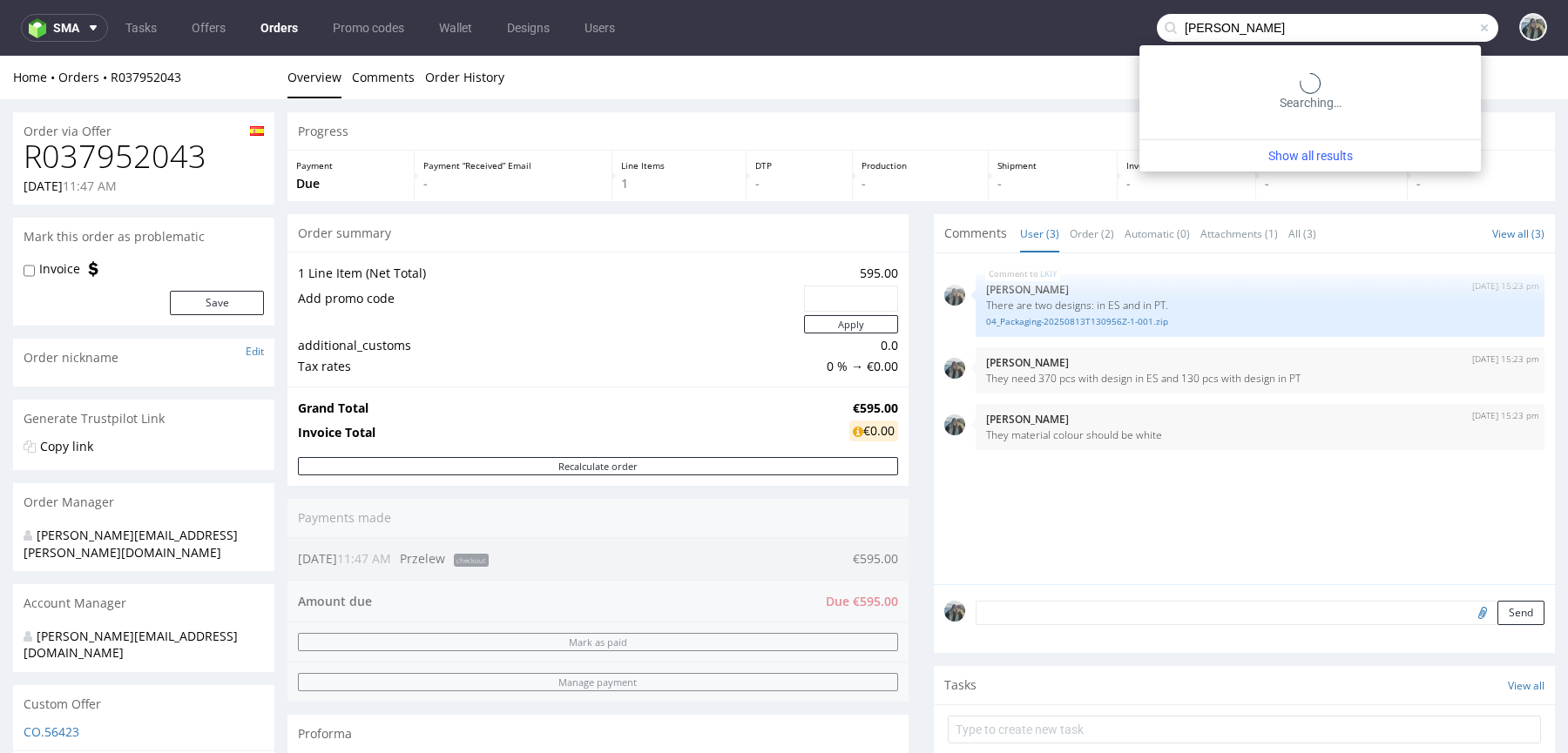
type input "lea flo"
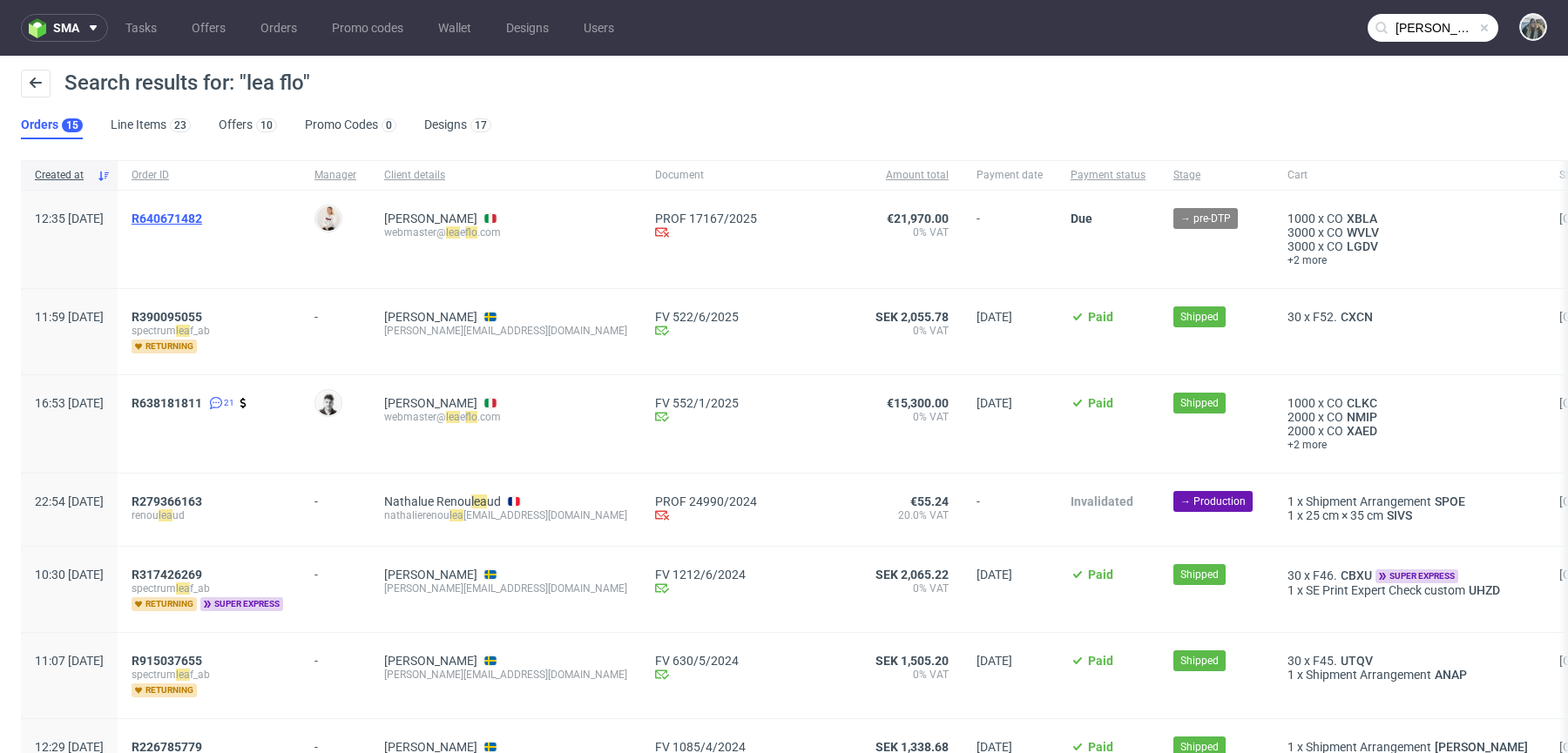
click at [200, 215] on span "R640671482" at bounding box center [167, 218] width 71 height 14
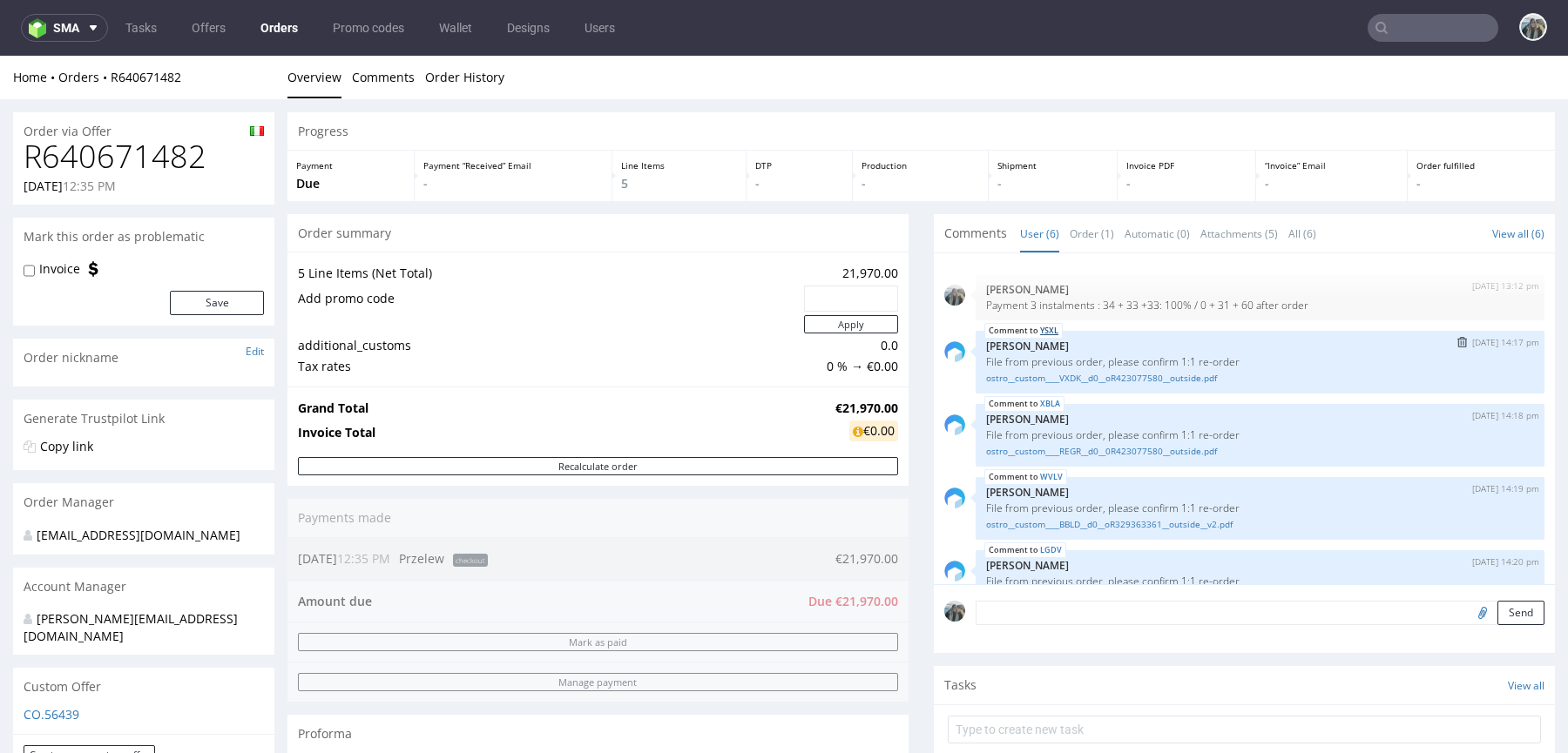
click at [1043, 329] on link "YSXL" at bounding box center [1049, 330] width 19 height 14
click at [1043, 398] on link "XBLA" at bounding box center [1050, 404] width 20 height 14
click at [1046, 475] on link "WVLV" at bounding box center [1051, 477] width 22 height 14
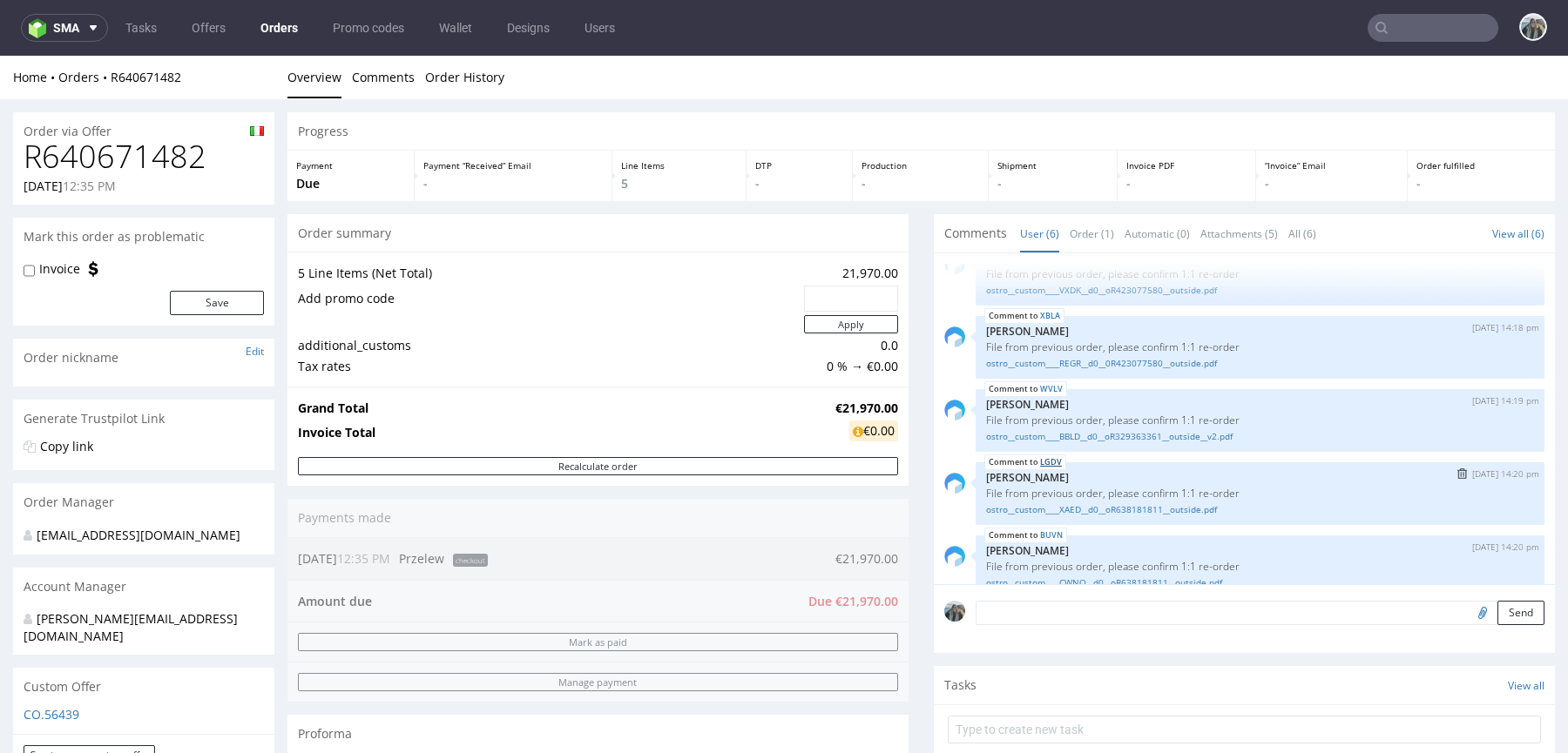
click at [1044, 465] on link "LGDV" at bounding box center [1050, 462] width 21 height 14
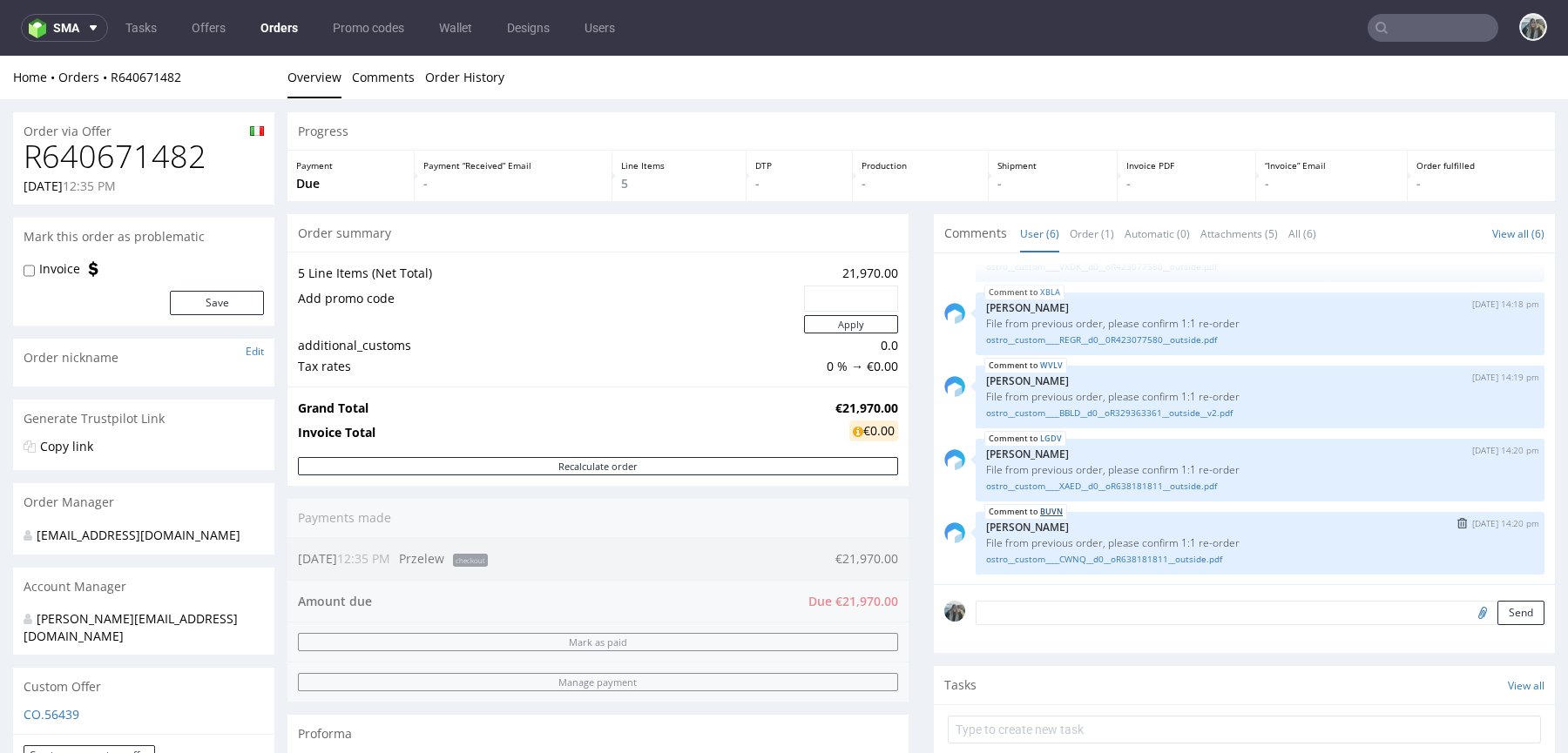
click at [1045, 509] on link "BUVN" at bounding box center [1051, 512] width 22 height 14
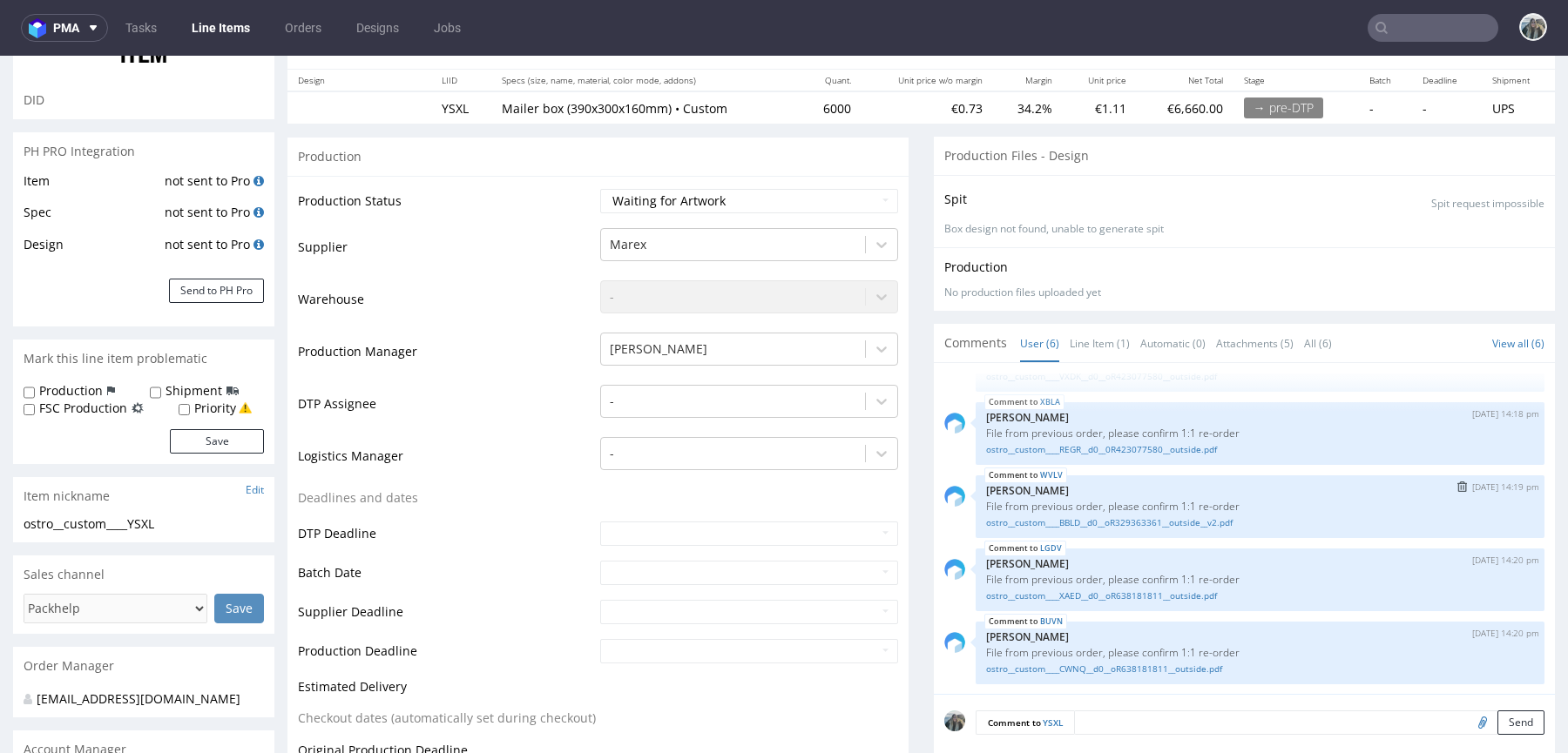
scroll to position [477, 0]
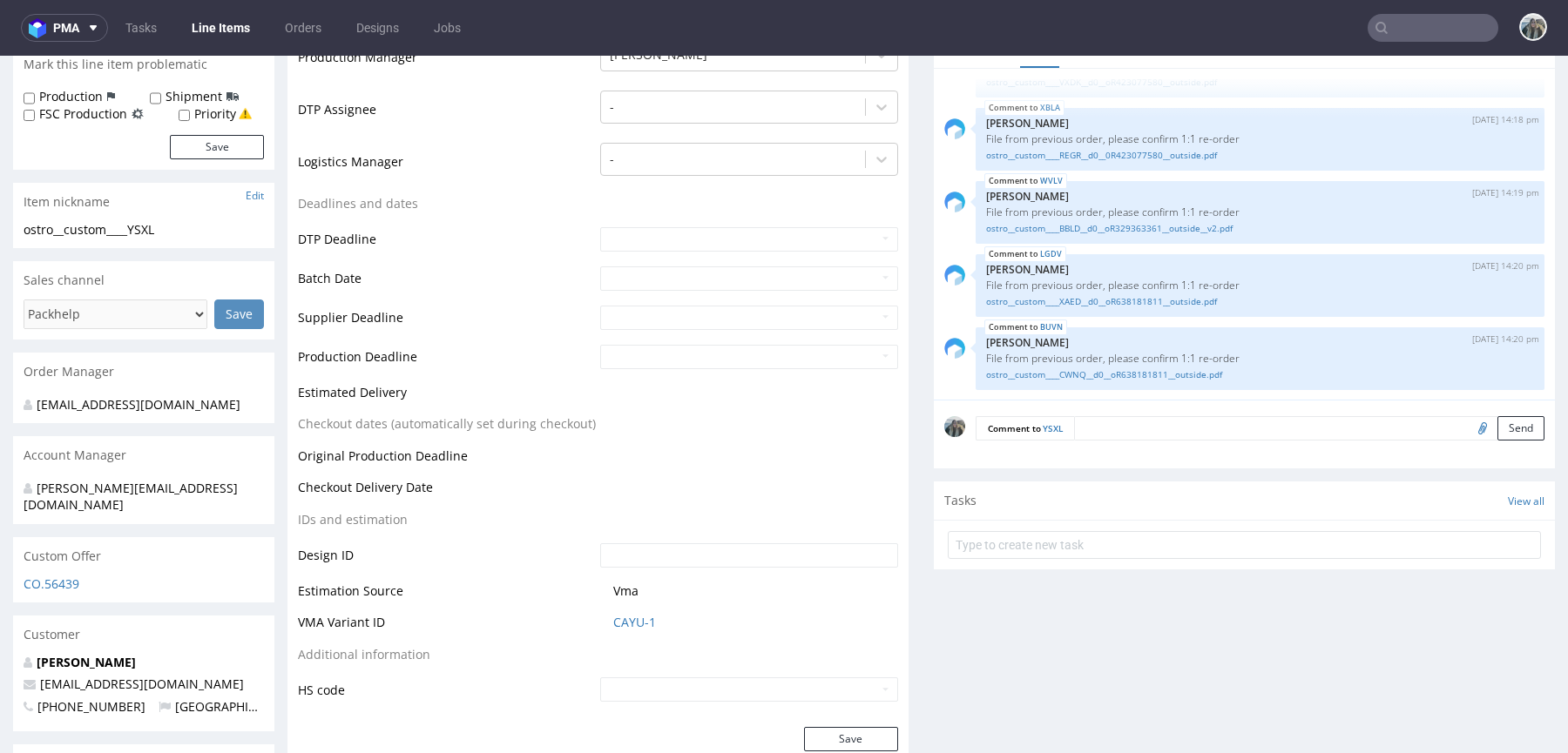
click at [1115, 435] on textarea at bounding box center [1308, 428] width 470 height 24
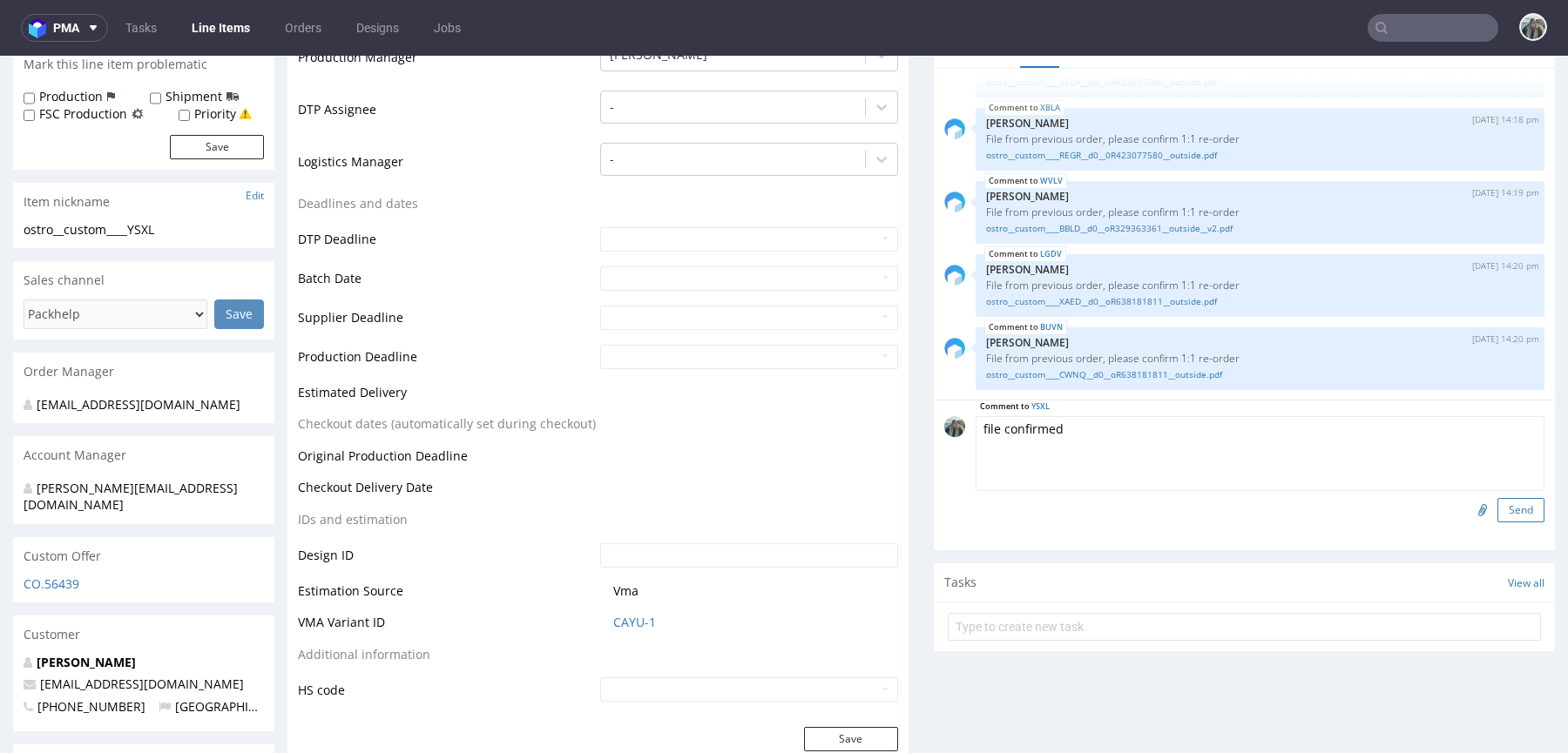
type textarea "file confirmed"
click at [1502, 508] on button "Send" at bounding box center [1521, 510] width 47 height 24
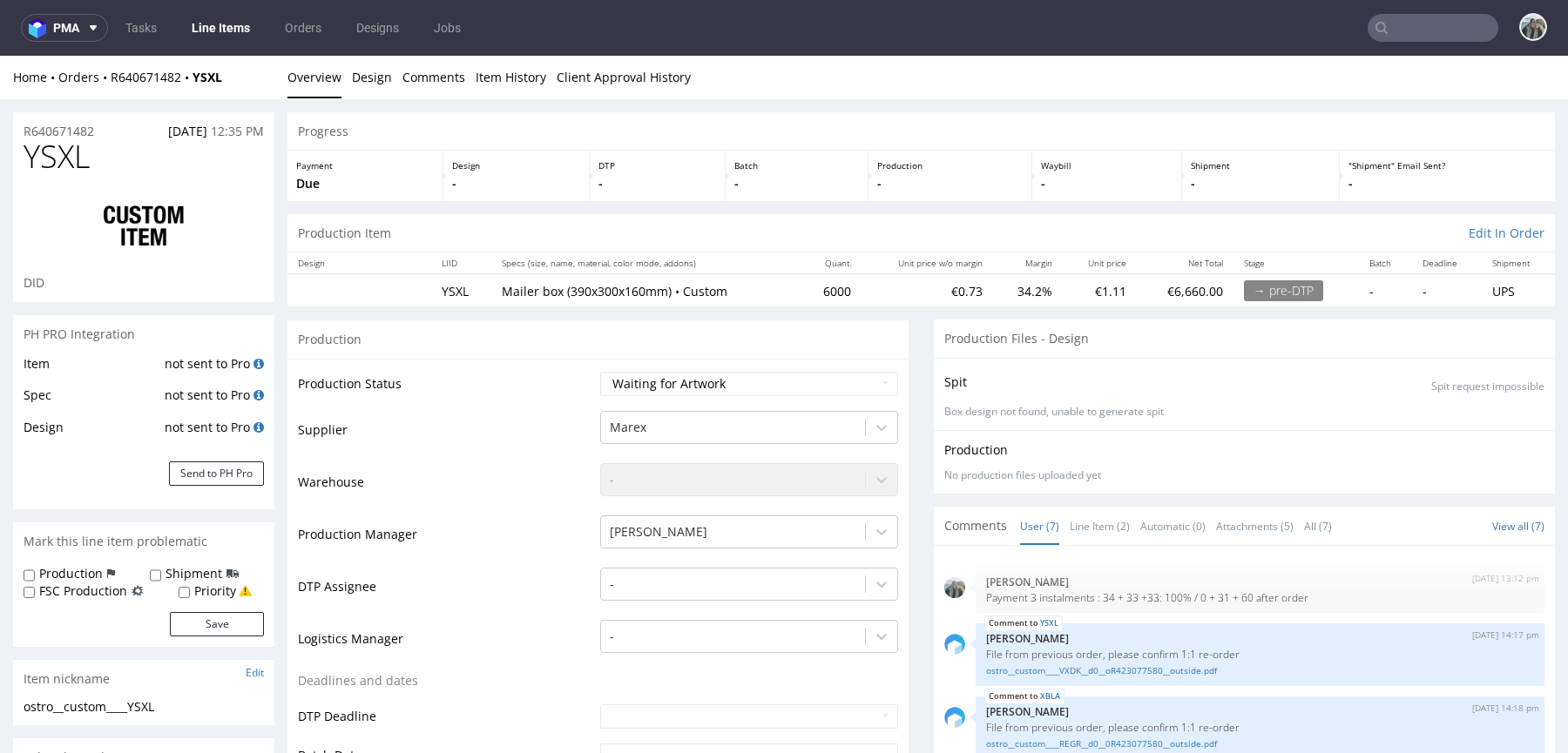
scroll to position [168, 0]
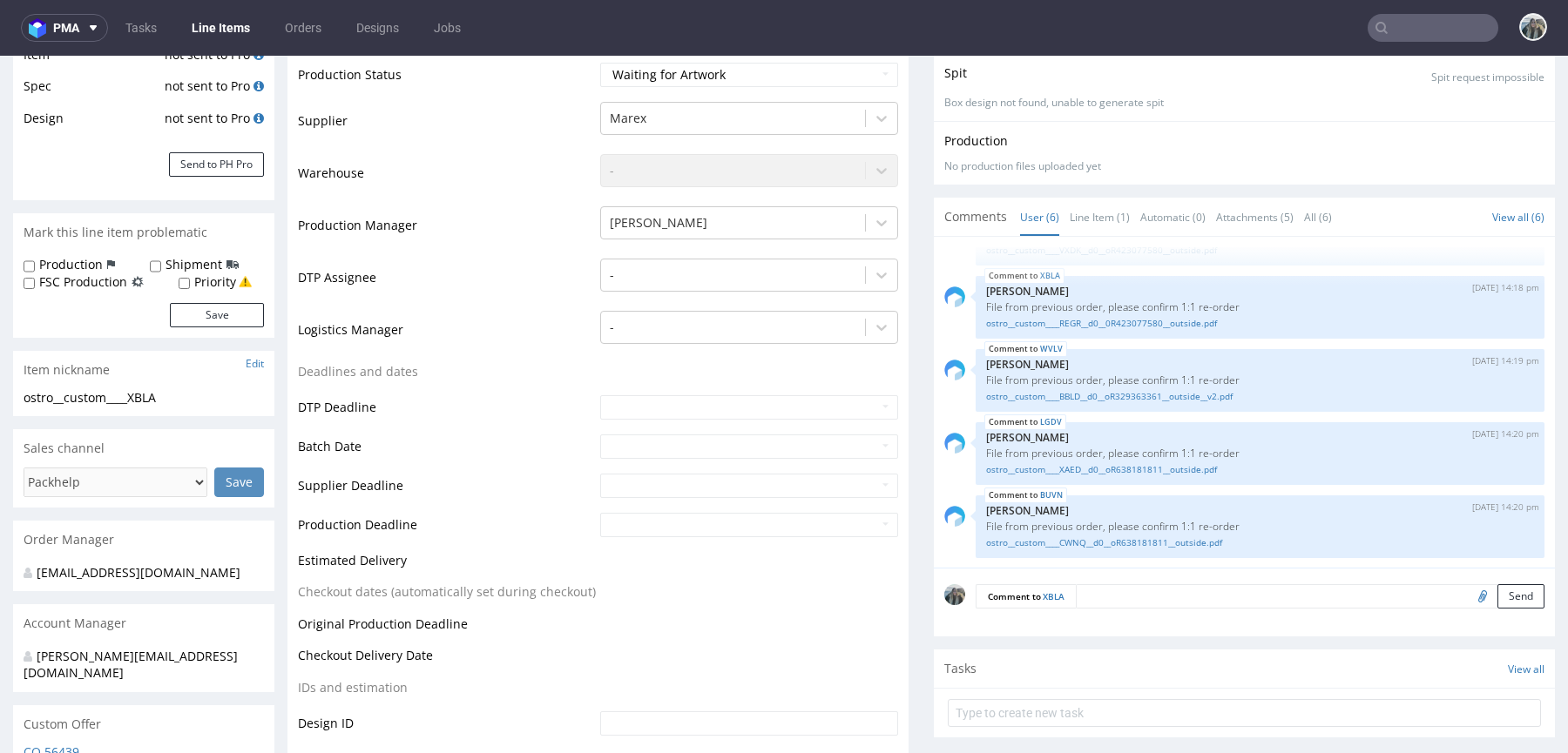
scroll to position [805, 0]
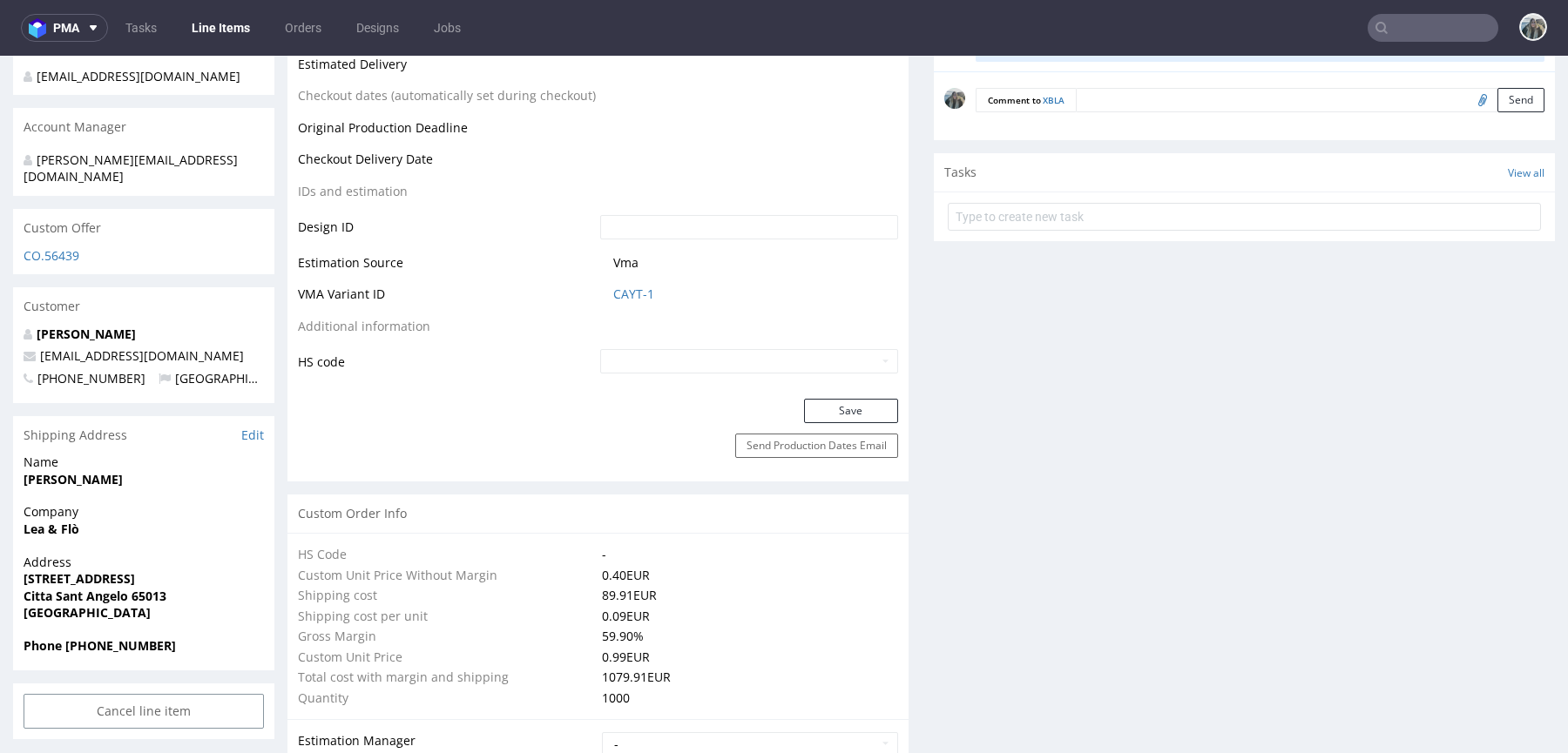
click at [1408, 104] on textarea at bounding box center [1309, 100] width 468 height 24
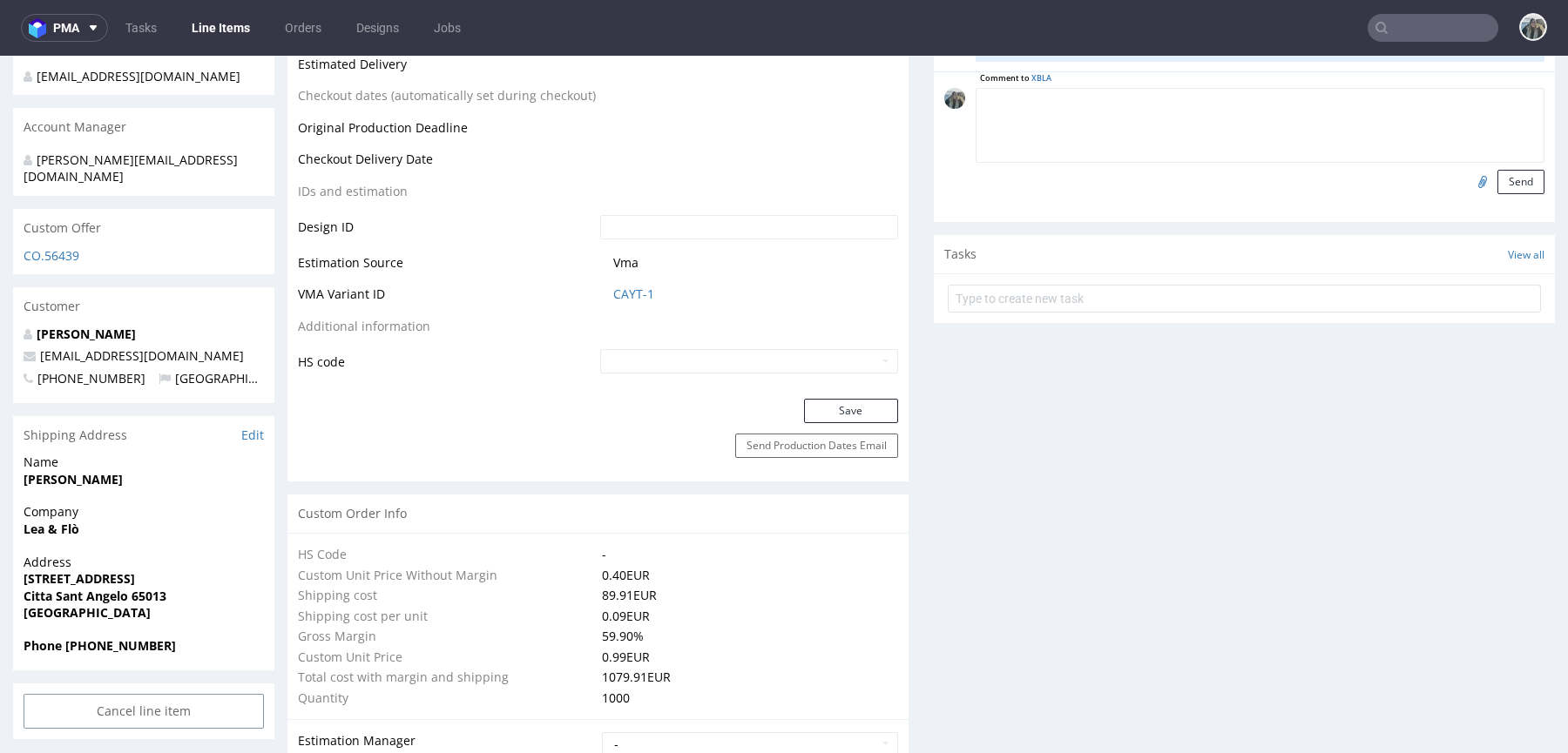
paste textarea "file confirmed"
type textarea "file confirmed"
click at [1497, 176] on button "Send" at bounding box center [1521, 182] width 47 height 24
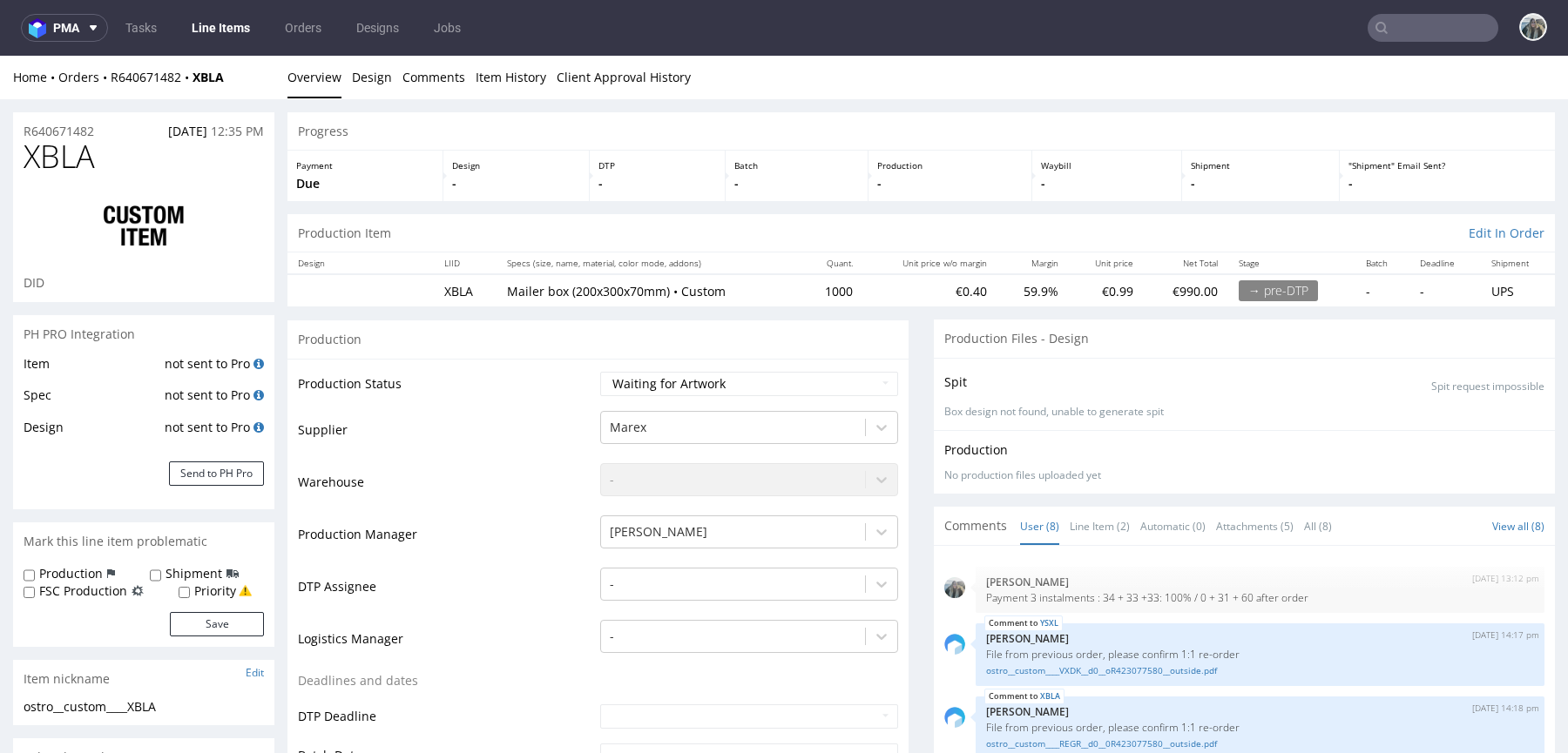
scroll to position [224, 0]
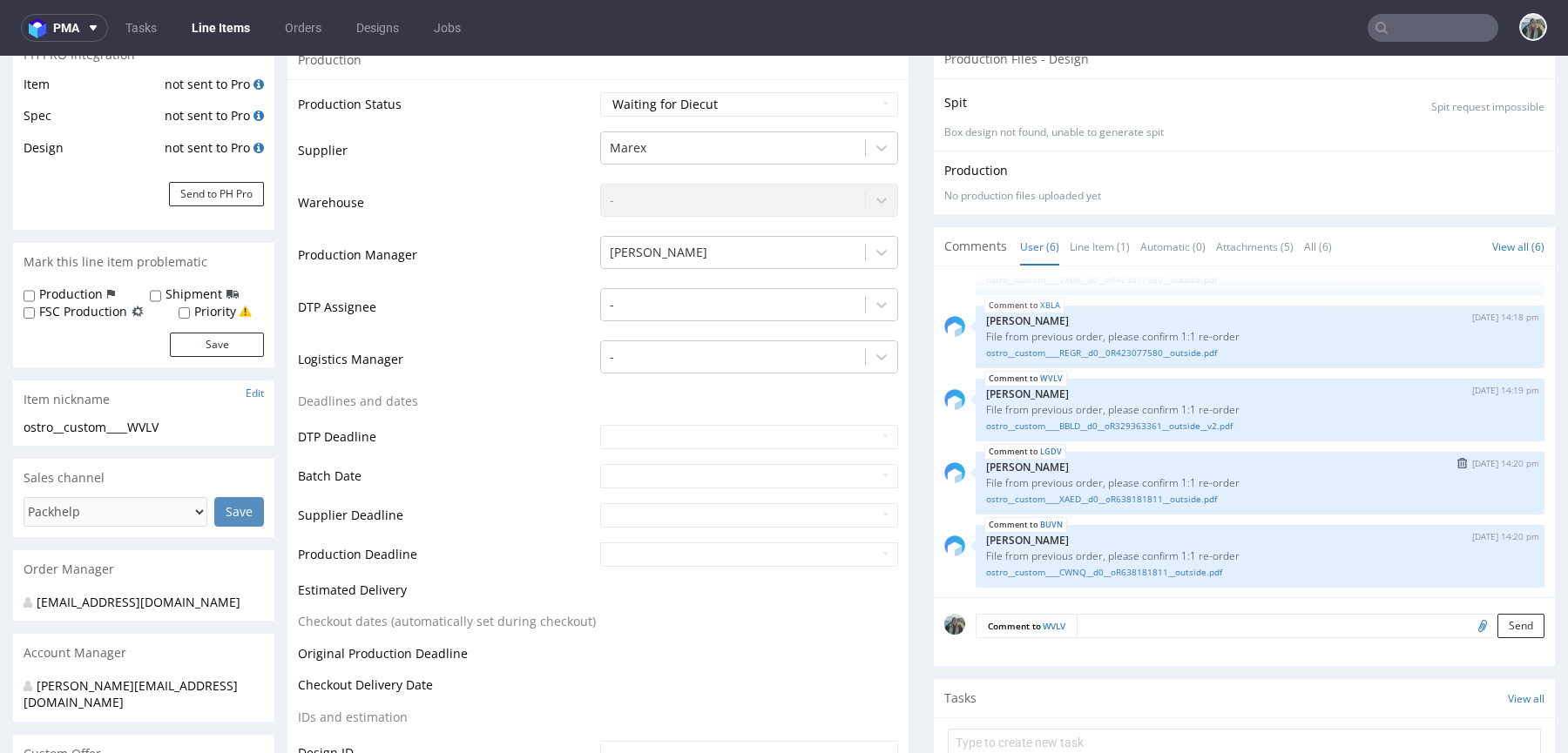
scroll to position [366, 0]
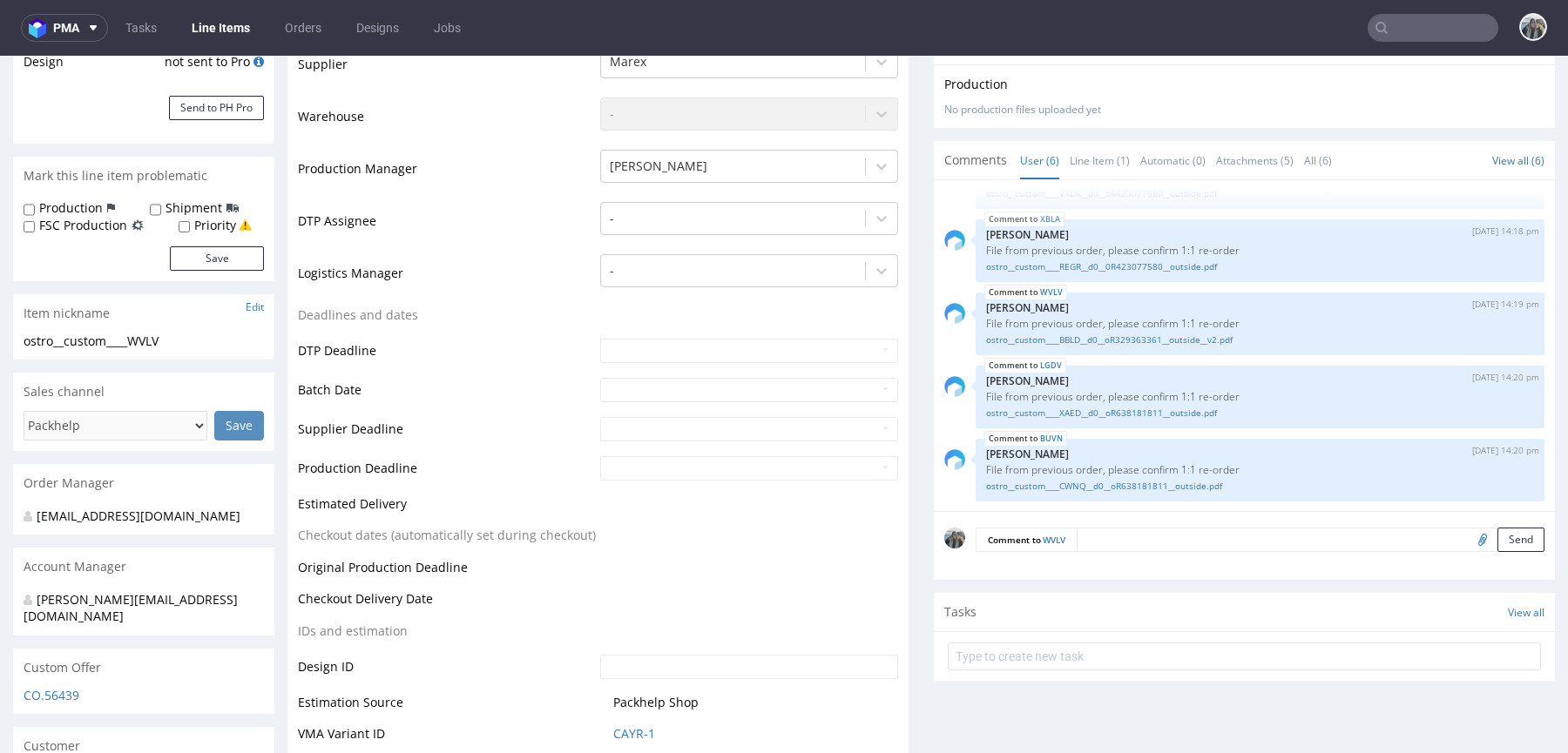
click at [1370, 531] on textarea at bounding box center [1310, 540] width 467 height 24
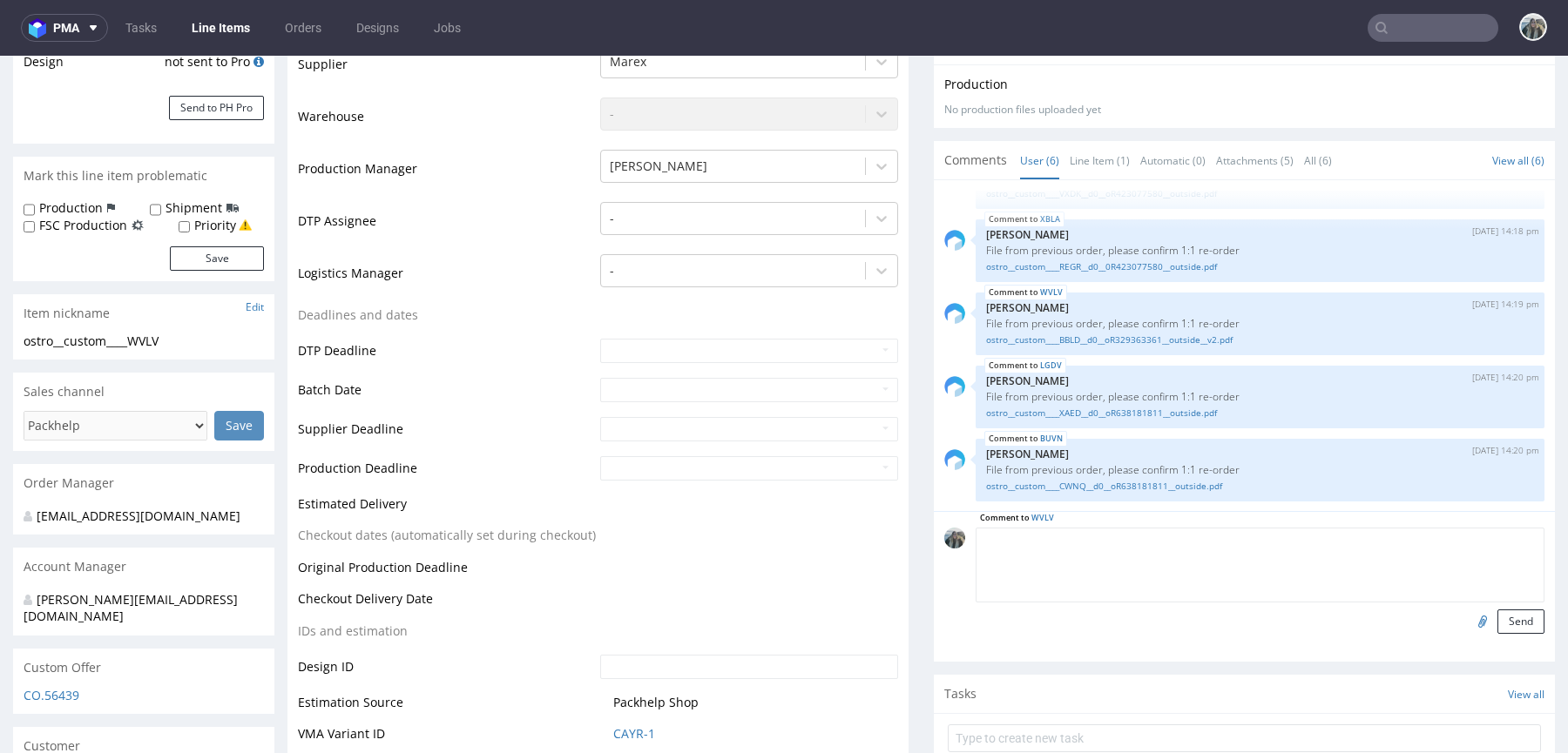
paste textarea "file confirmed"
type textarea "file confirmed"
click at [1503, 625] on button "Send" at bounding box center [1521, 622] width 47 height 24
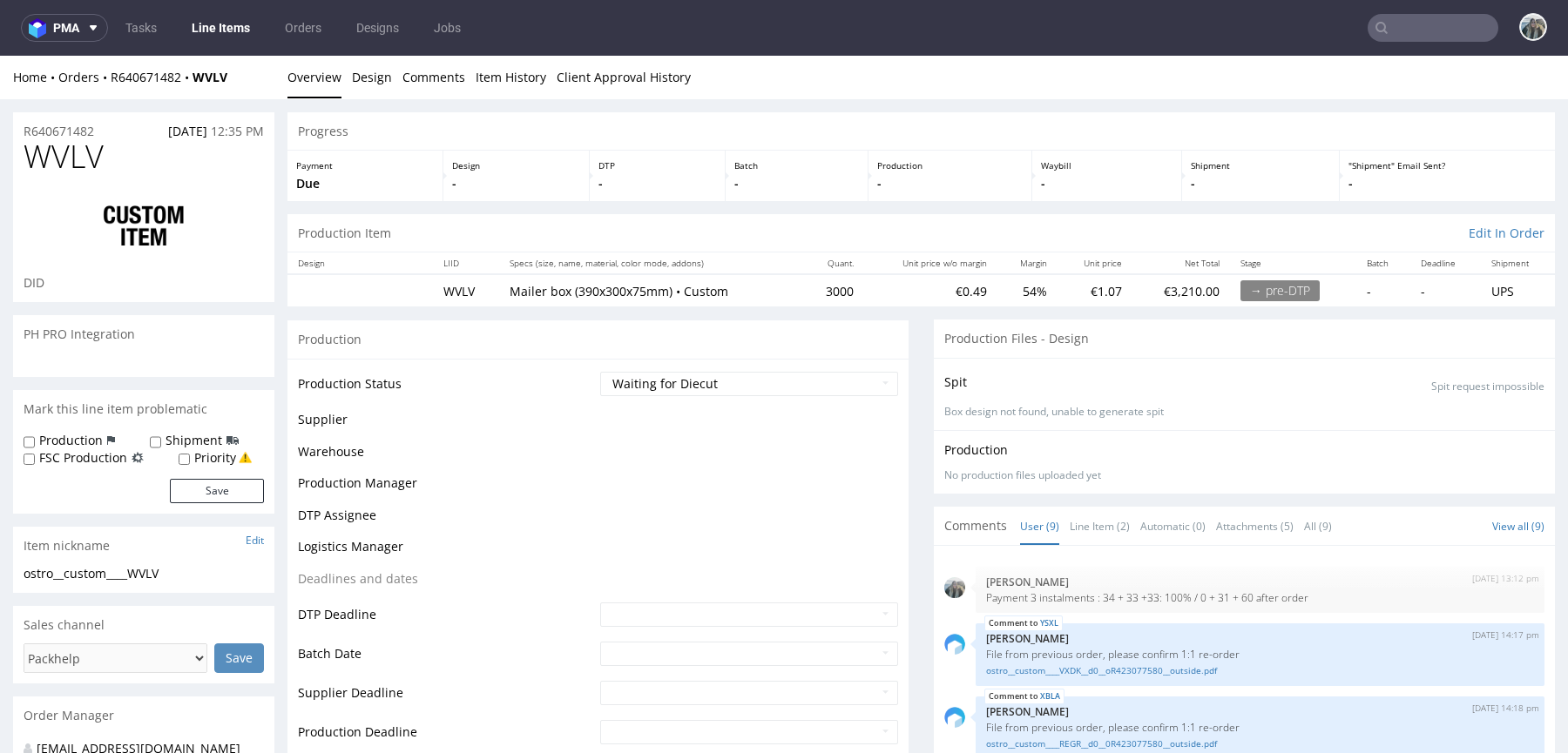
scroll to position [281, 0]
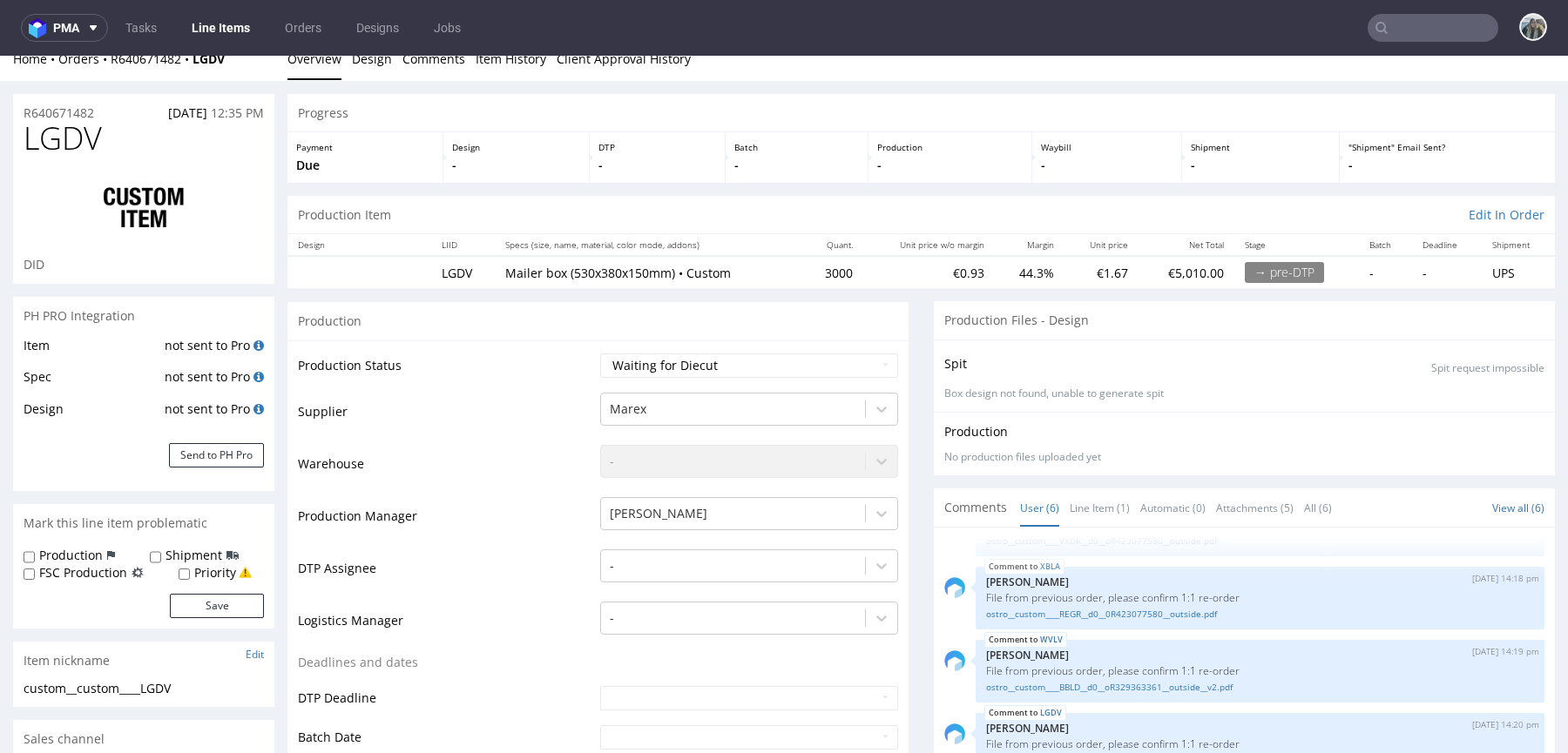
scroll to position [644, 0]
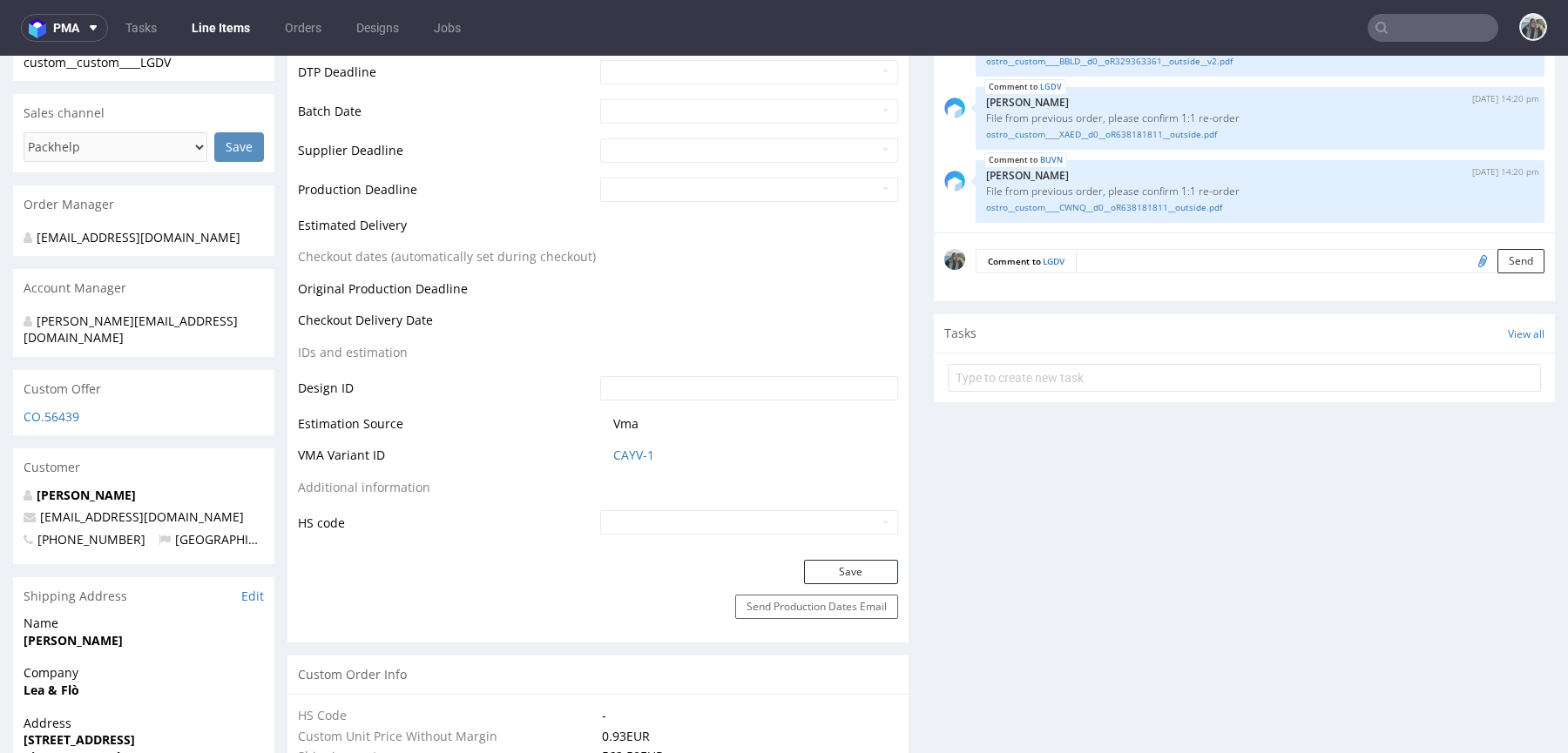
click at [1302, 255] on textarea at bounding box center [1309, 262] width 468 height 24
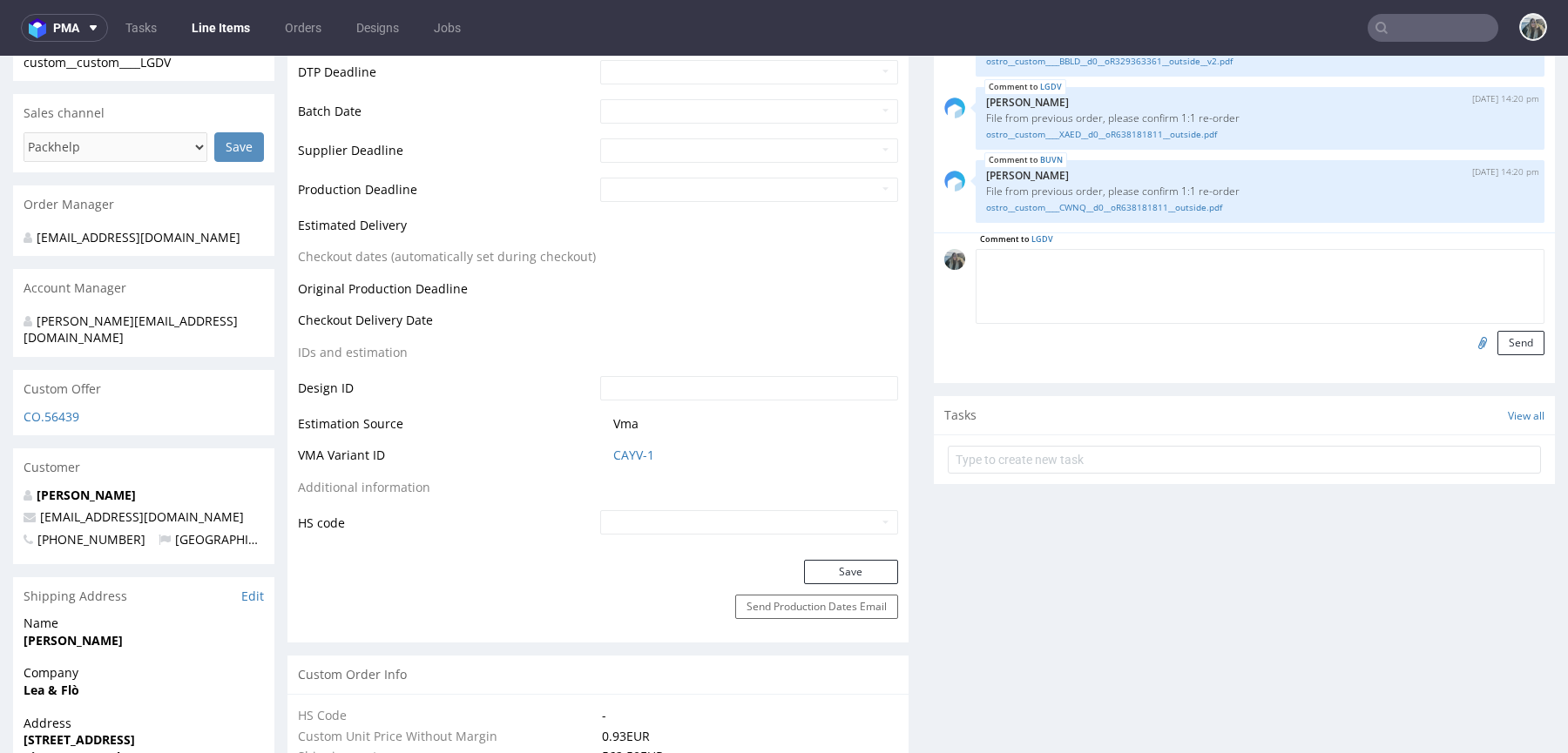
paste textarea "file confirmed"
type textarea "file confirmed"
click at [1497, 344] on button "Send" at bounding box center [1521, 343] width 47 height 24
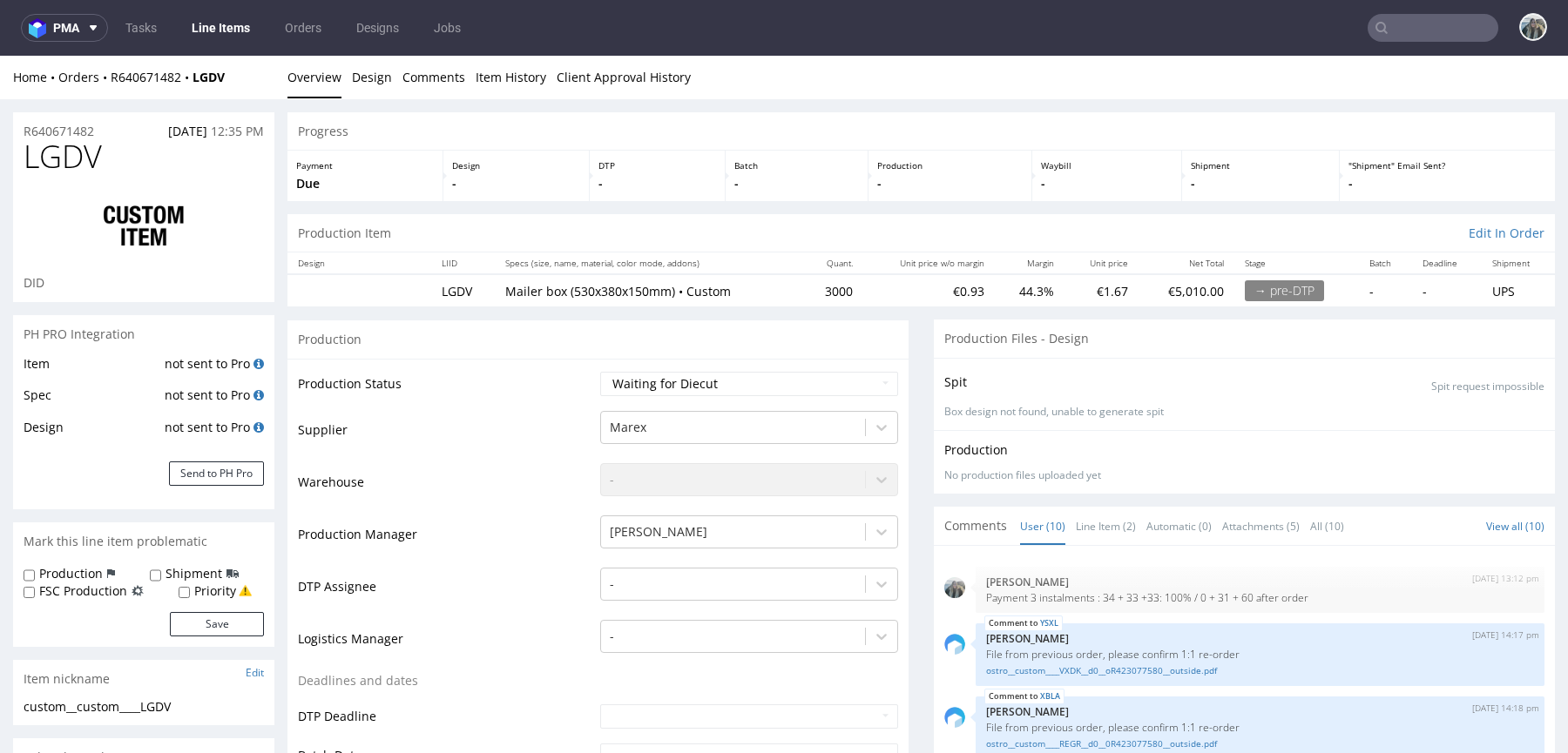
scroll to position [338, 0]
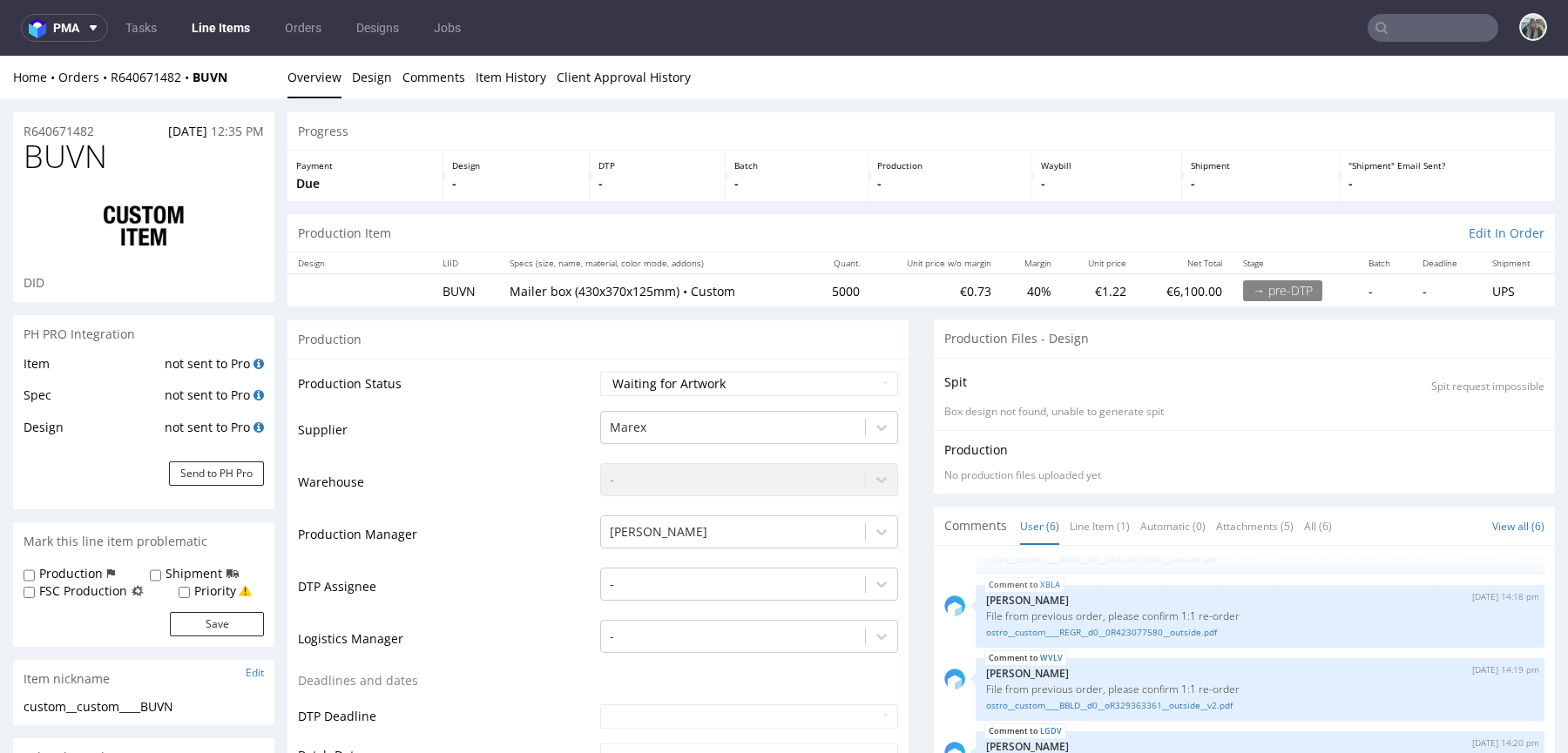
scroll to position [741, 0]
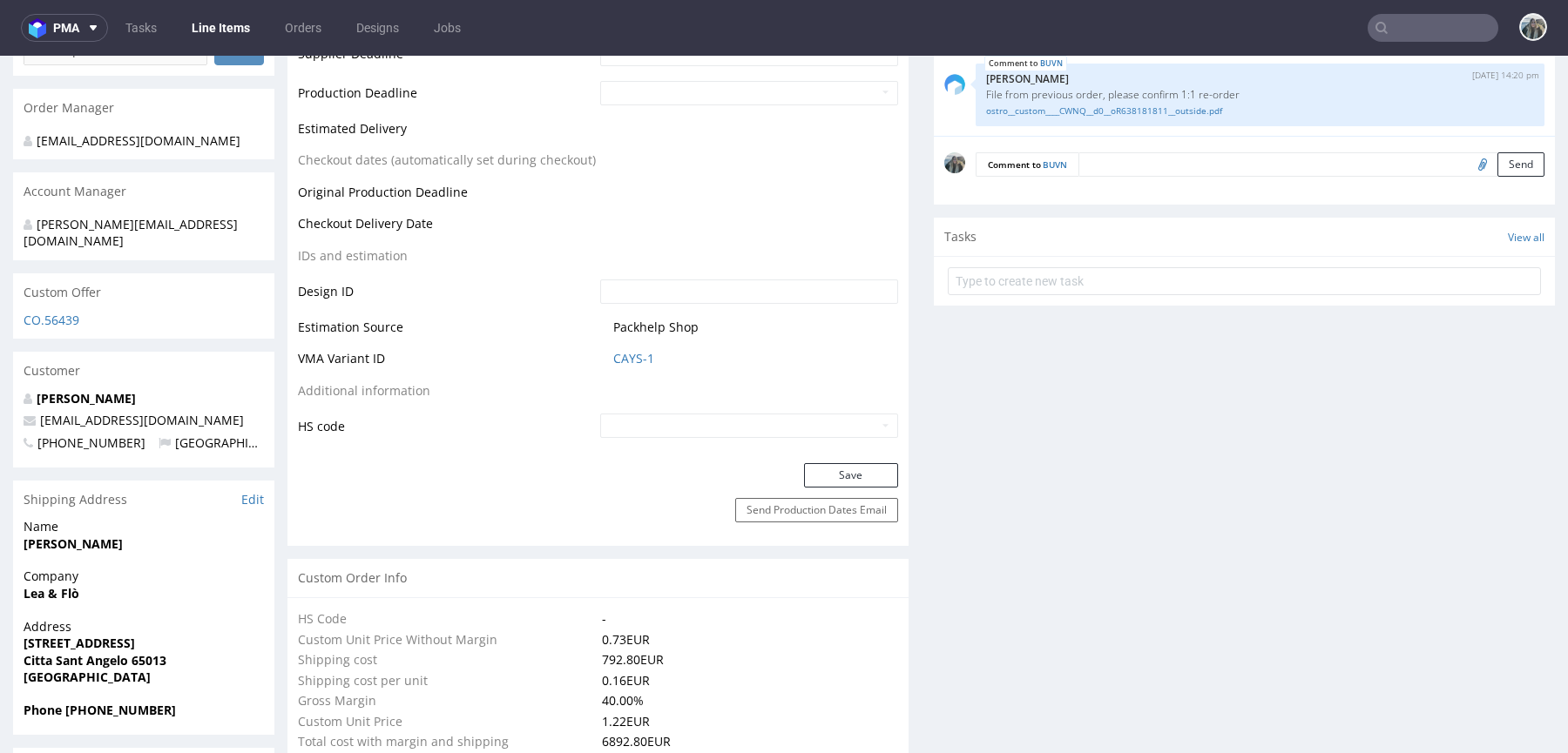
drag, startPoint x: 1364, startPoint y: 154, endPoint x: 1413, endPoint y: 168, distance: 51.0
click at [1364, 154] on textarea at bounding box center [1311, 165] width 466 height 24
paste textarea "file confirmed"
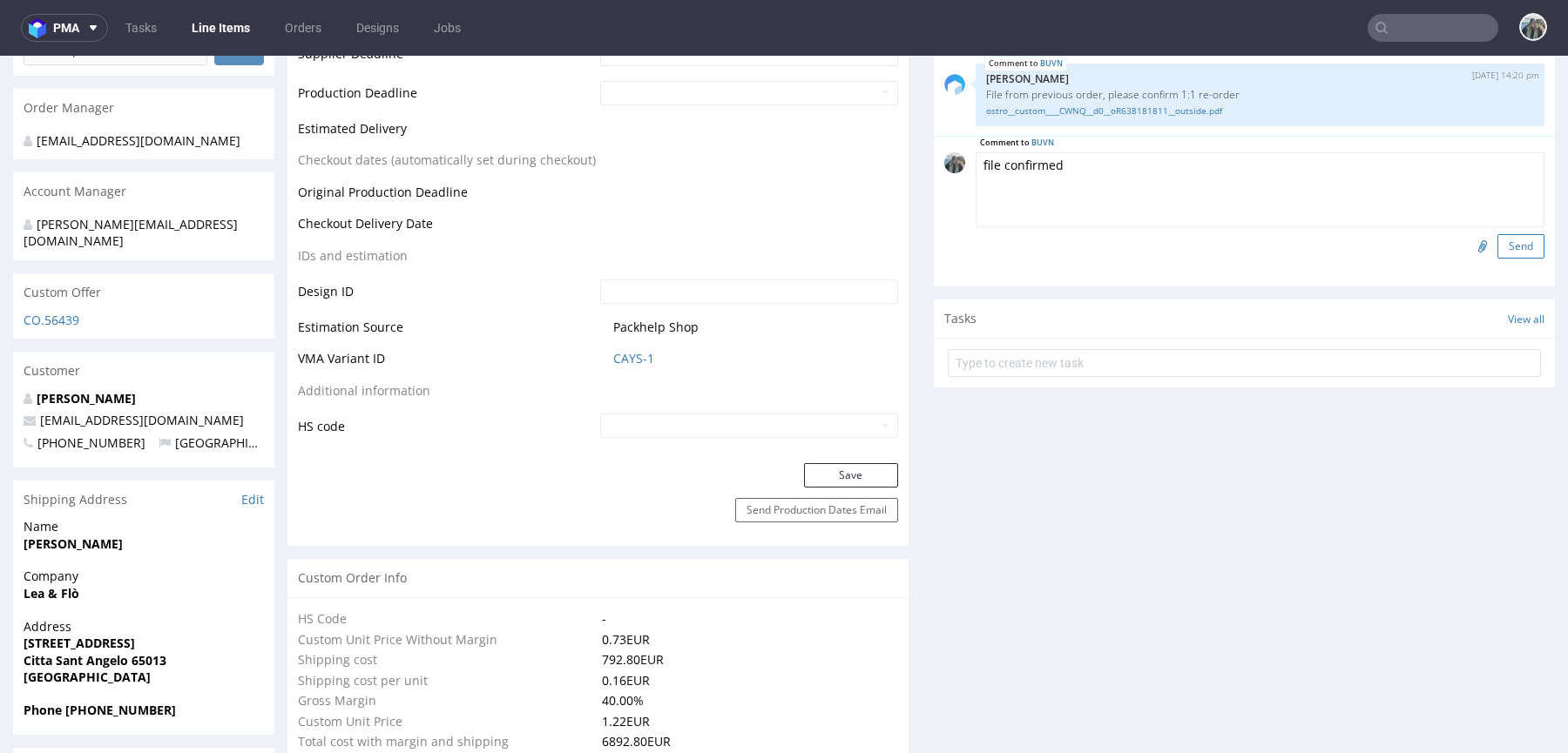
type textarea "file confirmed"
click at [1497, 242] on button "Send" at bounding box center [1521, 247] width 47 height 24
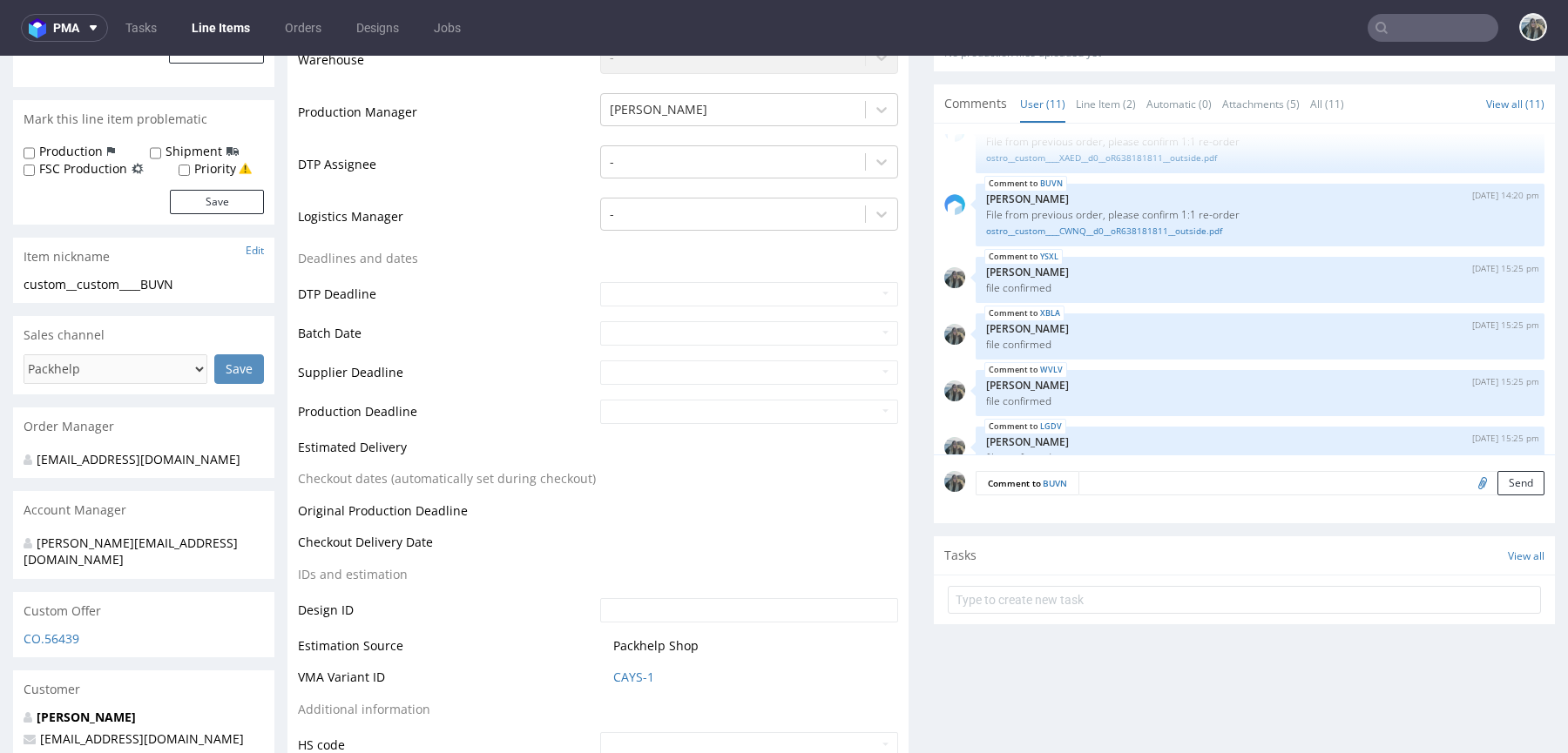
scroll to position [266, 0]
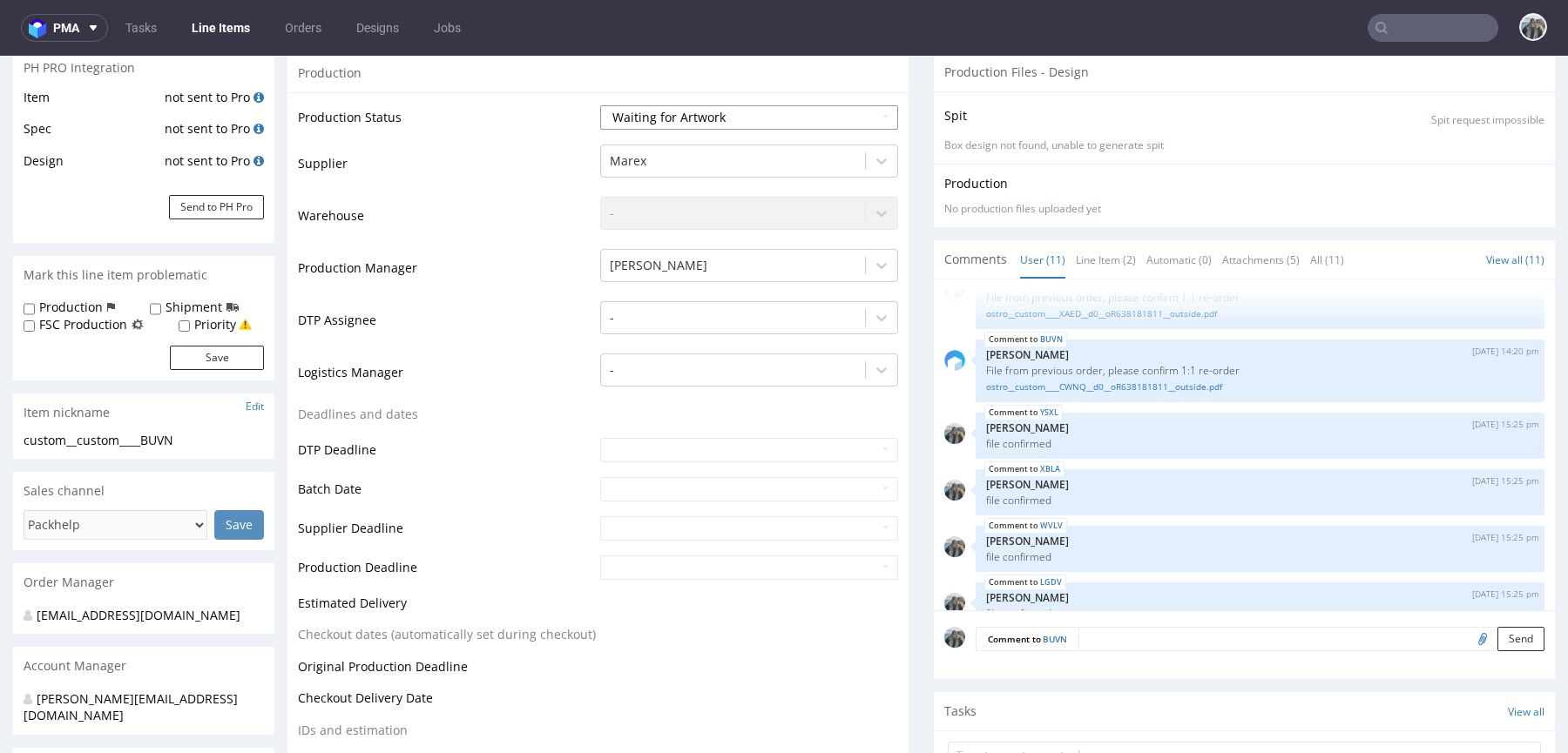
click at [669, 128] on select "Waiting for Artwork Waiting for Diecut Waiting for Mockup Waiting for DTP Waiti…" at bounding box center [750, 117] width 298 height 24
select select "pre_dtp_waiting_for_diecut"
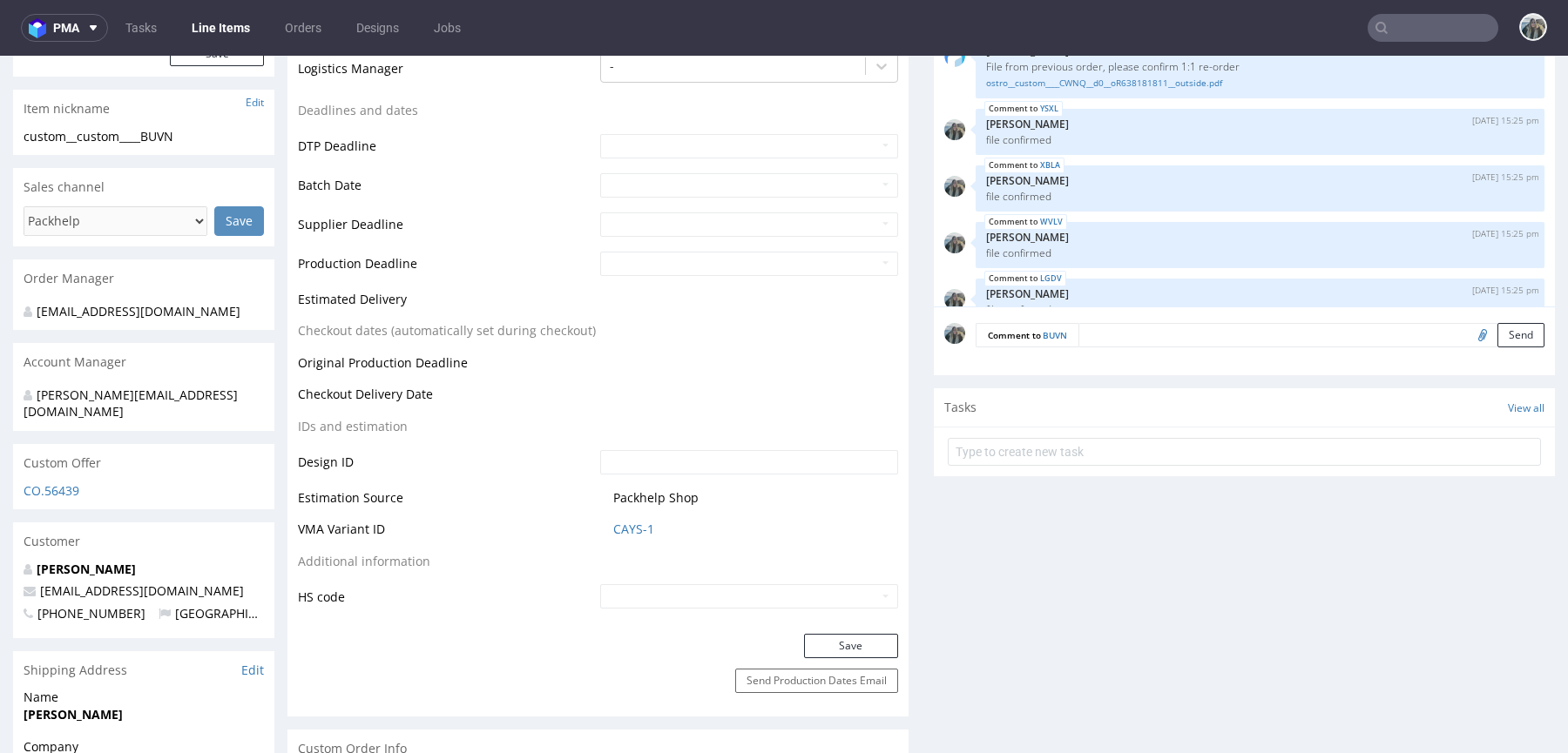
scroll to position [860, 0]
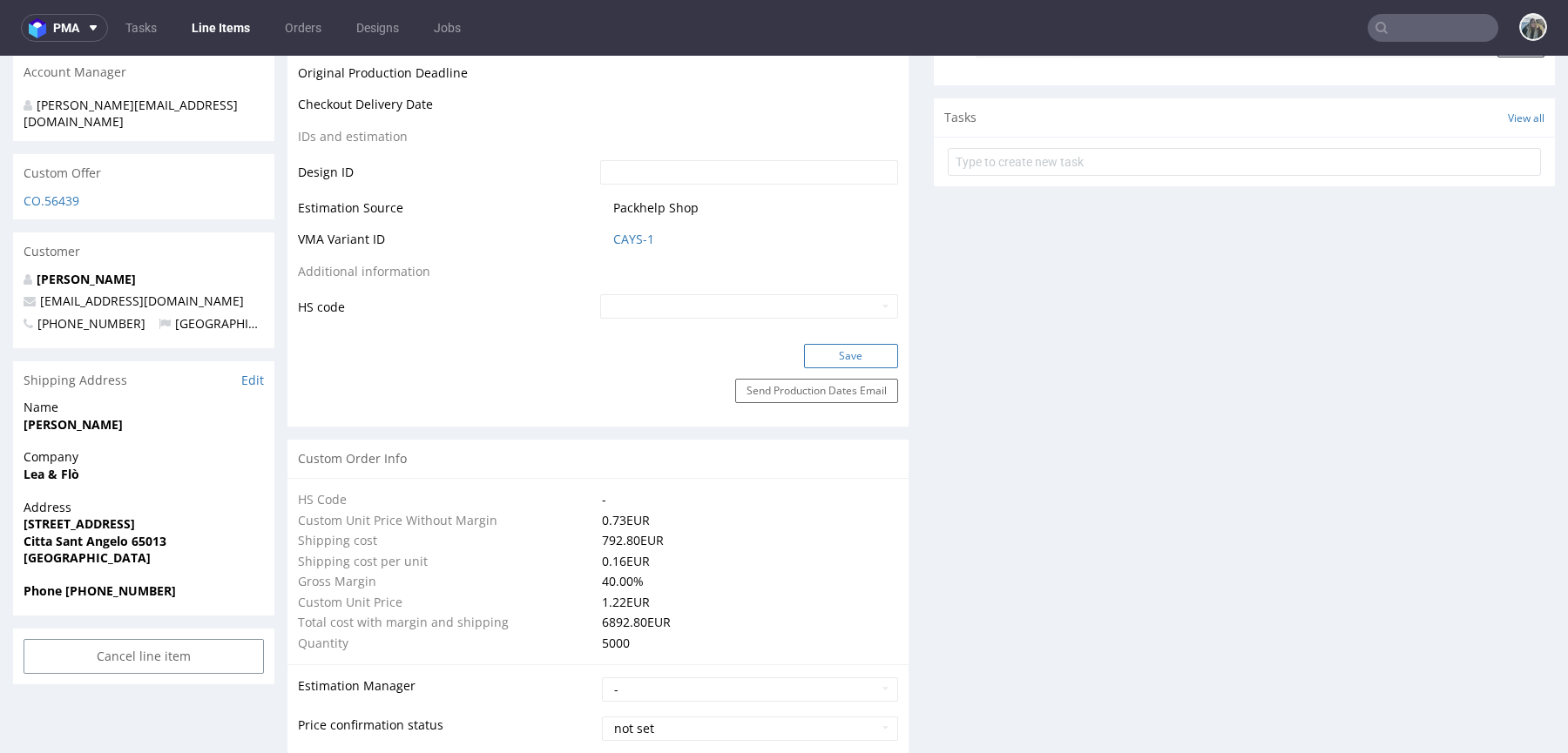
click at [831, 361] on button "Save" at bounding box center [850, 356] width 94 height 24
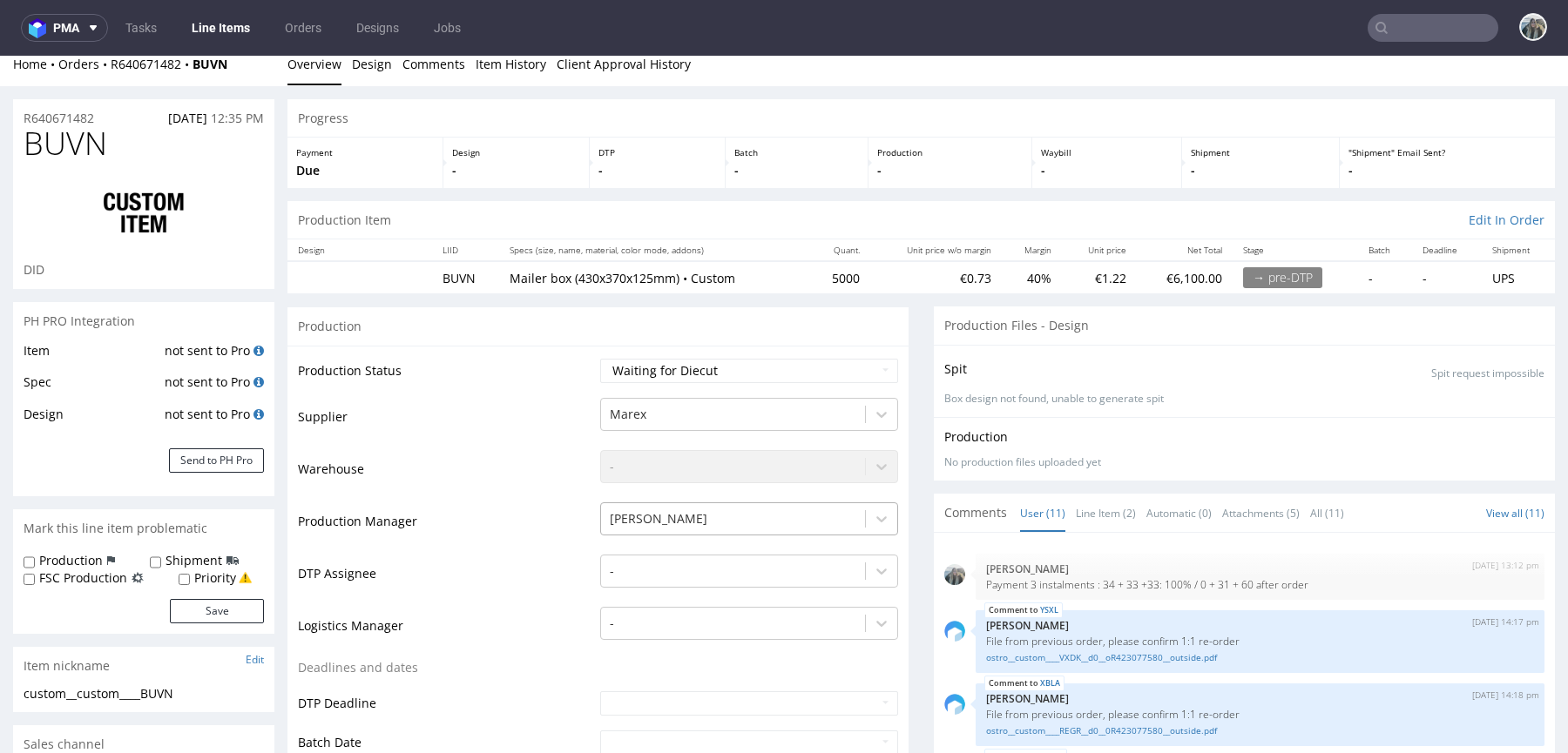
scroll to position [0, 0]
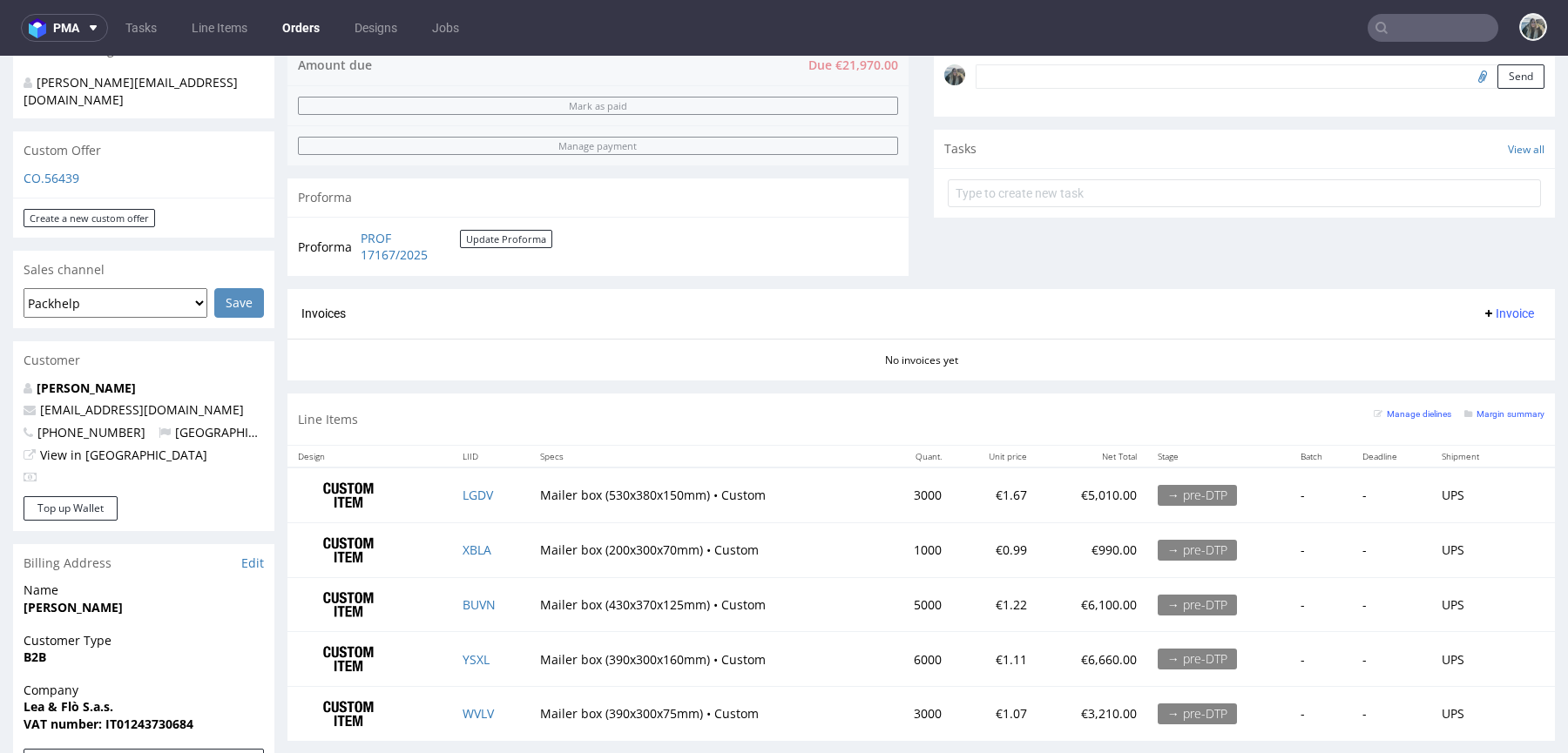
scroll to position [381, 0]
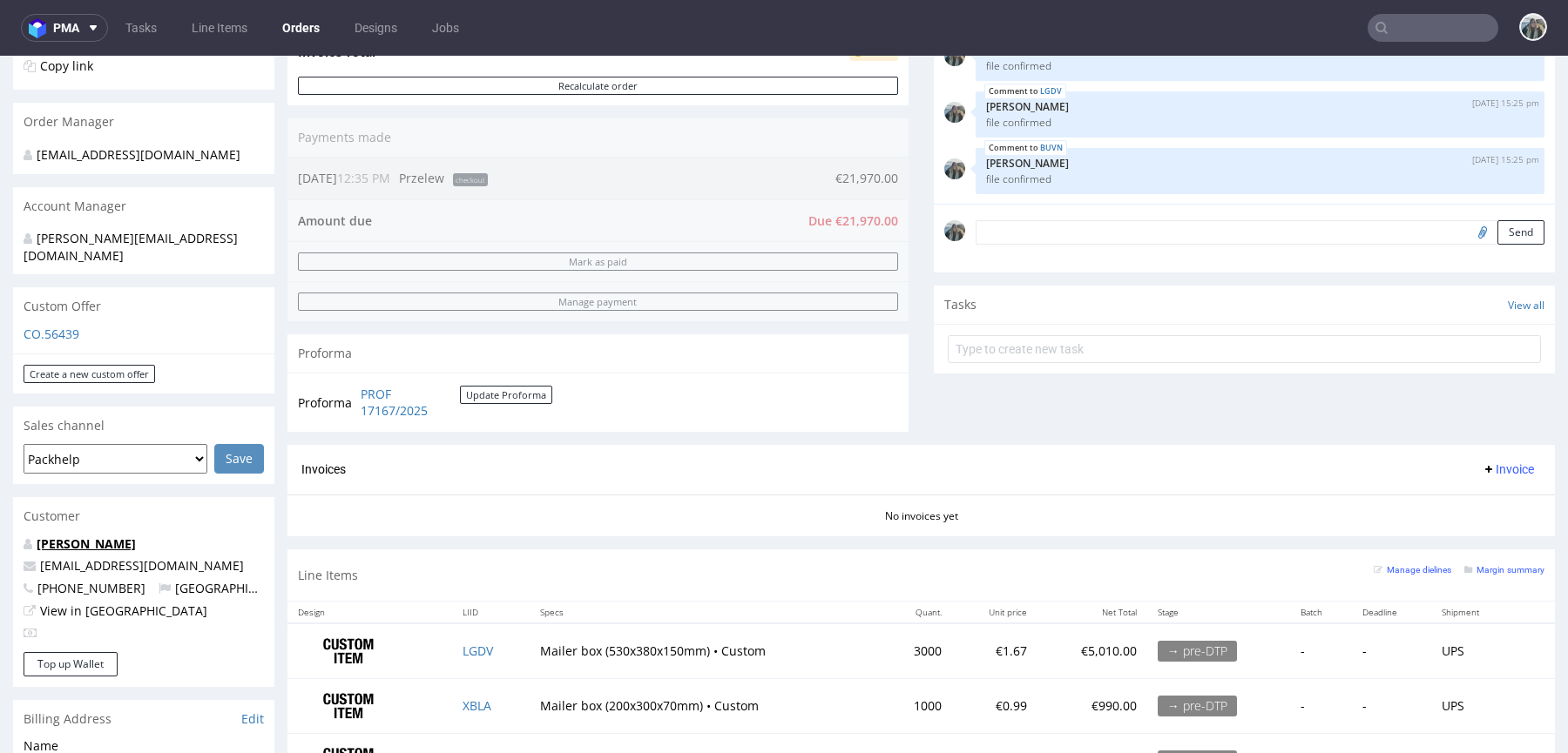
click at [136, 535] on link "[PERSON_NAME]" at bounding box center [86, 544] width 100 height 17
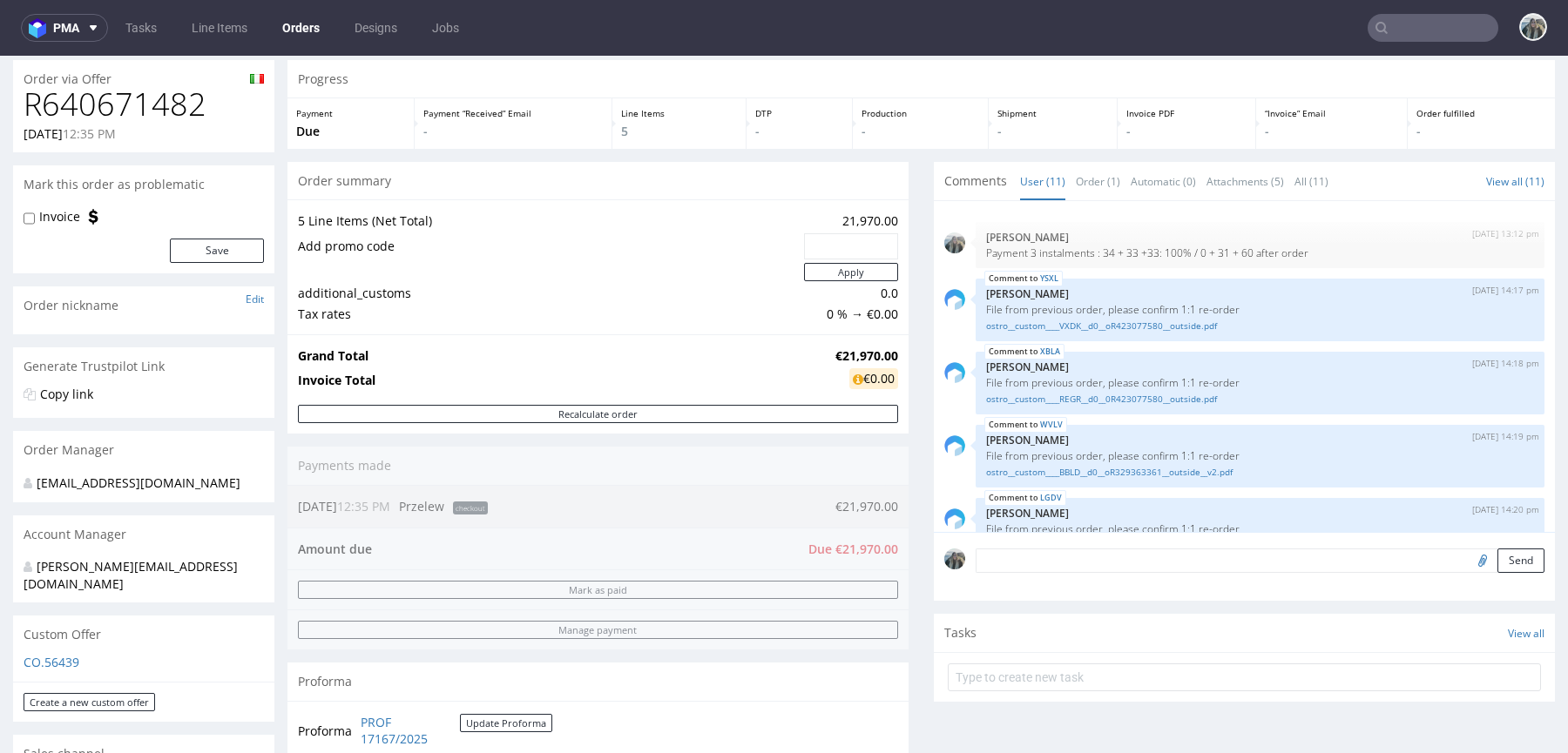
scroll to position [0, 0]
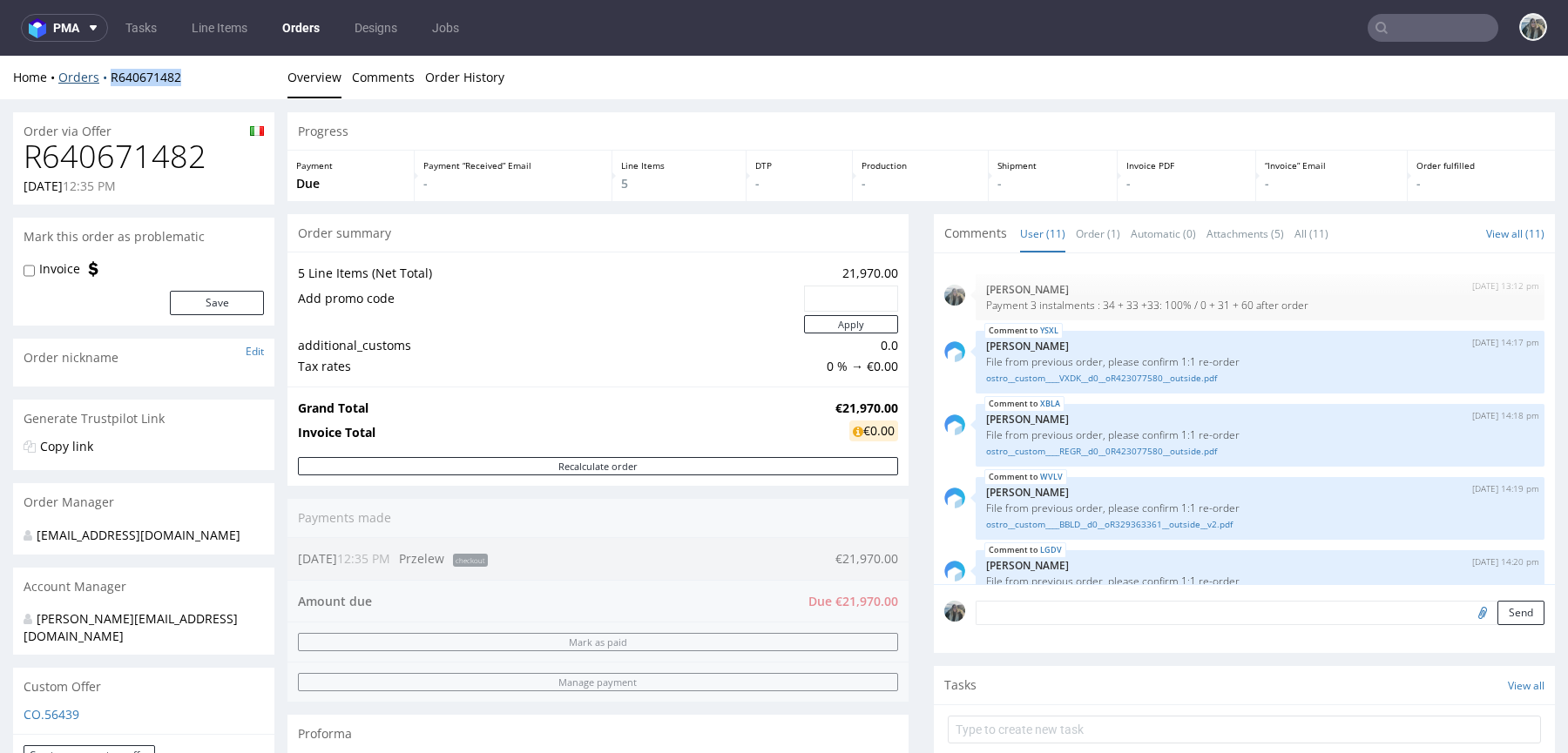
drag, startPoint x: 159, startPoint y: 87, endPoint x: 104, endPoint y: 80, distance: 55.4
click at [105, 82] on div "Home Orders R640671482 Overview Comments Order History" at bounding box center [784, 77] width 1568 height 44
copy link "R640671482"
drag, startPoint x: 1281, startPoint y: 303, endPoint x: 965, endPoint y: 306, distance: 316.0
click at [965, 306] on div "[DATE] 13:12 pm [PERSON_NAME] Payment 3 instalments : 34 + 33 +33: 100% / 0 + 3…" at bounding box center [1244, 298] width 601 height 47
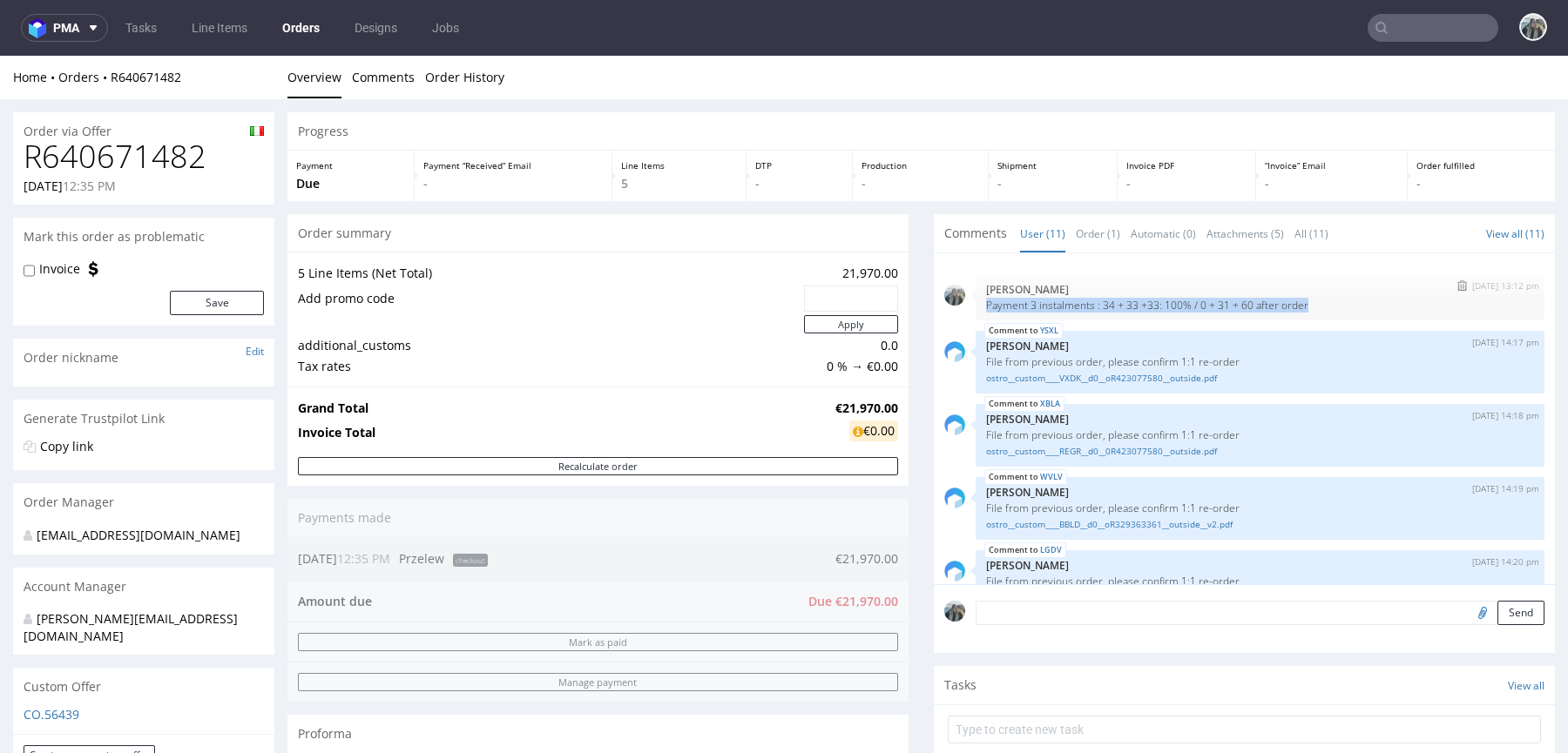
copy p "Payment 3 instalments : 34 + 33 +33: 100% / 0 + 31 + 60 after order"
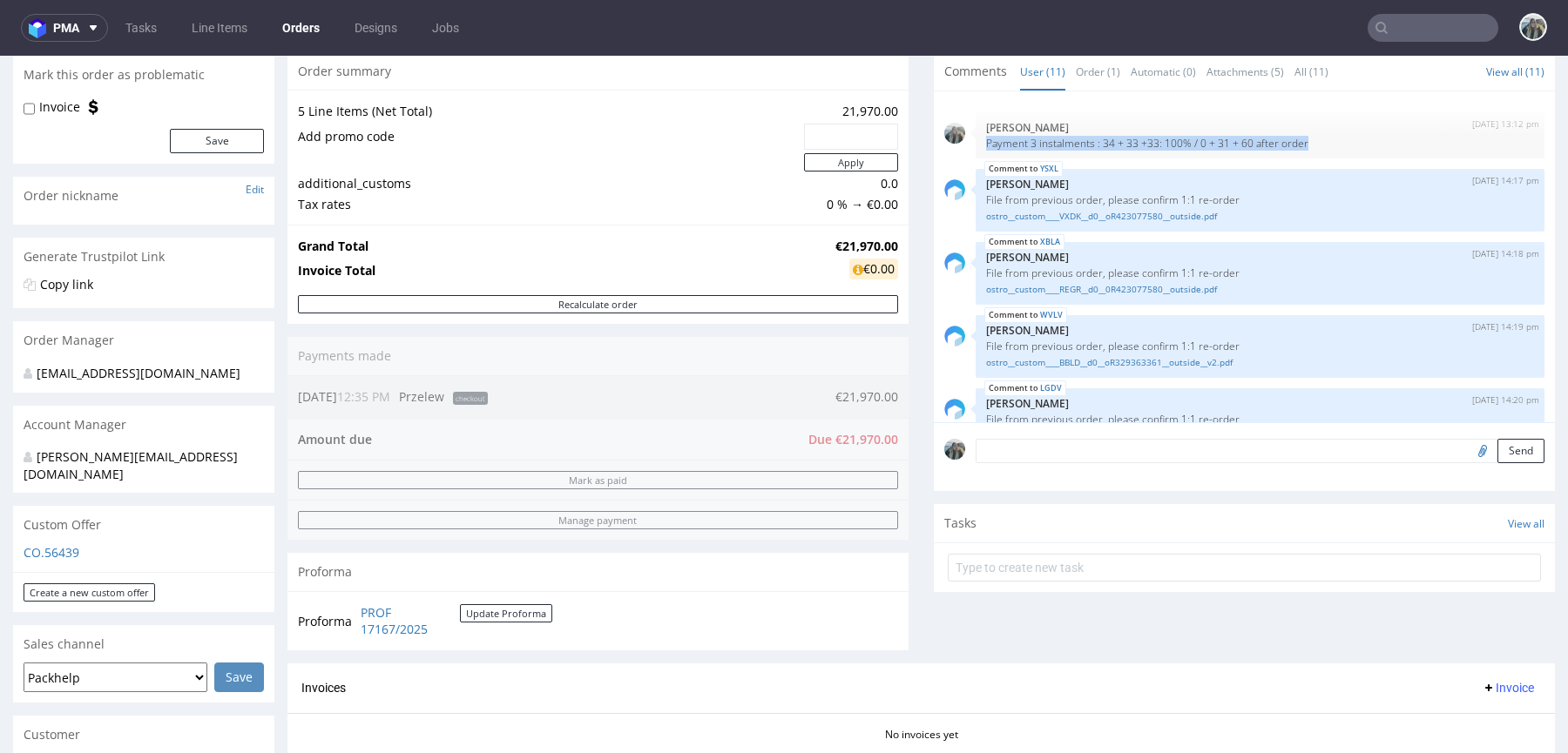
scroll to position [233, 0]
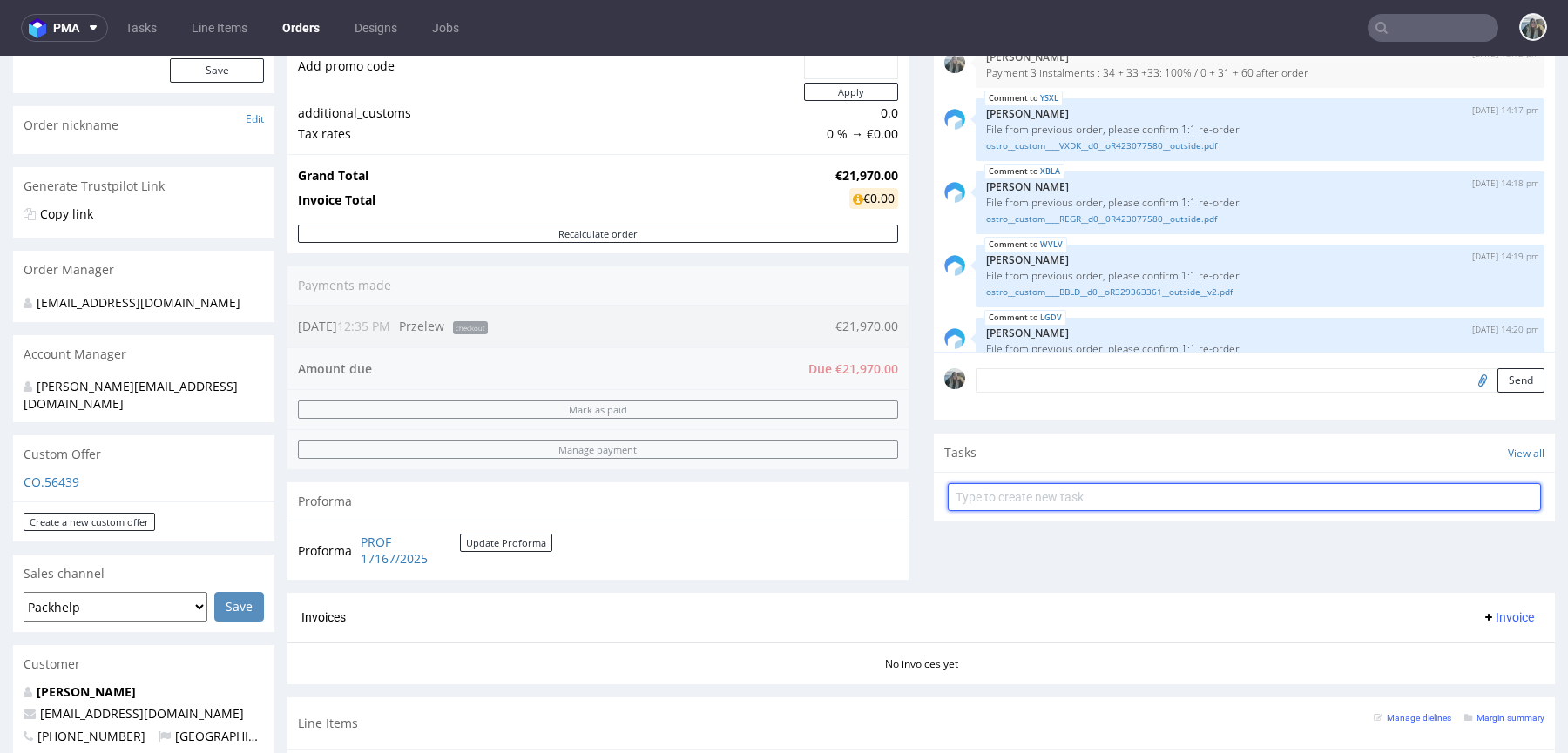
click at [1009, 491] on input "text" at bounding box center [1244, 497] width 593 height 28
type input "proforma"
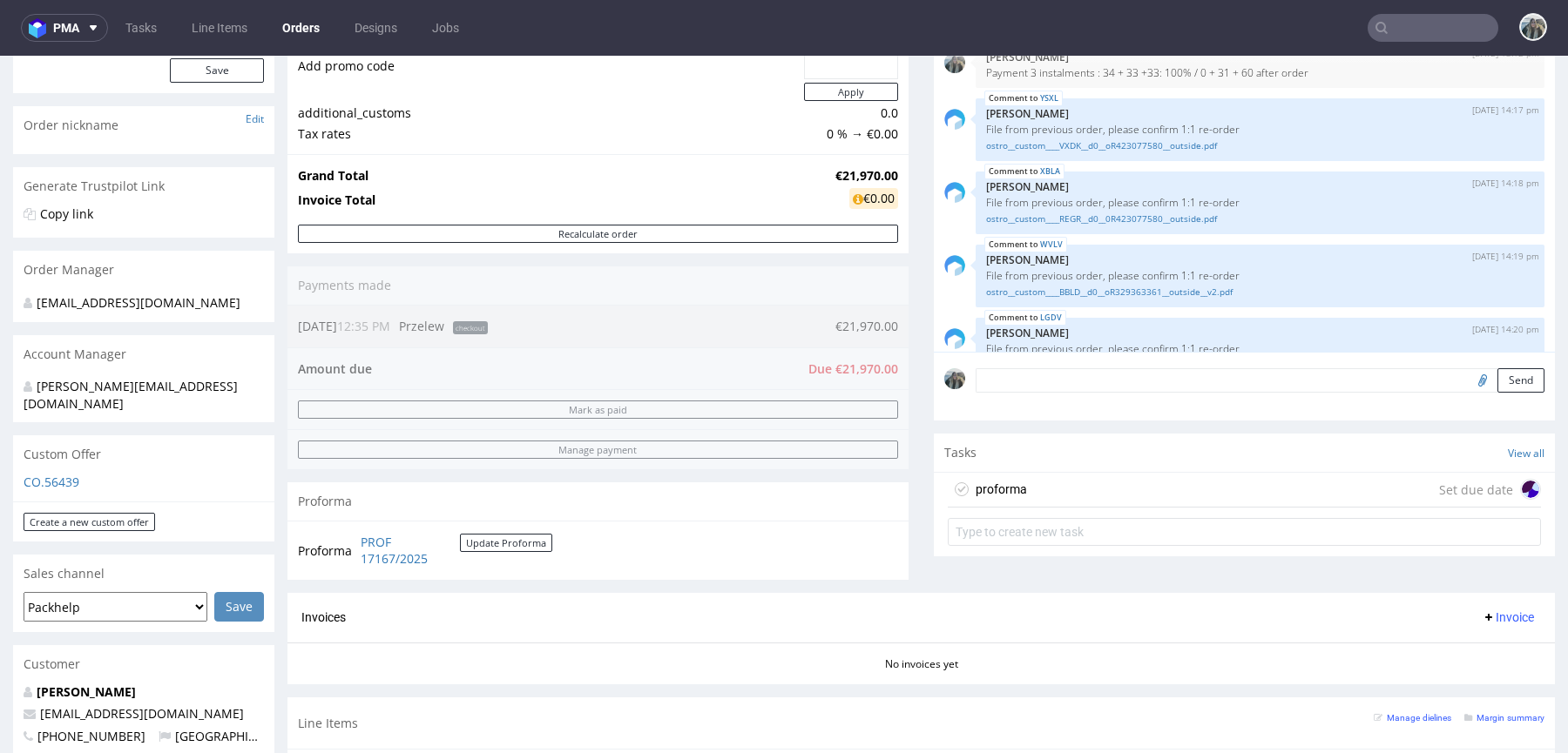
click at [1061, 480] on div "proforma Set due date" at bounding box center [1244, 490] width 593 height 34
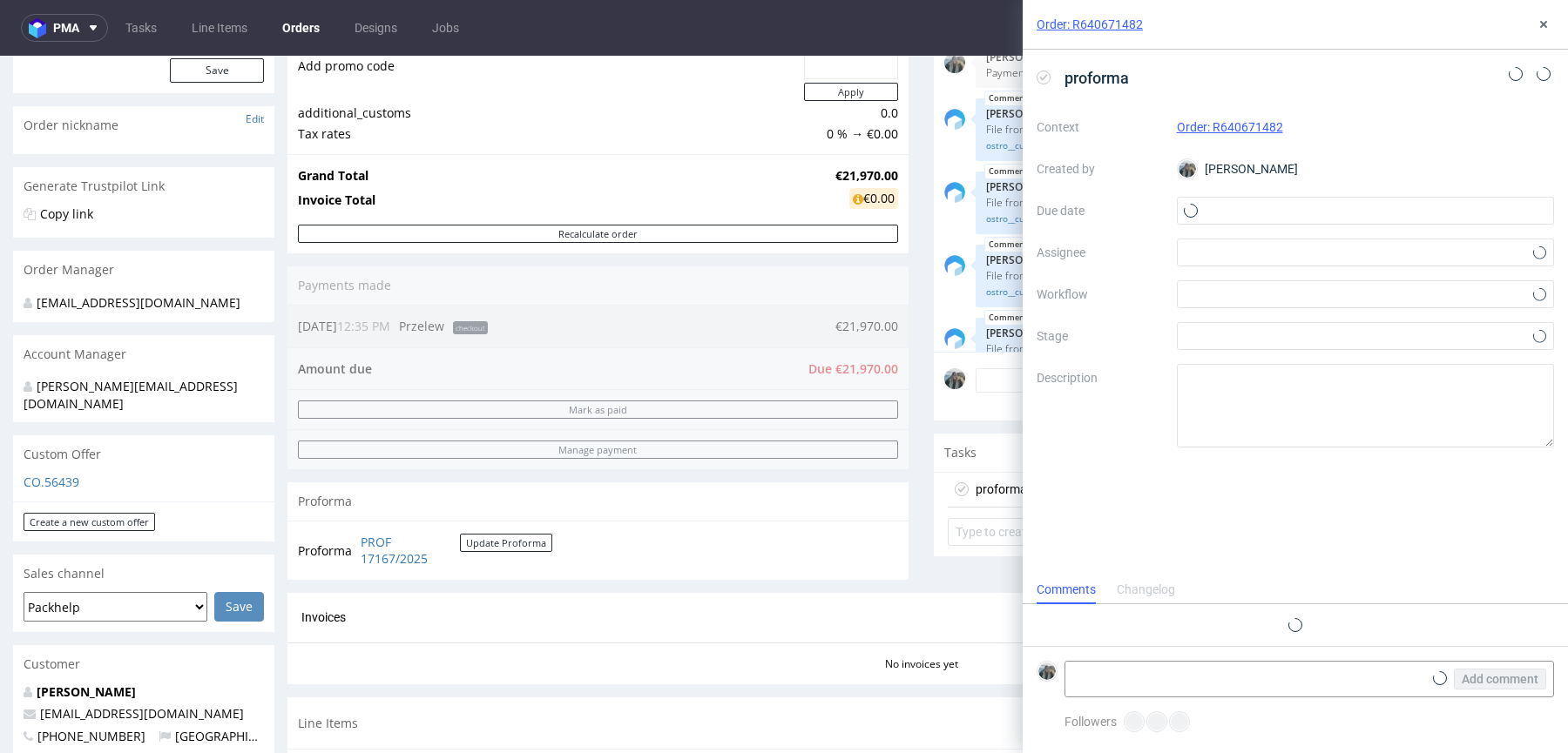
scroll to position [14, 0]
click at [1128, 74] on span "proforma" at bounding box center [1097, 77] width 78 height 29
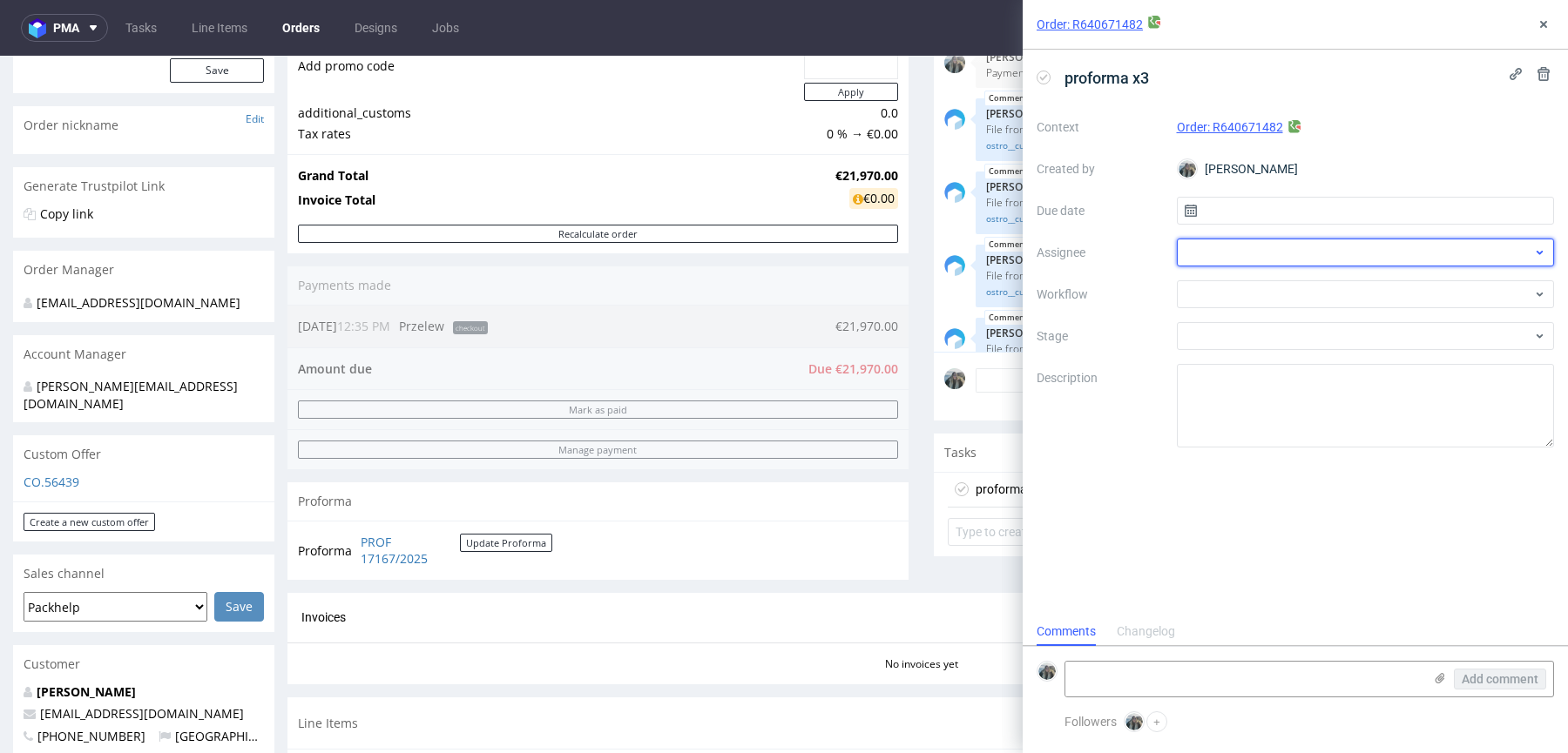
click at [1220, 249] on div at bounding box center [1366, 252] width 378 height 28
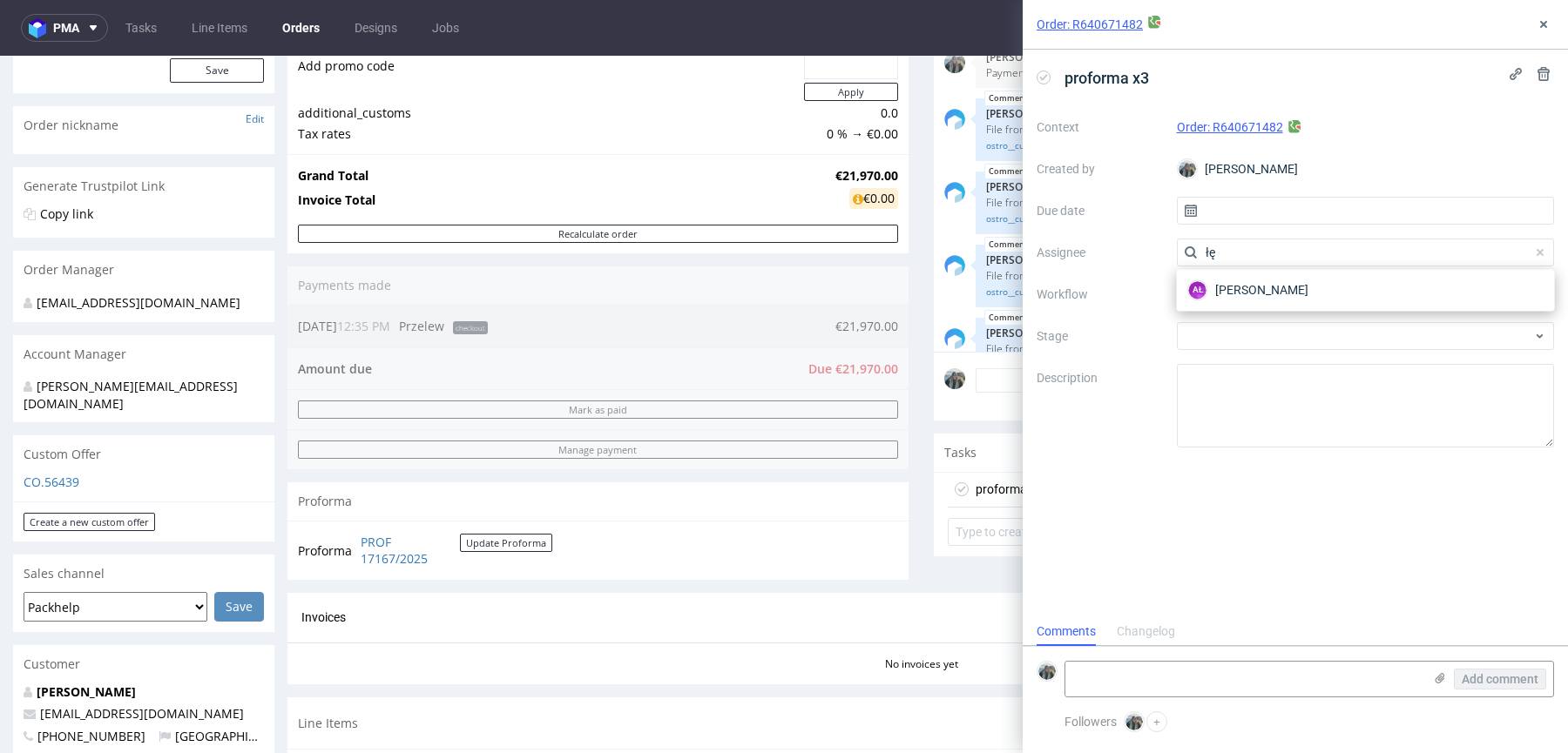
type input "łę"
click at [1236, 304] on div "AŁ [PERSON_NAME]" at bounding box center [1366, 289] width 378 height 42
click at [1223, 298] on span "[PERSON_NAME]" at bounding box center [1262, 289] width 93 height 18
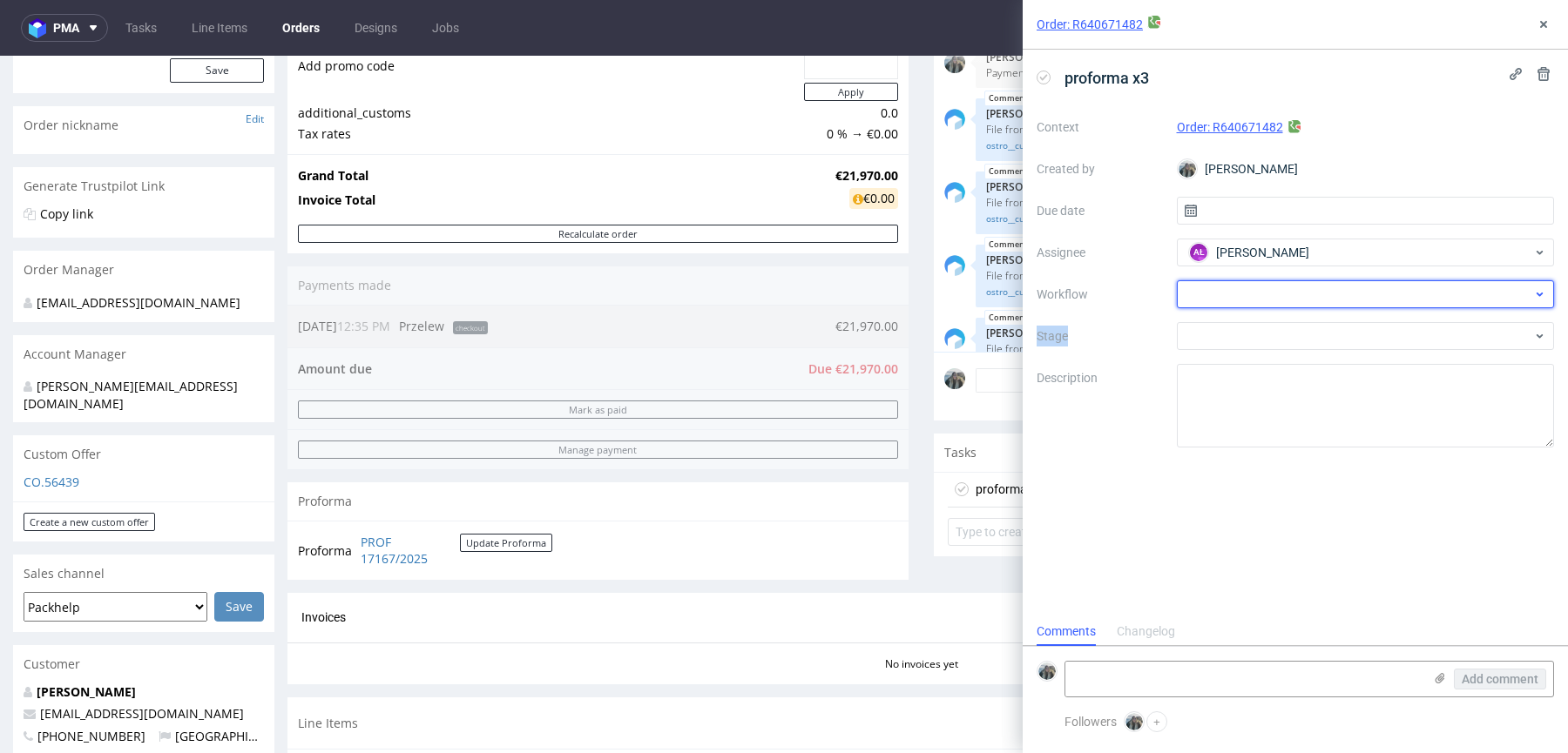
click at [1224, 299] on div at bounding box center [1366, 294] width 378 height 28
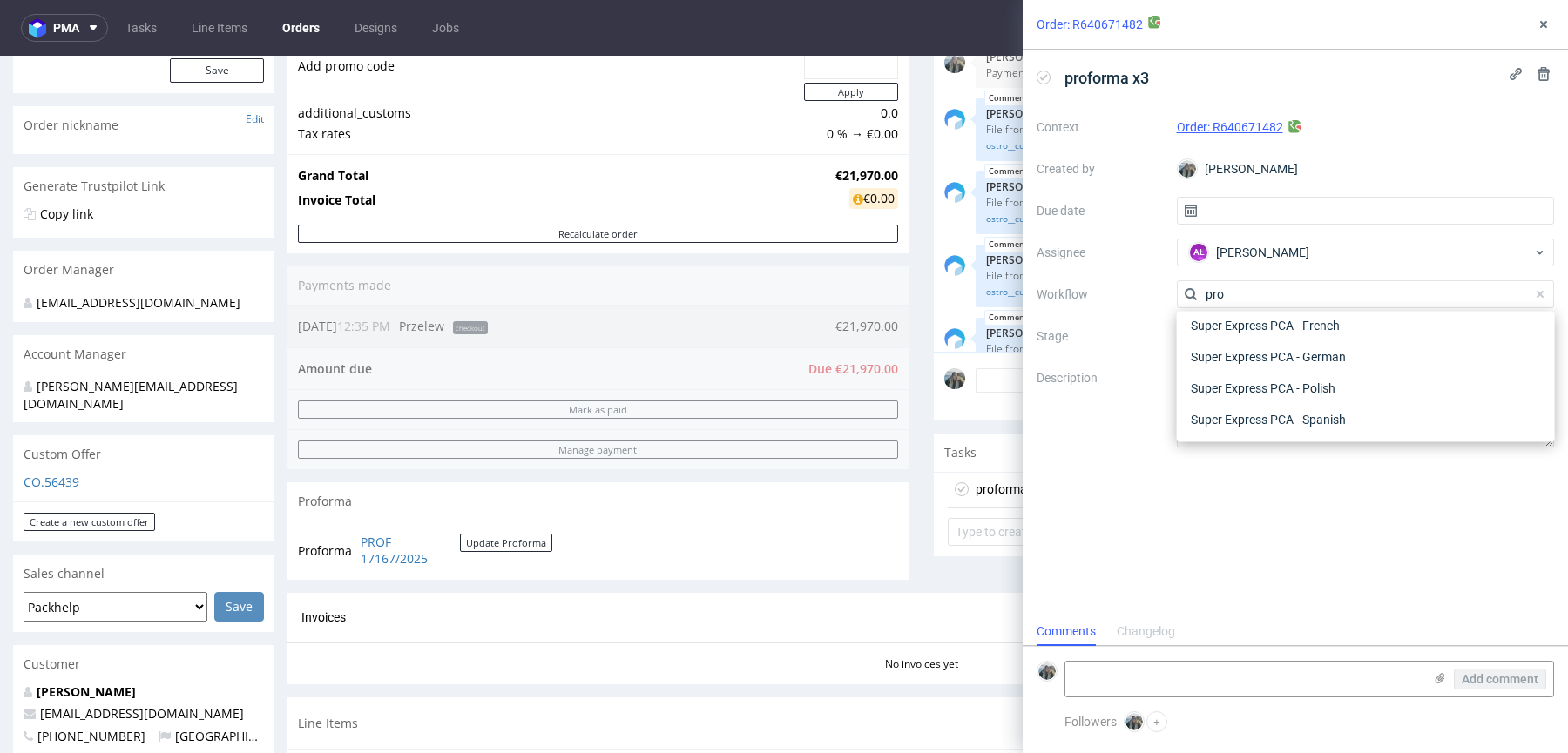
scroll to position [0, 0]
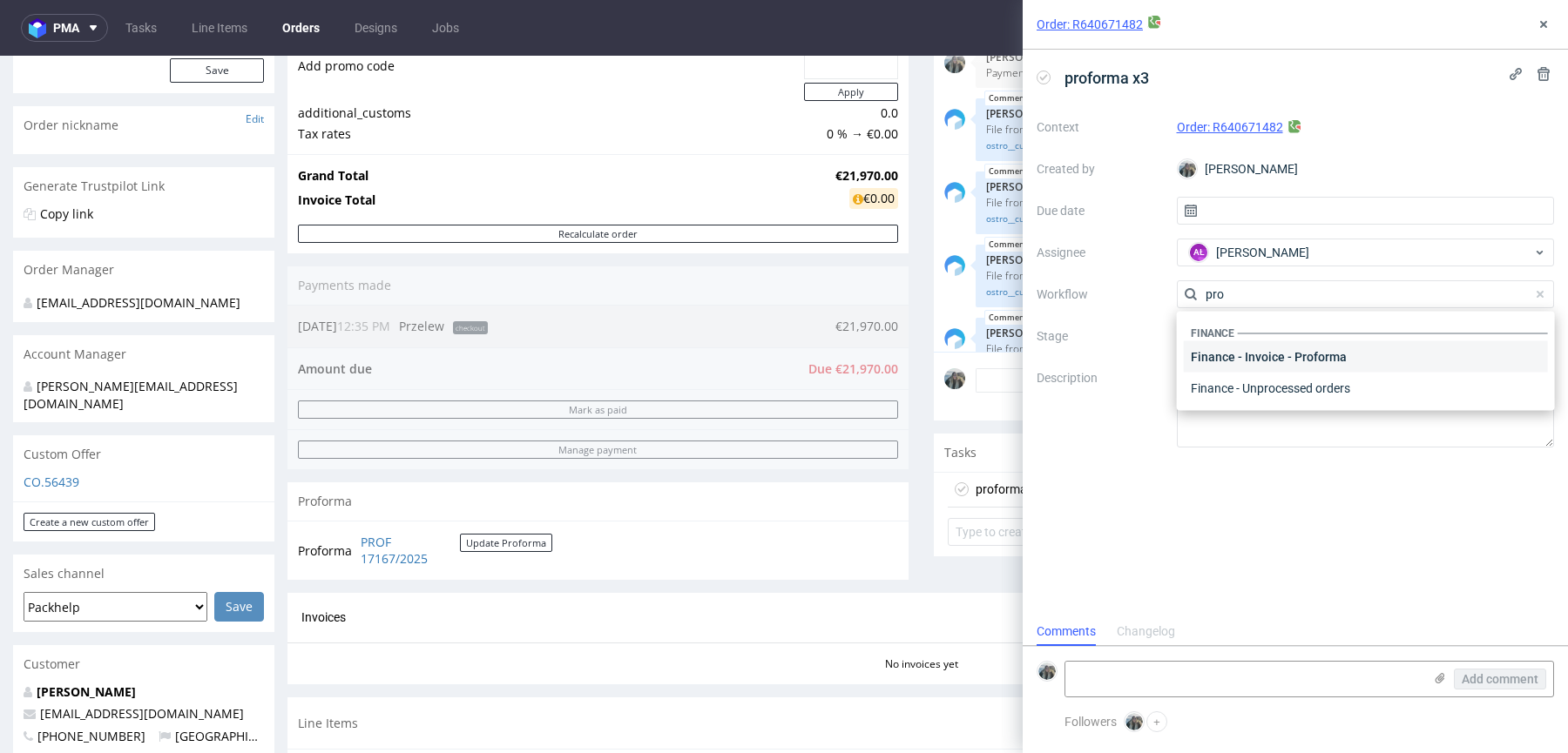
type input "pro"
click at [1287, 360] on div "Finance - Invoice - Proforma" at bounding box center [1365, 357] width 364 height 32
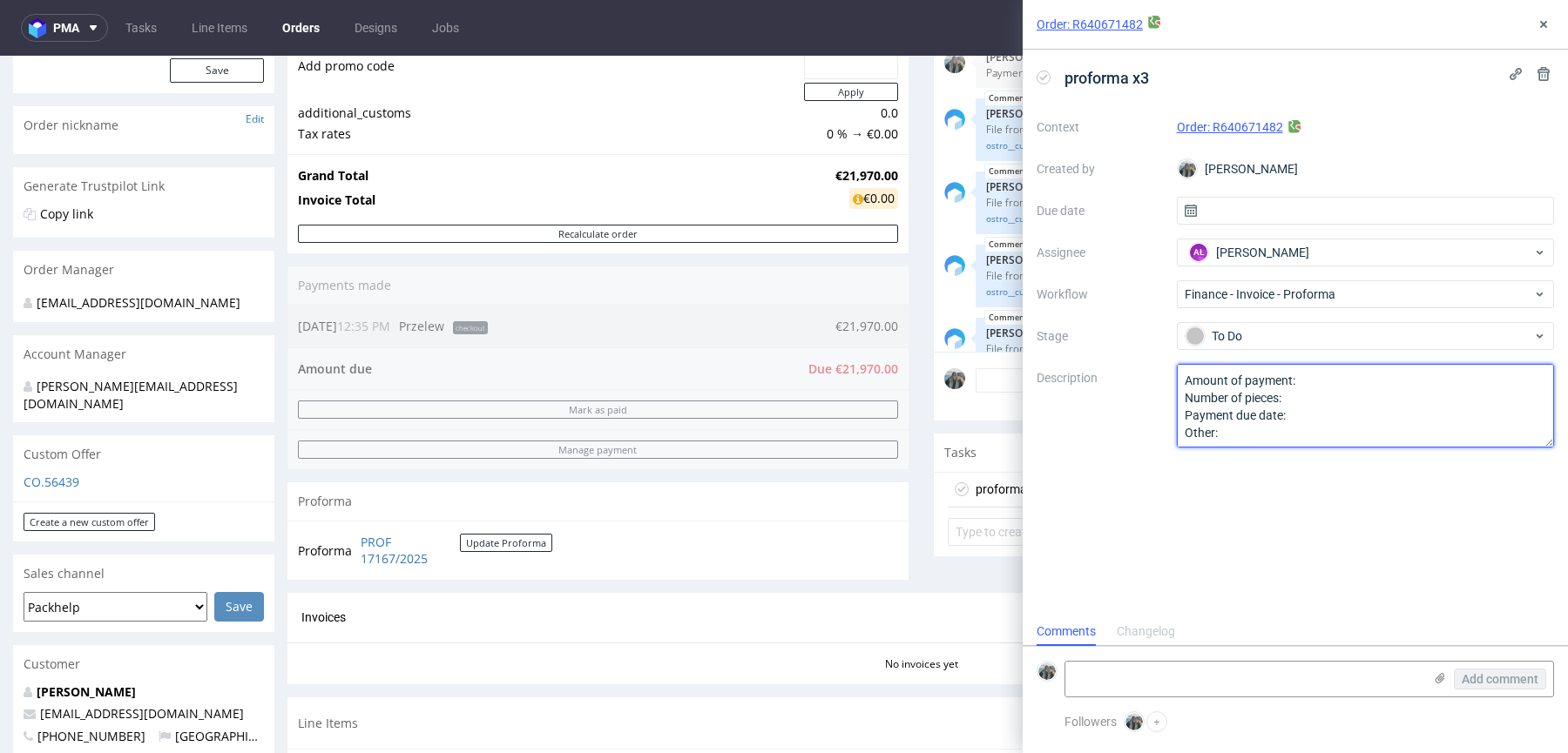
click at [1259, 400] on textarea "Amount of payment: Number of pieces: Payment due date: Other:" at bounding box center [1366, 406] width 378 height 84
click at [1331, 401] on textarea "Amount of payment: Number of pieces: Payment due date: Other:" at bounding box center [1366, 406] width 378 height 84
paste textarea "0 + 31 + 60 days after order"
drag, startPoint x: 1372, startPoint y: 537, endPoint x: 1422, endPoint y: 418, distance: 129.1
click at [1372, 537] on div "proforma x3 Context Order: R640671482 Created by Zeniuk Magdalena Due date Assi…" at bounding box center [1295, 333] width 546 height 568
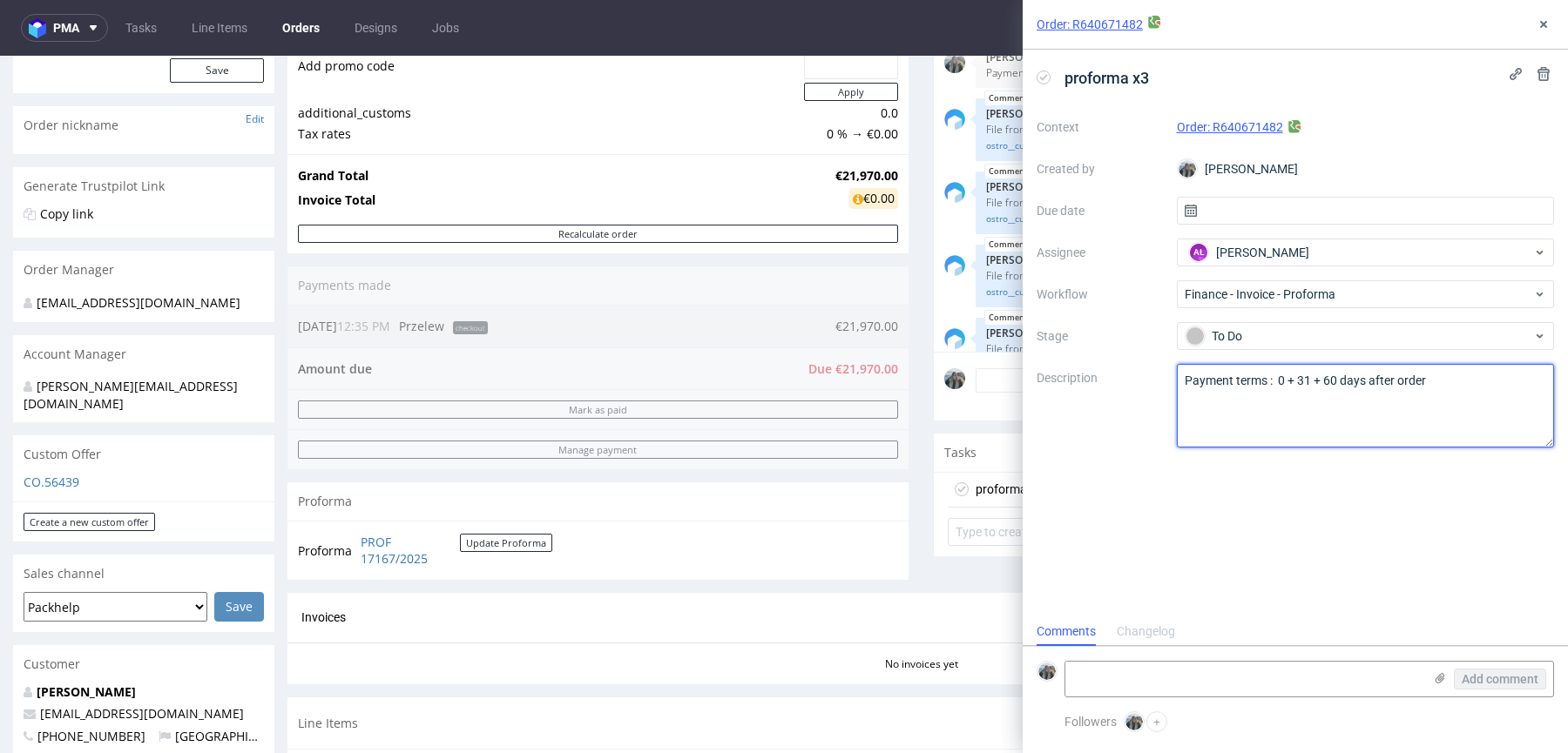
click at [1267, 389] on textarea "Payment terms : 0 + 31 + 60 days after order" at bounding box center [1366, 406] width 378 height 84
click at [1273, 379] on textarea "Payment terms : 0 + 31 + 60 days after order" at bounding box center [1366, 406] width 378 height 84
type textarea "Payment terms : Payment in three parts 0 + 31 + 60 days after order"
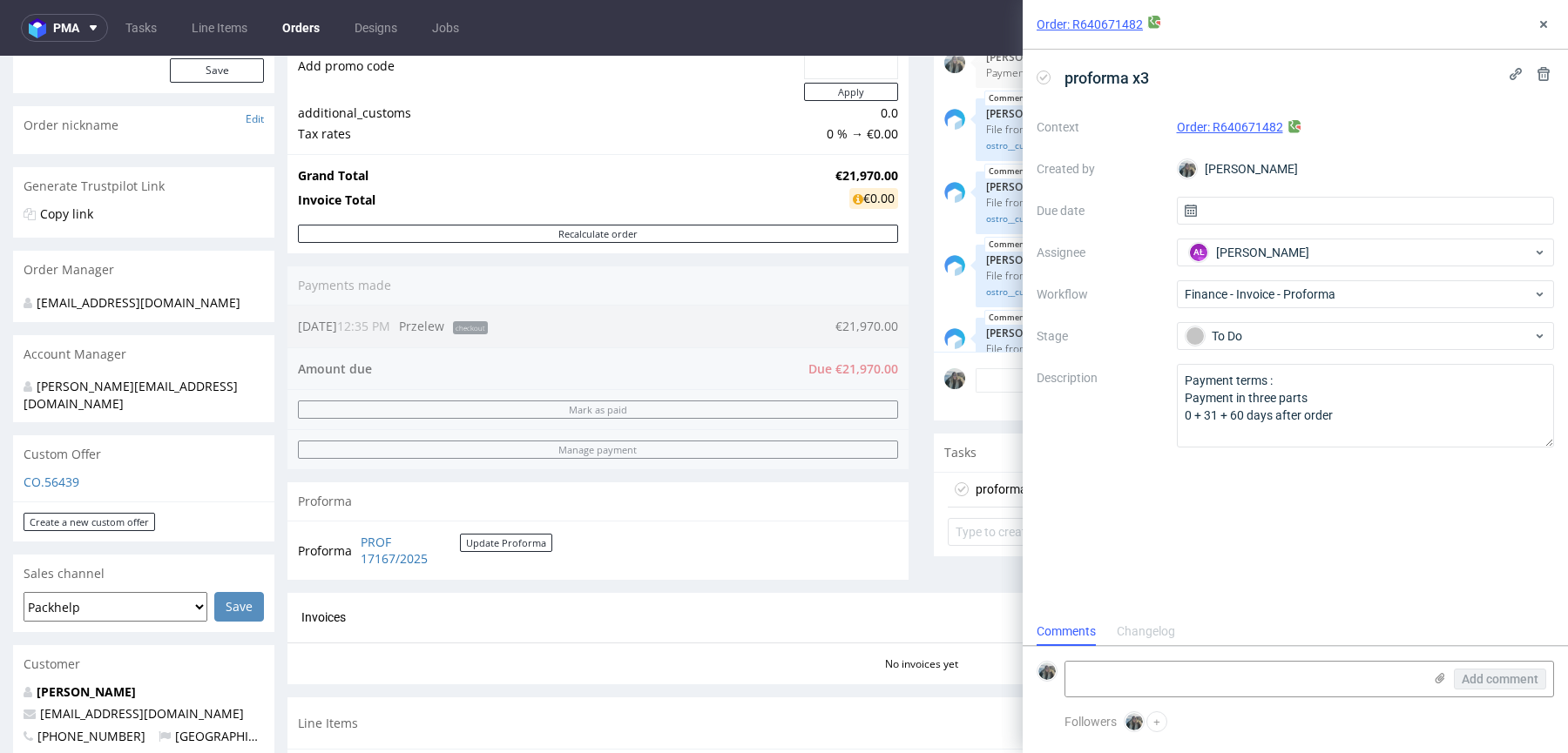
click at [1544, 516] on div "proforma x3 Context Order: R640671482 Created by Zeniuk Magdalena Due date Assi…" at bounding box center [1295, 333] width 546 height 568
click at [1541, 18] on icon at bounding box center [1543, 24] width 14 height 14
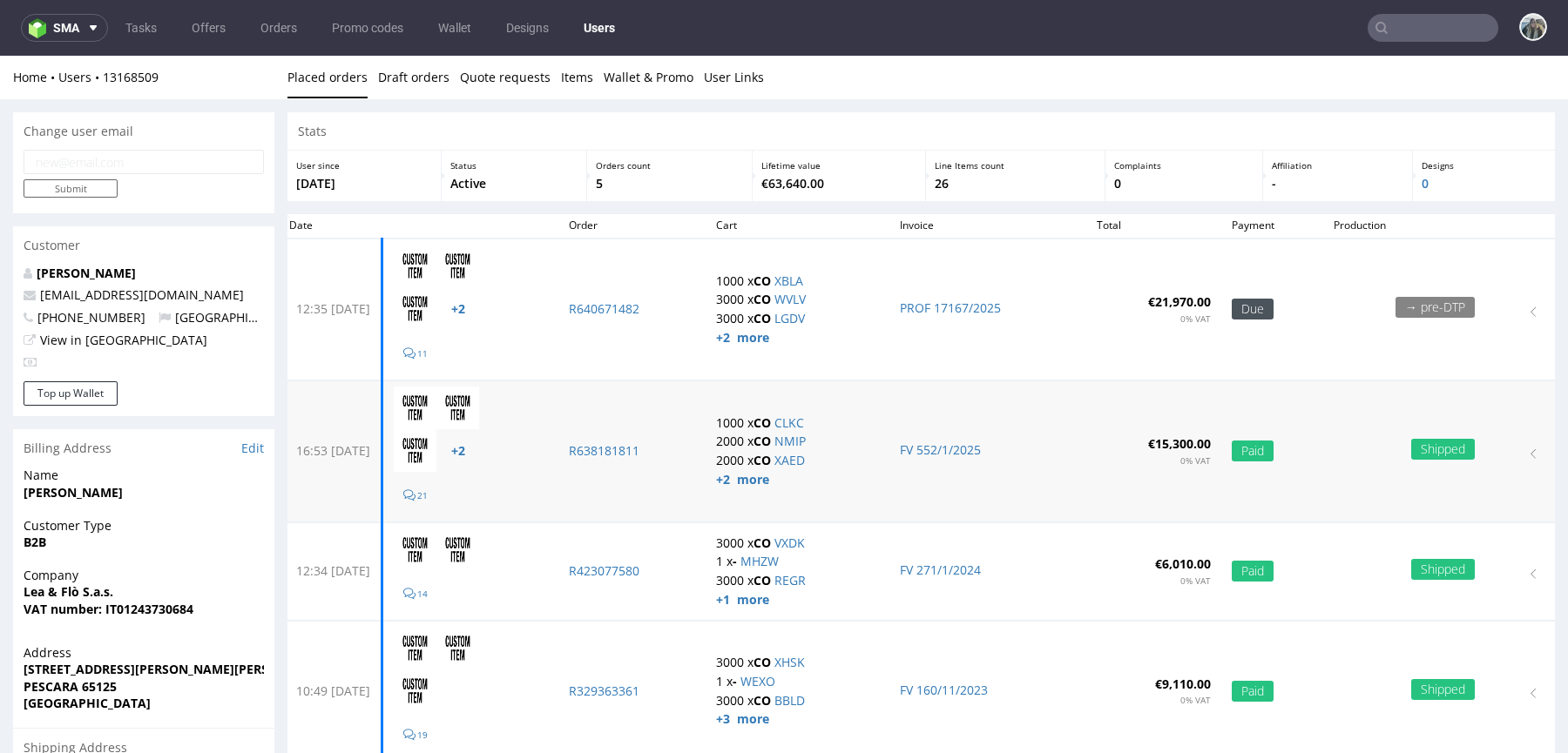
click at [652, 436] on td "R638181811" at bounding box center [632, 451] width 147 height 141
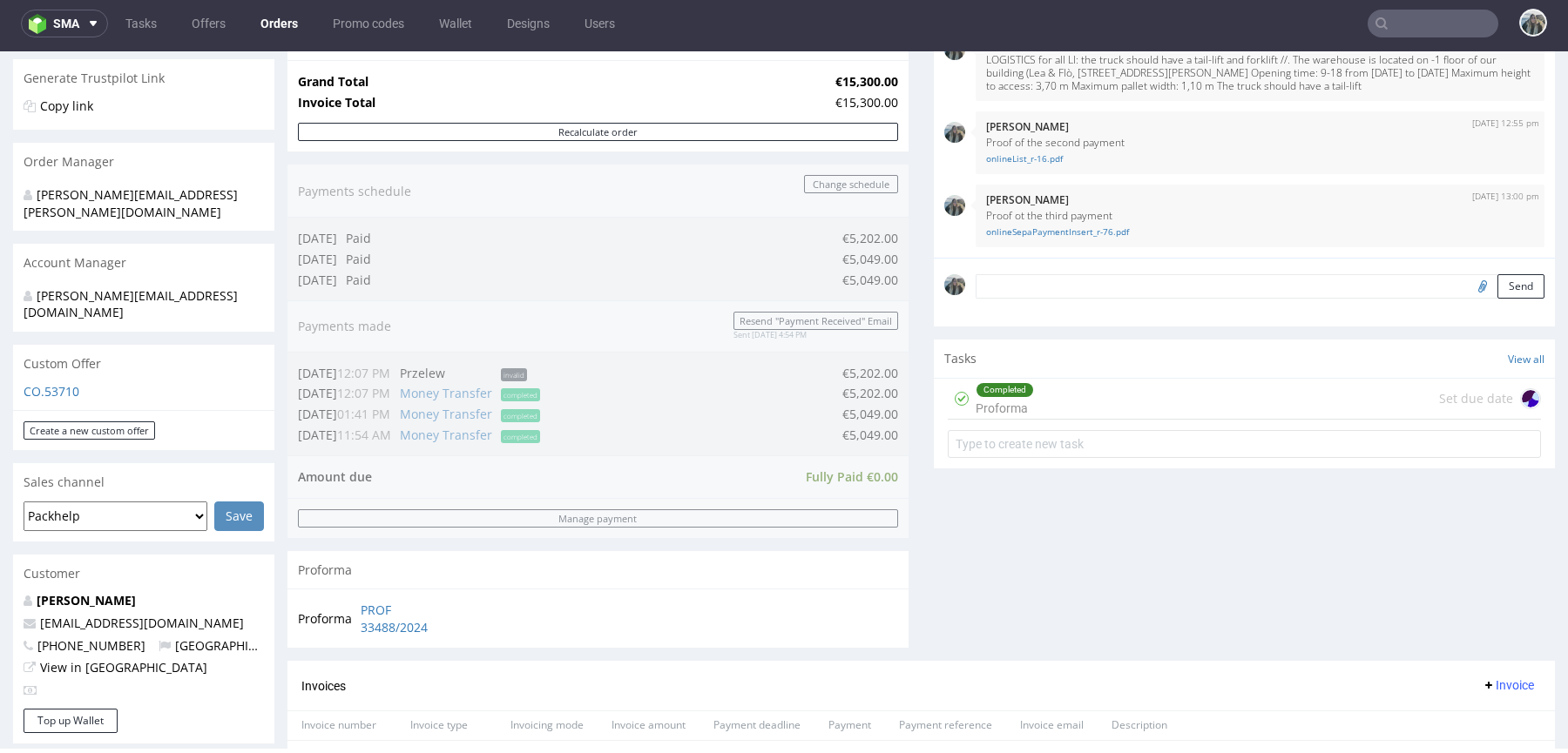
scroll to position [315, 0]
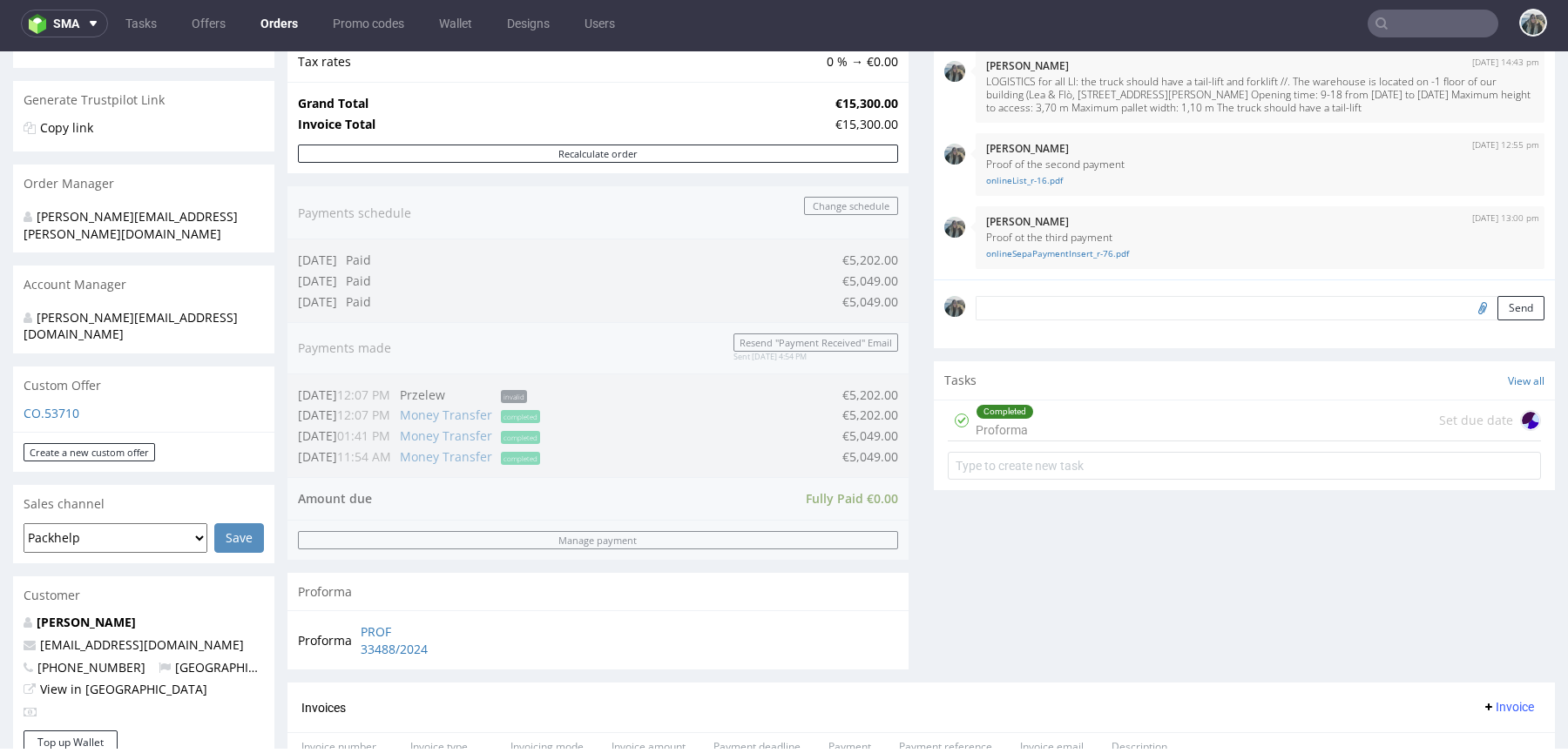
click at [1036, 403] on div "Completed Proforma Set due date" at bounding box center [1244, 421] width 593 height 41
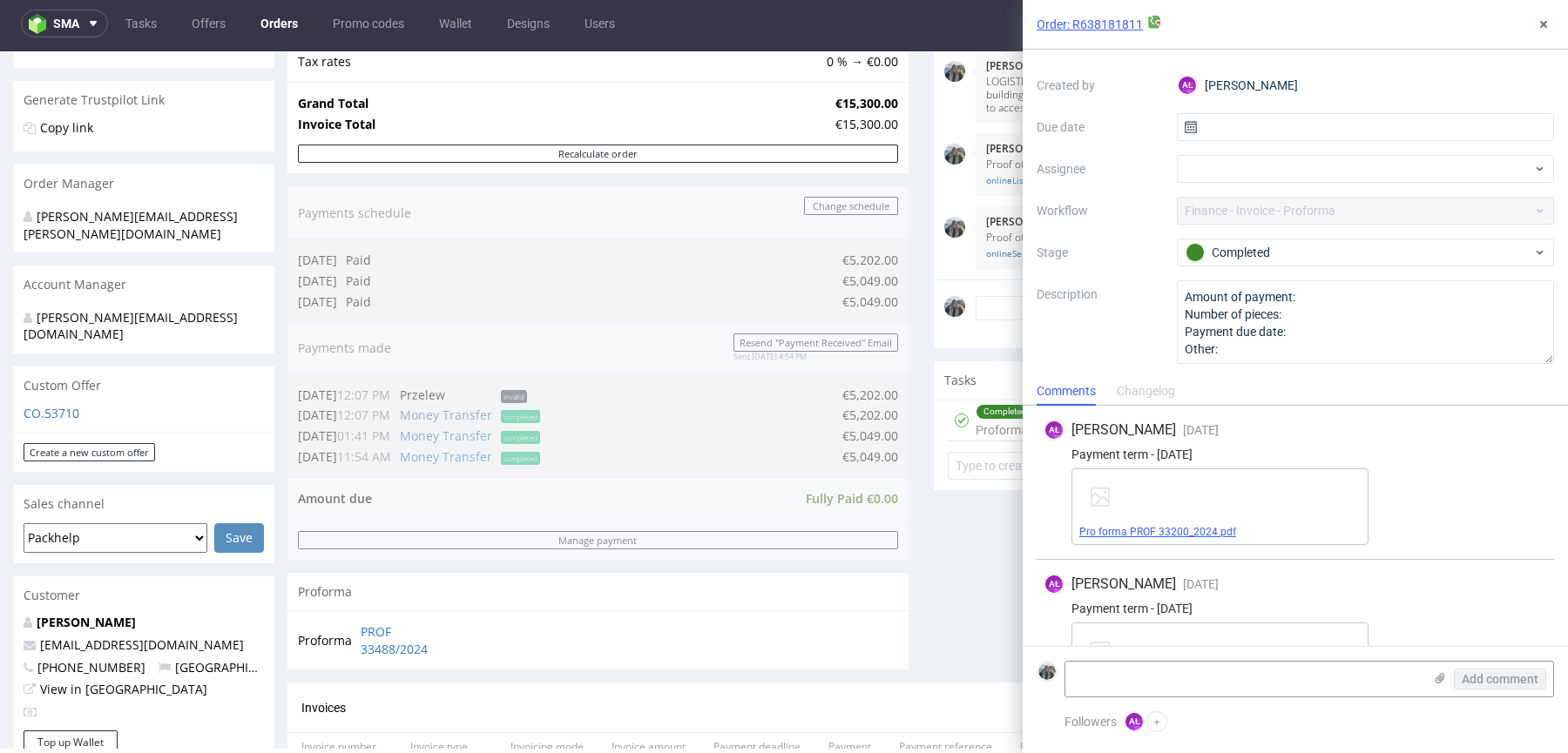
click at [1171, 526] on link "Pro forma PROF 33200_2024.pdf" at bounding box center [1157, 531] width 156 height 12
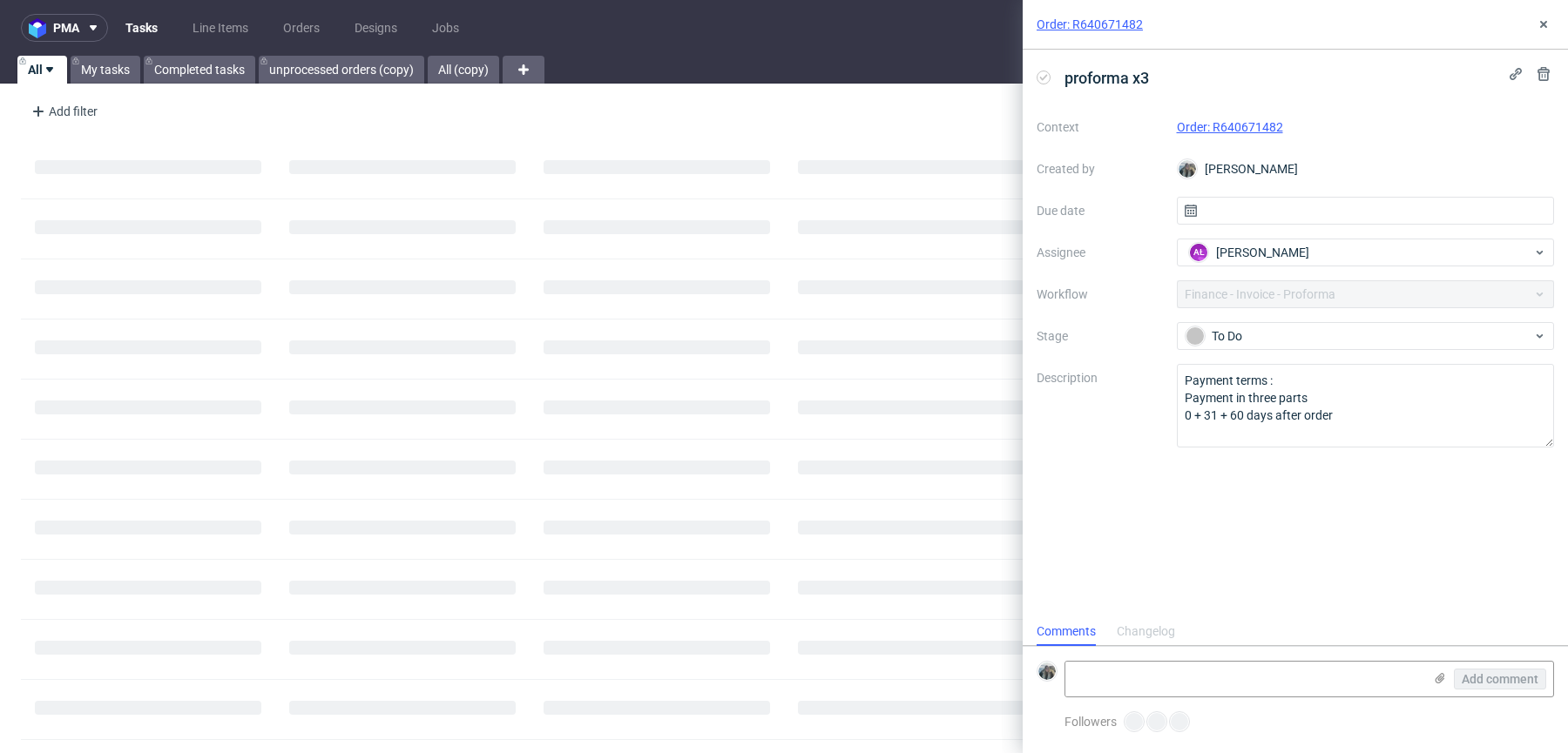
scroll to position [14, 0]
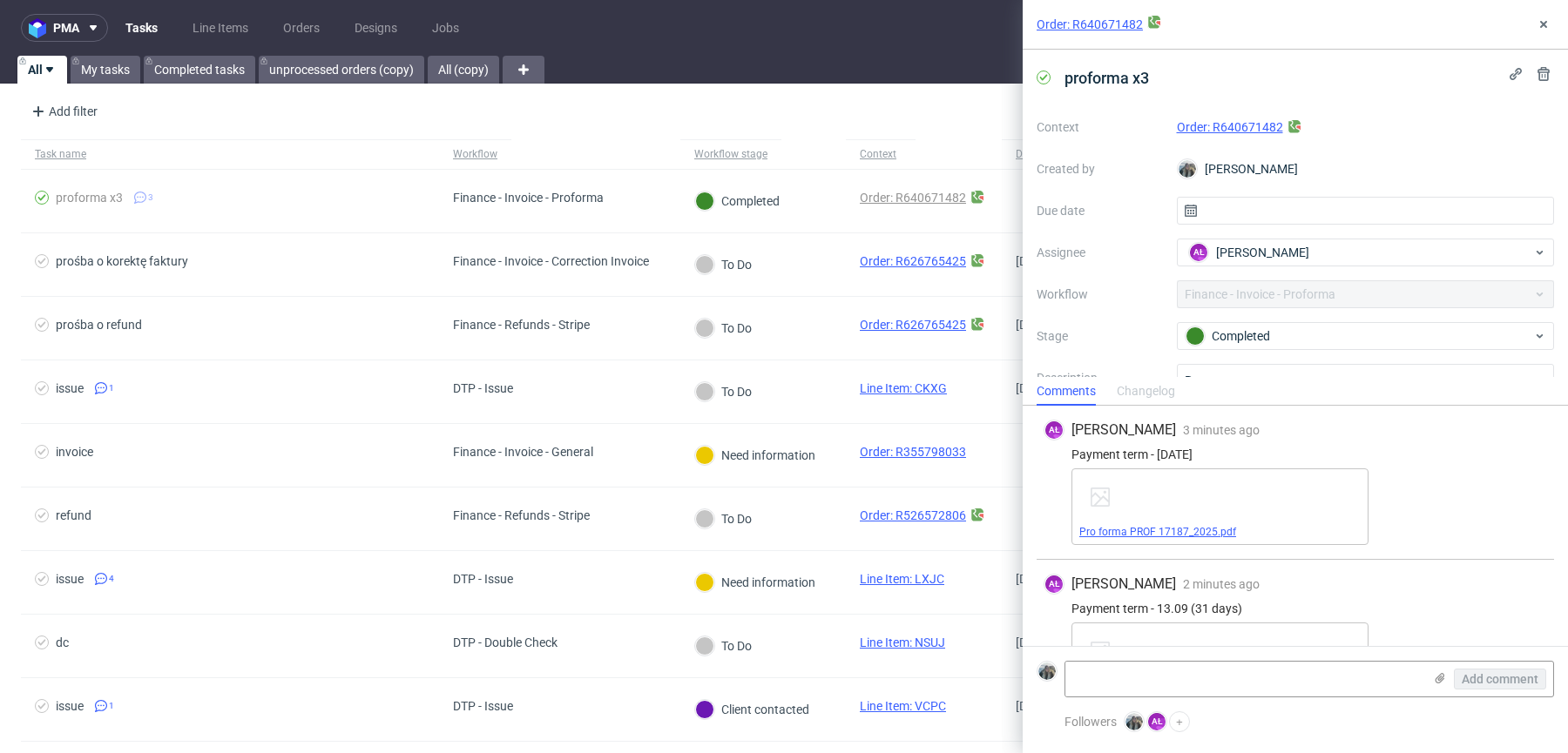
click at [1176, 530] on link "Pro forma PROF 17187_2025.pdf" at bounding box center [1157, 531] width 156 height 12
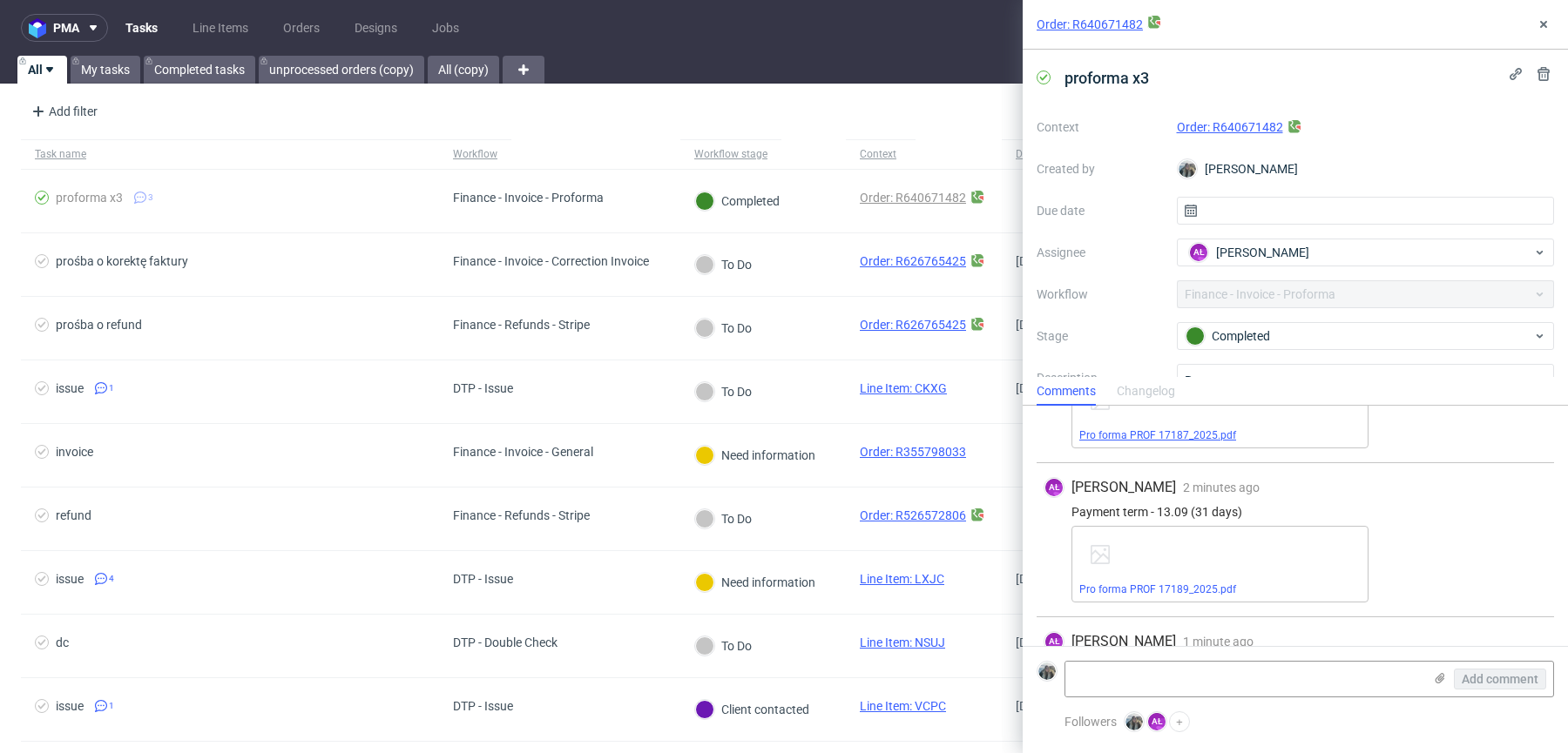
scroll to position [211, 0]
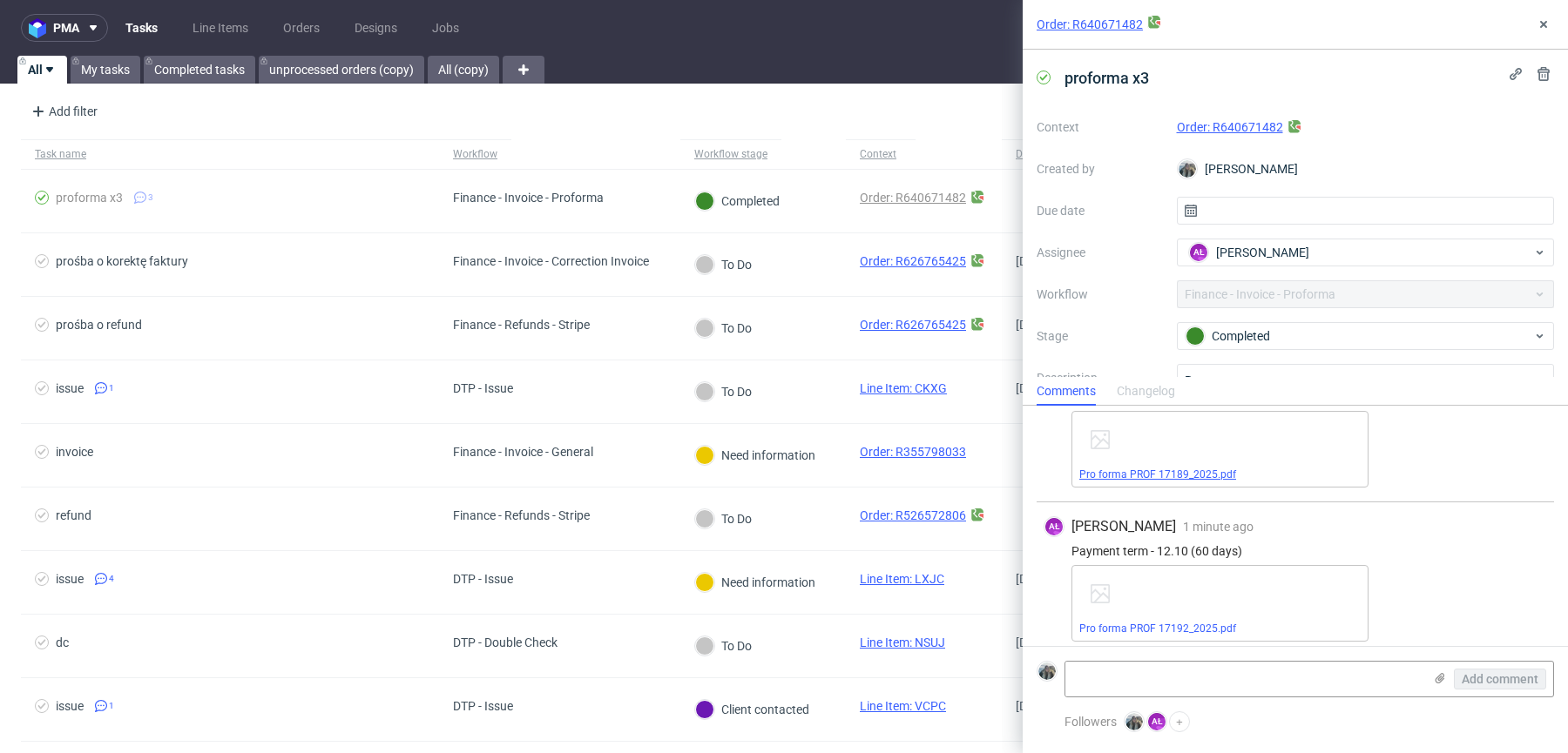
click at [1198, 469] on link "Pro forma PROF 17189_2025.pdf" at bounding box center [1157, 474] width 156 height 12
click at [1184, 627] on link "Pro forma PROF 17192_2025.pdf" at bounding box center [1157, 628] width 156 height 12
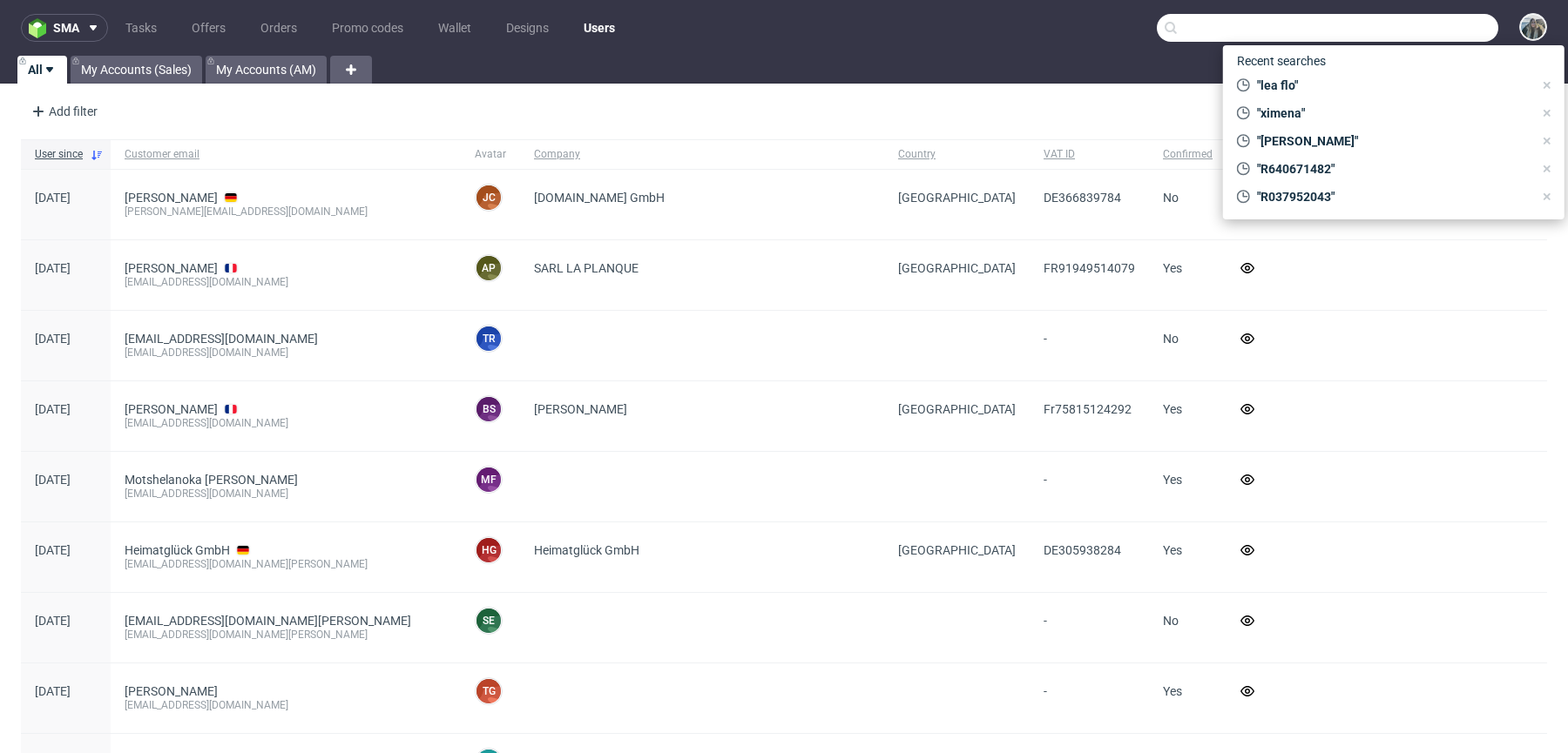
click at [1411, 38] on input "text" at bounding box center [1327, 28] width 342 height 28
paste input "R640671482"
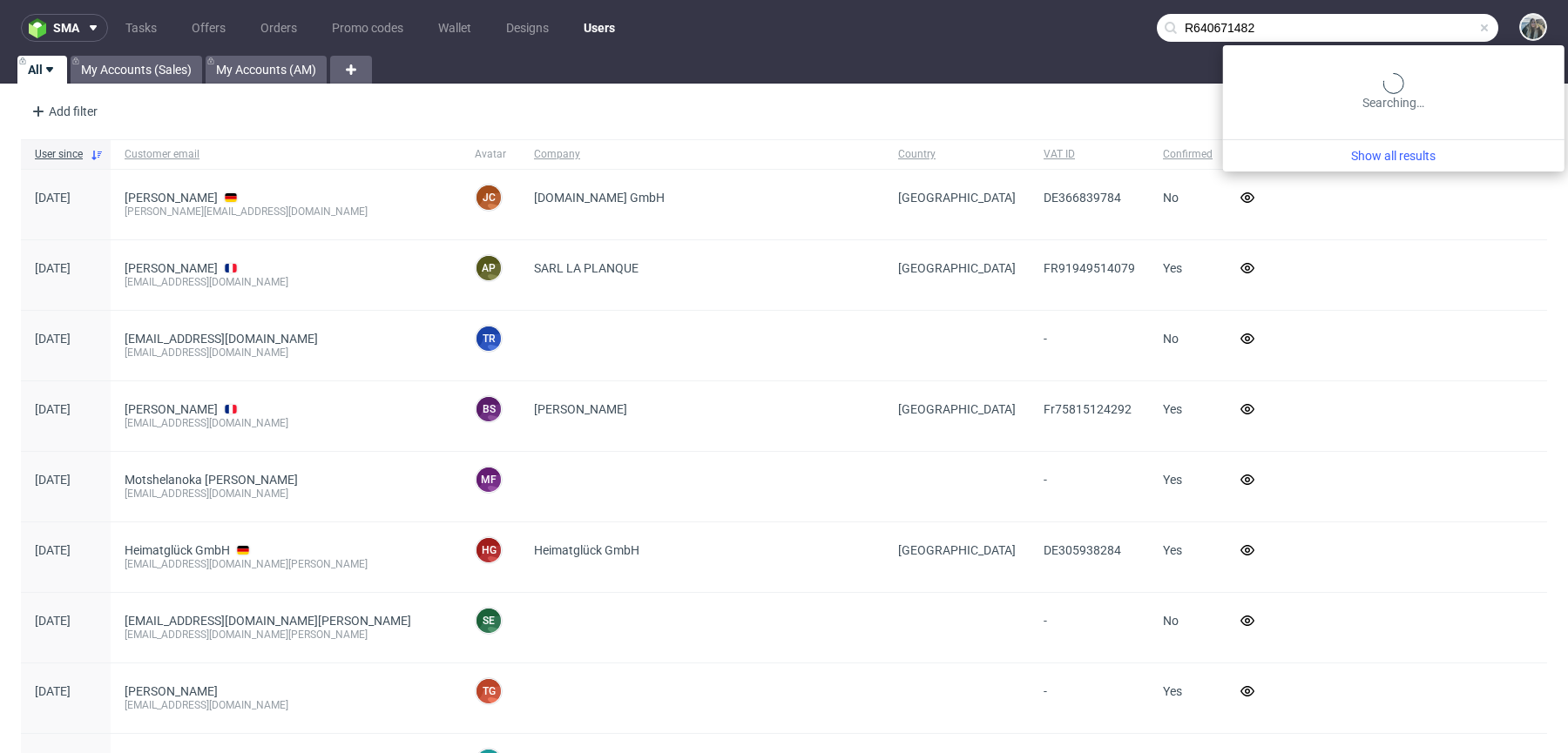
type input "R640671482"
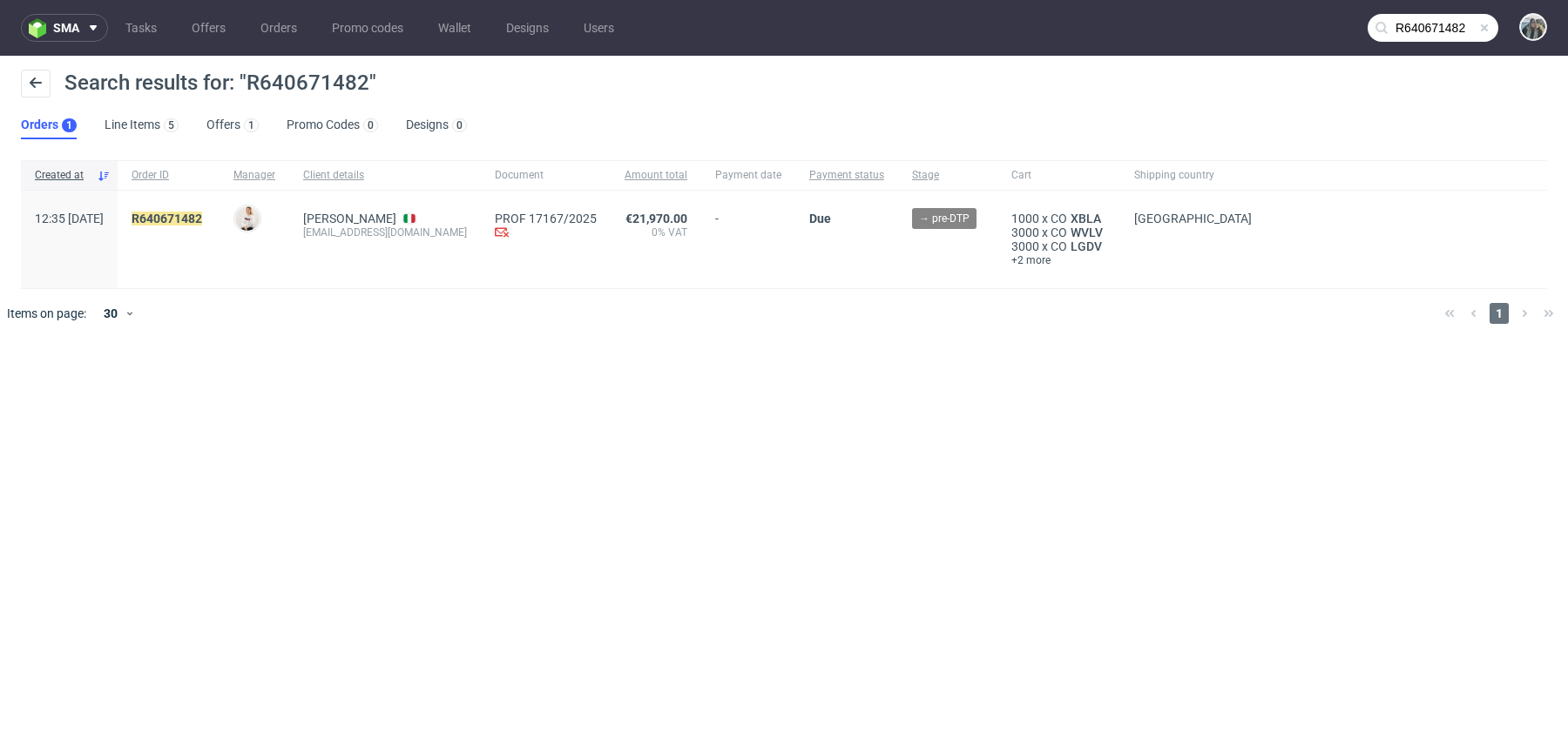
click at [179, 222] on div "R640671482" at bounding box center [168, 239] width 101 height 98
click at [202, 222] on link "640671482" at bounding box center [170, 218] width 62 height 14
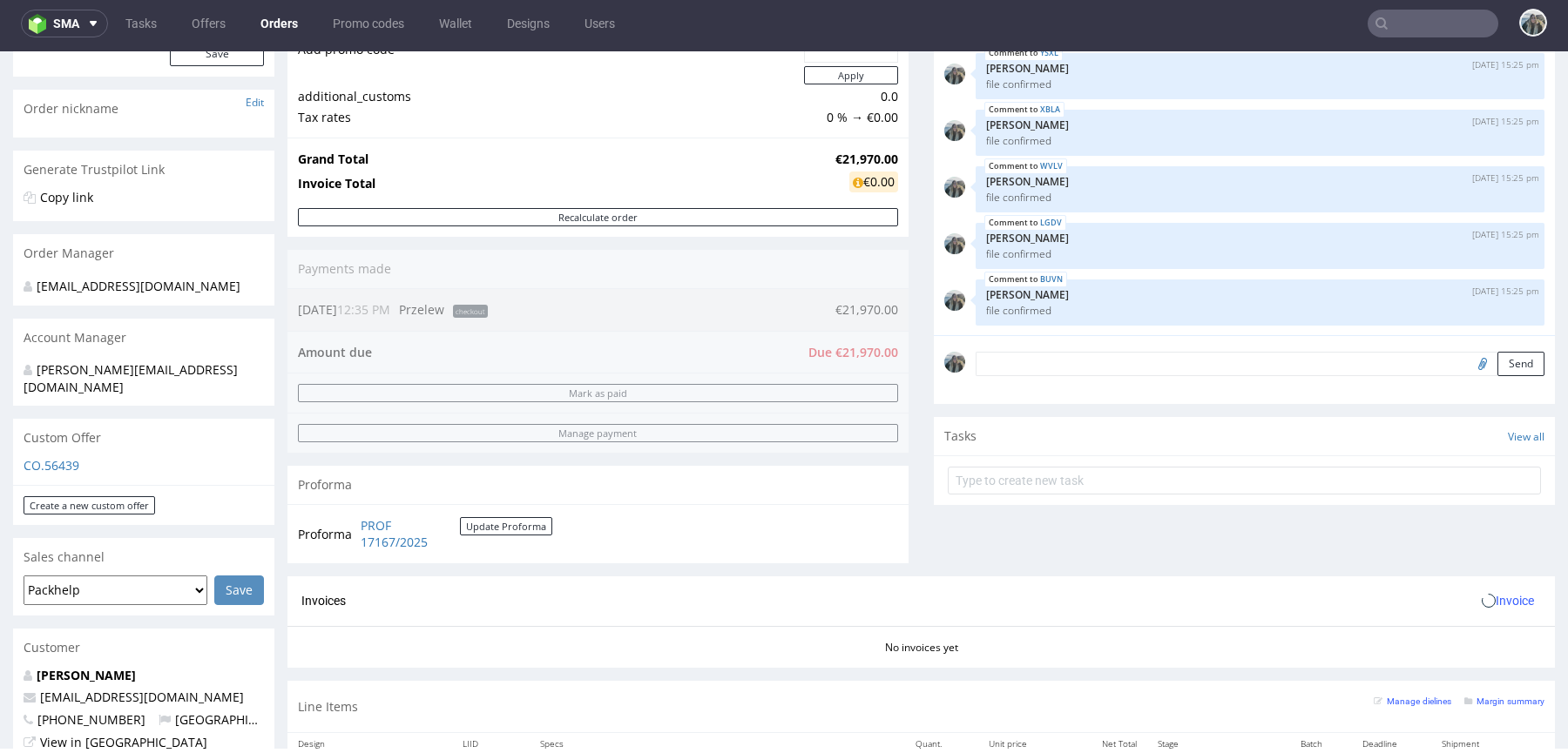
scroll to position [393, 0]
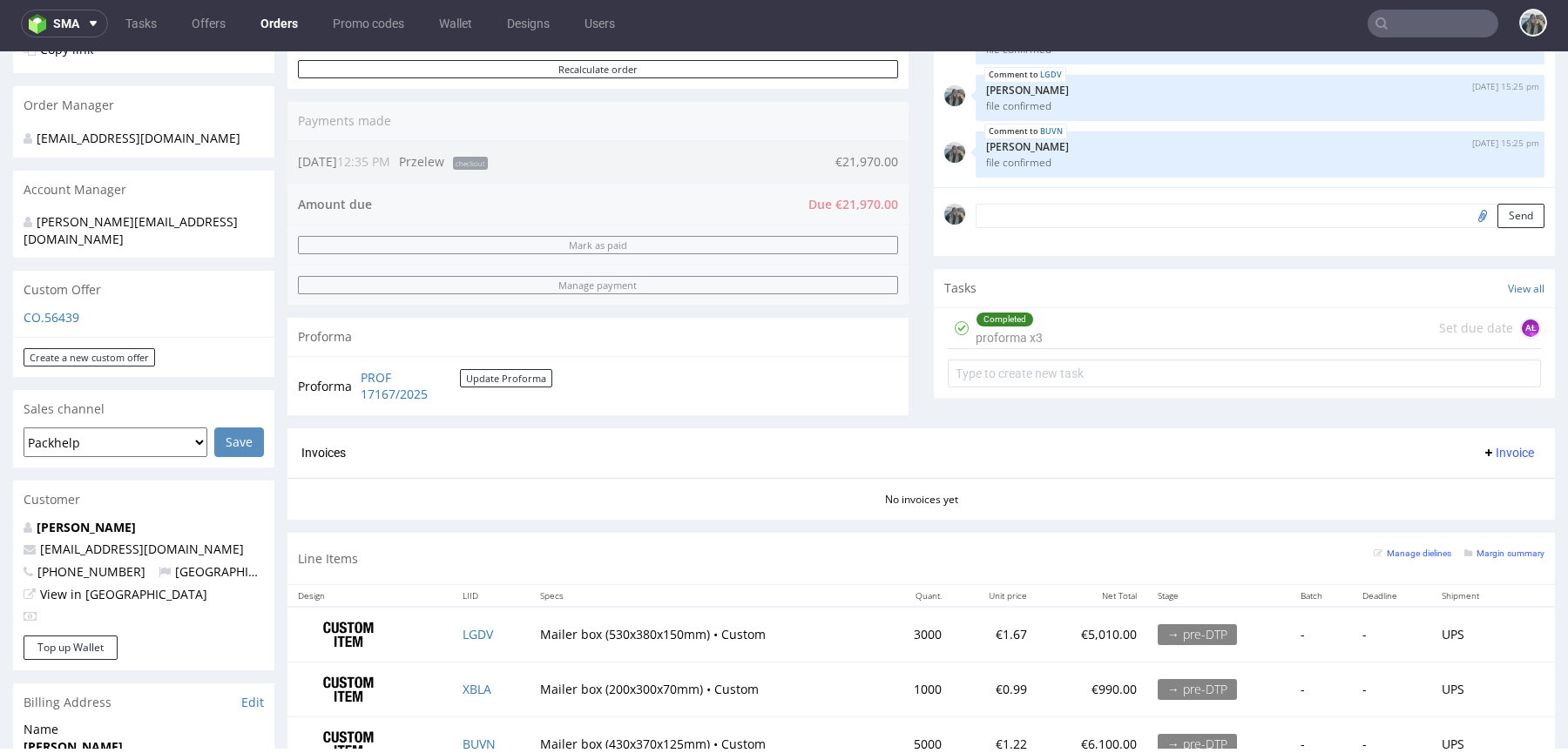
click at [1084, 321] on div "Completed proforma x3 Set due date AŁ" at bounding box center [1244, 329] width 593 height 41
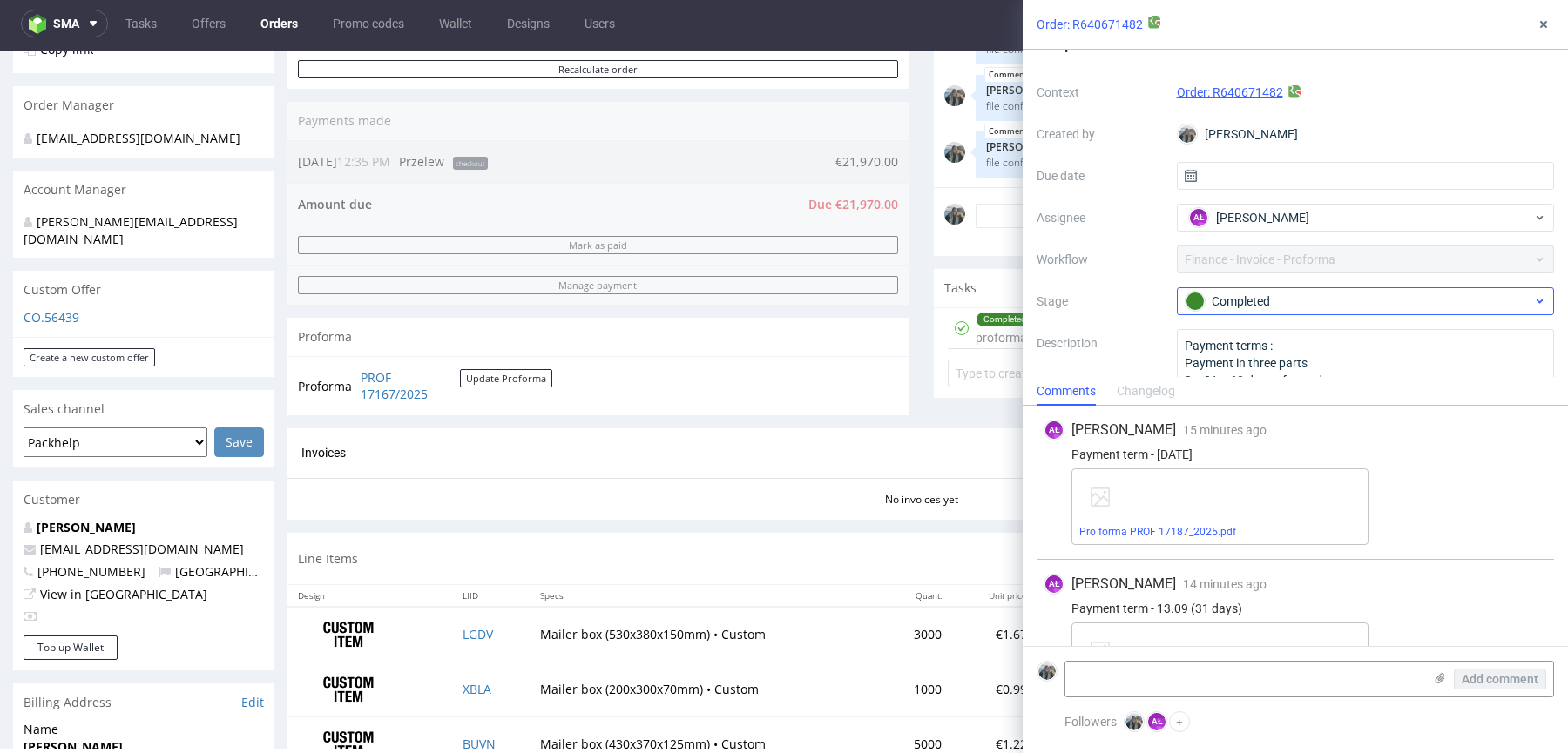
scroll to position [84, 0]
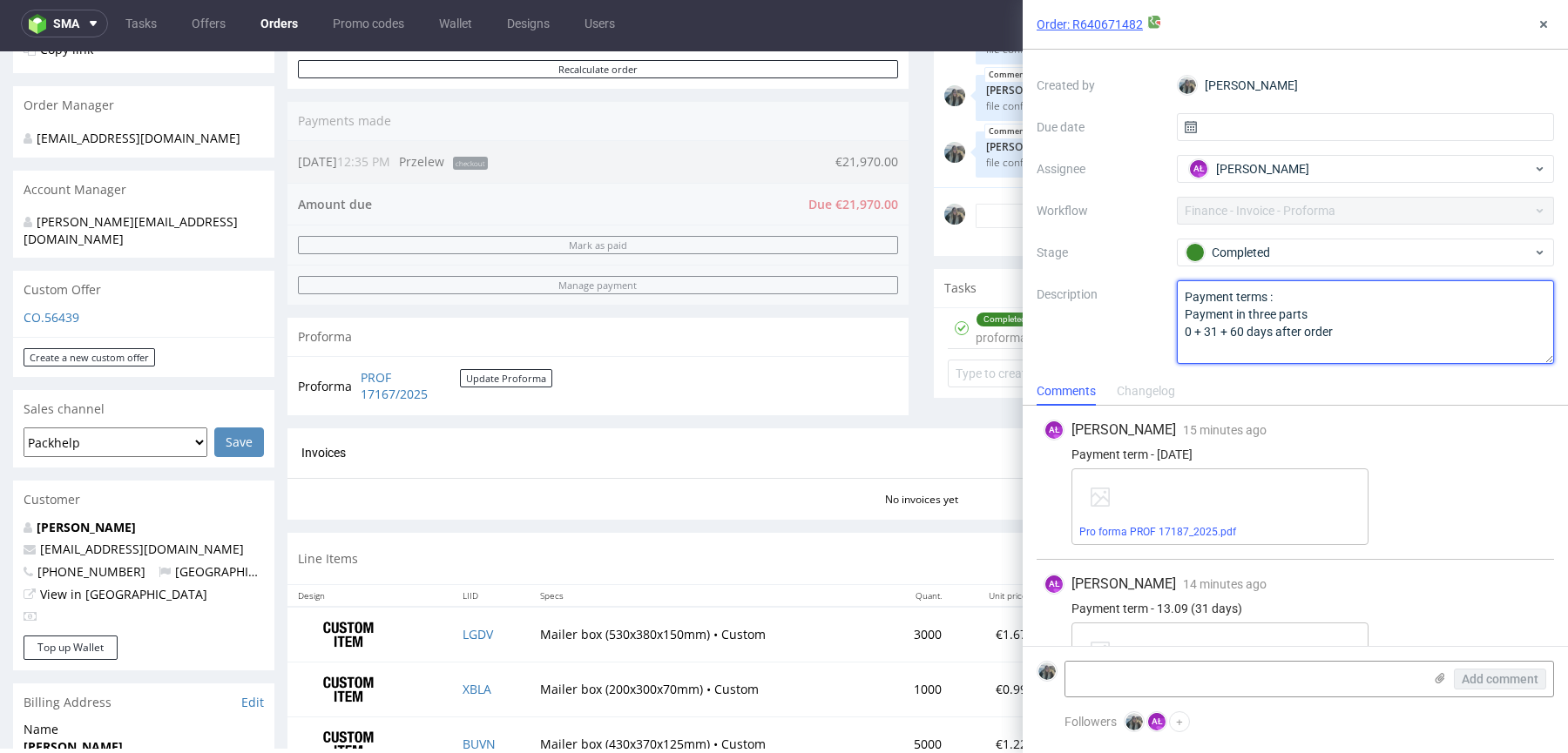
drag, startPoint x: 1344, startPoint y: 336, endPoint x: 1084, endPoint y: 336, distance: 260.0
click at [1085, 336] on div "Context Order: R640671482 Created by [PERSON_NAME] Due date Assignee AŁ [PERSON…" at bounding box center [1295, 196] width 518 height 334
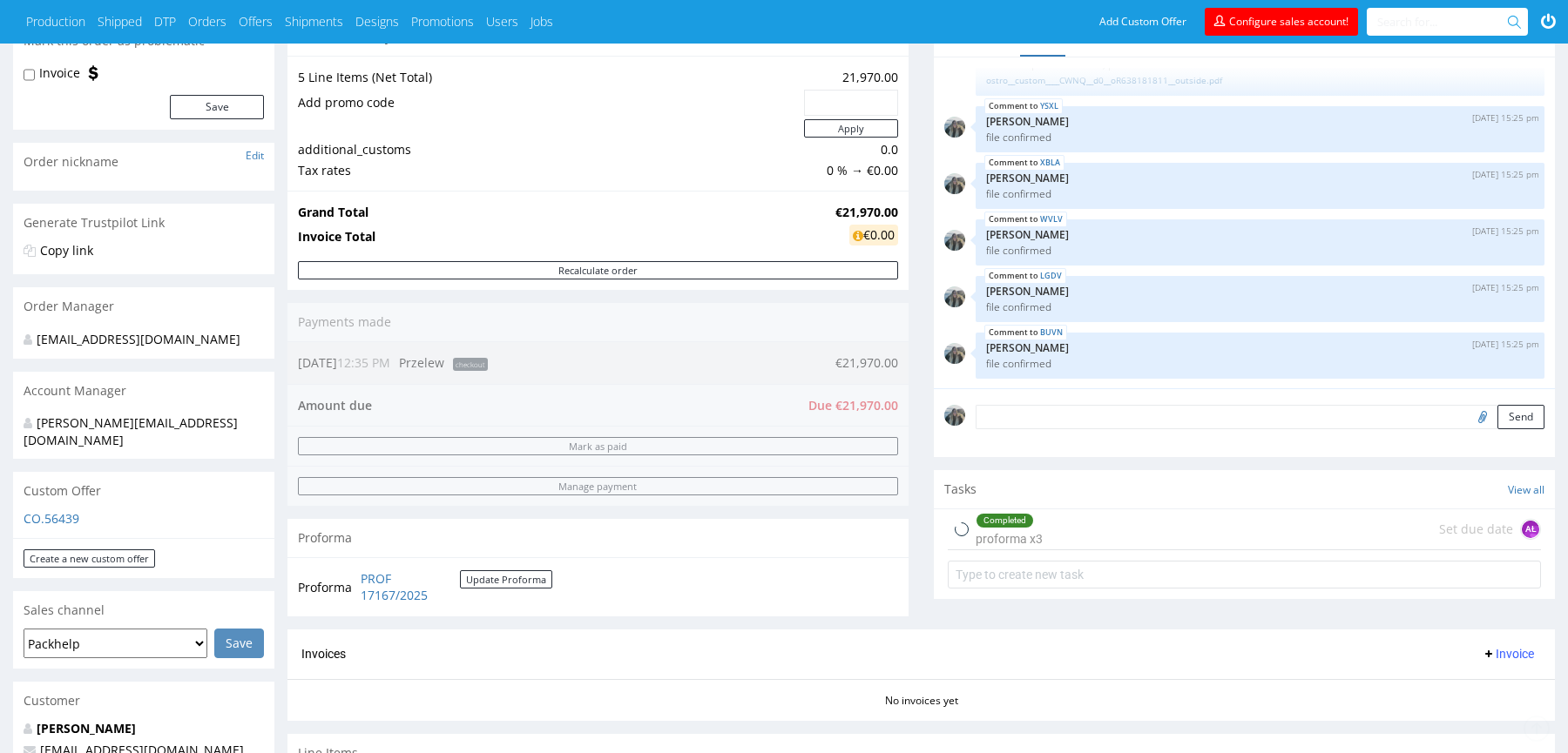
scroll to position [358, 0]
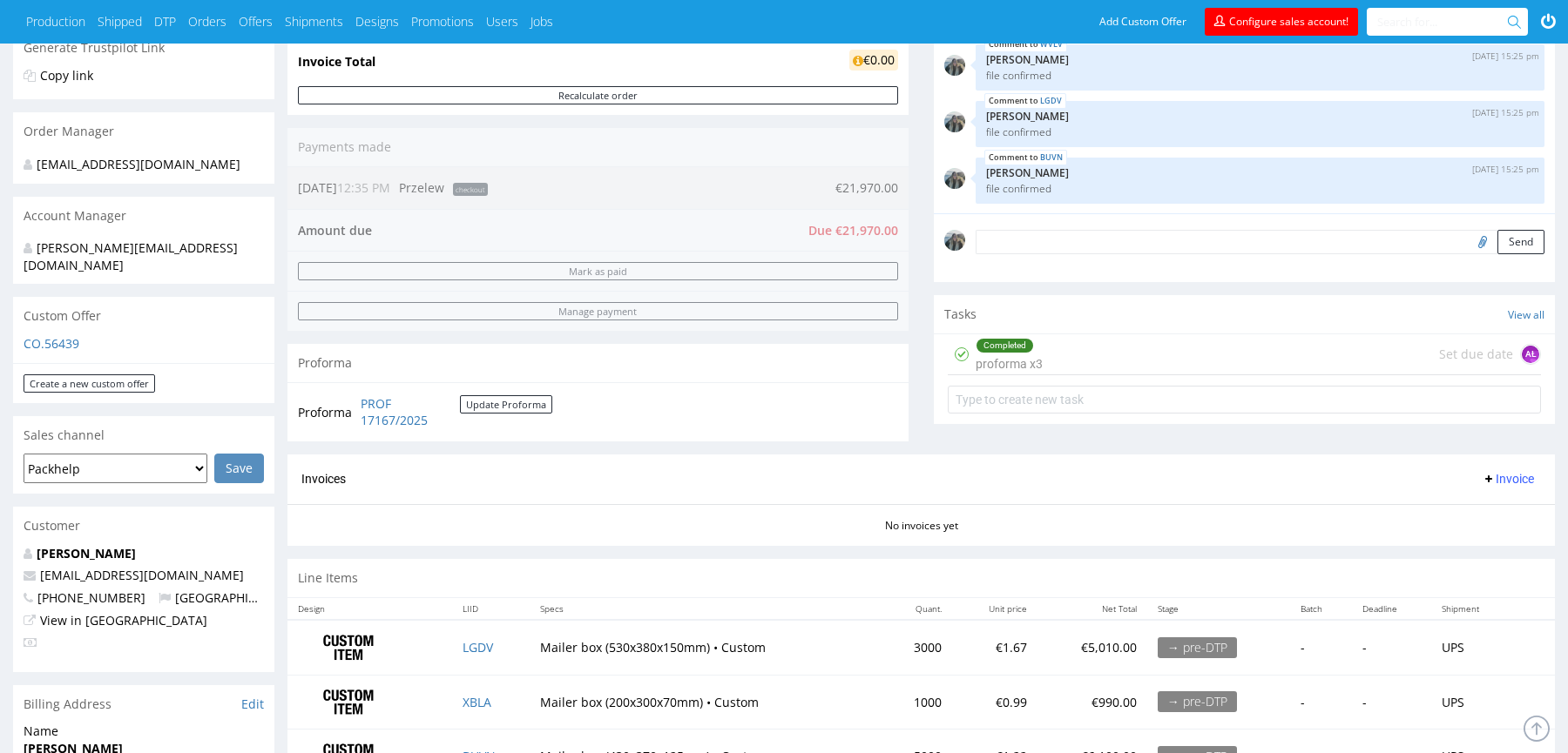
click at [1135, 356] on div "Completed proforma x3 Set due date AŁ" at bounding box center [1244, 355] width 593 height 41
click at [1138, 343] on div "Completed proforma x3 Set due date AŁ" at bounding box center [1244, 355] width 593 height 41
click at [1168, 350] on div "Completed proforma x3 Set due date AŁ" at bounding box center [1244, 355] width 593 height 41
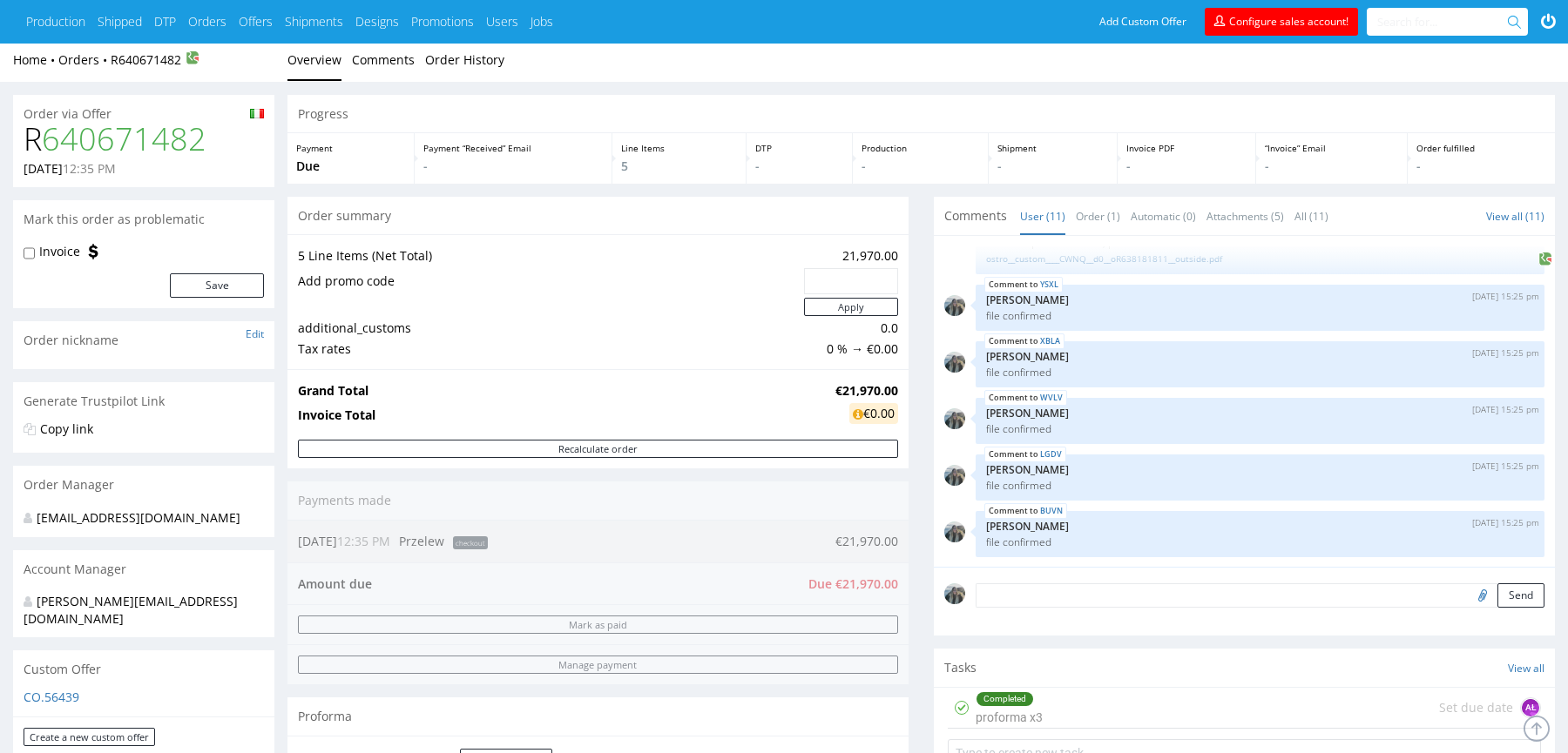
scroll to position [0, 0]
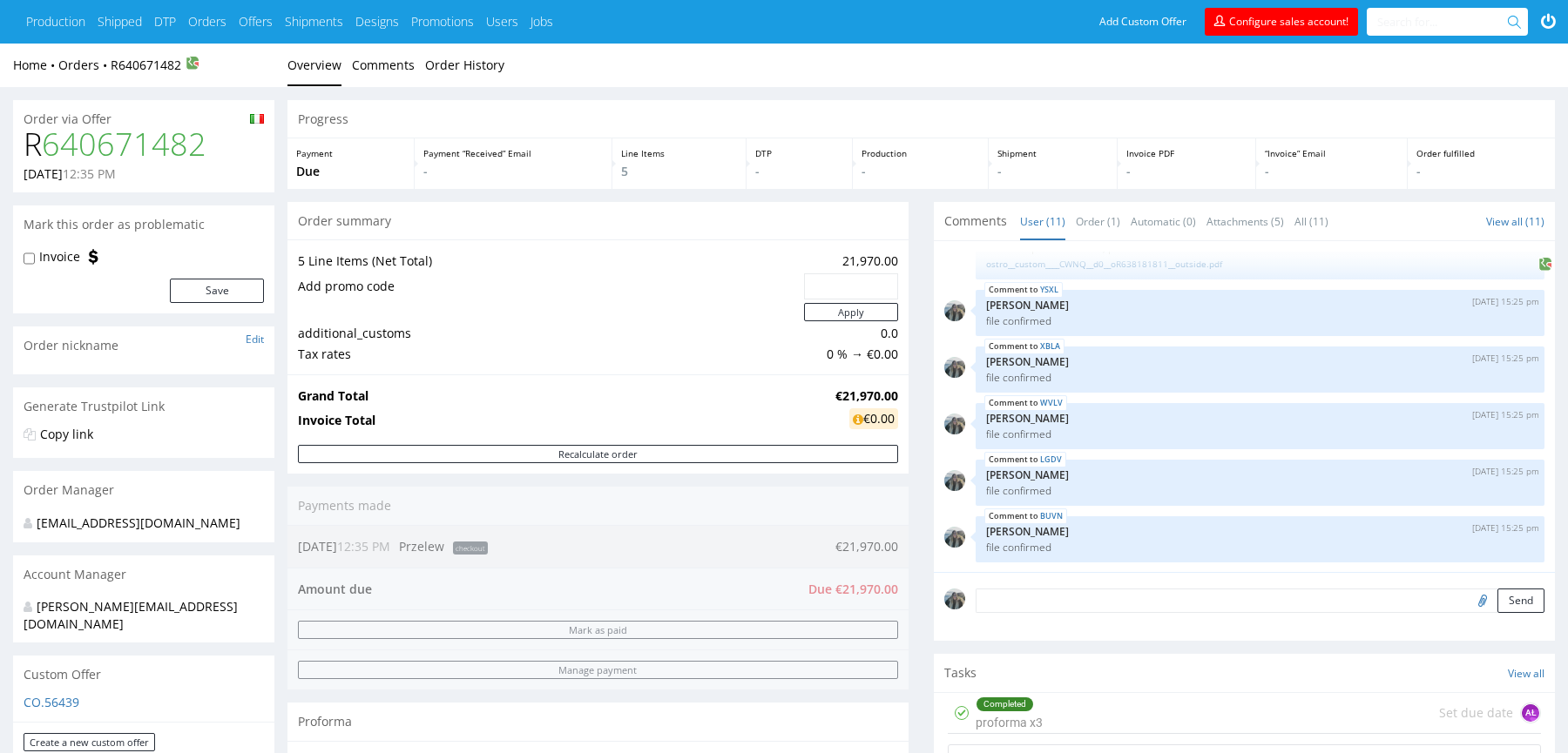
click at [32, 142] on h1 "R 640671482" at bounding box center [143, 144] width 240 height 34
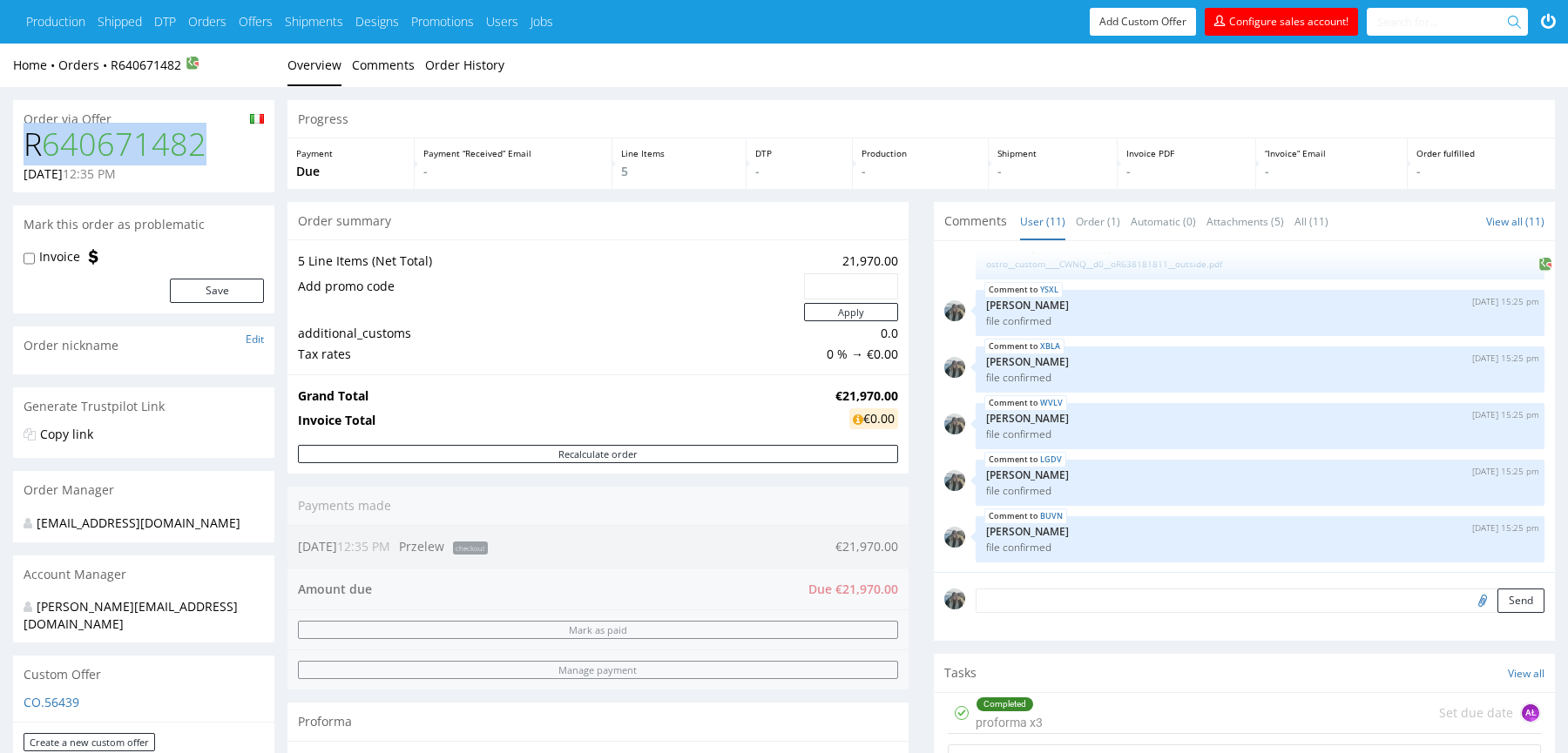
copy h1 "R 640671482"
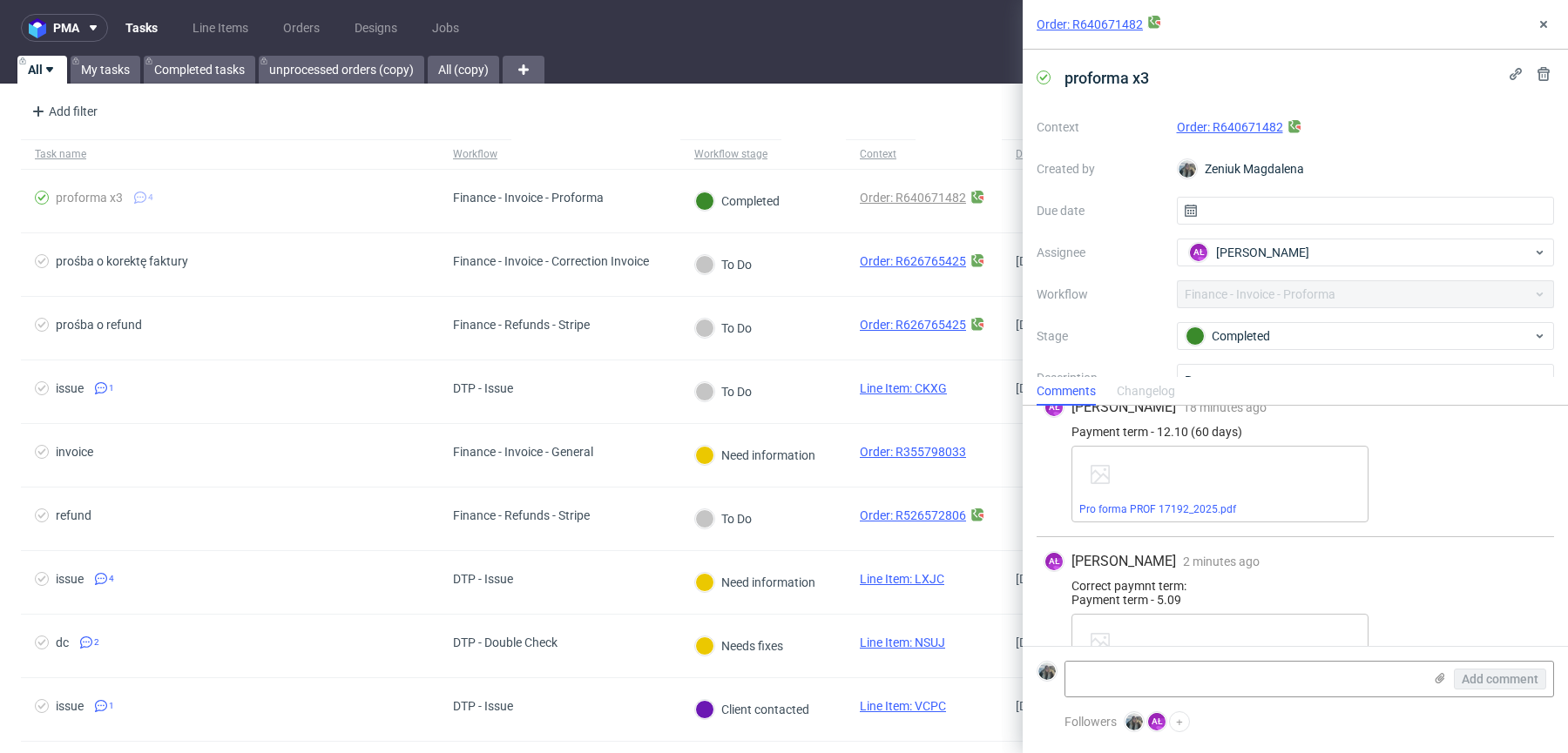
scroll to position [385, 0]
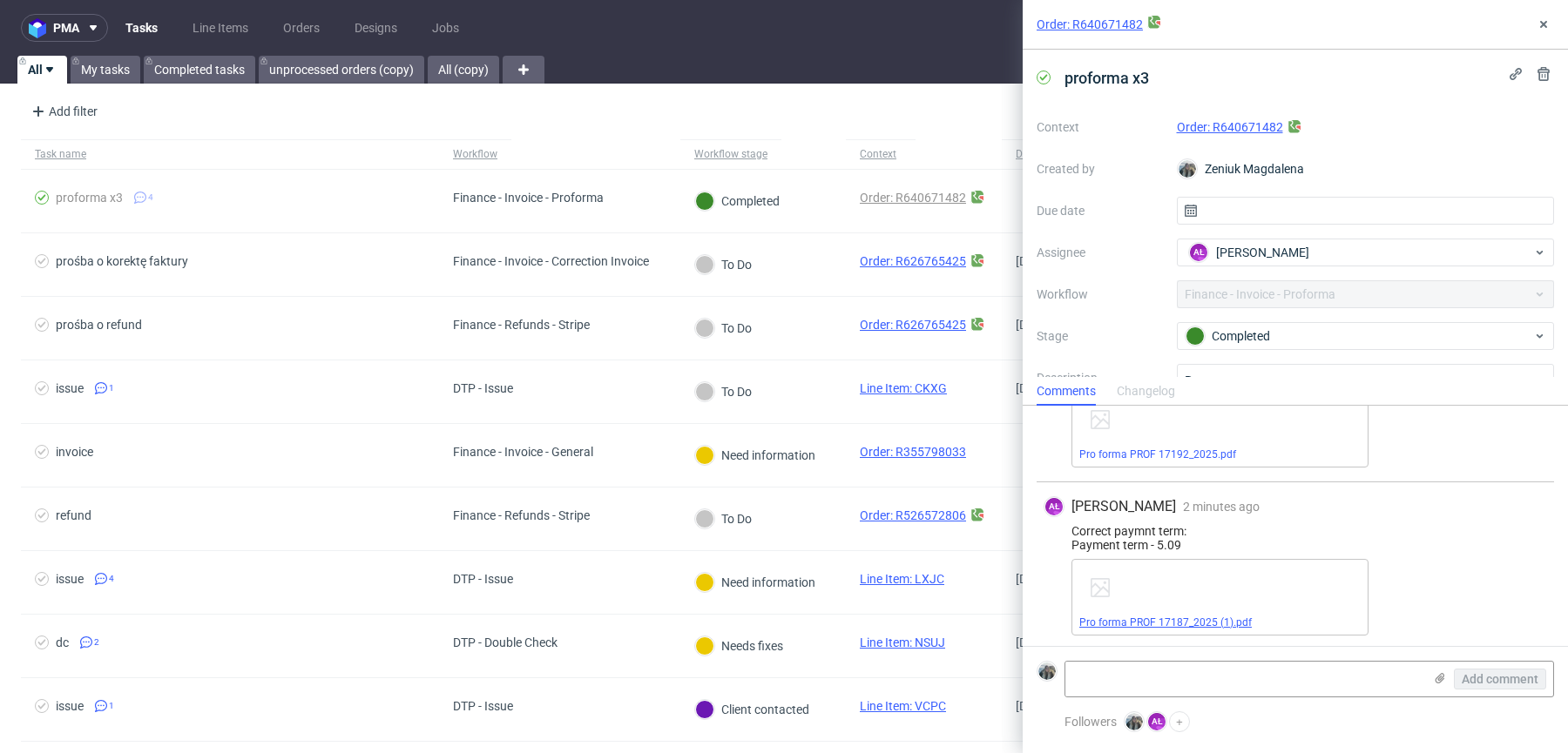
click at [1157, 619] on link "Pro forma PROF 17187_2025 (1).pdf" at bounding box center [1165, 622] width 172 height 12
click at [1124, 16] on link "Order: R640671482" at bounding box center [1089, 24] width 106 height 18
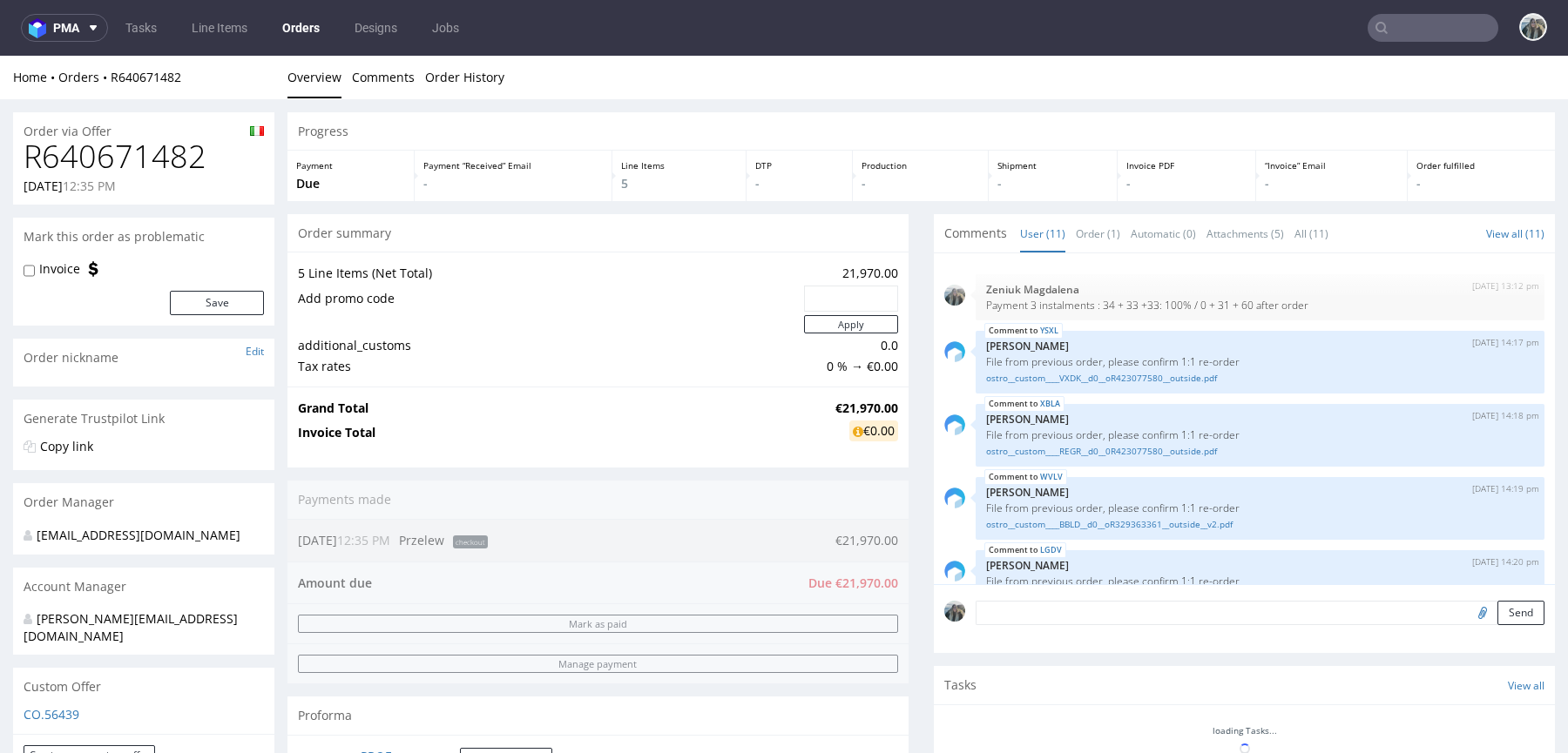
scroll to position [395, 0]
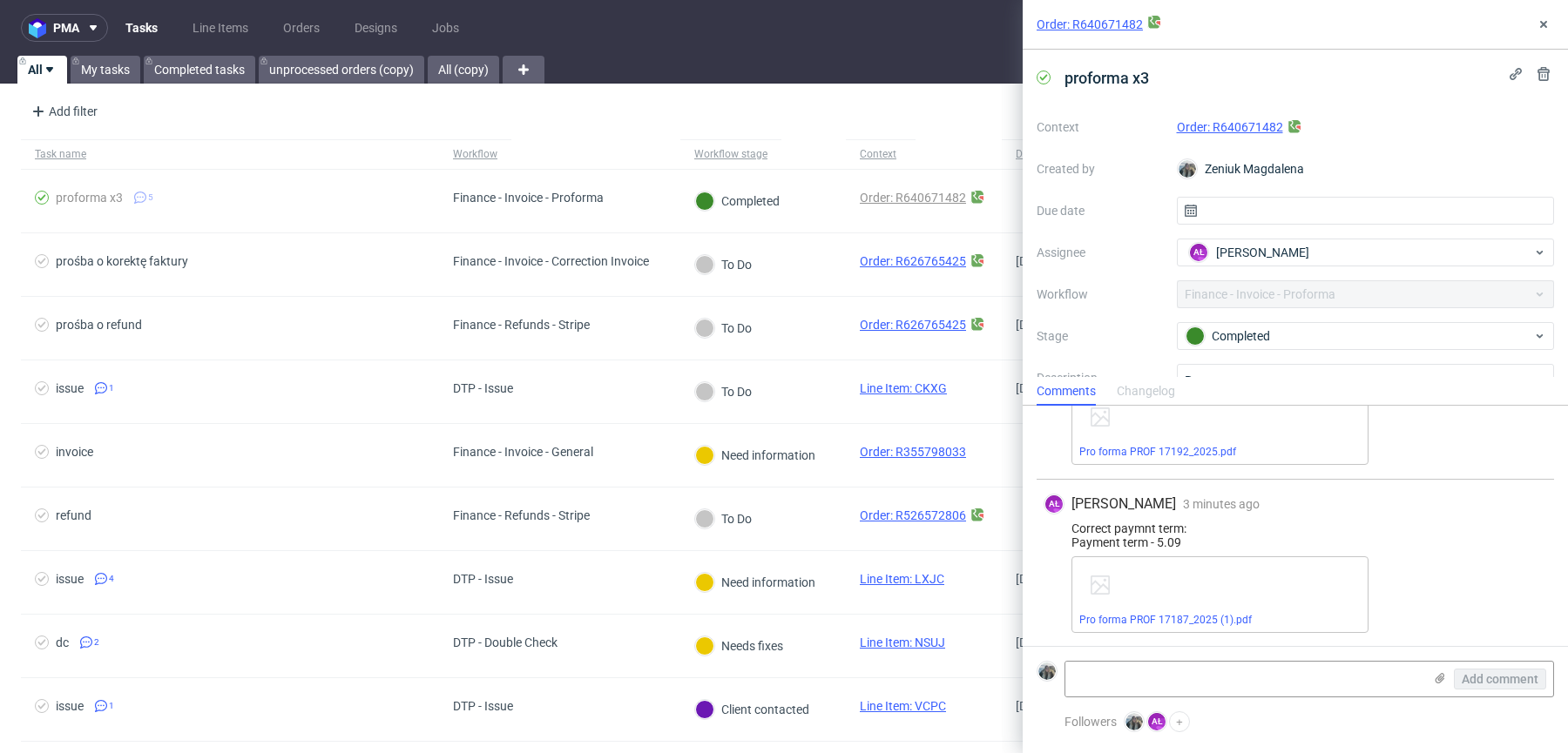
scroll to position [401, 0]
click at [1153, 601] on link "Pro forma PROF 17187_2025 (1).pdf" at bounding box center [1165, 606] width 172 height 12
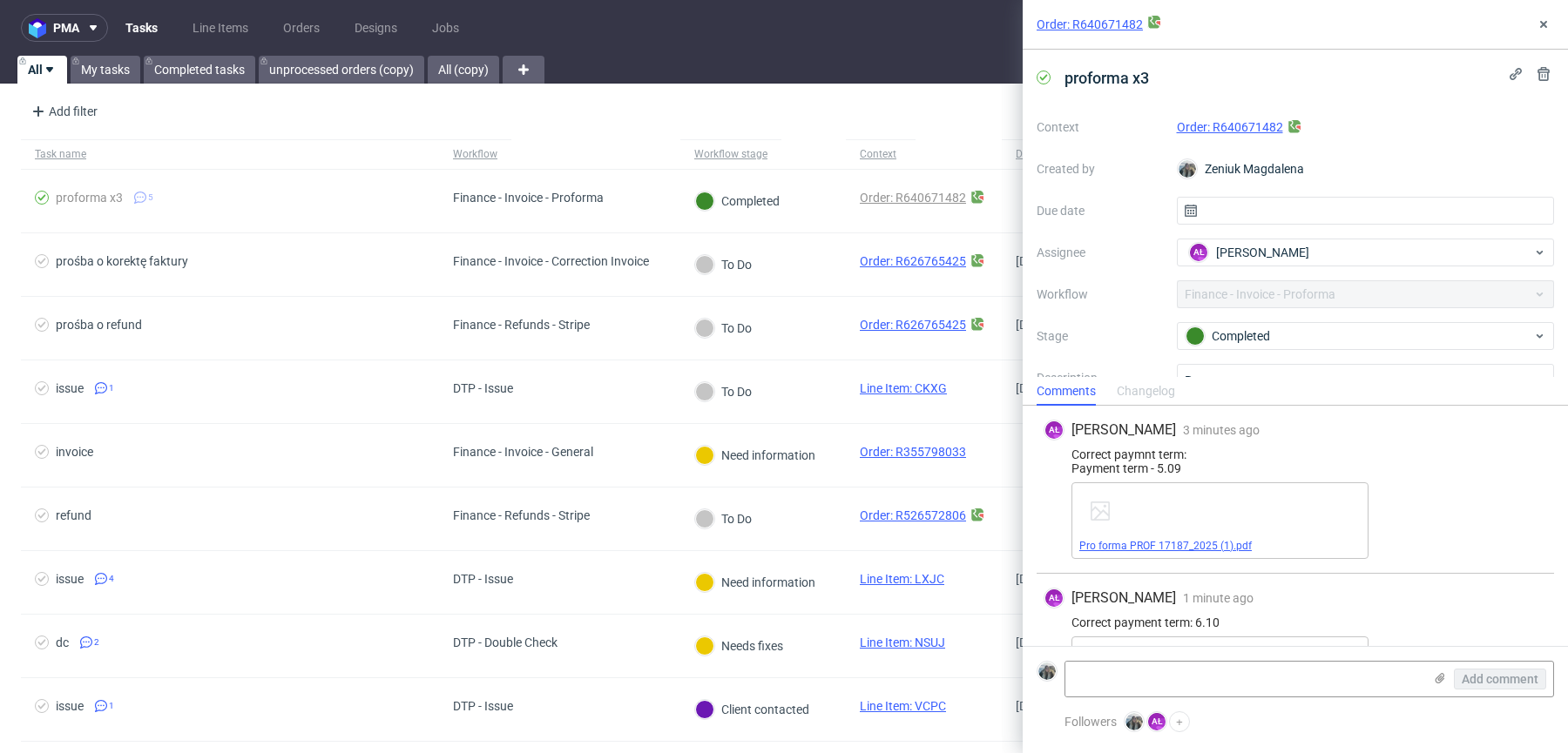
scroll to position [540, 0]
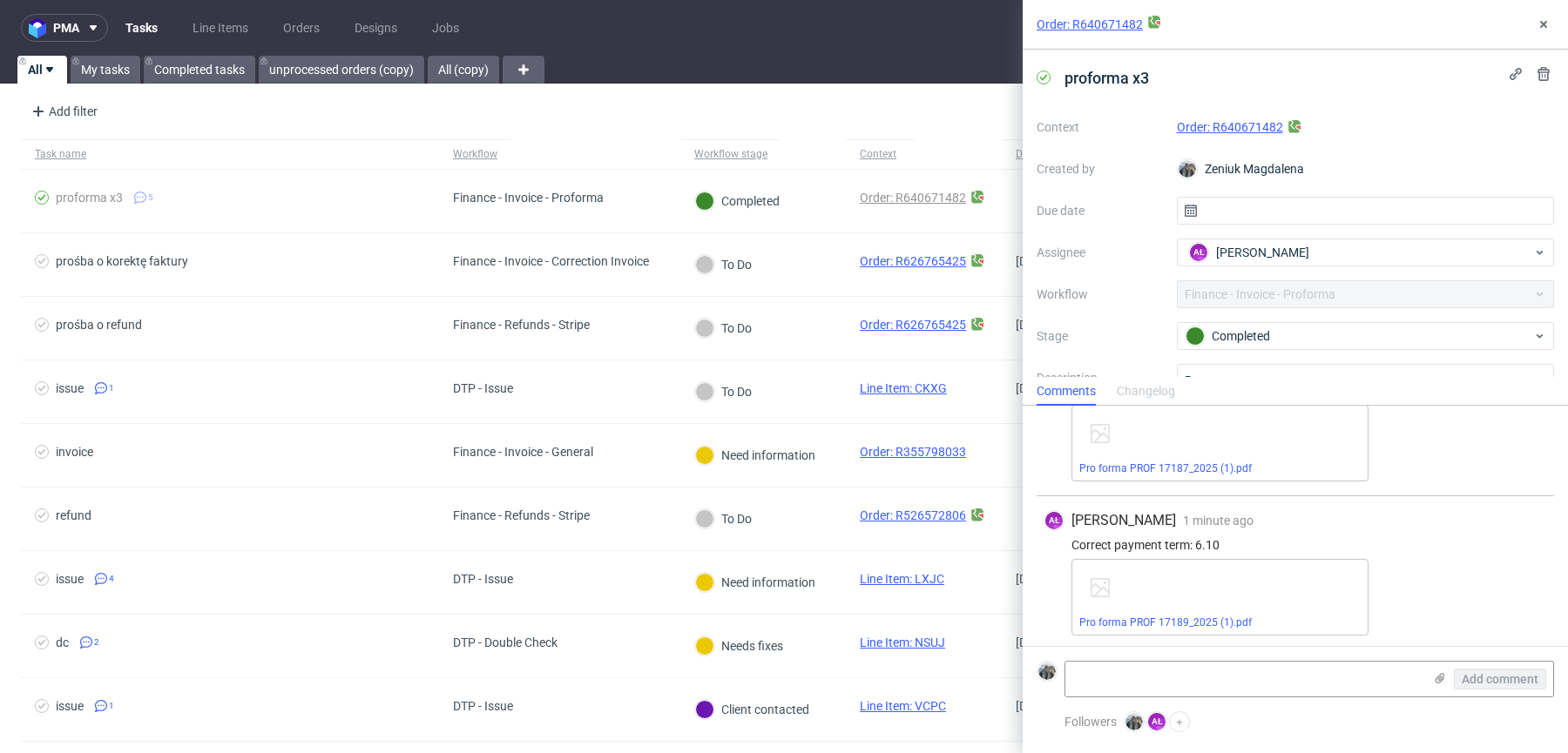
click at [1183, 611] on div "Pro forma PROF 17189_2025 (1).pdf" at bounding box center [1220, 598] width 297 height 76
click at [1186, 617] on link "Pro forma PROF 17189_2025 (1).pdf" at bounding box center [1165, 622] width 172 height 12
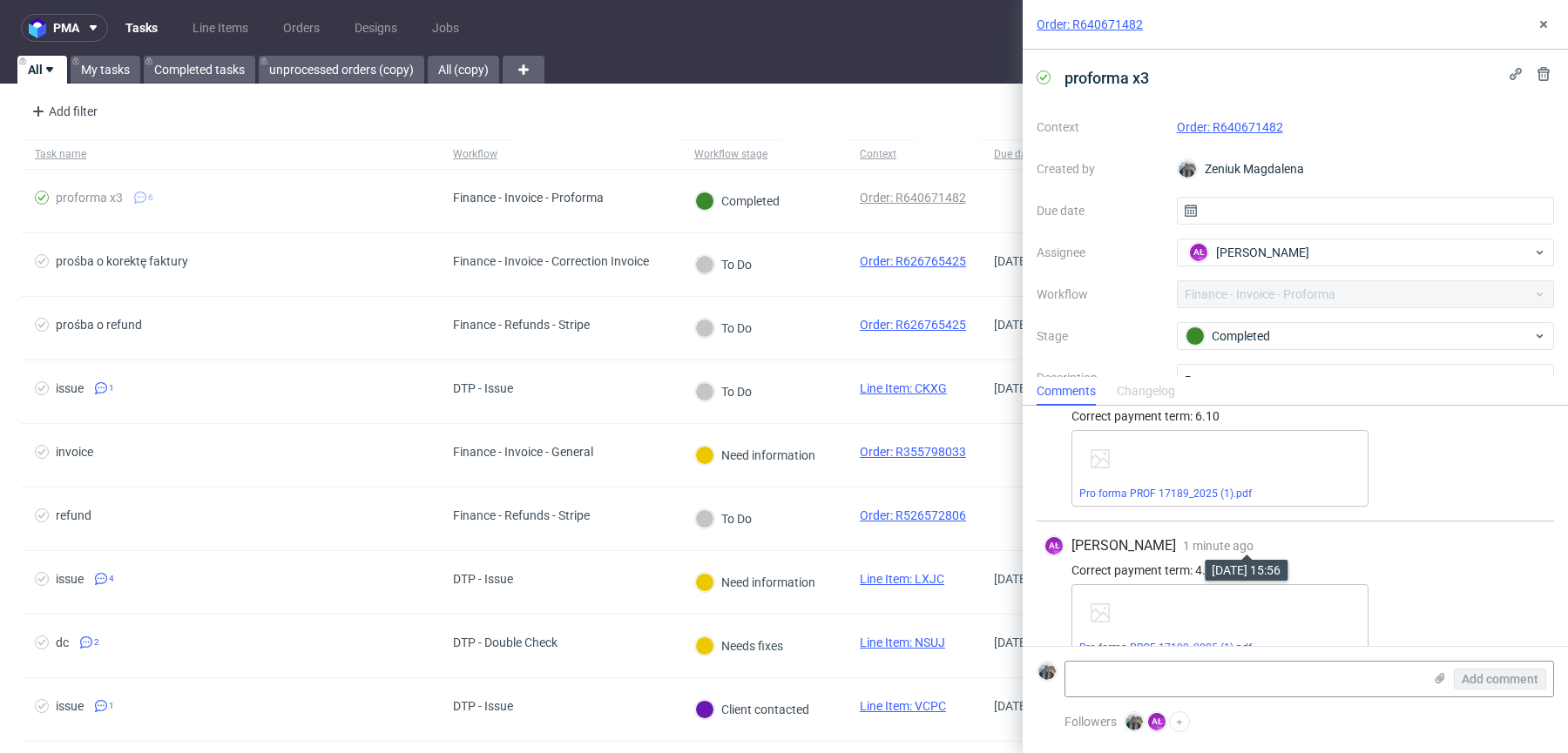
scroll to position [693, 0]
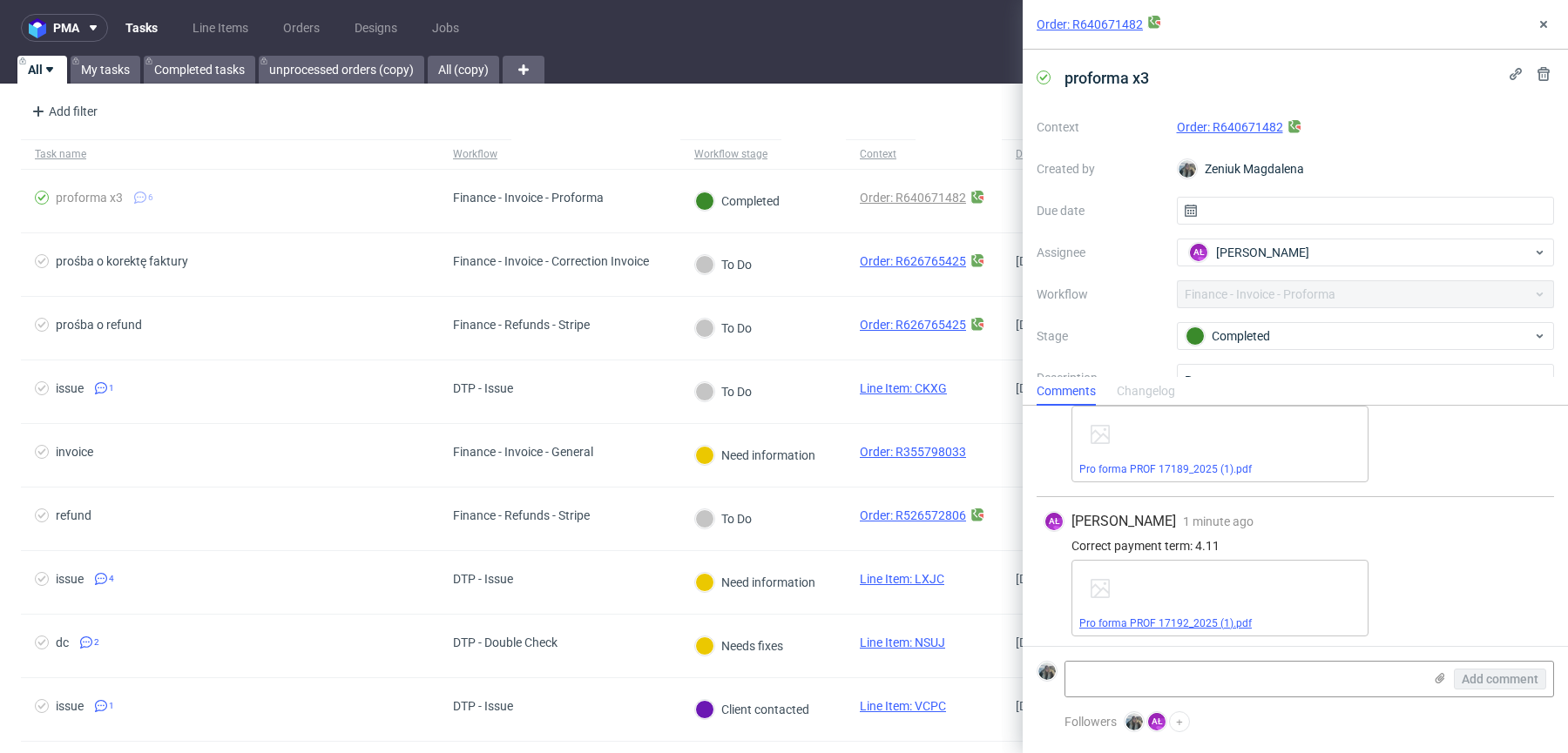
click at [1193, 617] on link "Pro forma PROF 17192_2025 (1).pdf" at bounding box center [1165, 623] width 172 height 12
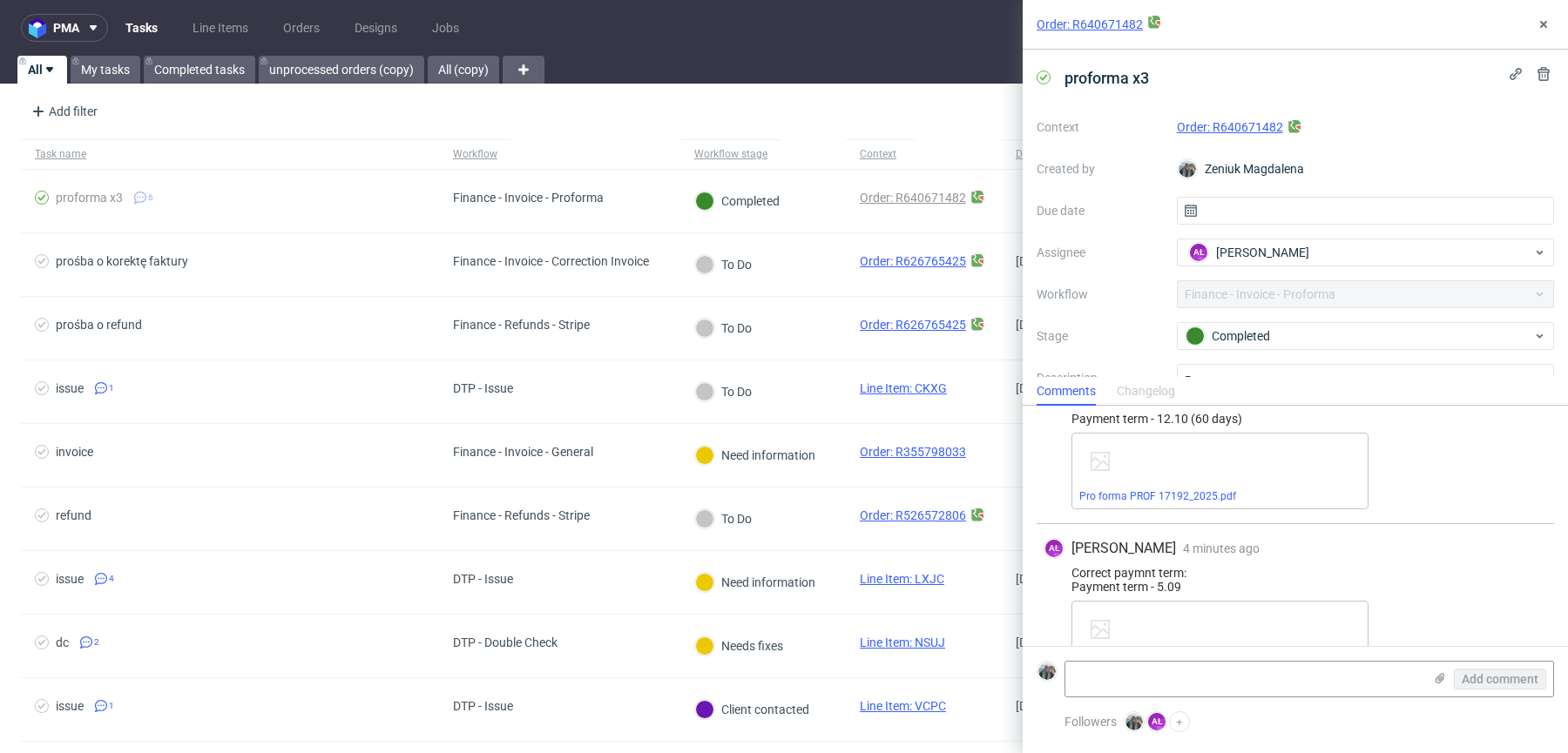
scroll to position [309, 0]
